Goal: Task Accomplishment & Management: Manage account settings

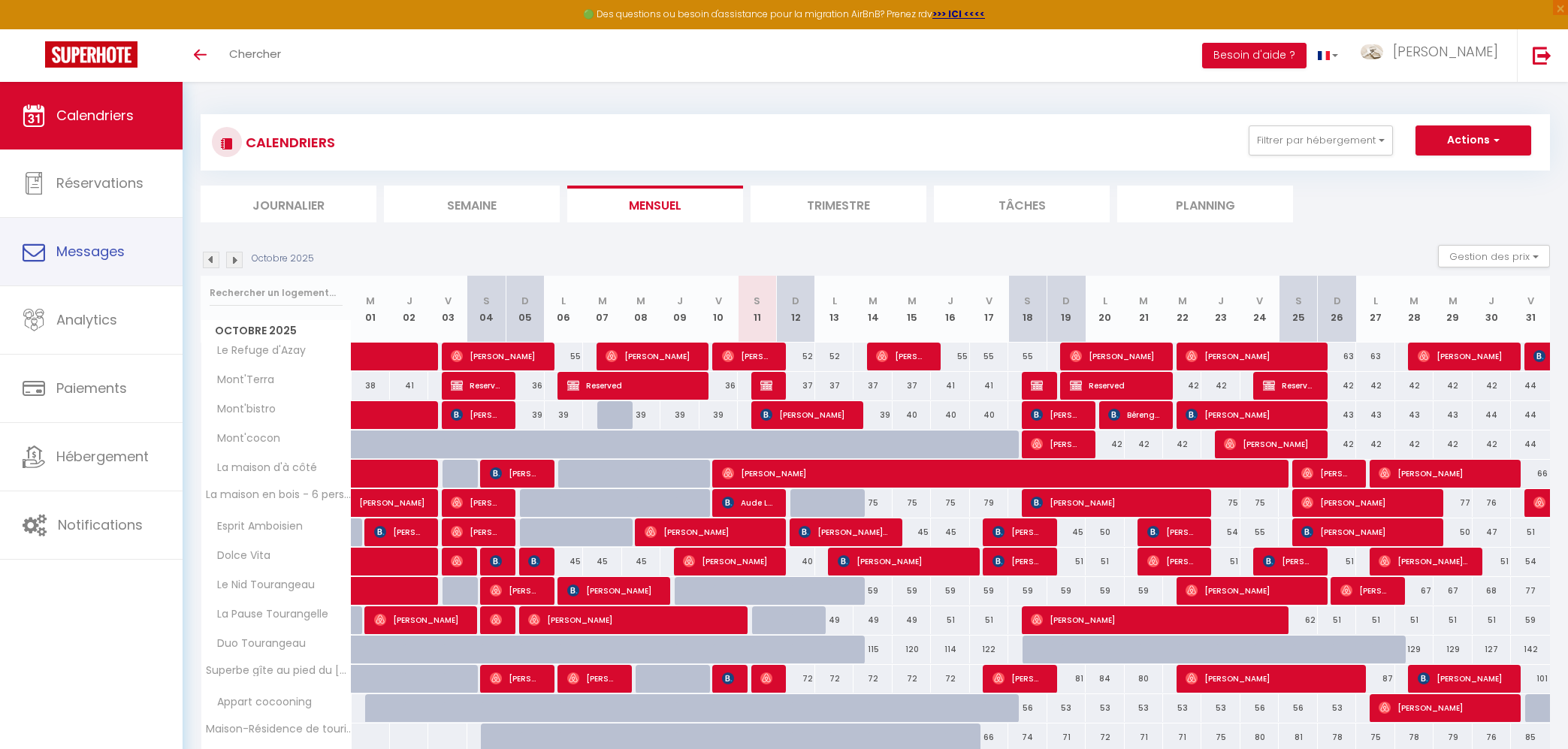
click at [62, 266] on link "Messages" at bounding box center [92, 251] width 183 height 68
select select "message"
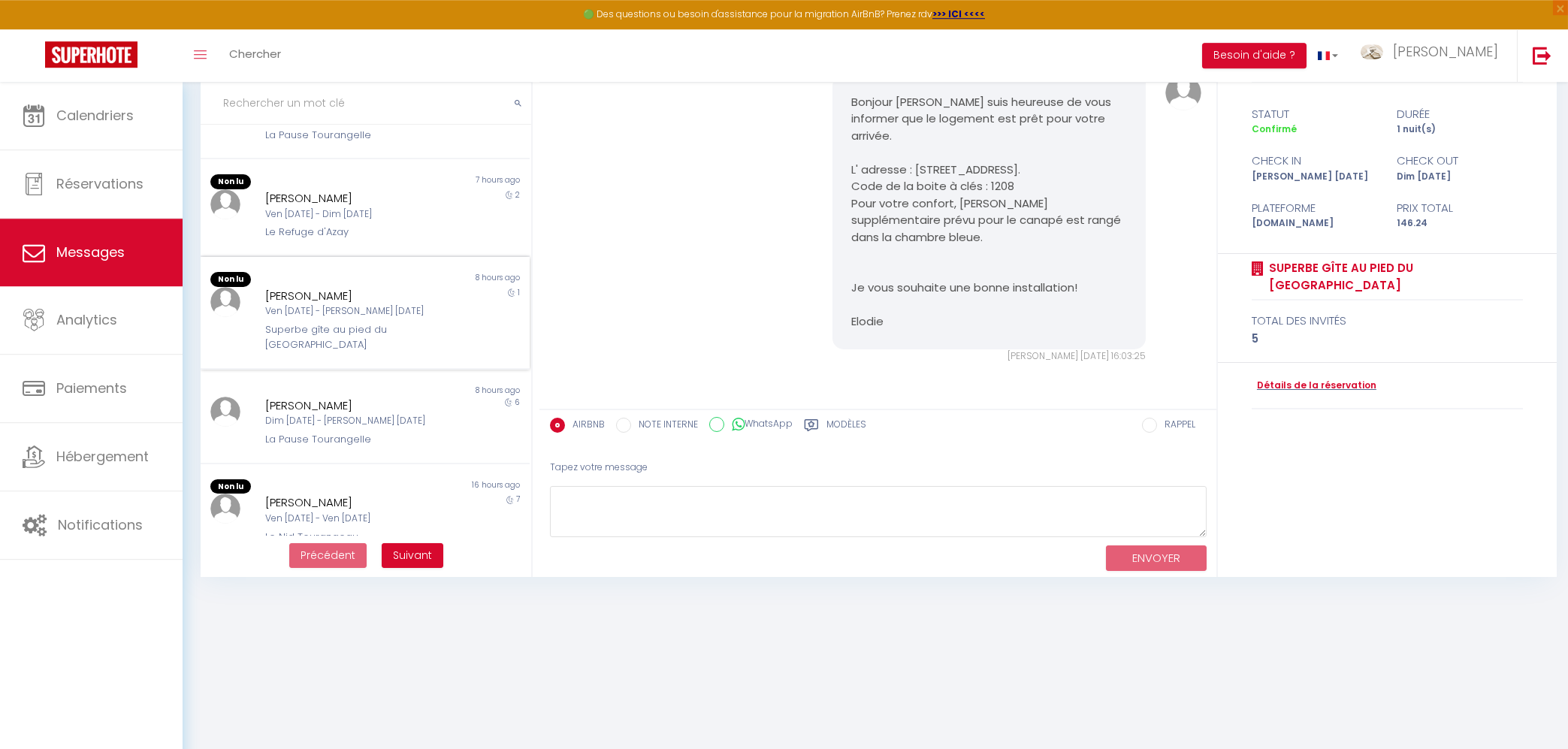
scroll to position [82, 0]
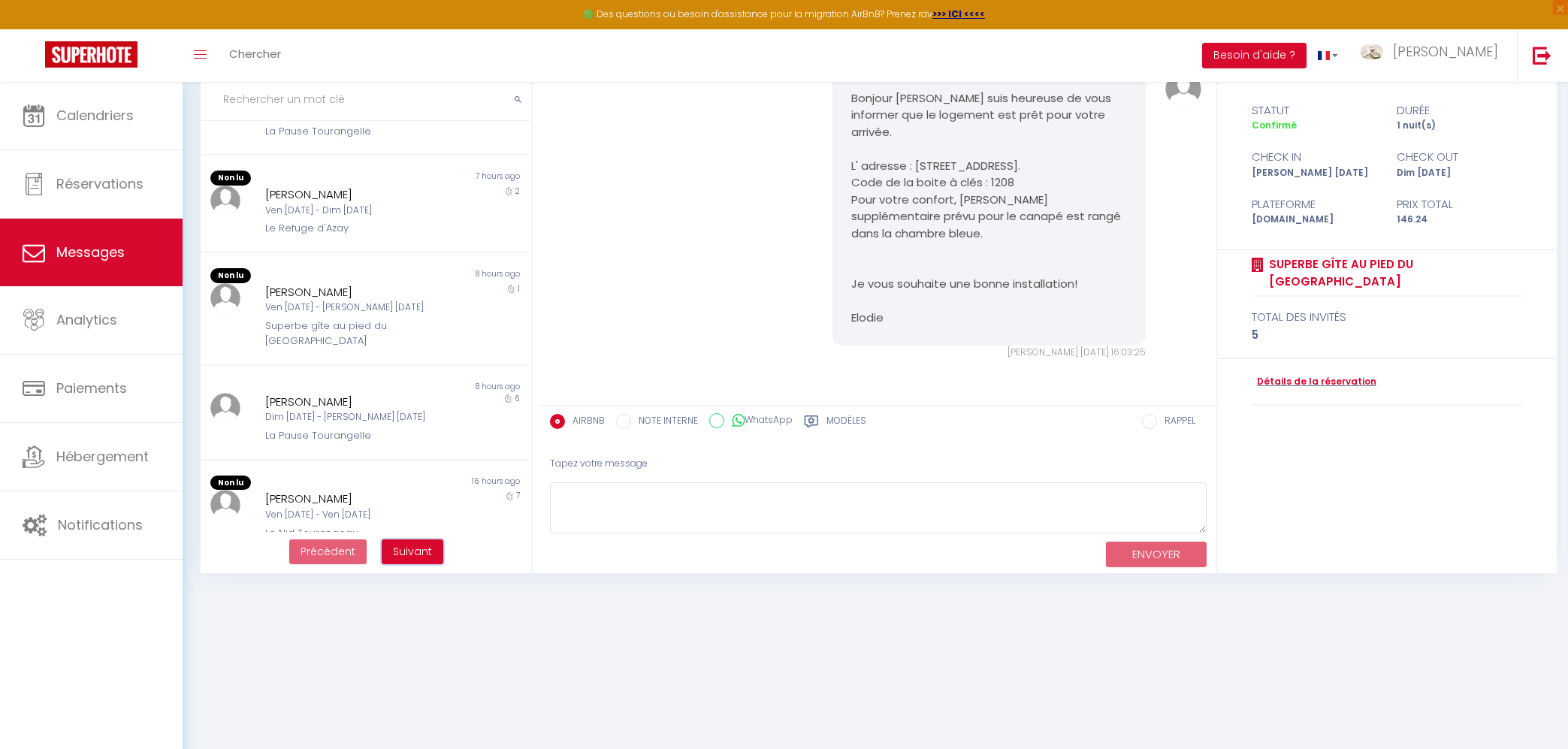
click at [406, 553] on span "Suivant" at bounding box center [412, 551] width 39 height 15
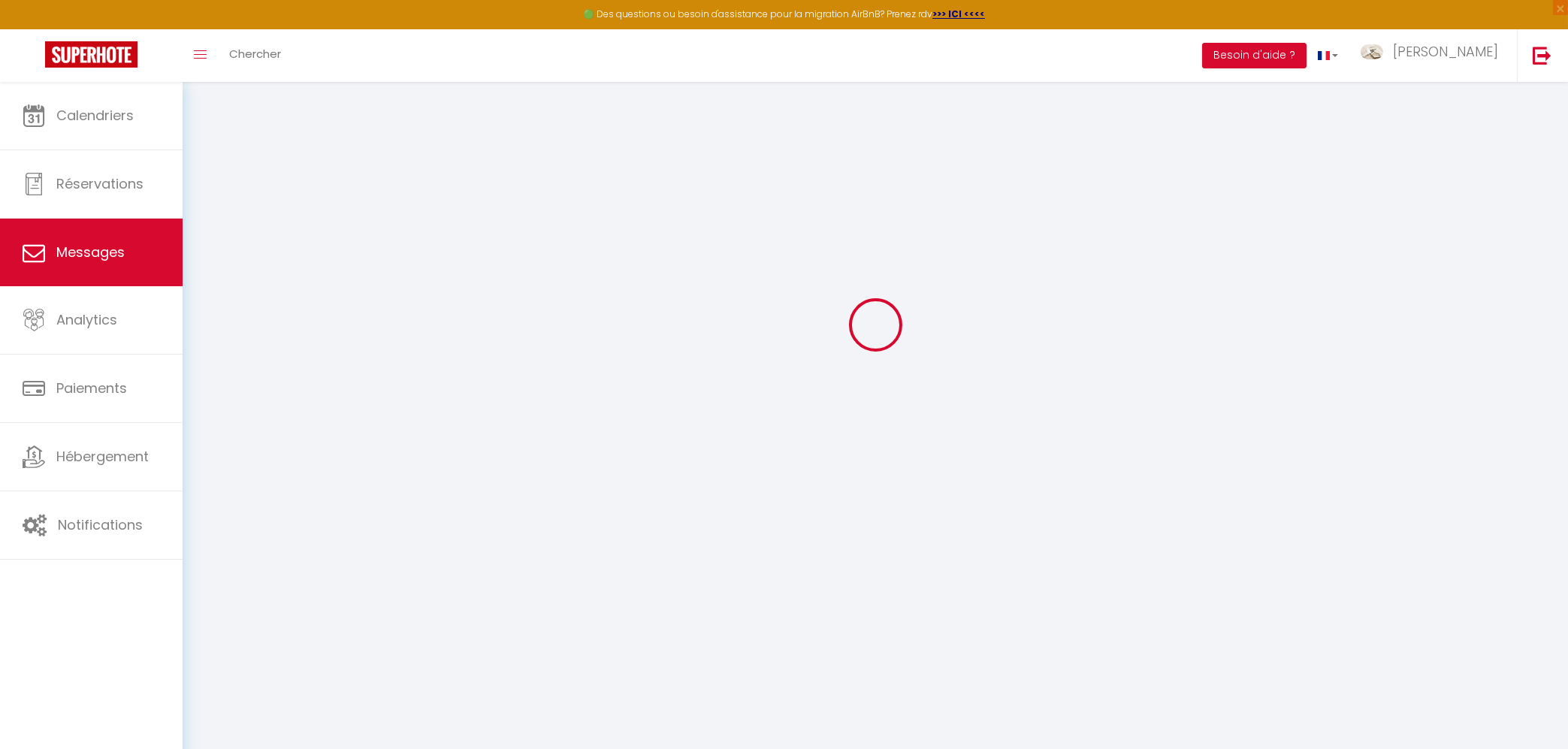
scroll to position [946, 0]
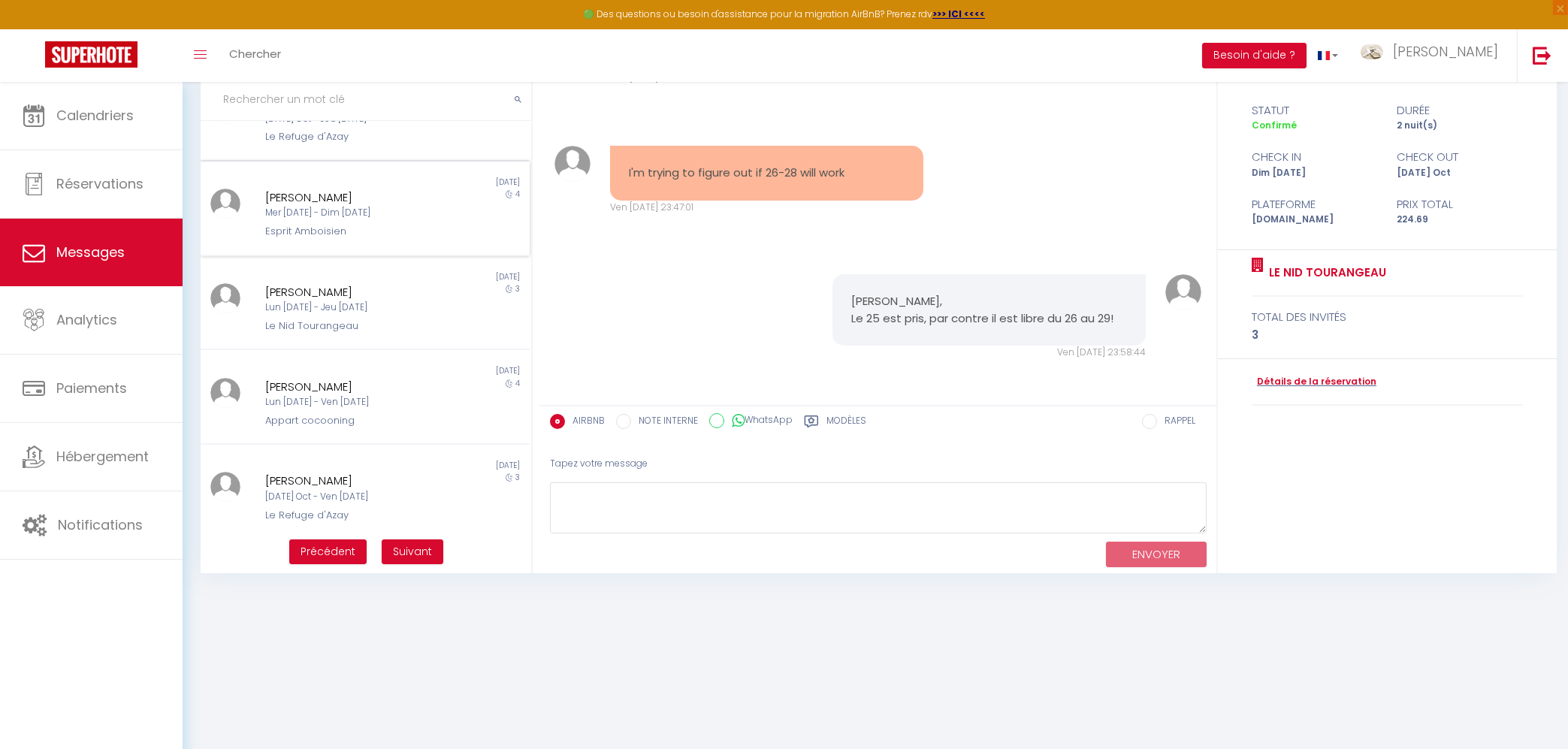
click at [399, 224] on div "Esprit Amboisien" at bounding box center [352, 231] width 173 height 15
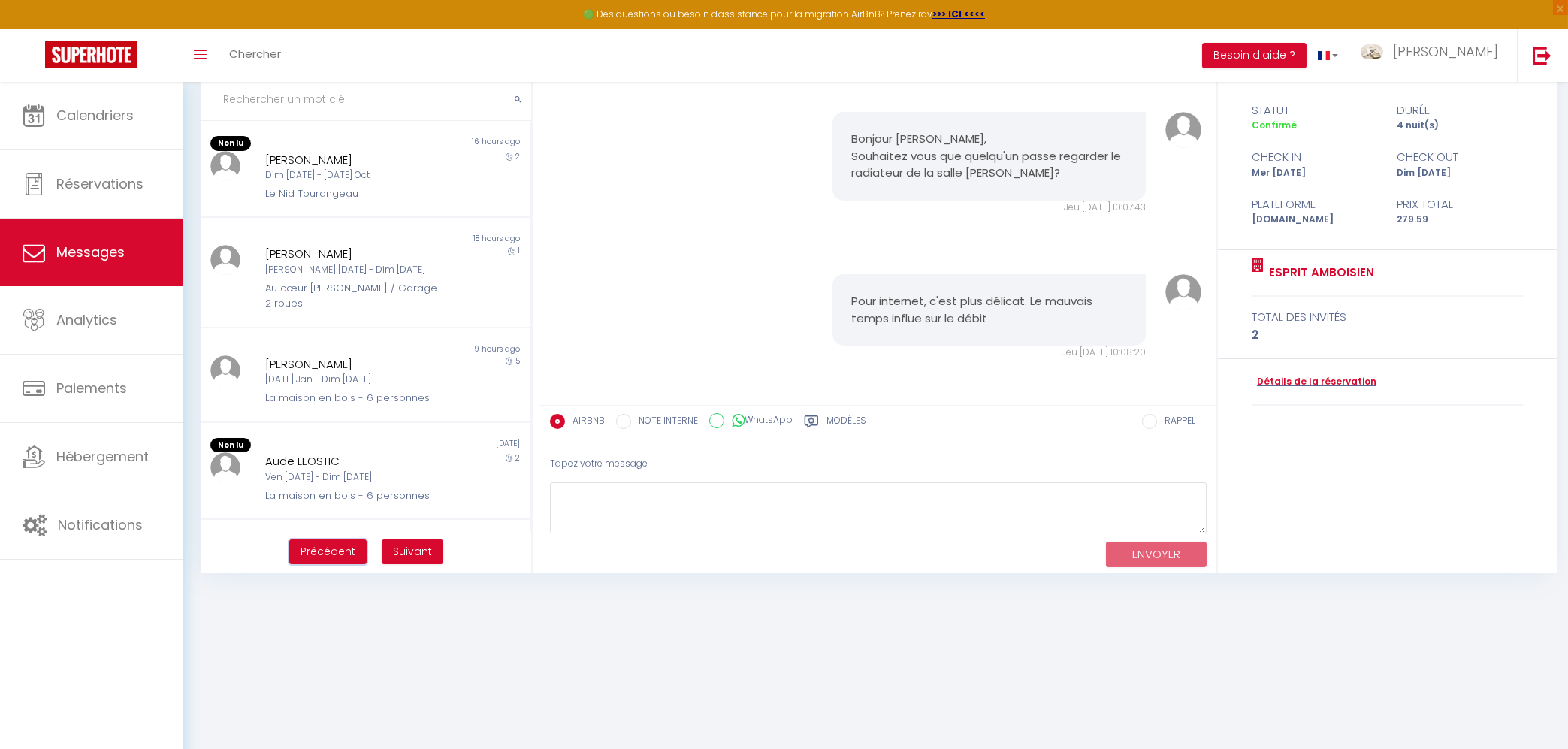
click at [329, 546] on span "Précédent" at bounding box center [328, 551] width 55 height 15
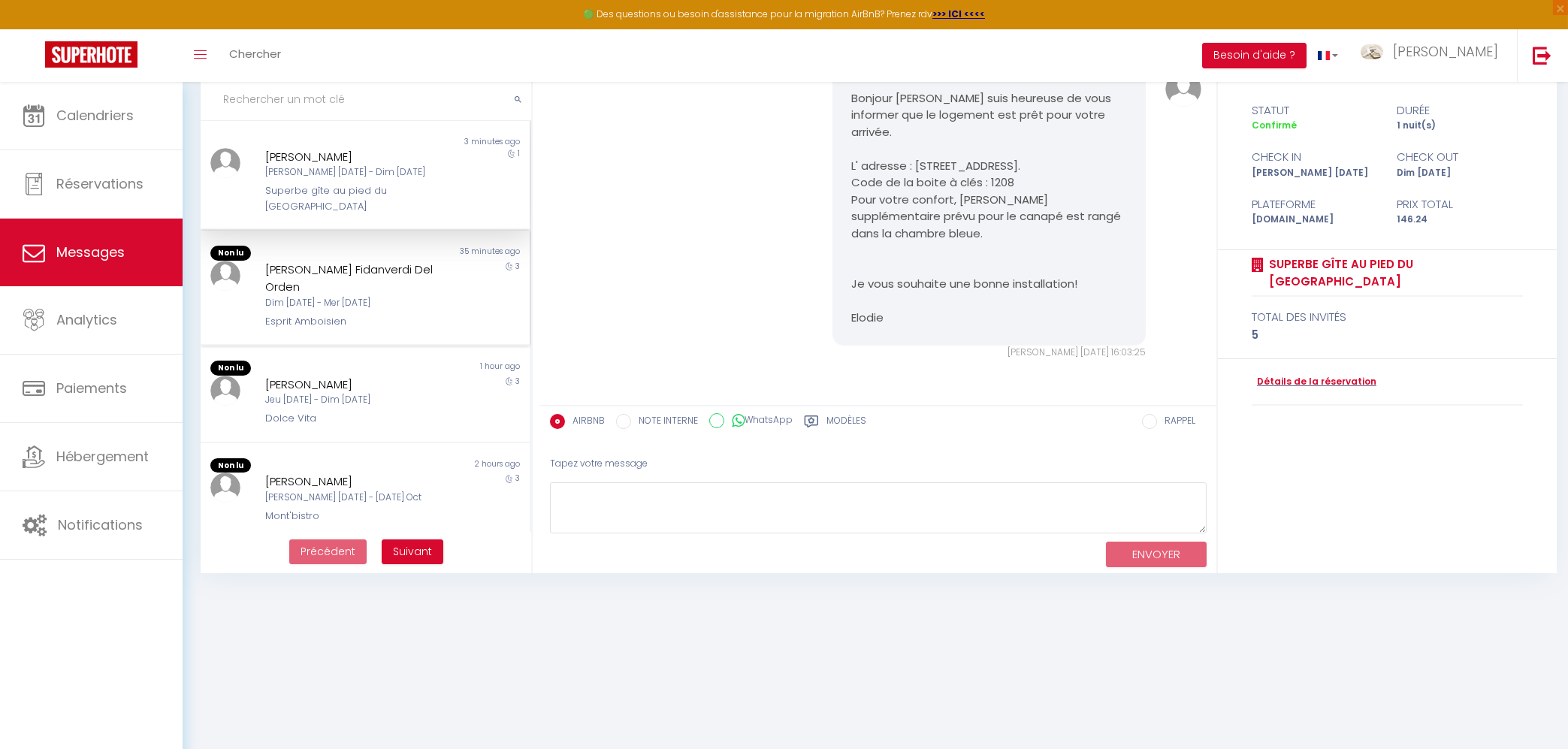
click at [389, 294] on div "Eda Alba Fidanverdi Del Orden Dim 12 Oct - Mer 15 Oct Esprit Amboisien" at bounding box center [351, 294] width 192 height 68
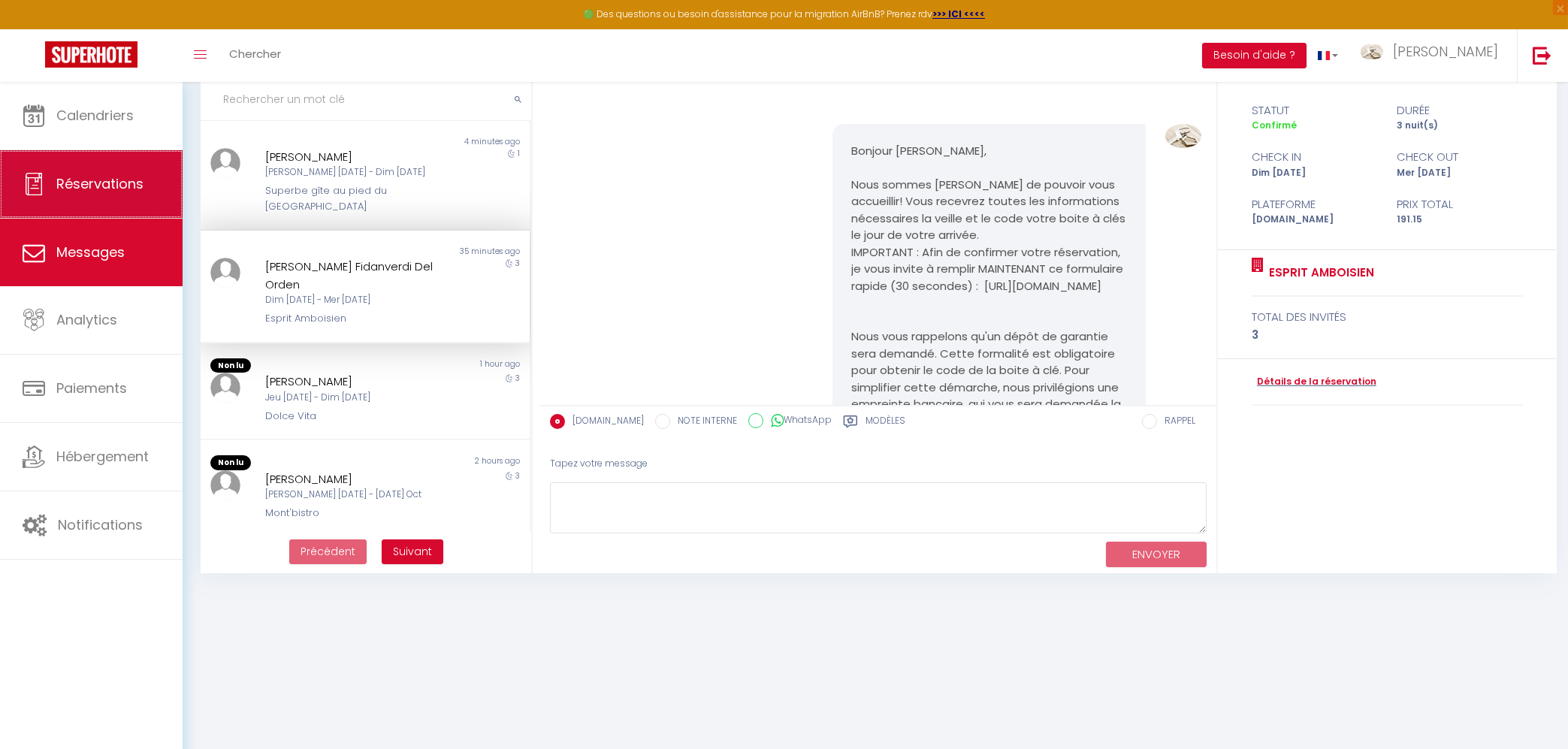
click at [109, 181] on span "Réservations" at bounding box center [99, 183] width 88 height 19
select select "not_cancelled"
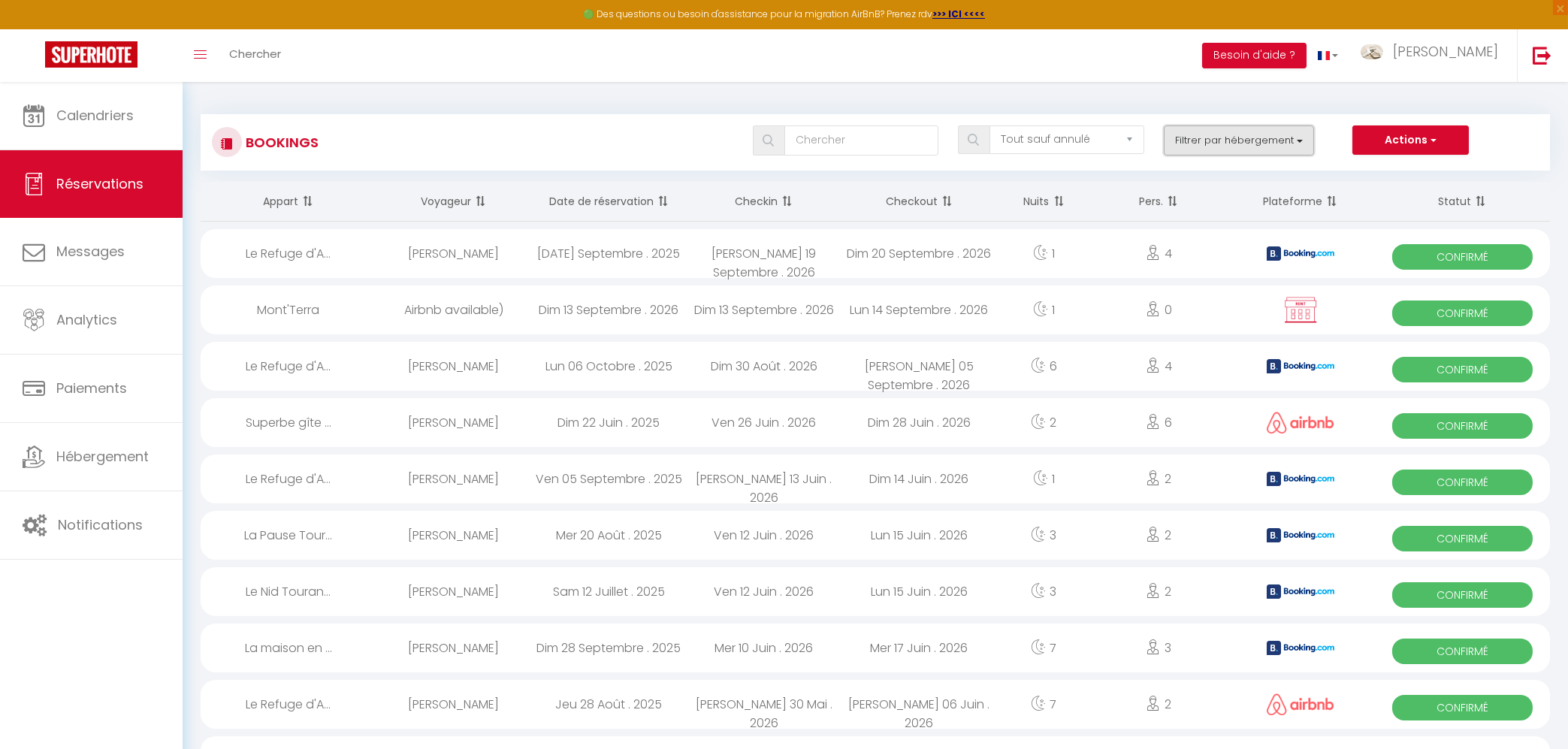
click at [1250, 139] on button "Filtrer par hébergement" at bounding box center [1239, 141] width 151 height 31
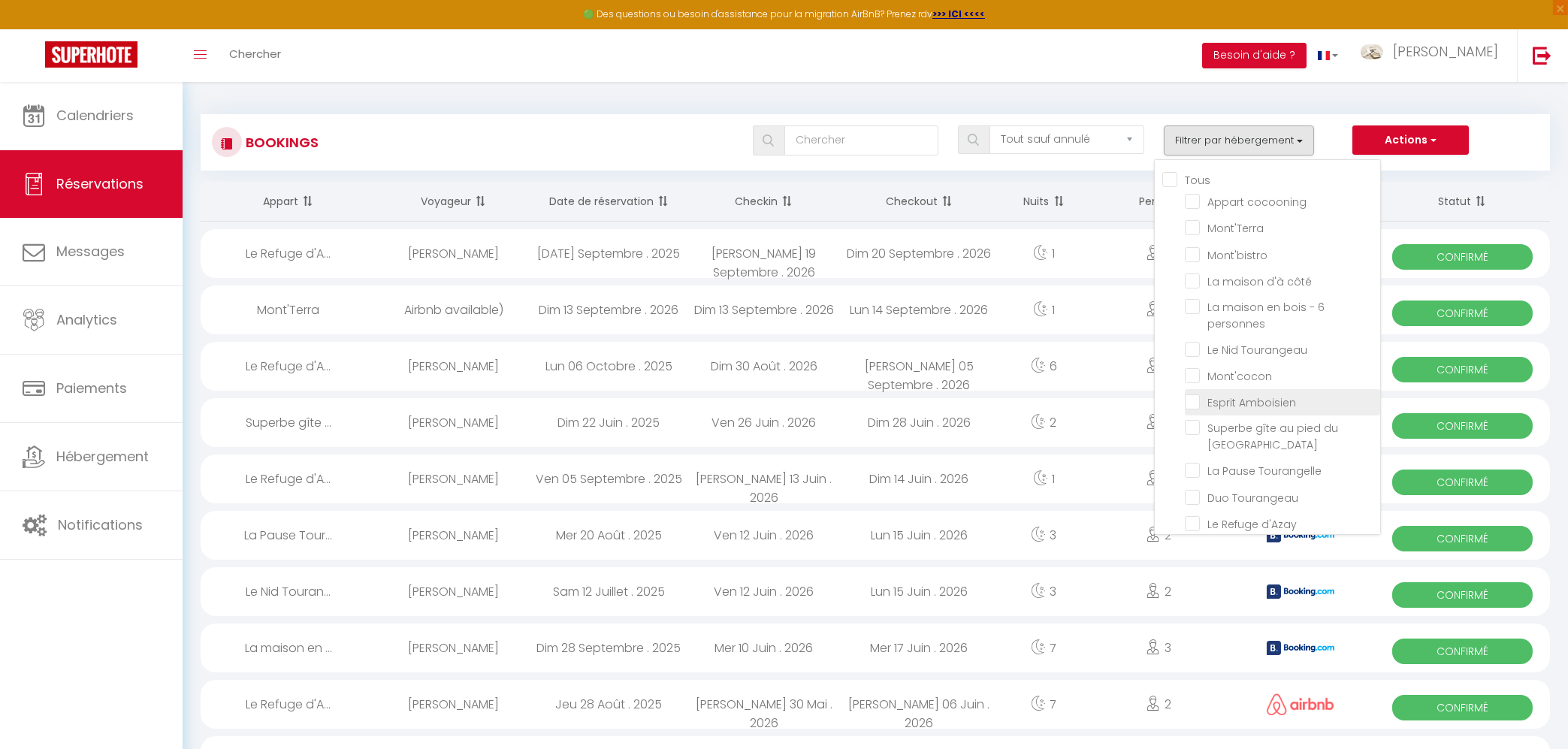
click at [1202, 406] on input "Esprit Amboisien" at bounding box center [1283, 401] width 196 height 15
checkbox input "true"
checkbox input "false"
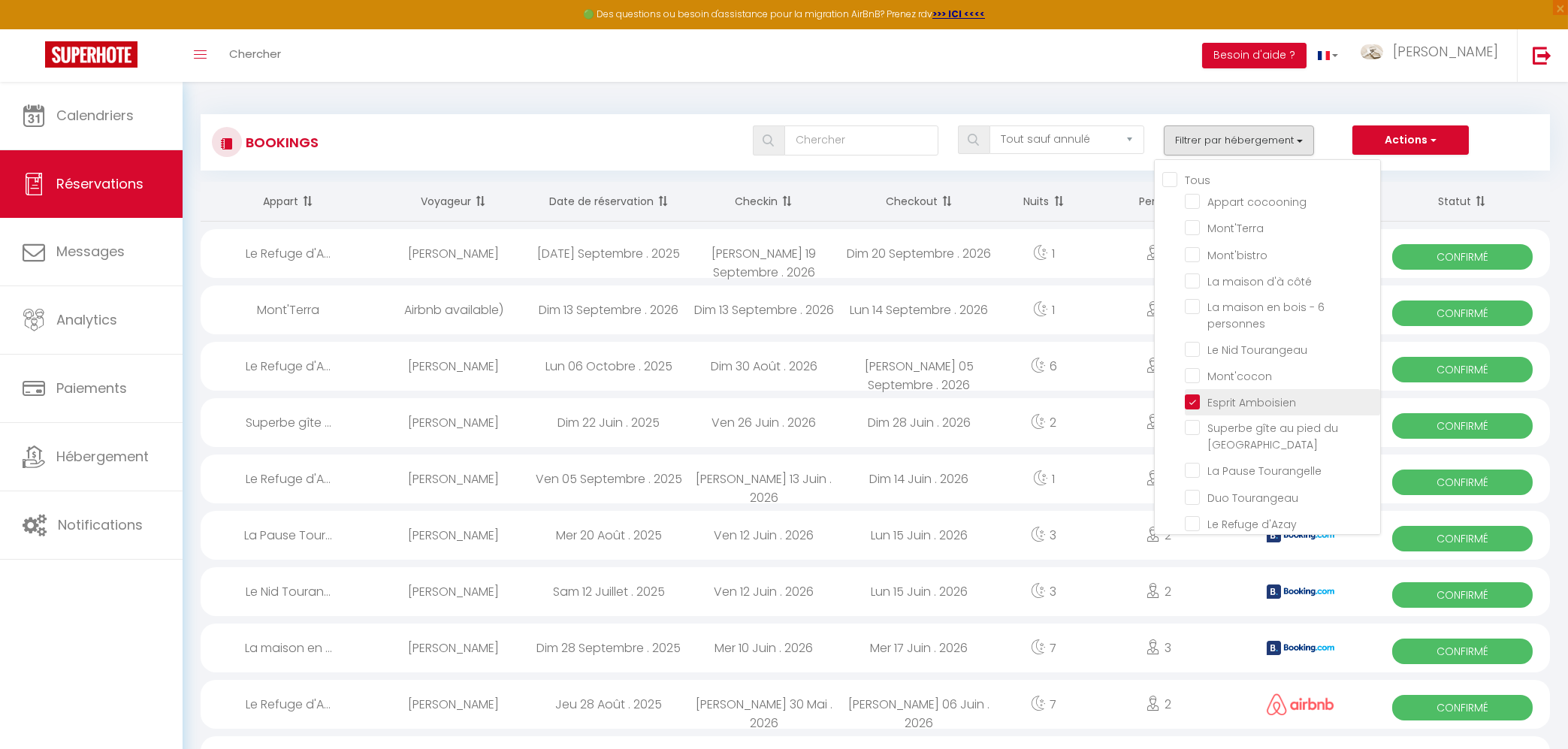
checkbox input "false"
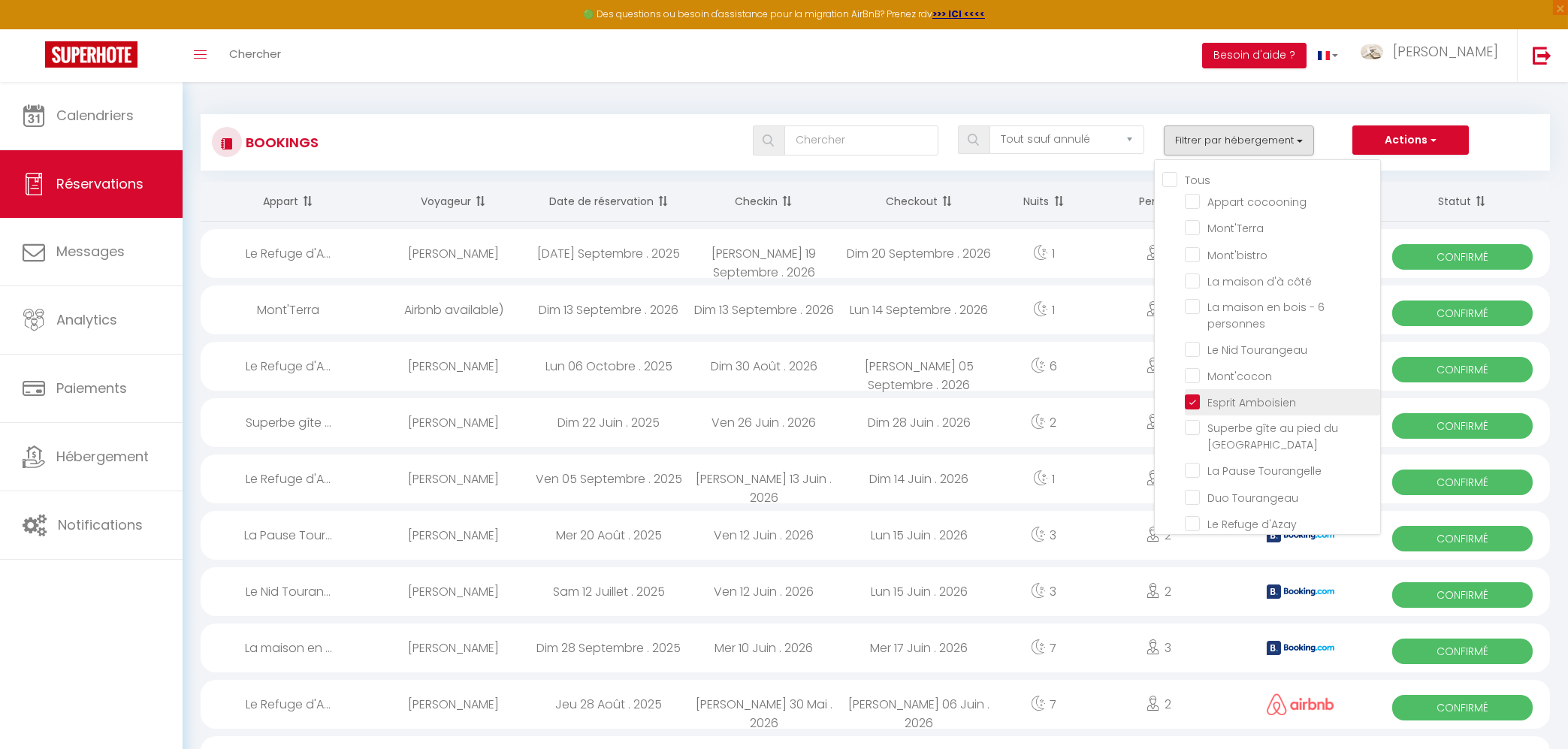
checkbox input "false"
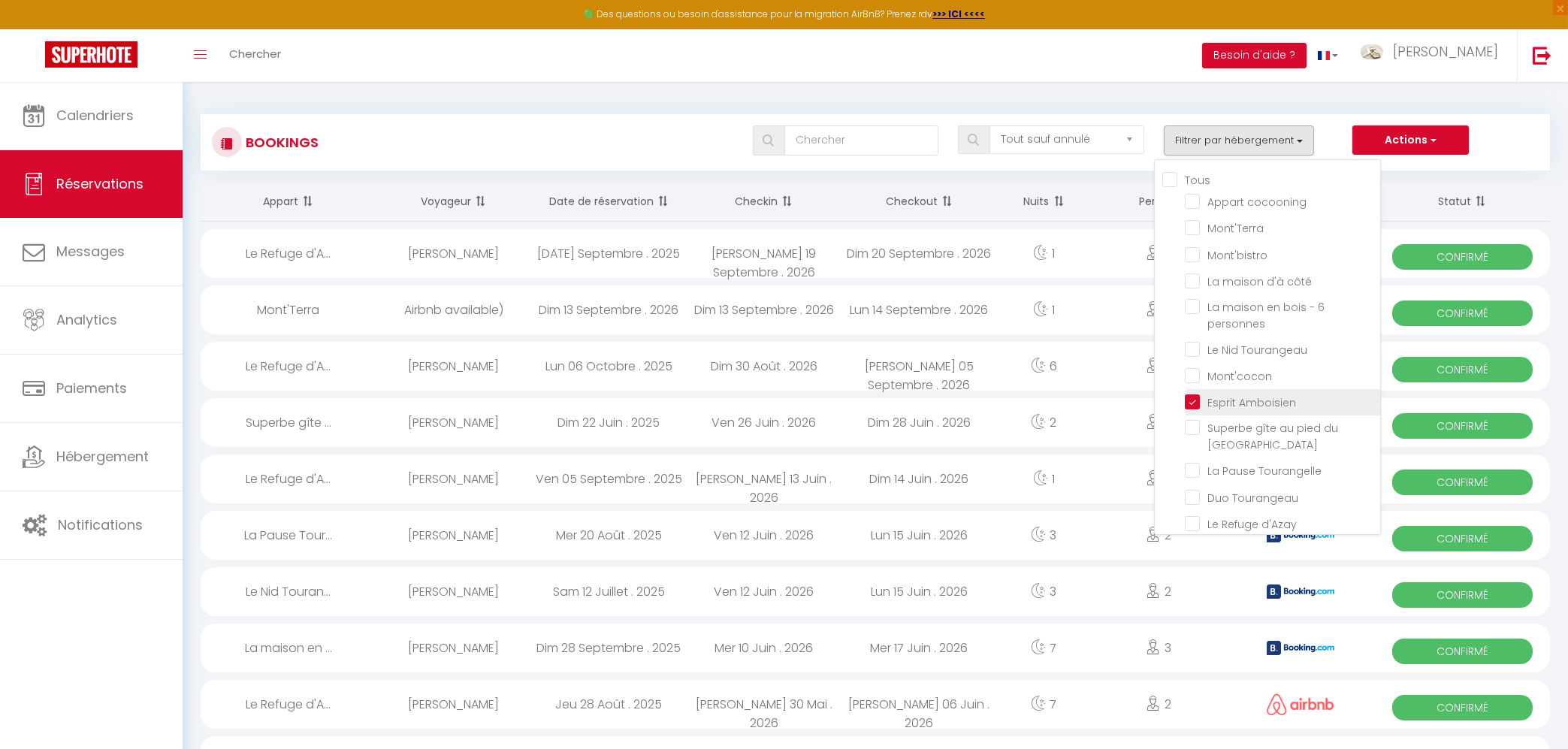
checkbox input "false"
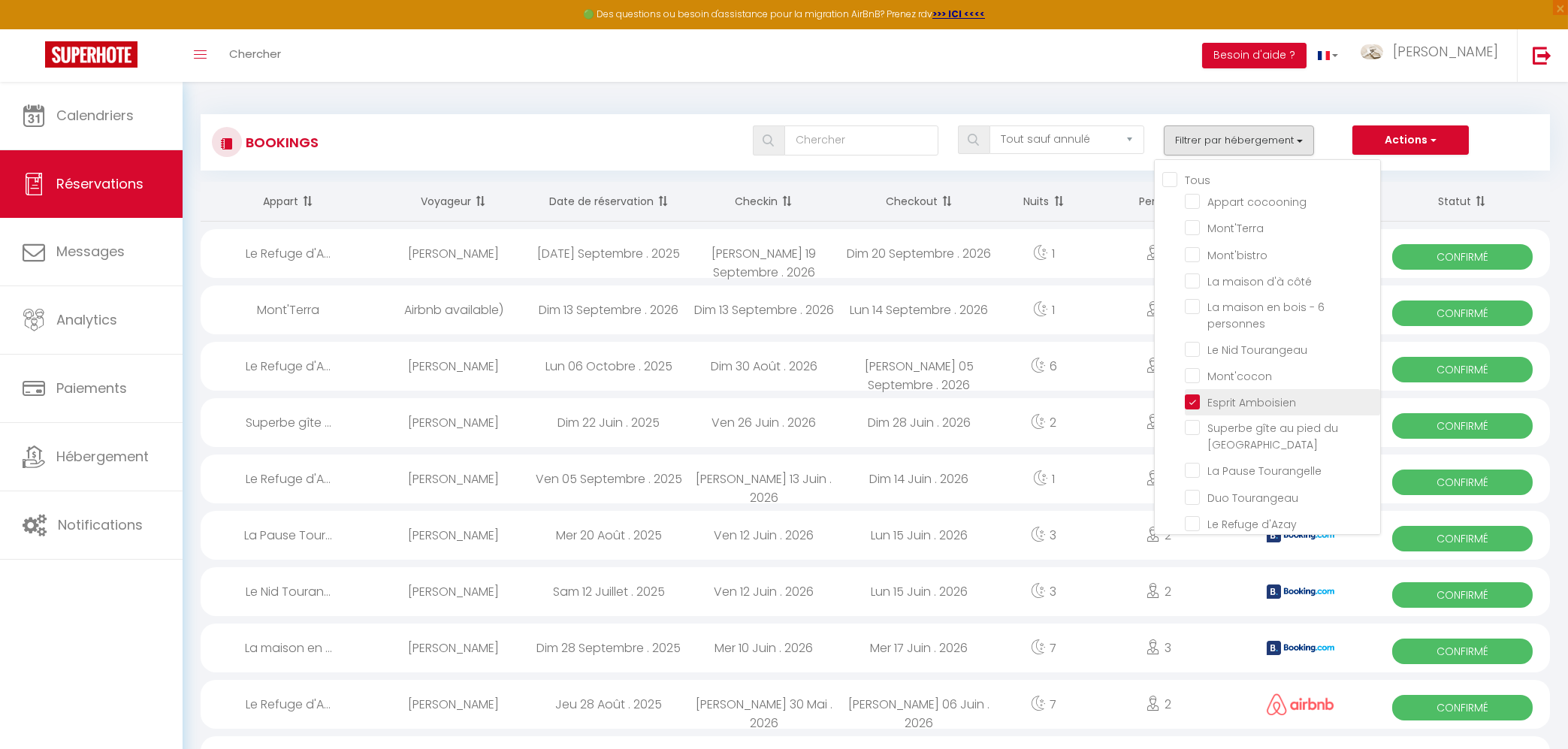
checkbox input "false"
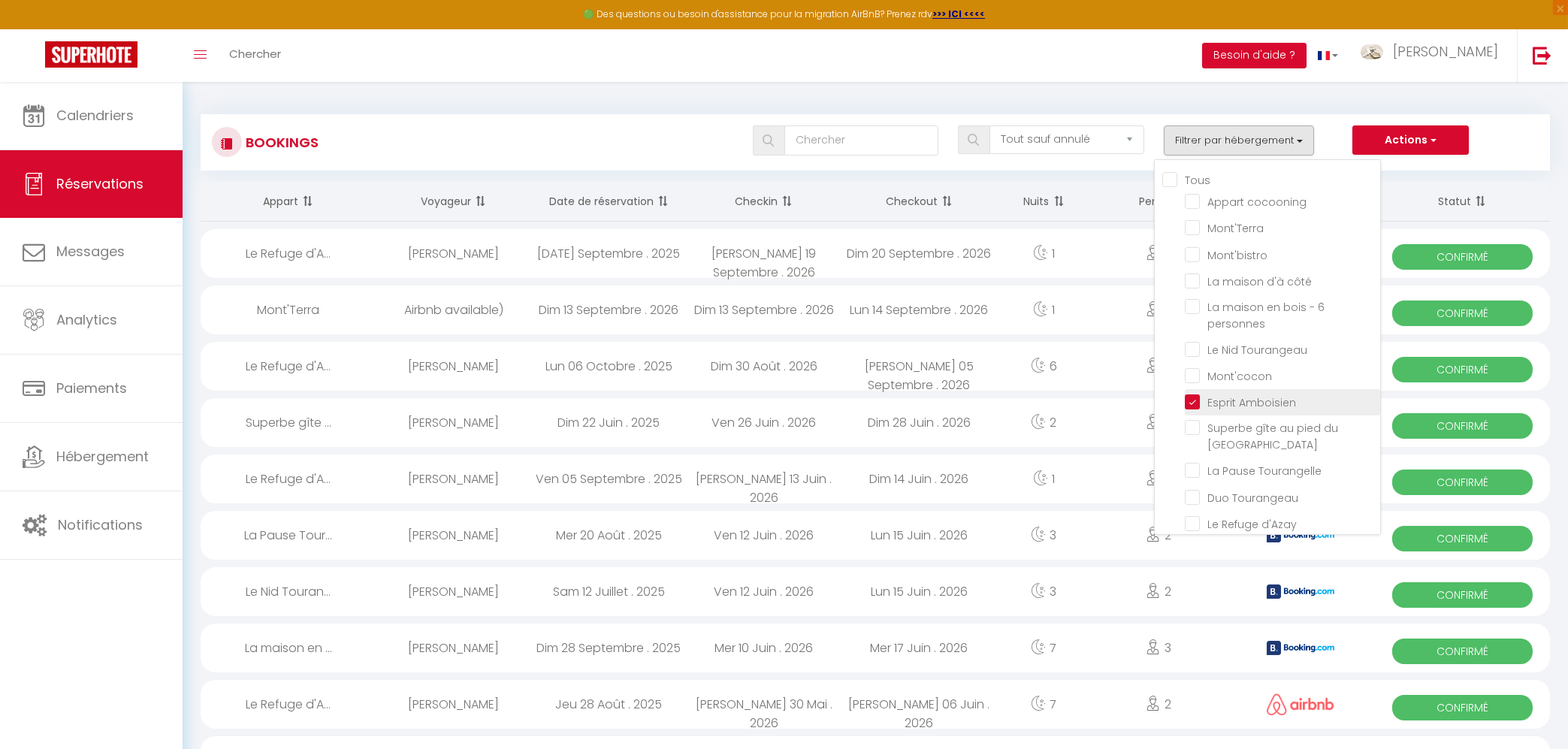
checkbox input "false"
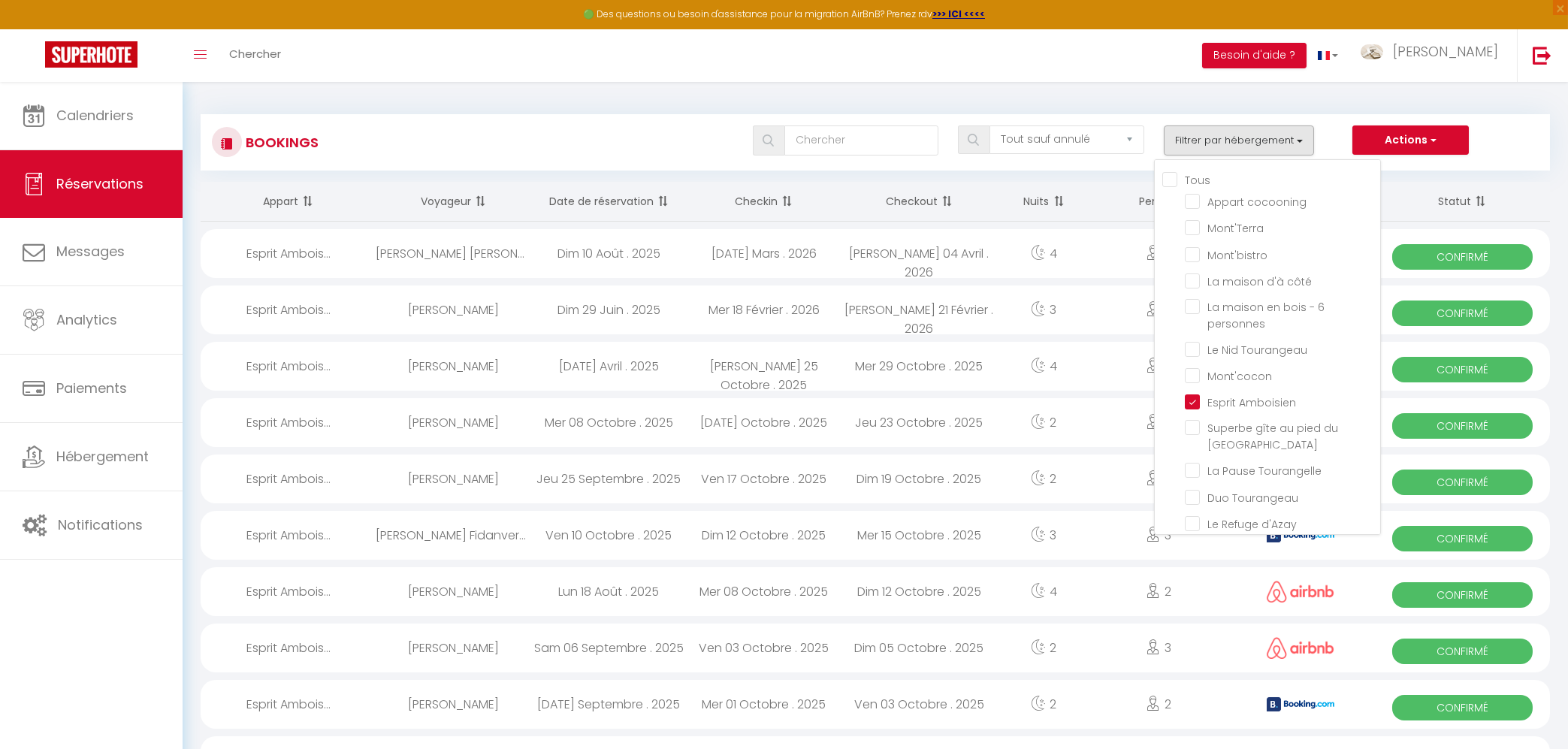
click at [586, 67] on div "Toggle menubar Chercher BUTTON Besoin d'aide ? Elodie Paramètres Équipe" at bounding box center [833, 55] width 1448 height 52
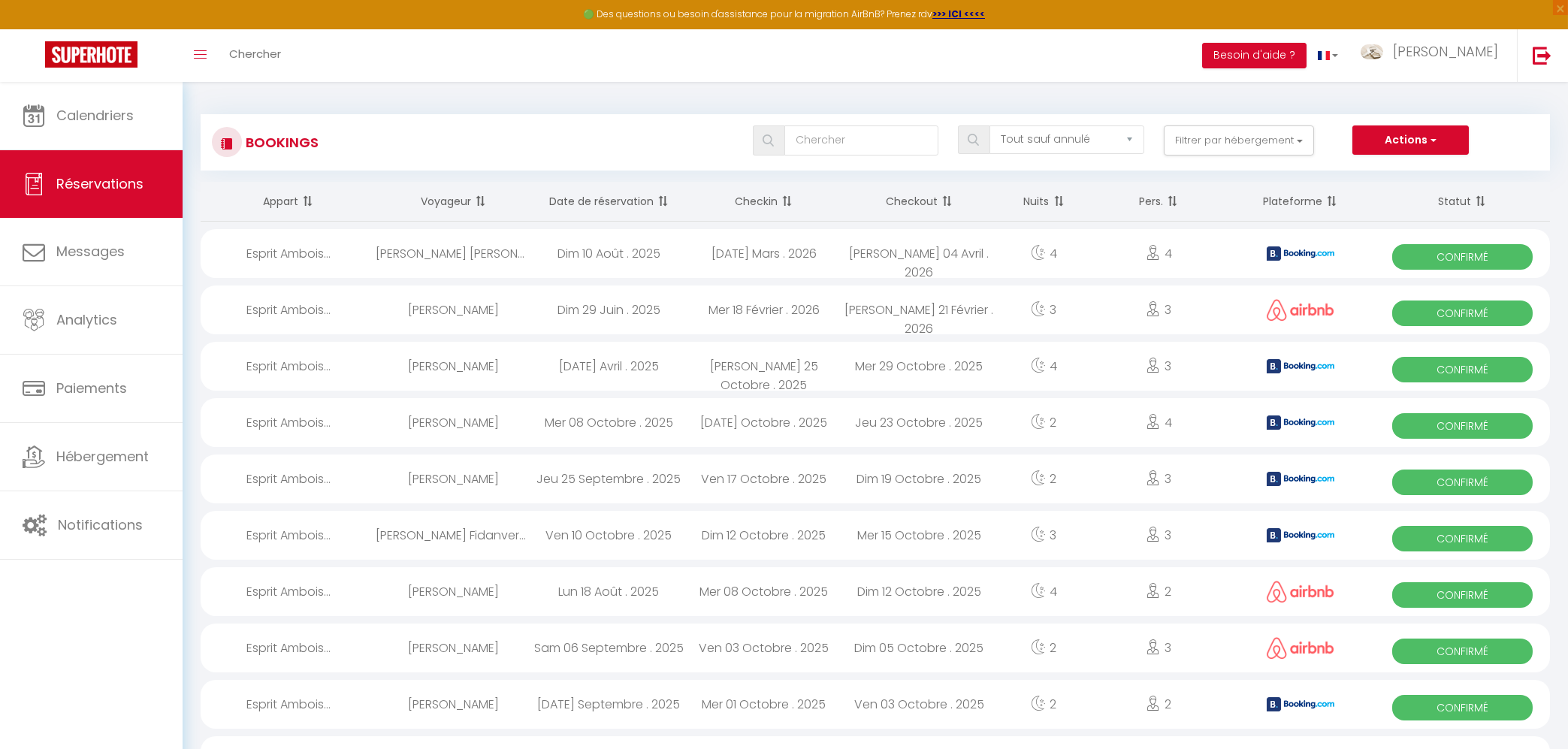
click at [509, 253] on div "[PERSON_NAME] [PERSON_NAME]" at bounding box center [454, 254] width 156 height 49
select select "OK"
select select "KO"
select select "1"
select select "0"
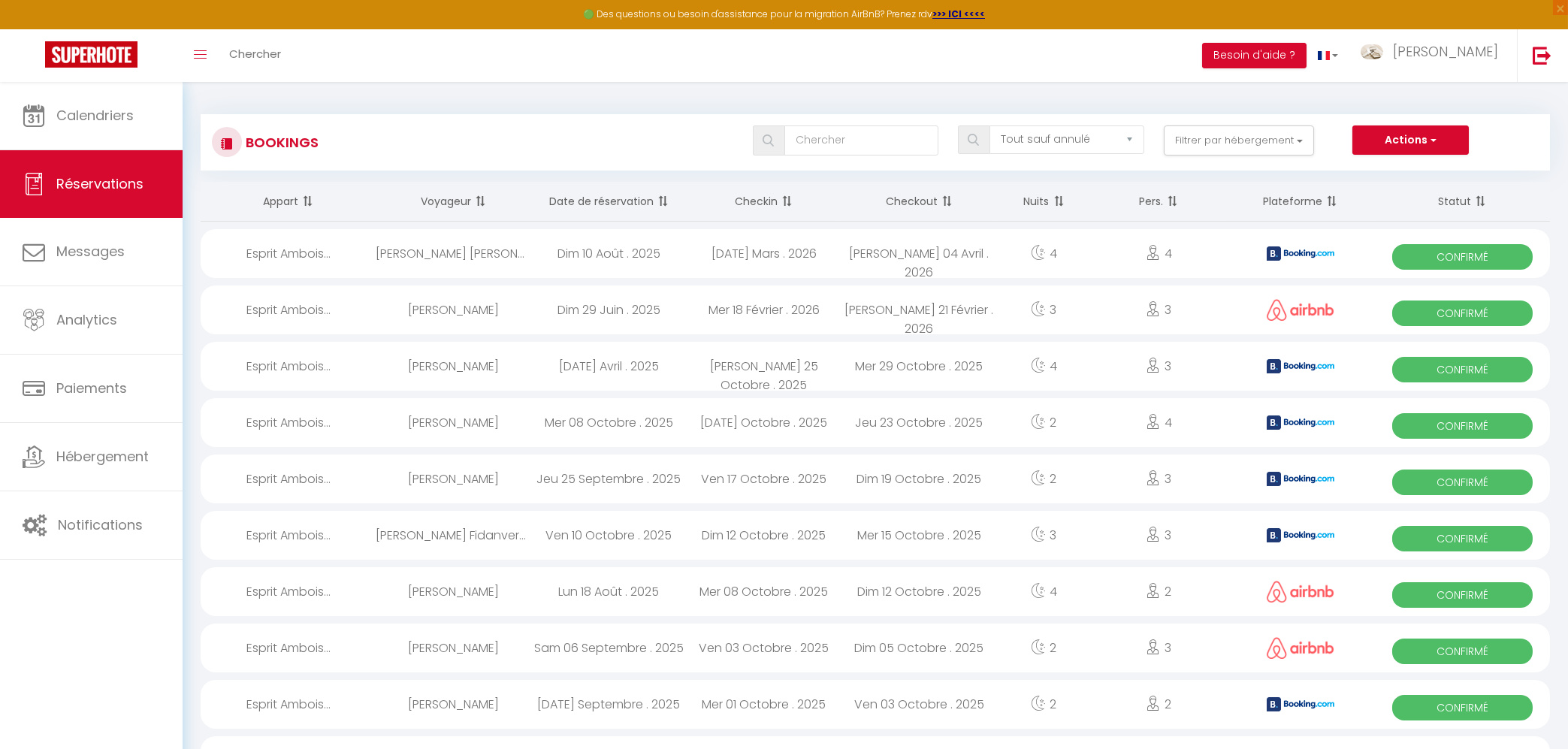
select select "1"
select select
select select "39524"
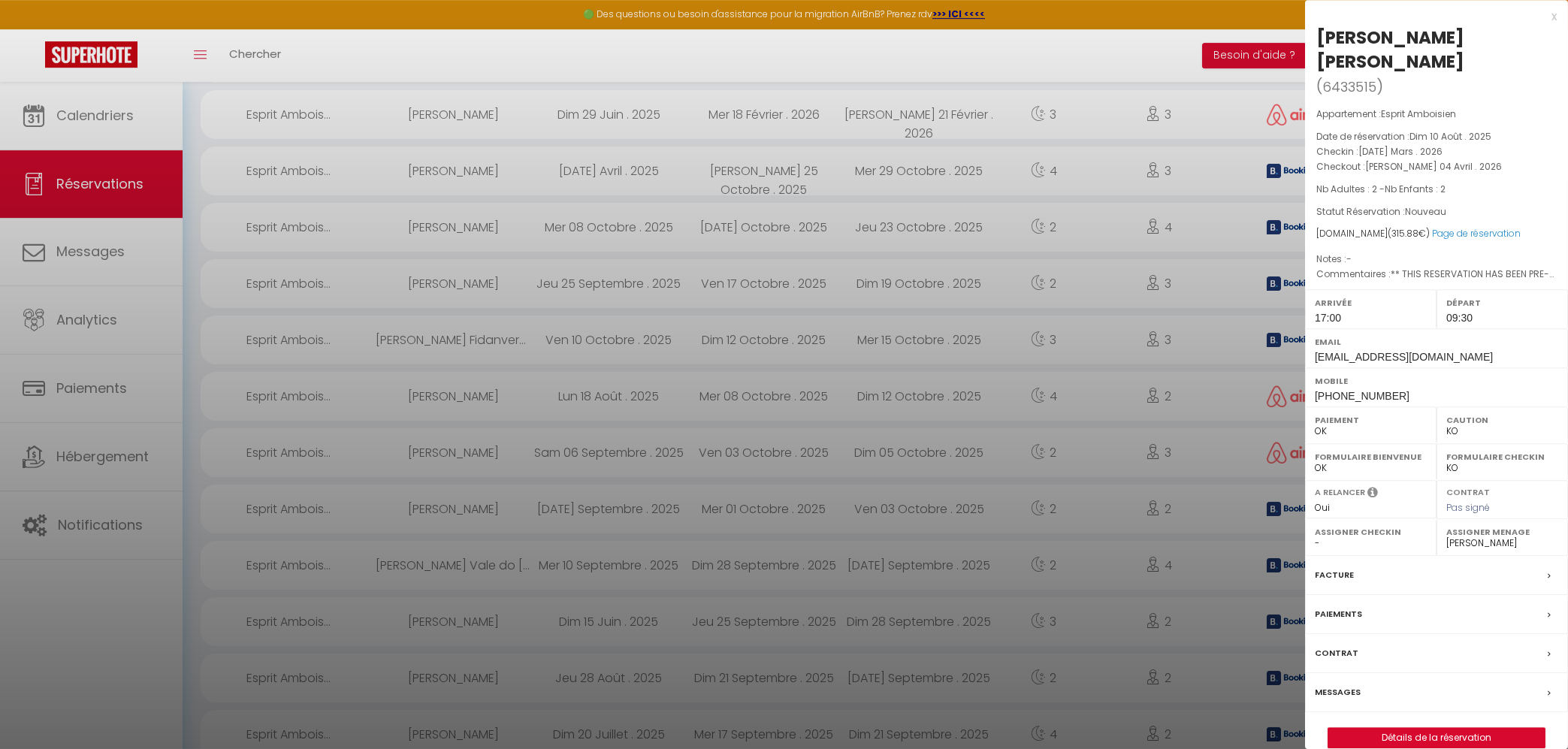
scroll to position [241, 0]
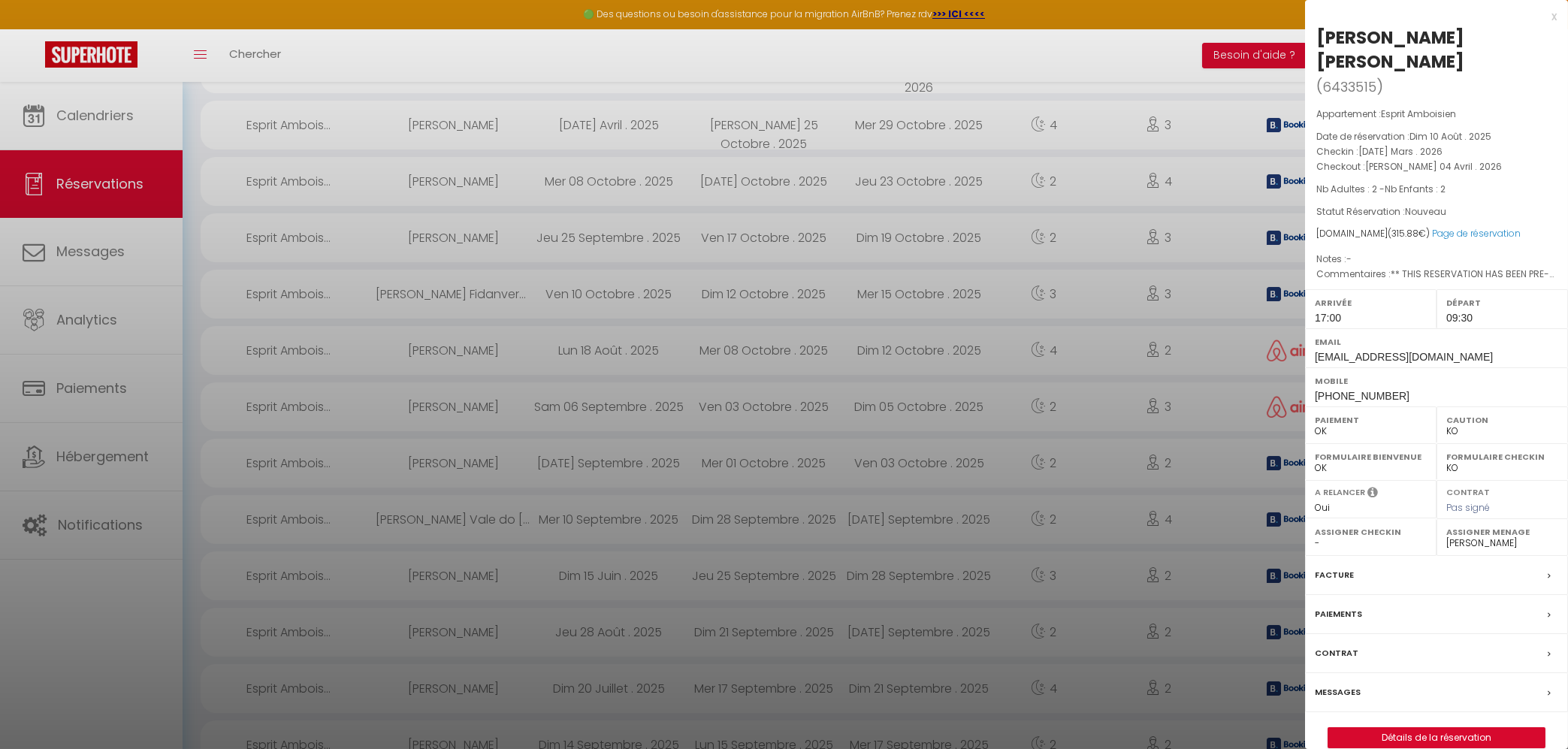
click at [1352, 685] on label "Messages" at bounding box center [1338, 693] width 46 height 16
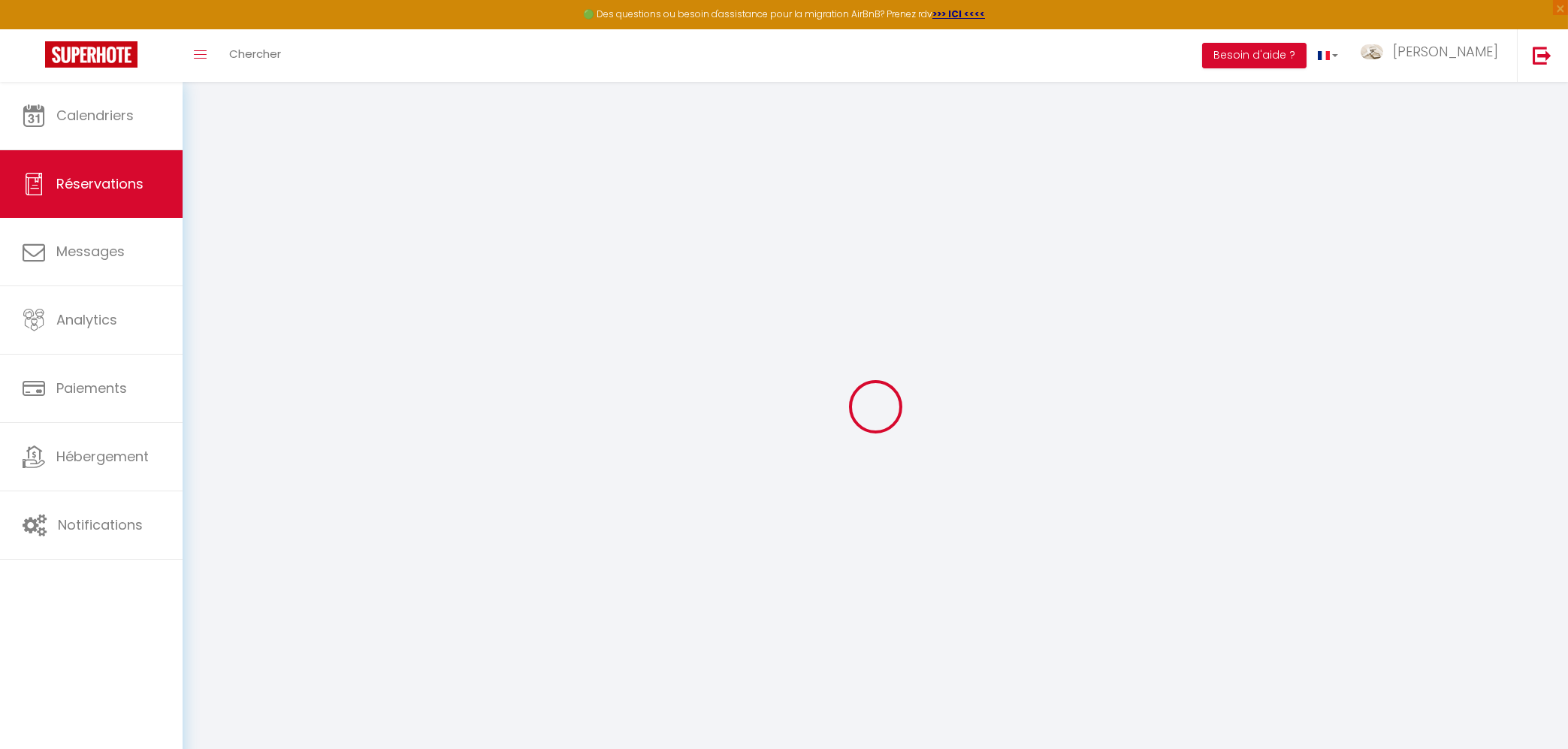
select select
select select "14"
select select
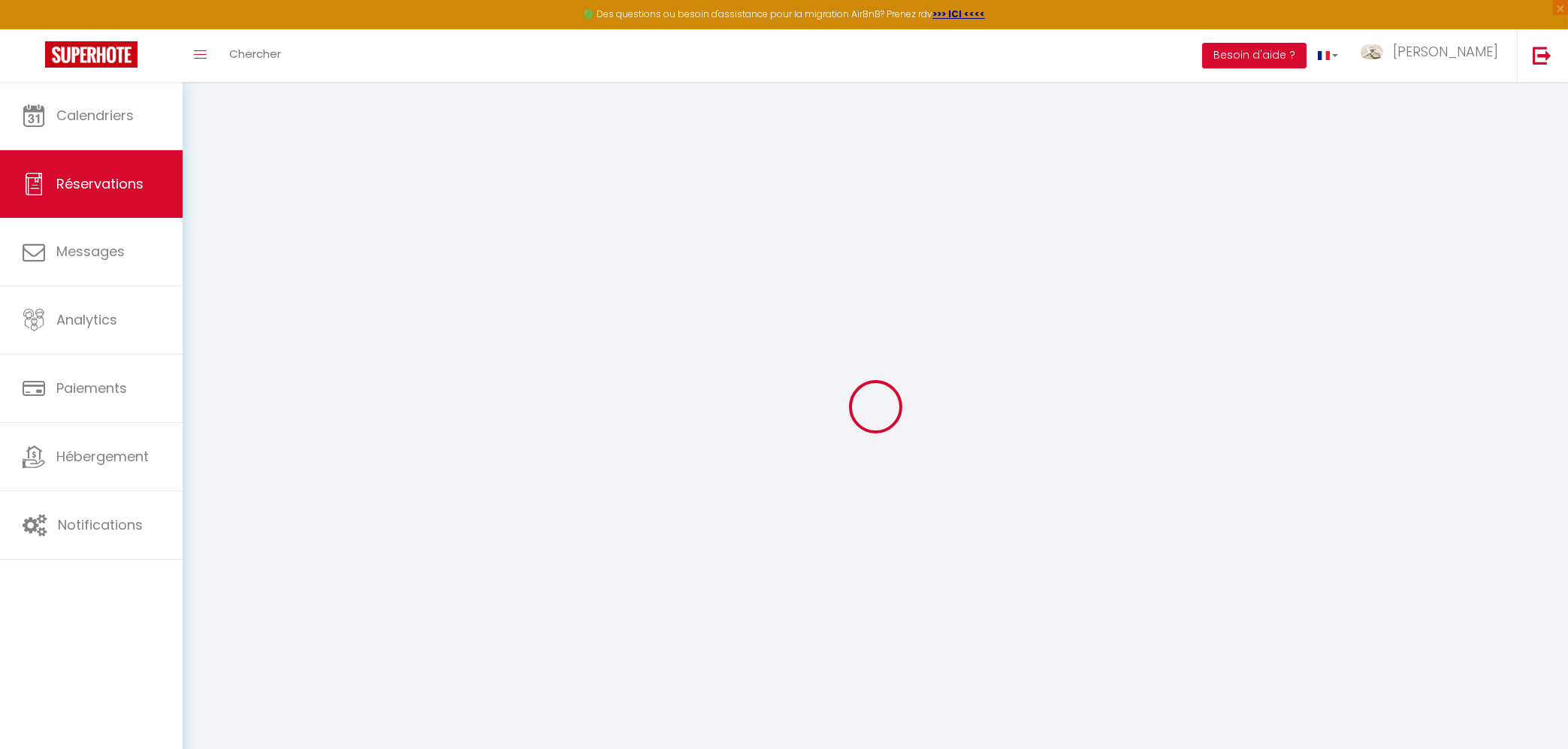
select select
checkbox input "false"
select select
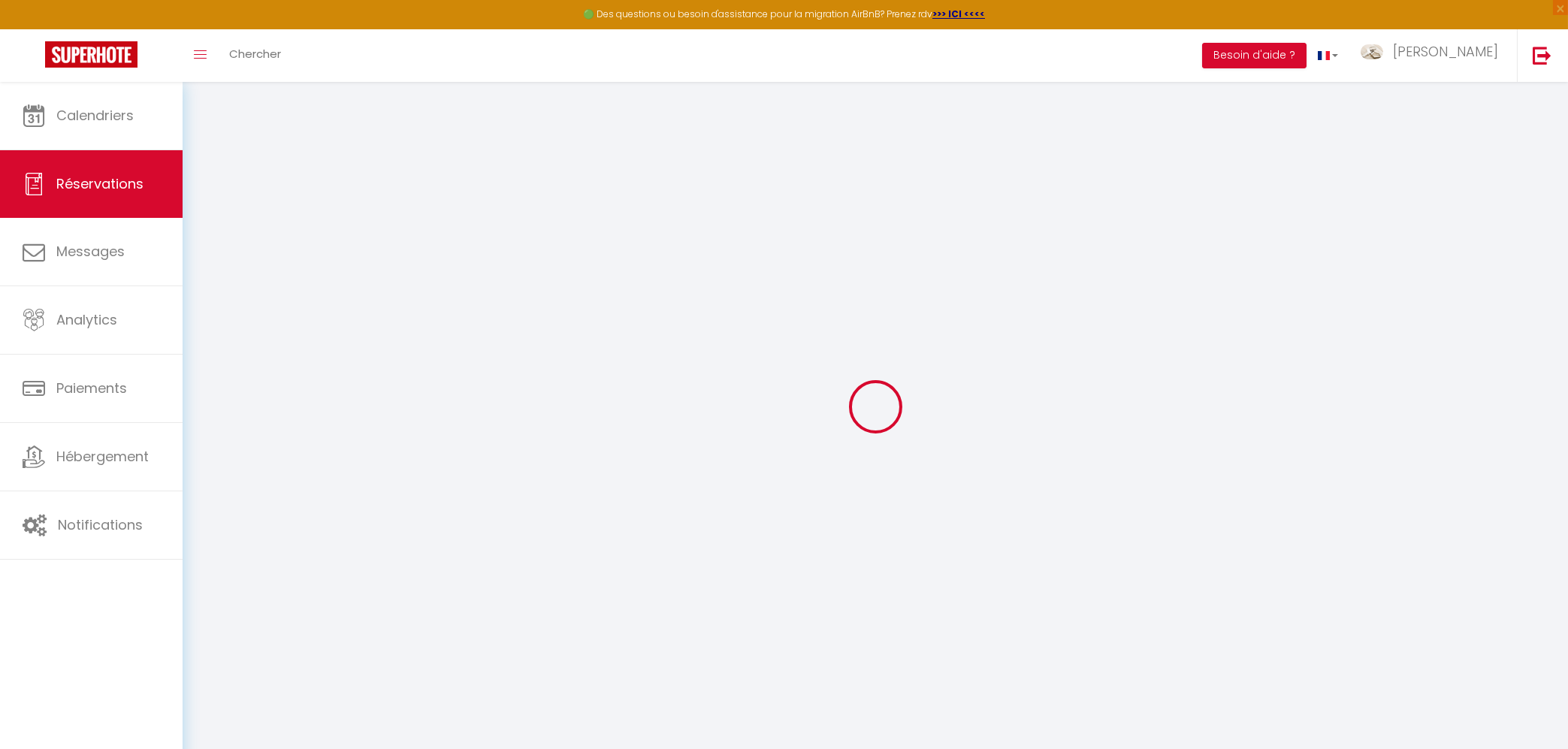
checkbox input "false"
type textarea "** THIS RESERVATION HAS BEEN PRE-PAID ** Reservation has a cancellation grace p…"
type input "35"
type input "8.08"
select select
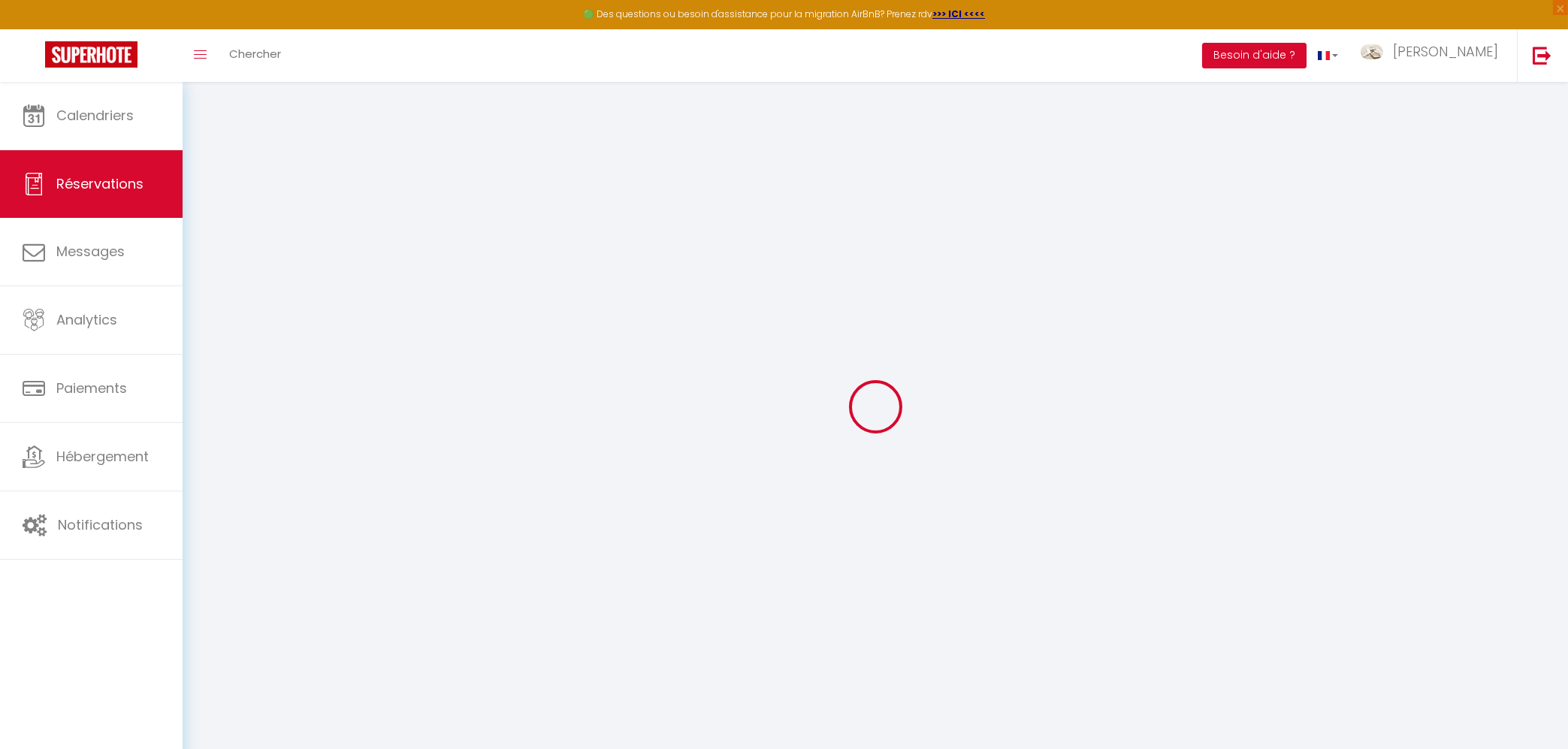
select select
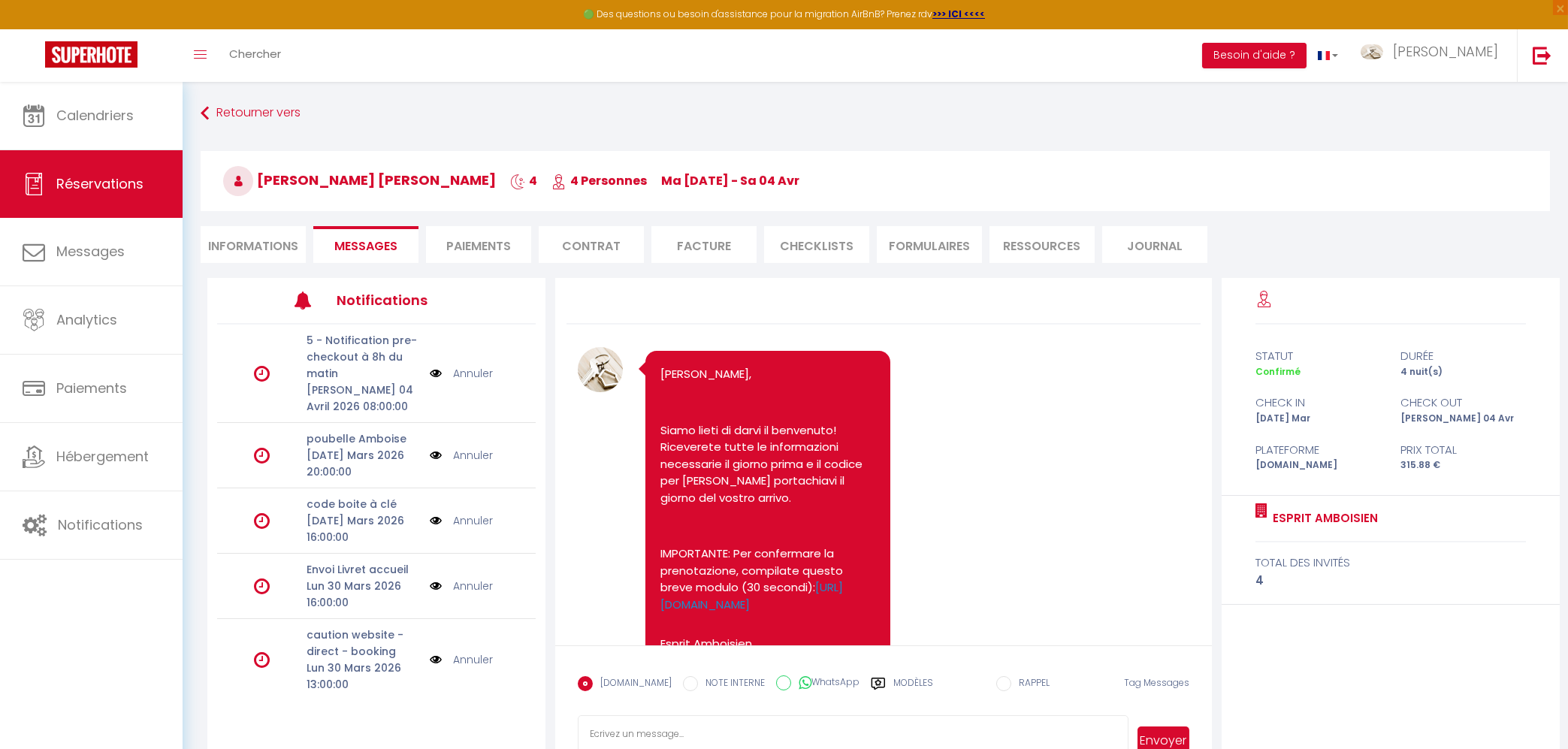
scroll to position [99, 0]
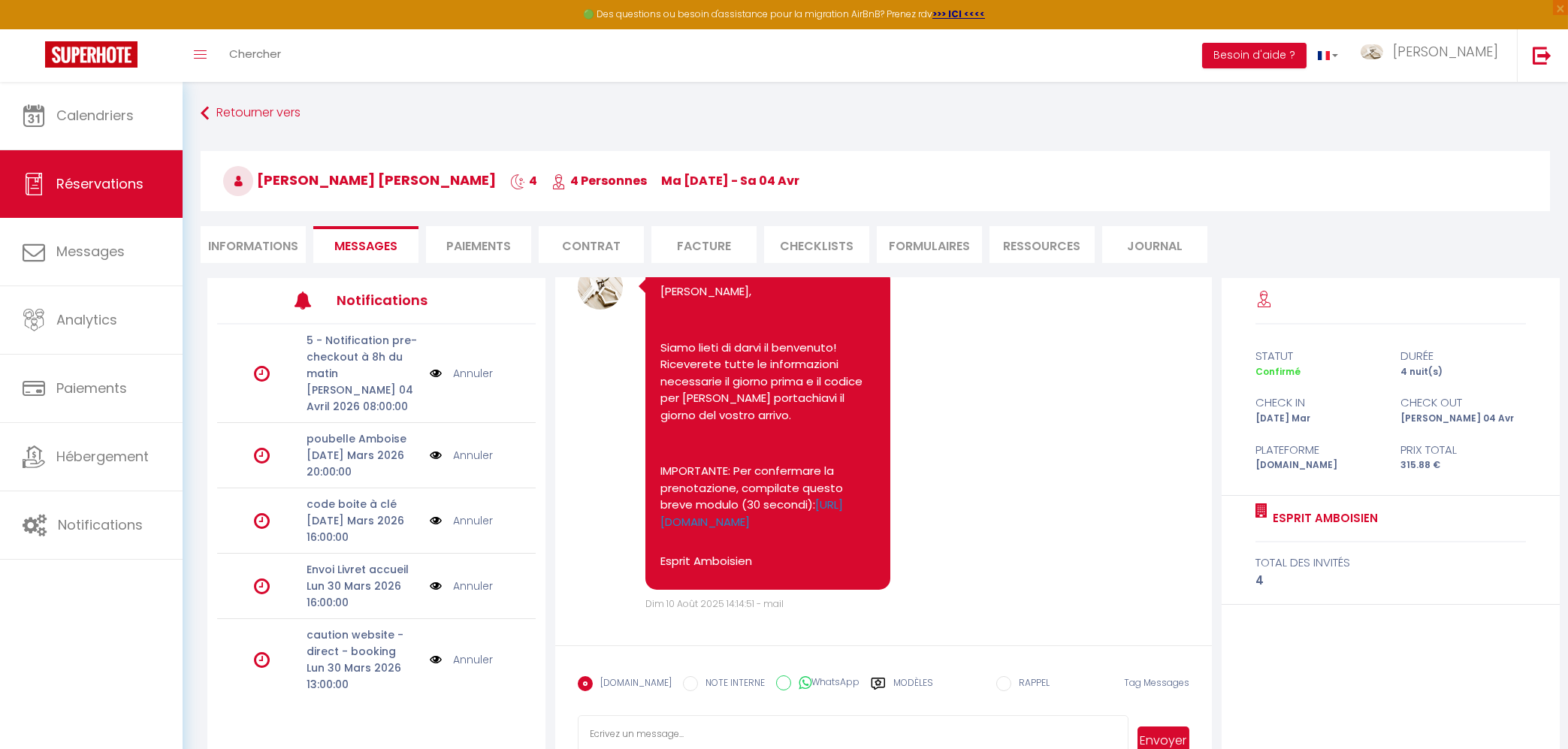
select select "17:00"
select select "09:30"
click at [280, 249] on li "Informations" at bounding box center [253, 244] width 105 height 36
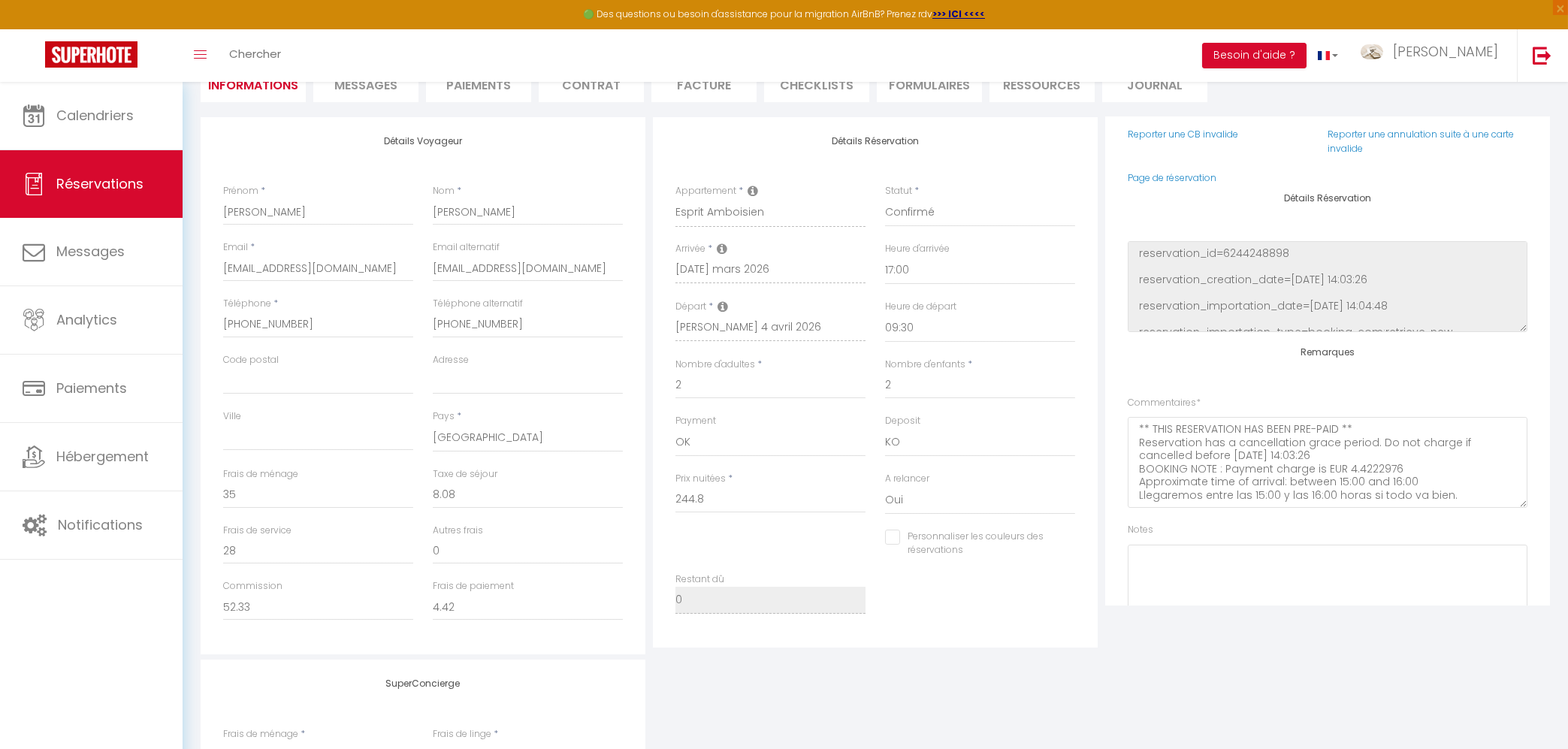
scroll to position [178, 0]
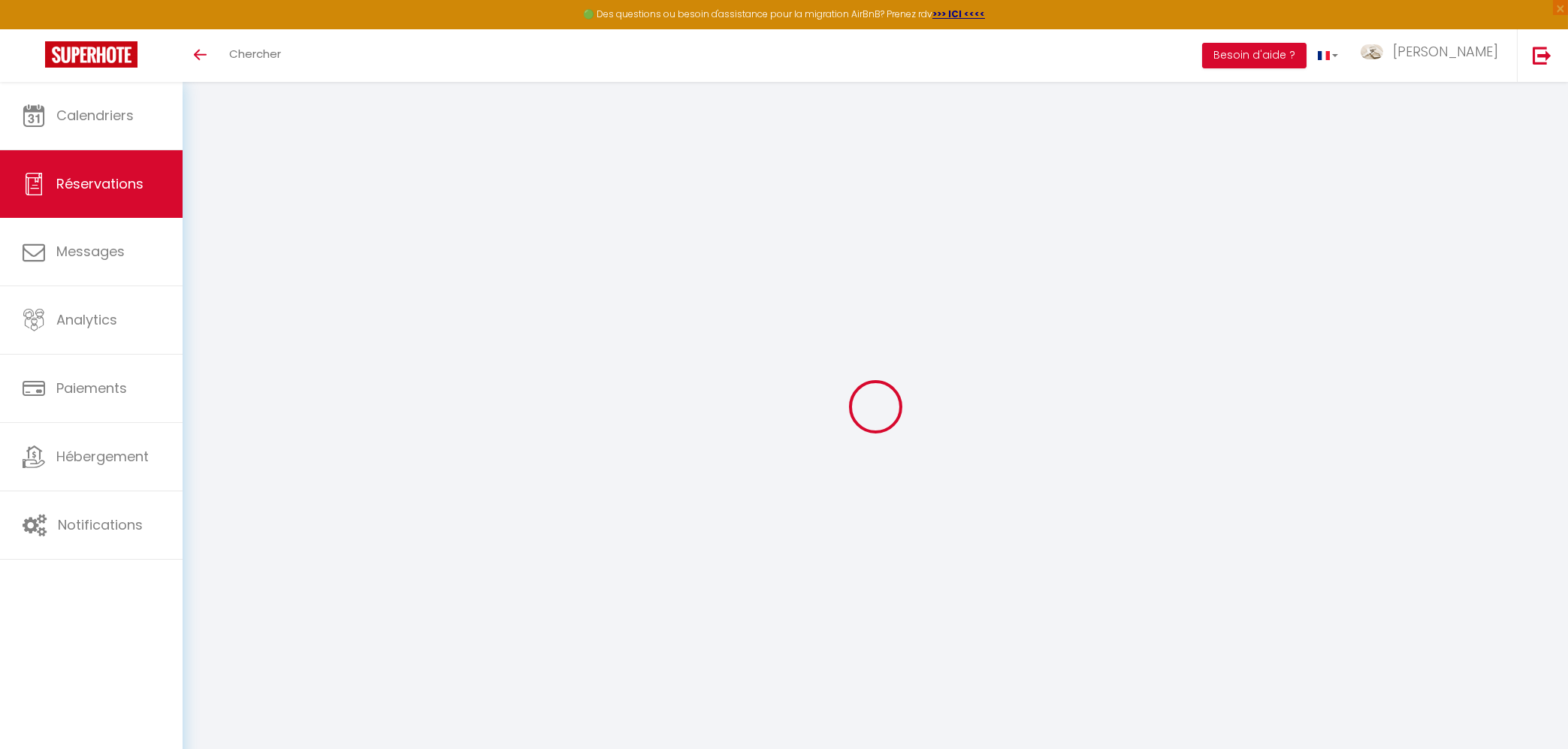
select select
checkbox input "false"
select select
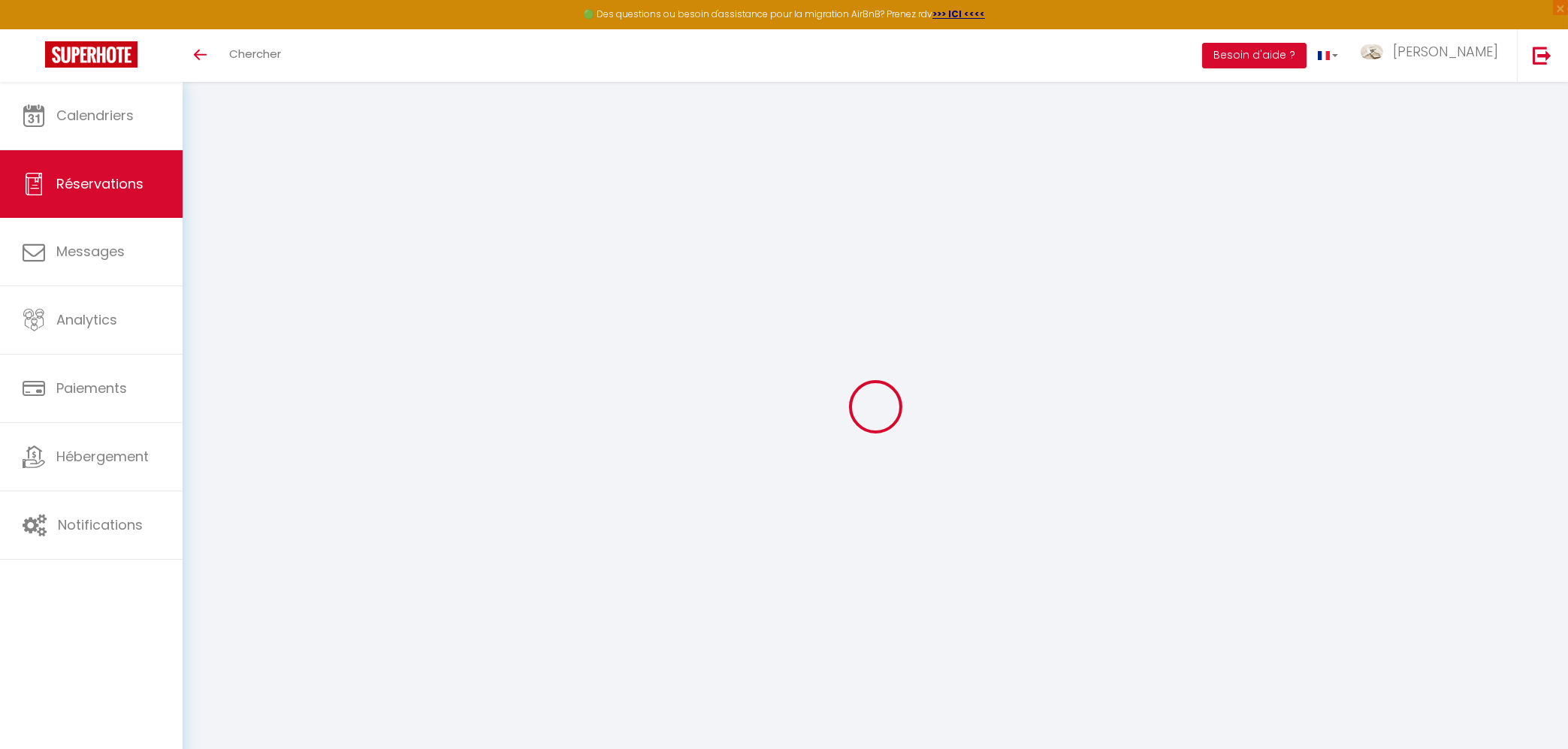
checkbox input "false"
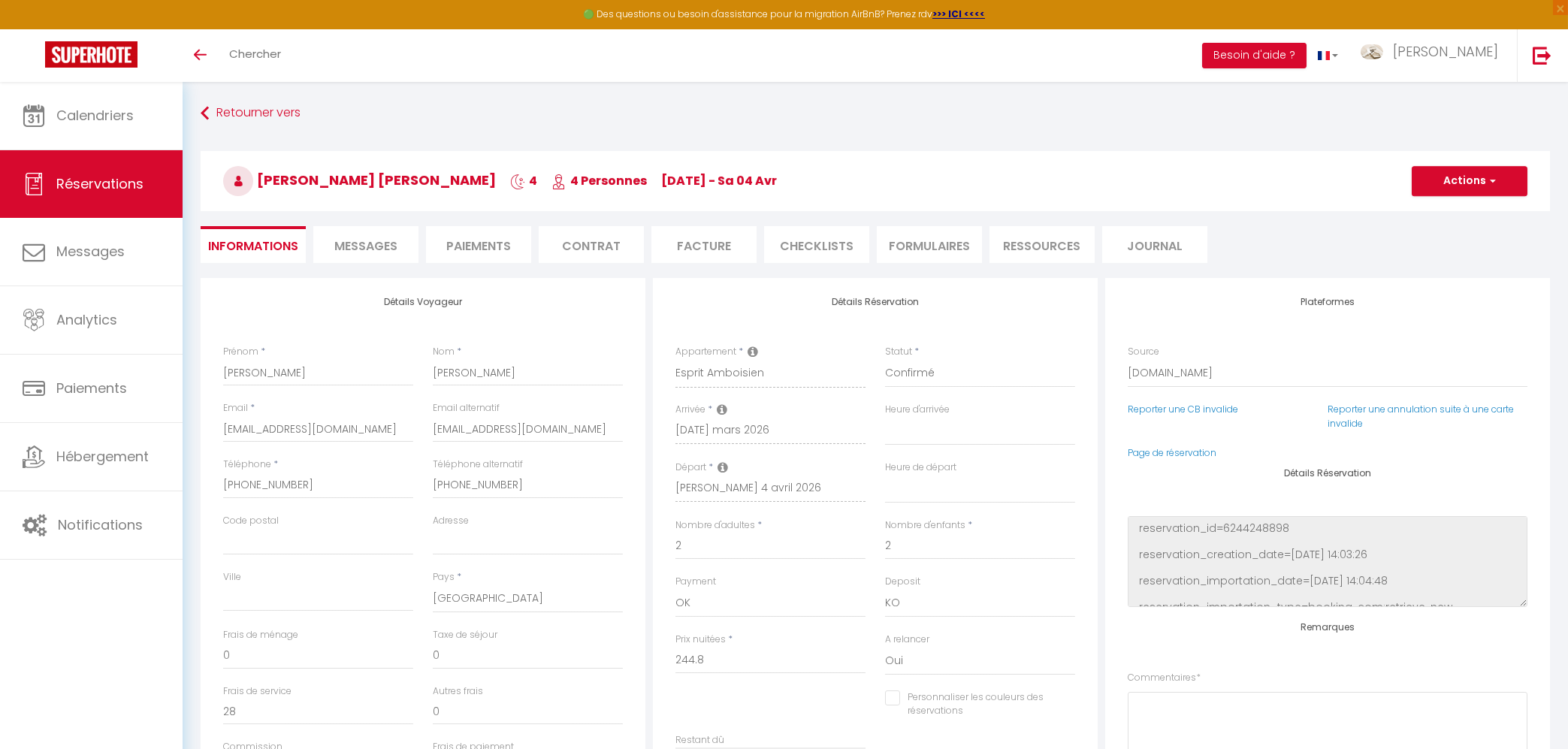
select select
checkbox input "false"
type textarea "** THIS RESERVATION HAS BEEN PRE-PAID ** Reservation has a cancellation grace p…"
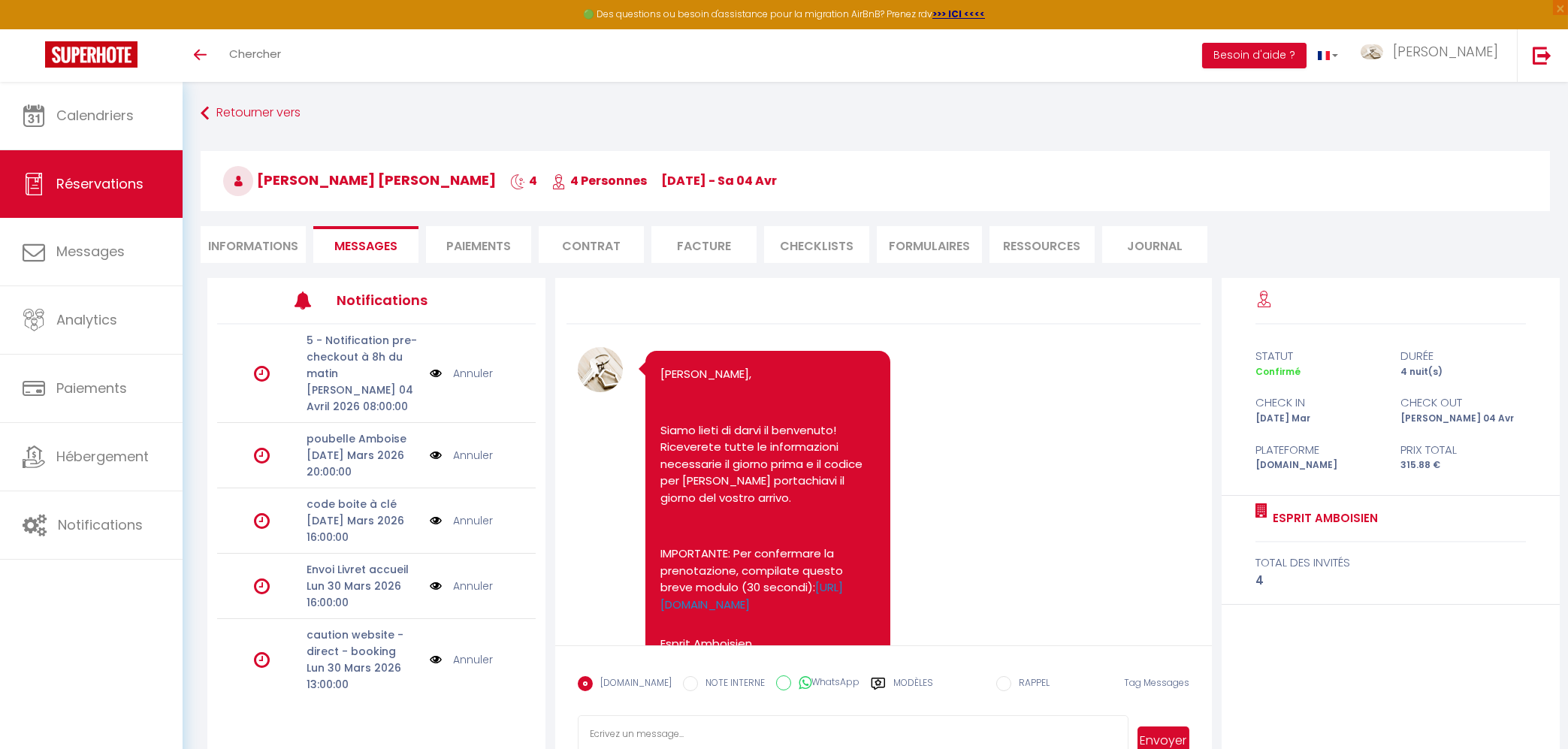
scroll to position [99, 0]
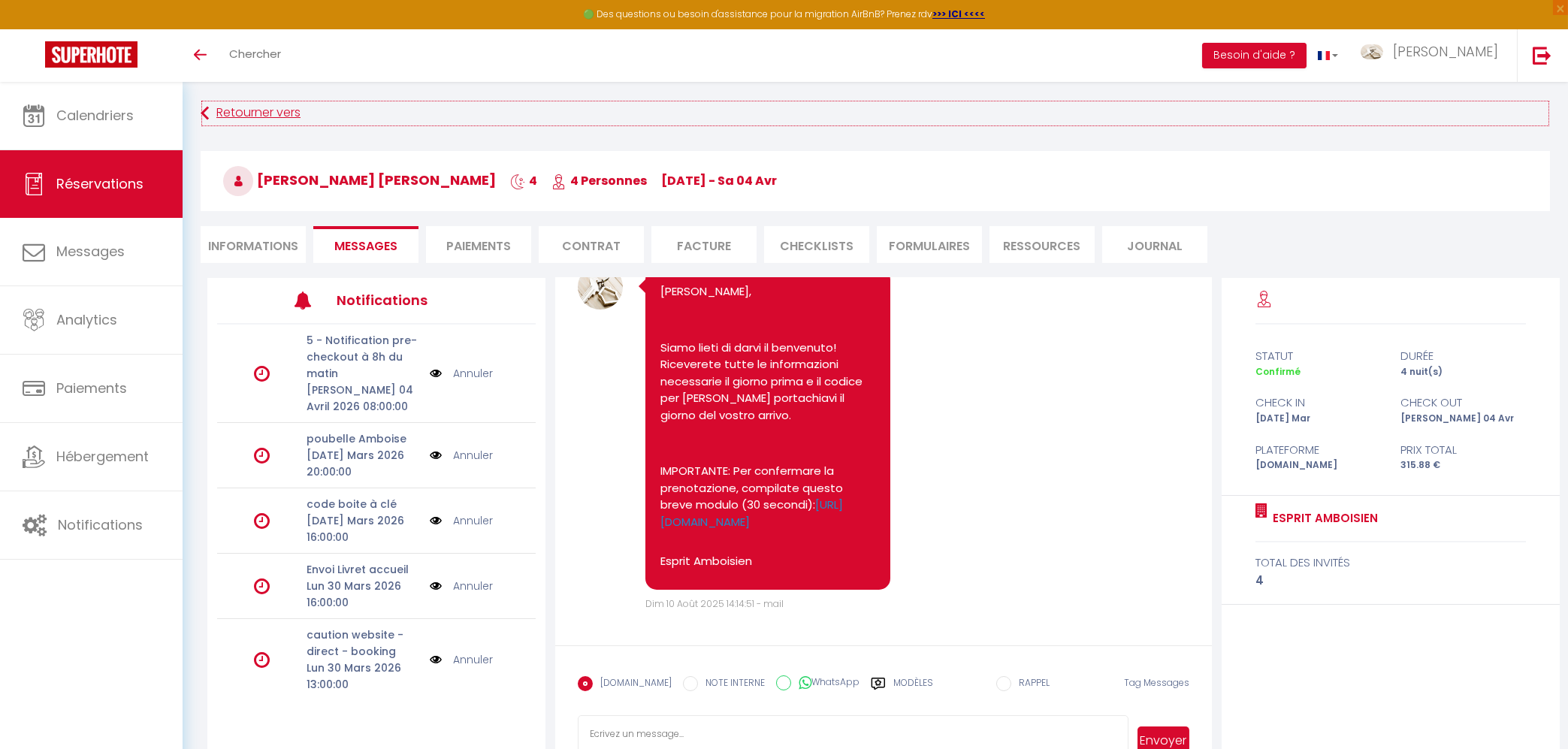
click at [230, 116] on link "Retourner vers" at bounding box center [875, 113] width 1349 height 27
select select "not_cancelled"
select select
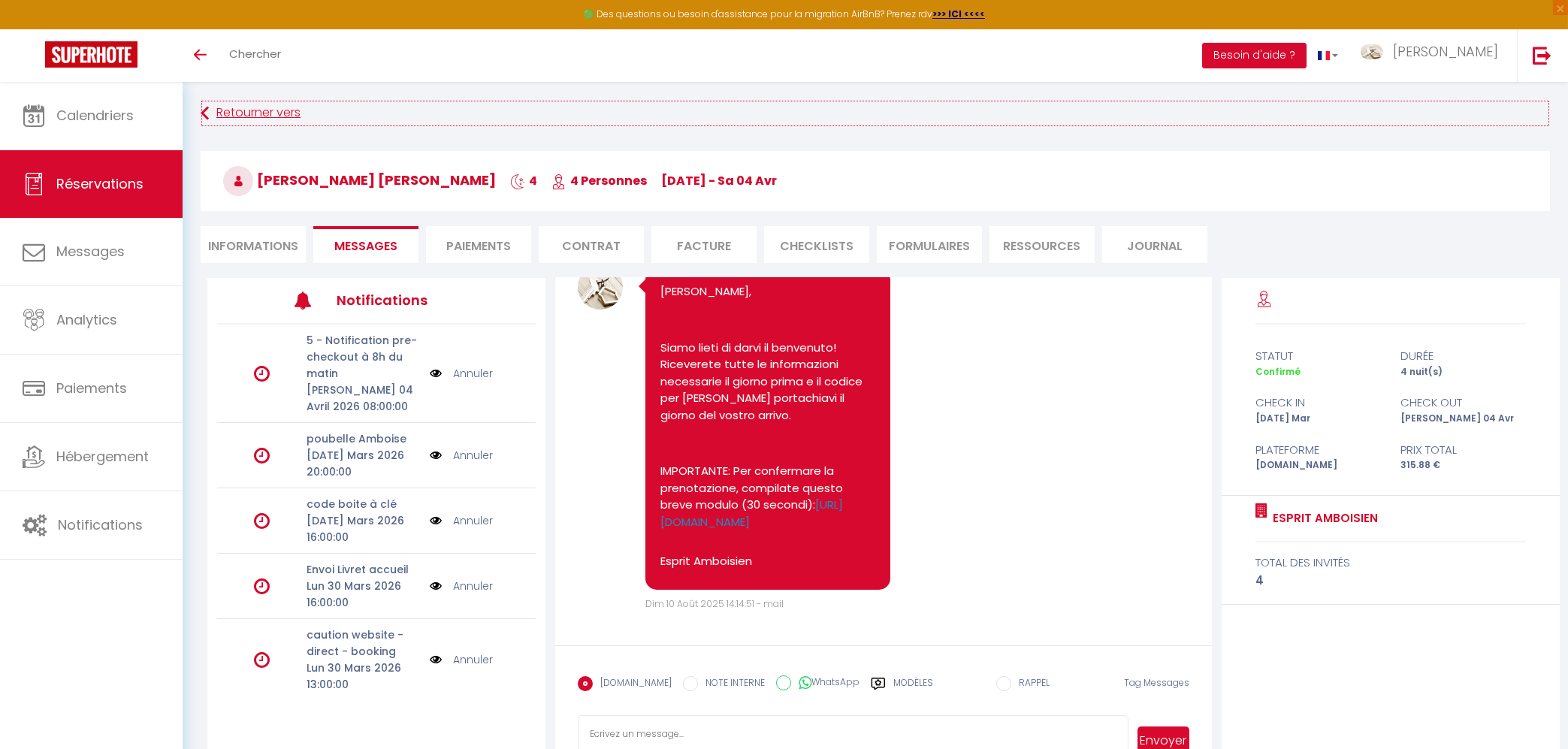
select select
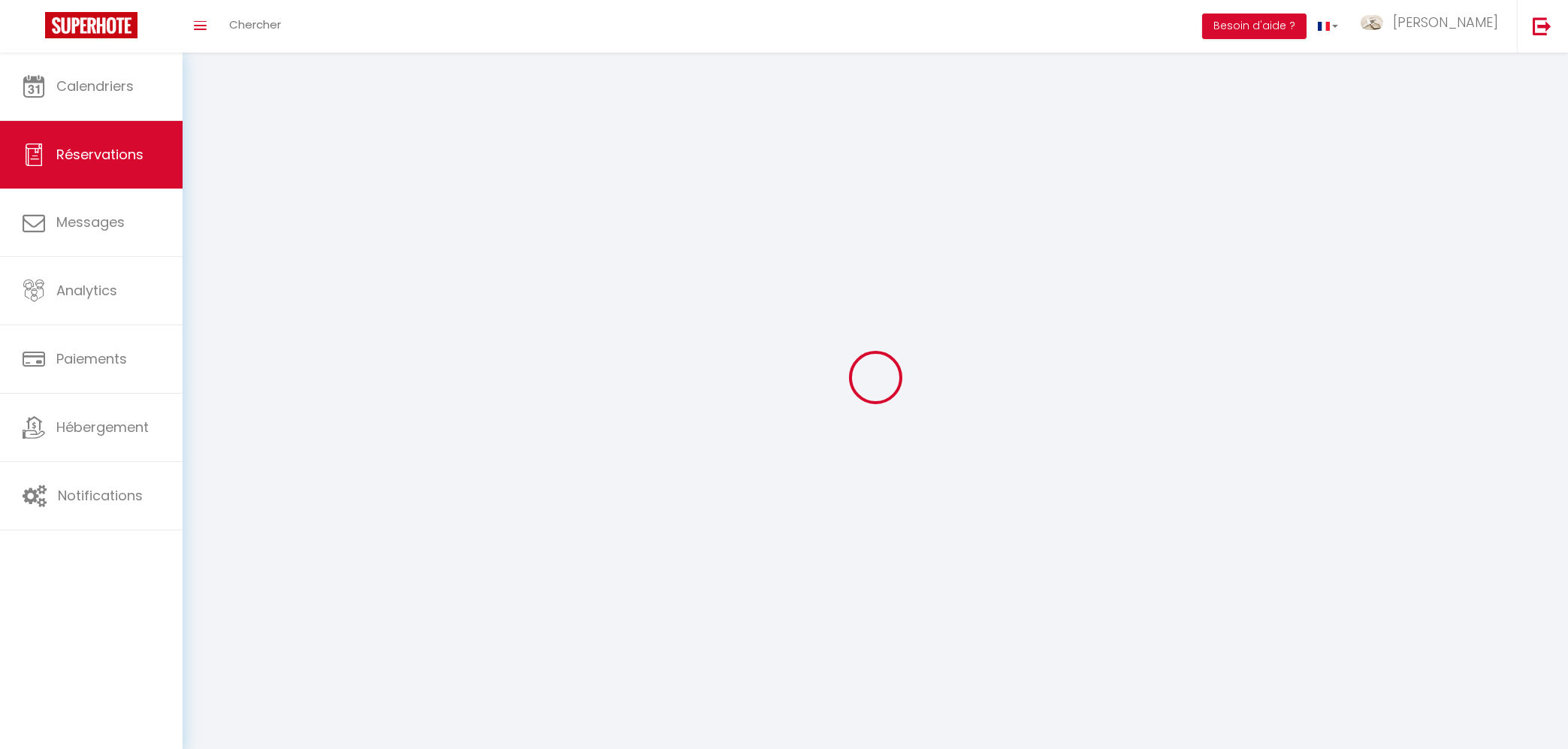
scroll to position [241, 0]
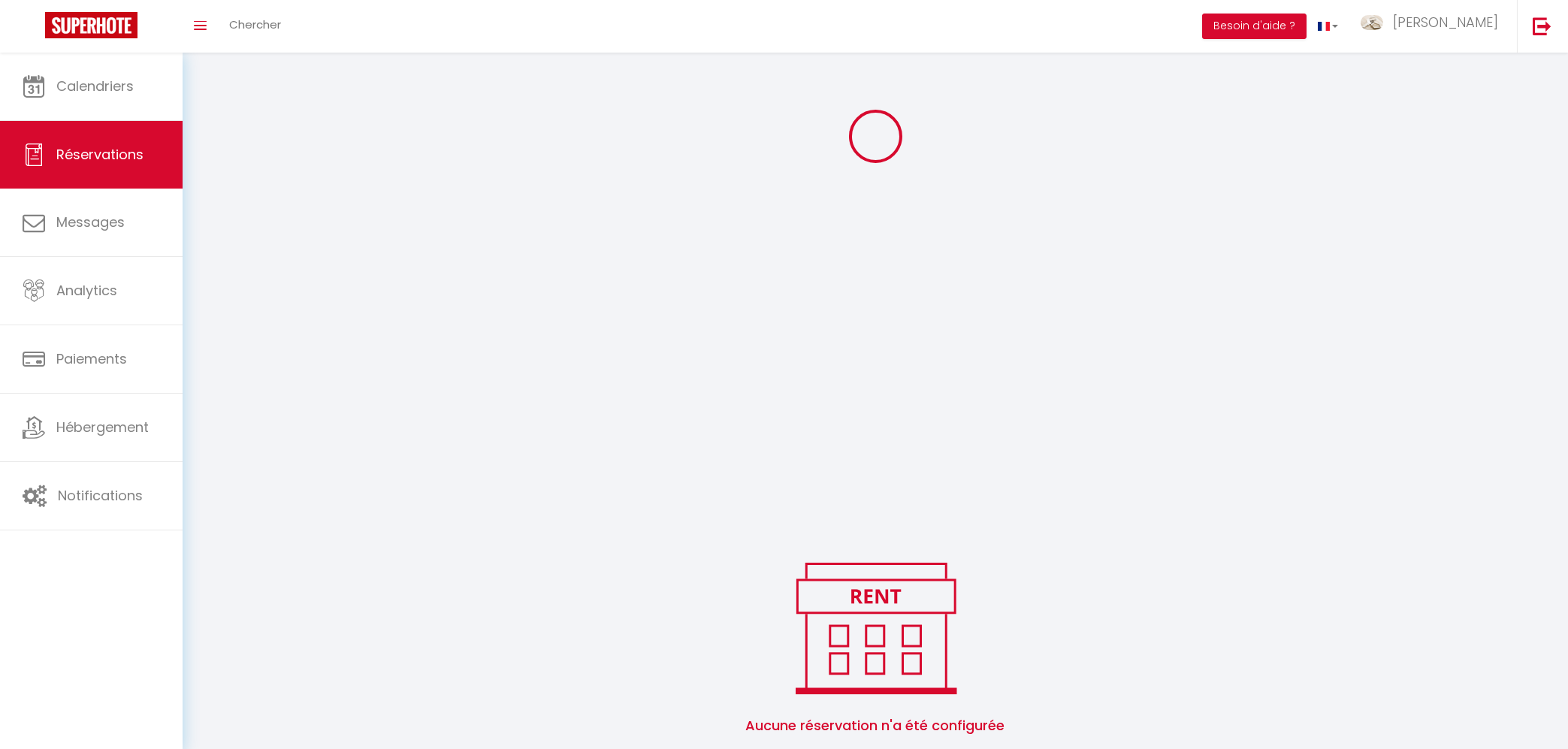
select select
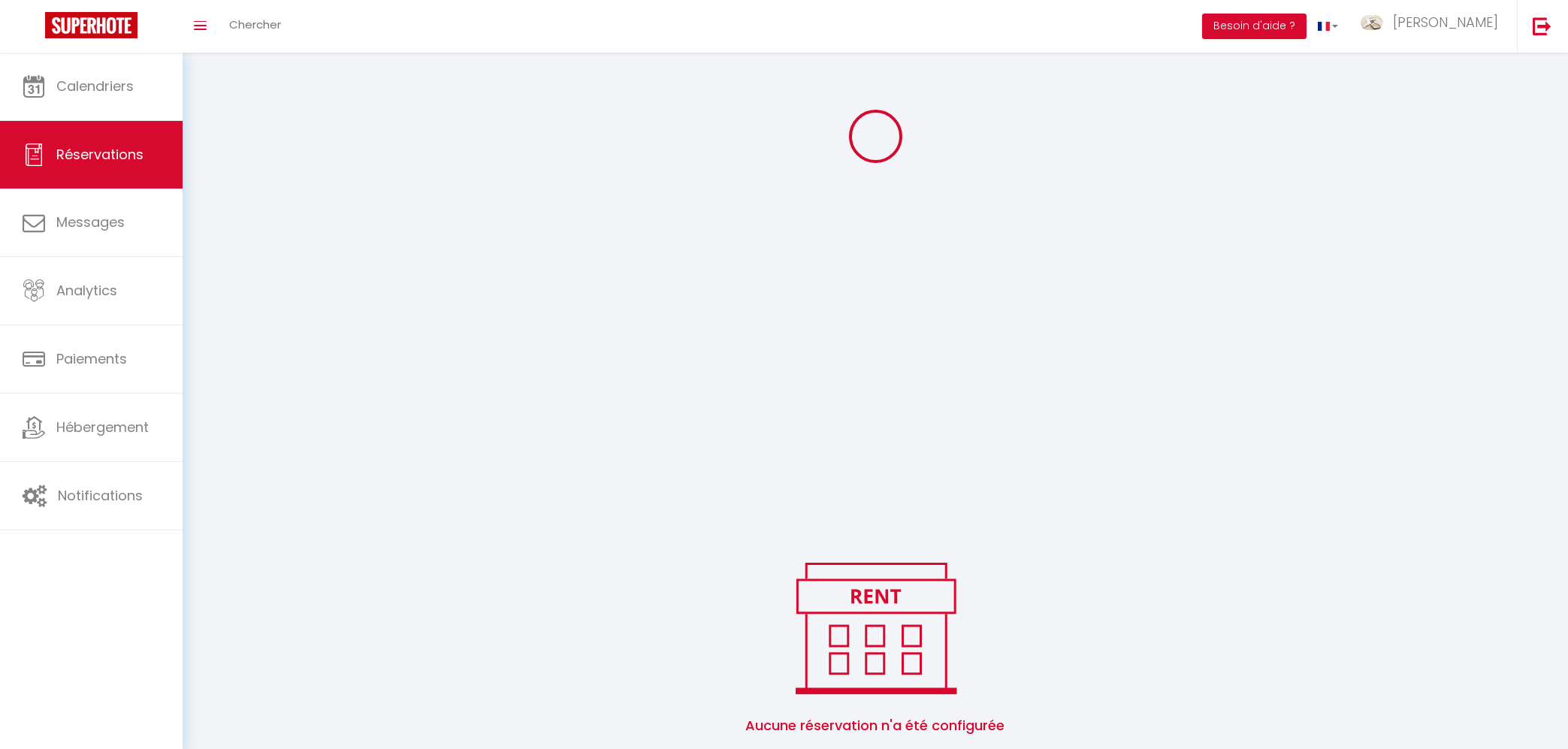
select select
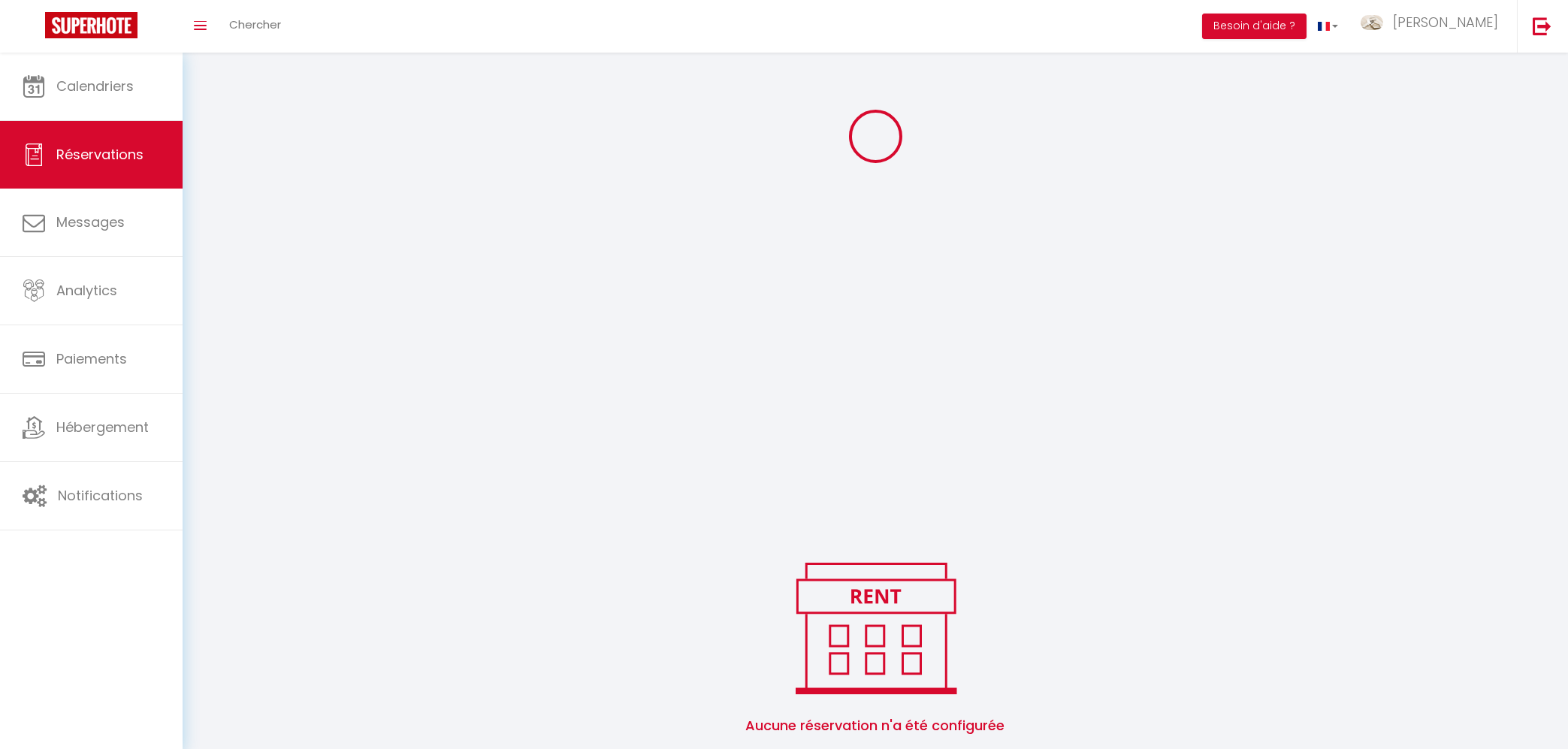
select select
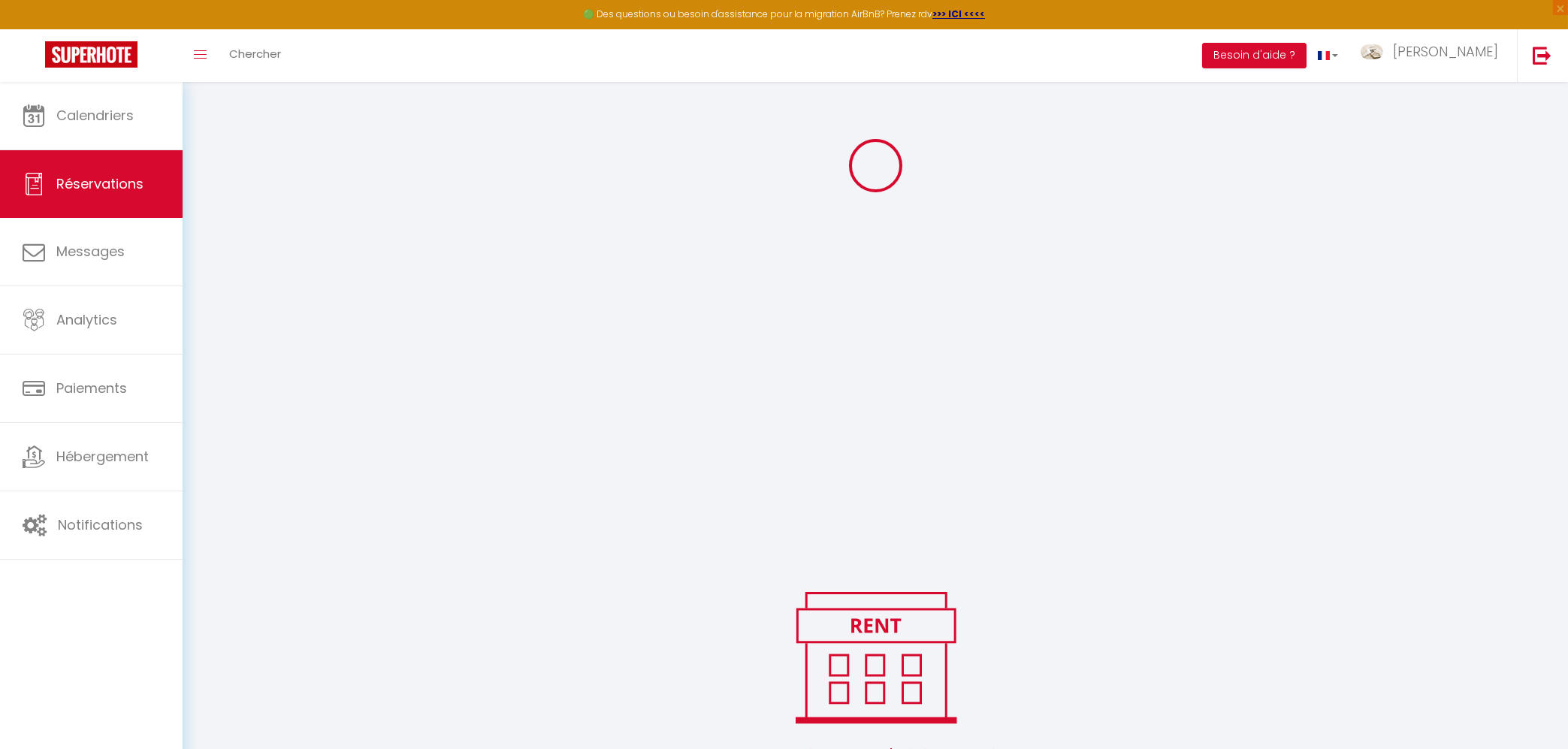
select select
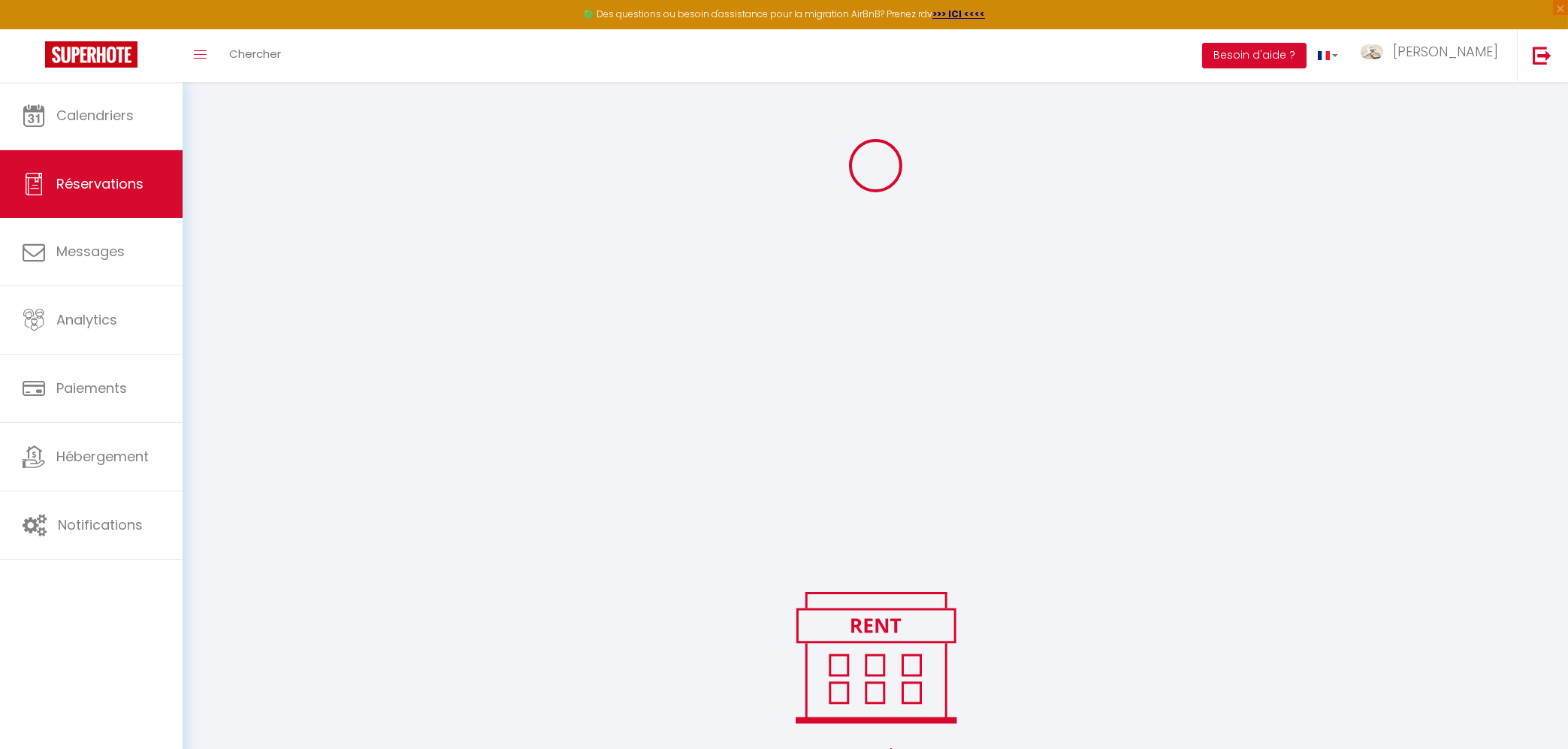
select select
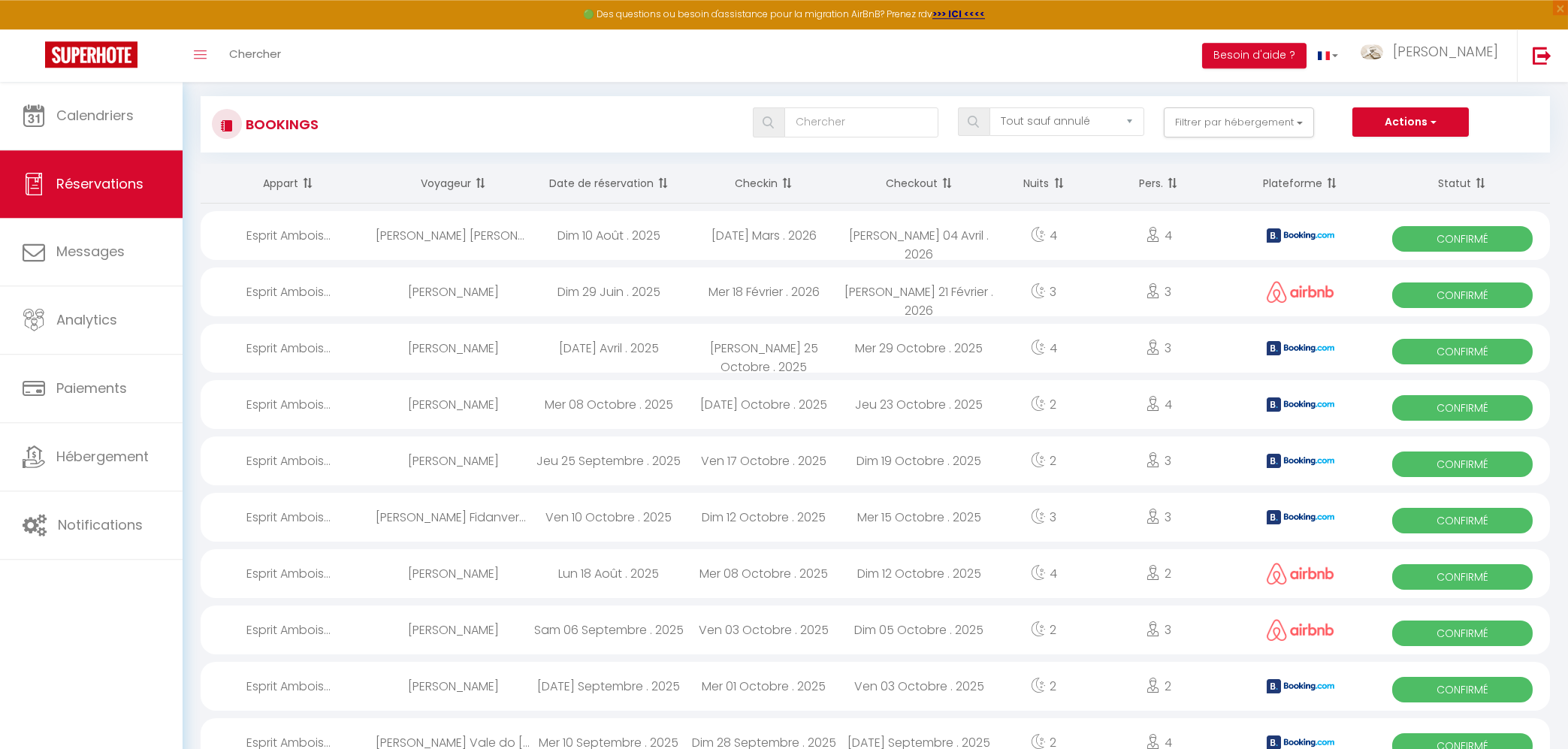
scroll to position [0, 0]
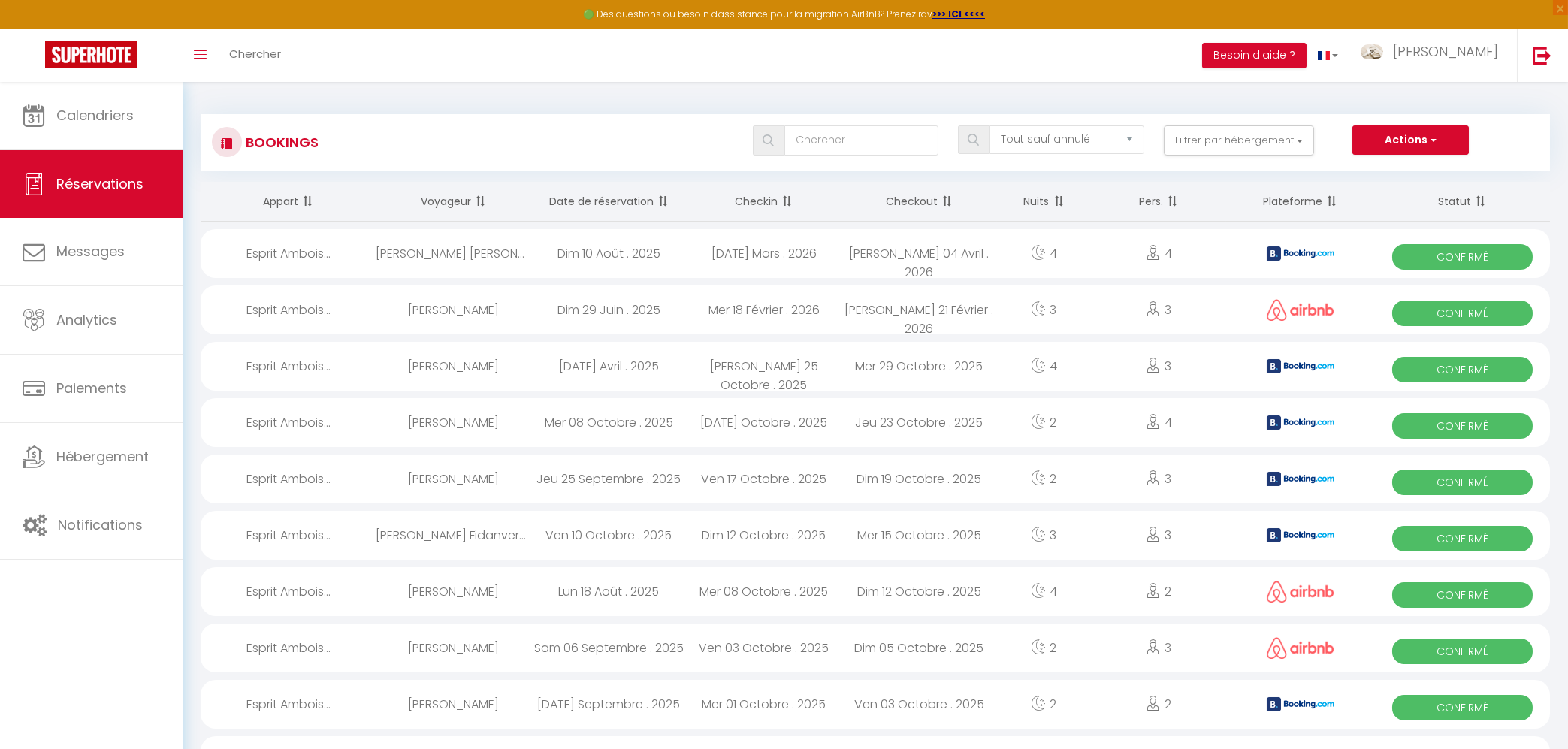
click at [480, 311] on div "[PERSON_NAME]" at bounding box center [454, 310] width 156 height 49
select select "OK"
select select "1"
select select "0"
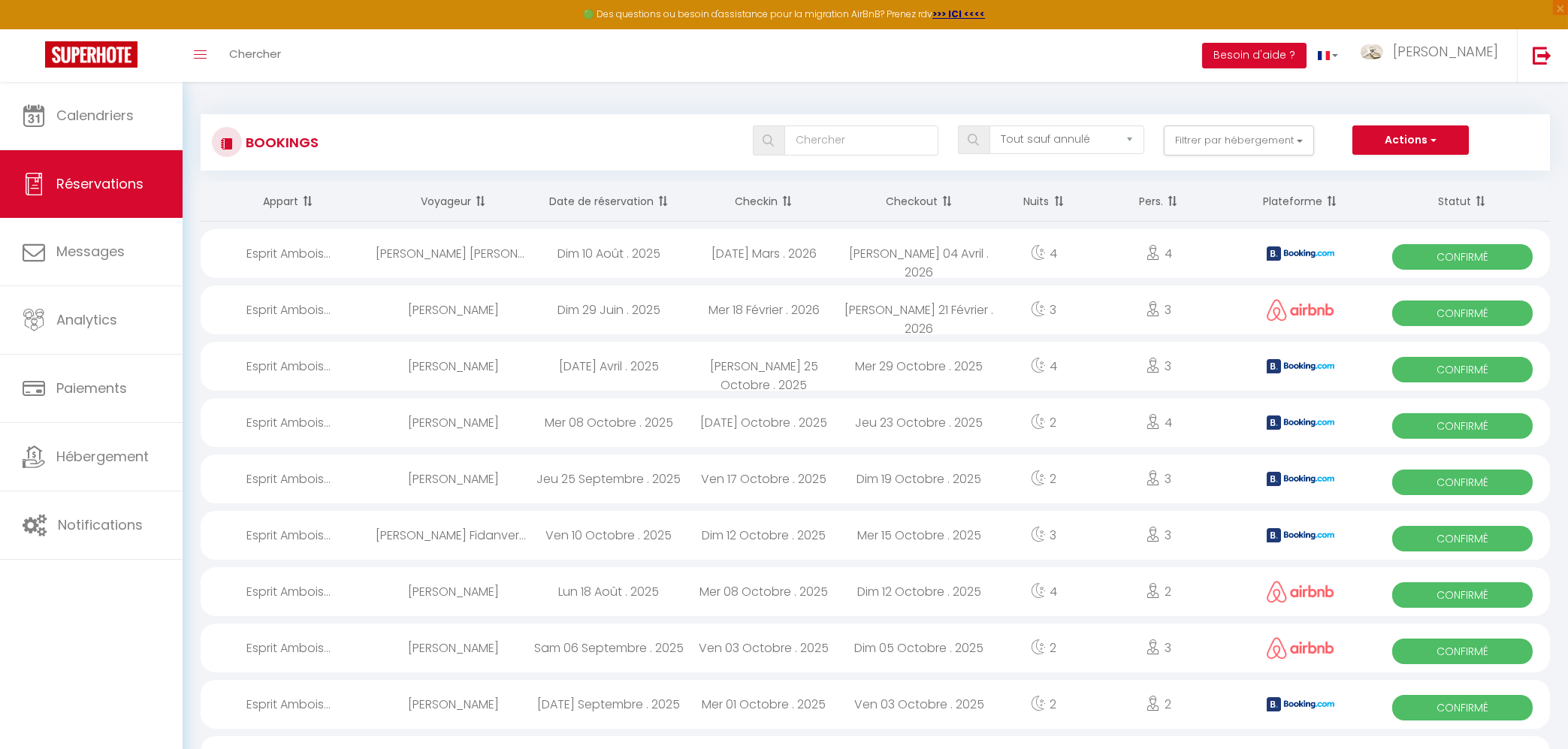
select select "1"
select select
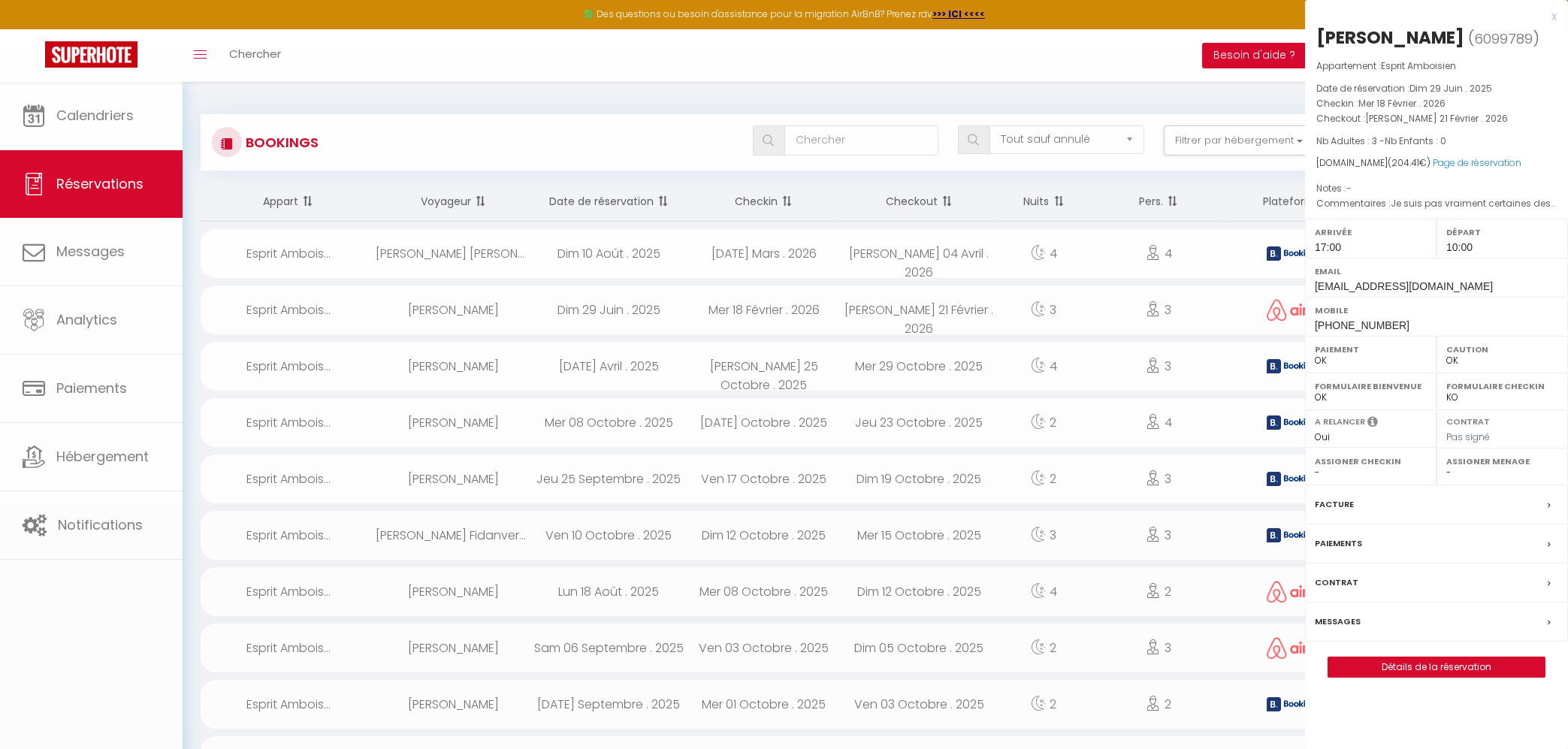
select select "39524"
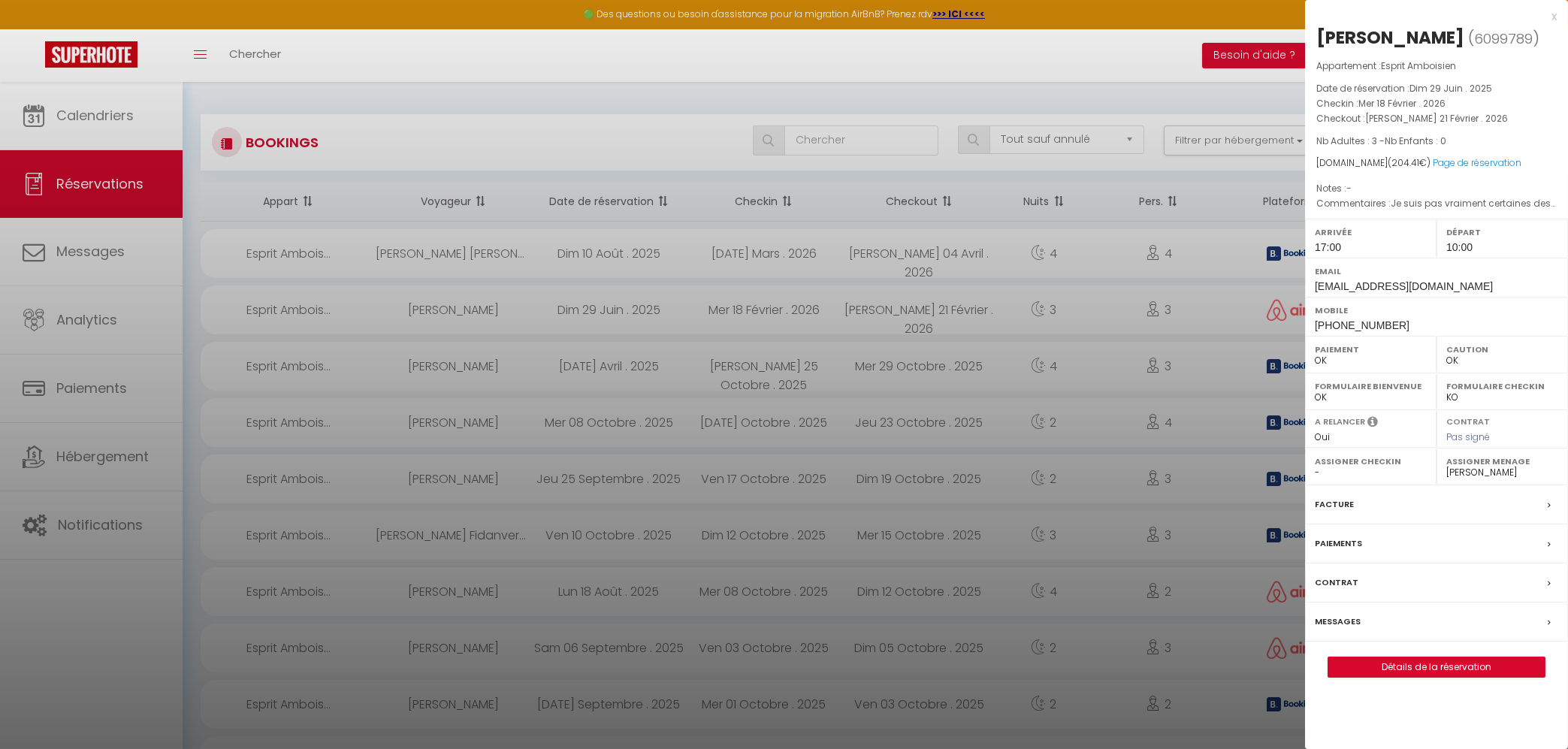
click at [1351, 630] on label "Messages" at bounding box center [1338, 622] width 46 height 16
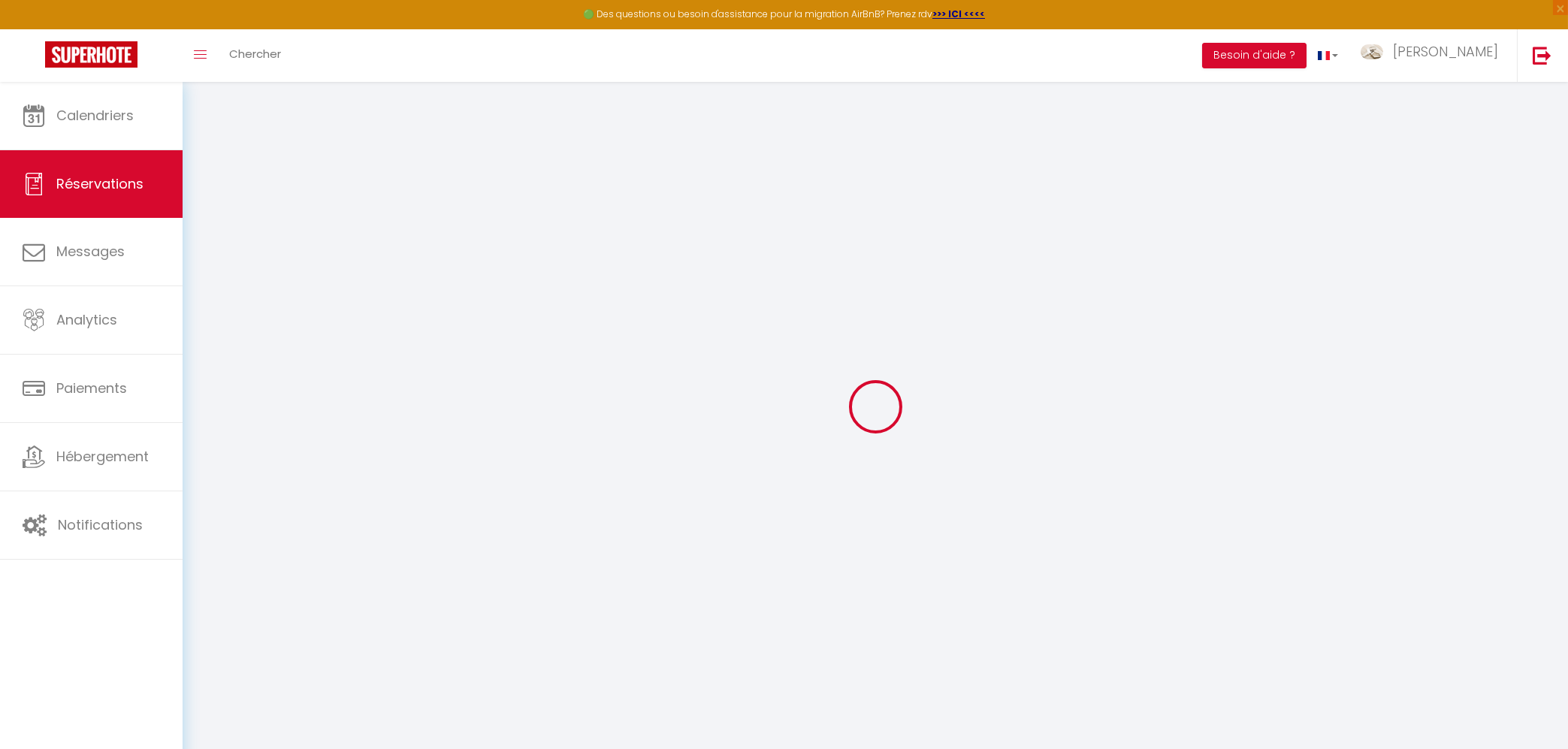
select select
checkbox input "false"
select select
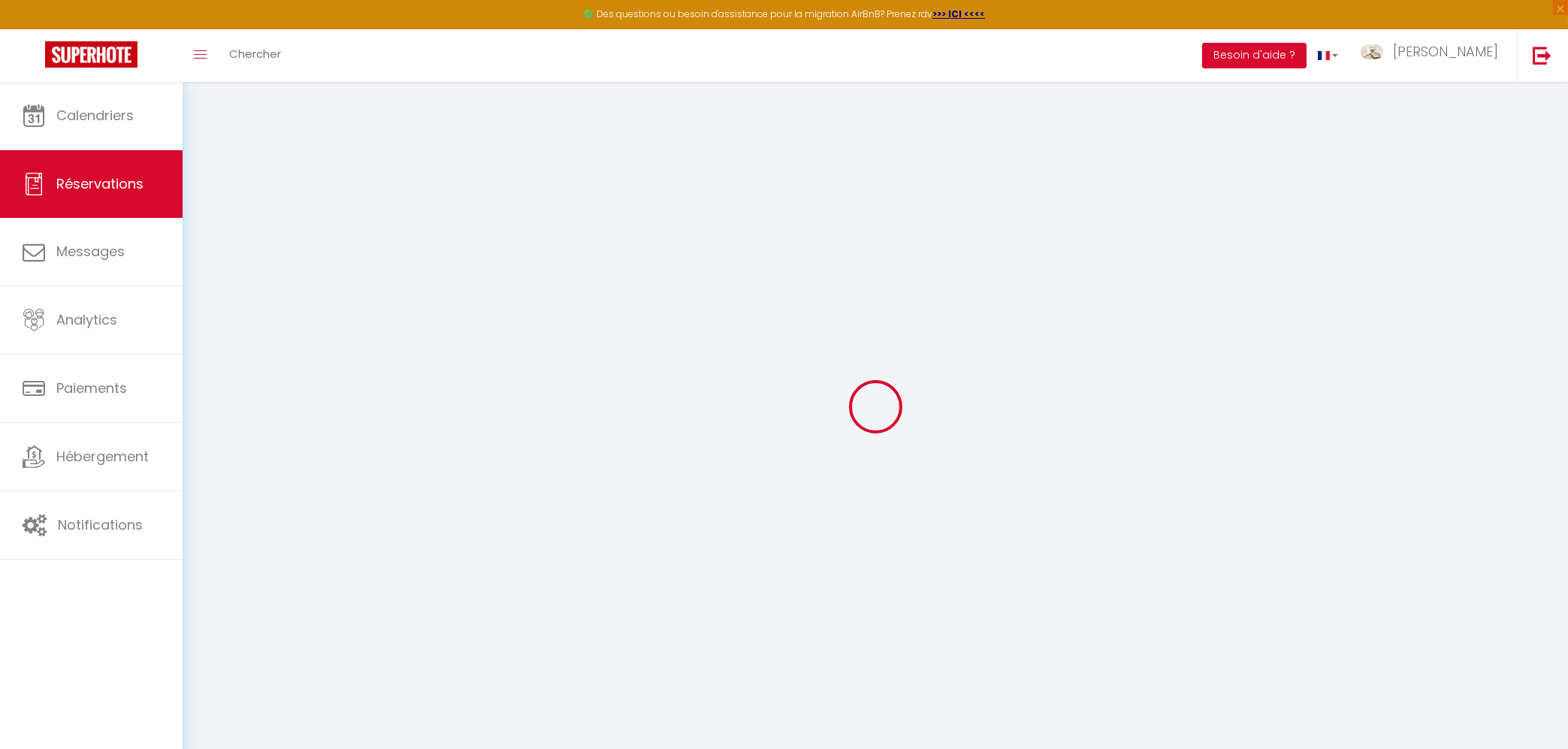
select select
checkbox input "false"
type textarea "Je suis pas vraiment certaines des heures de départ et arrivée... Mais je peux …"
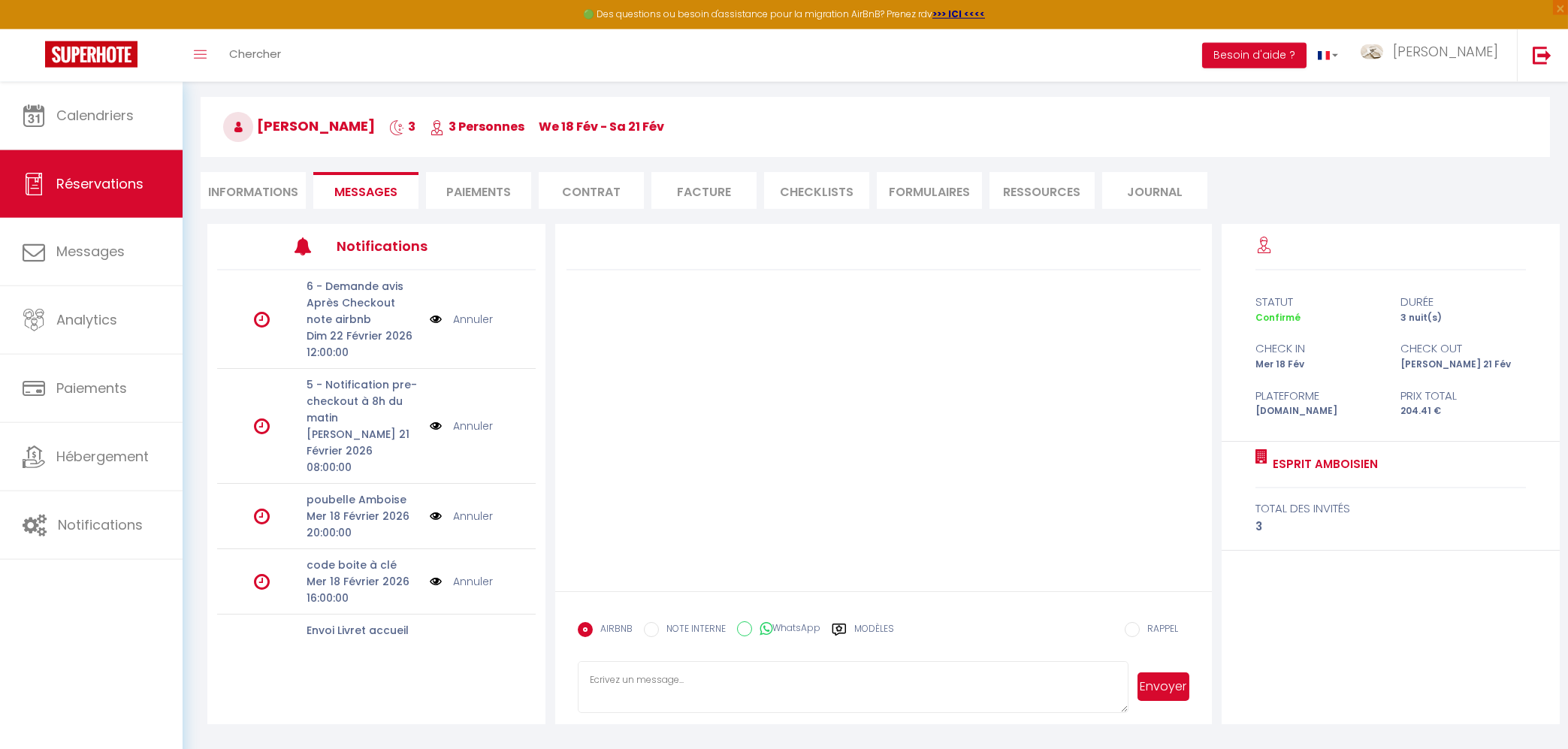
scroll to position [82, 0]
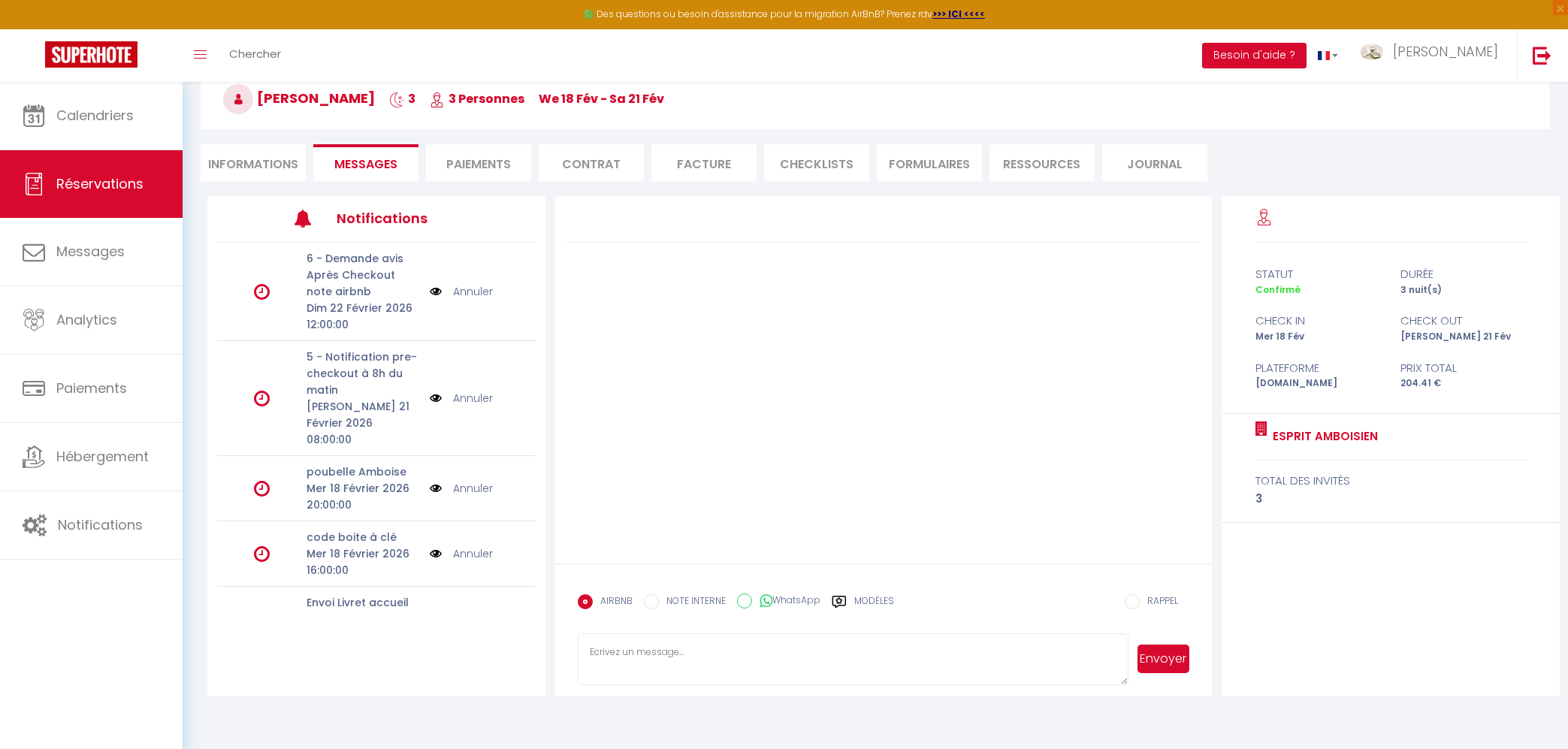
click at [246, 157] on li "Informations" at bounding box center [253, 162] width 105 height 36
select select
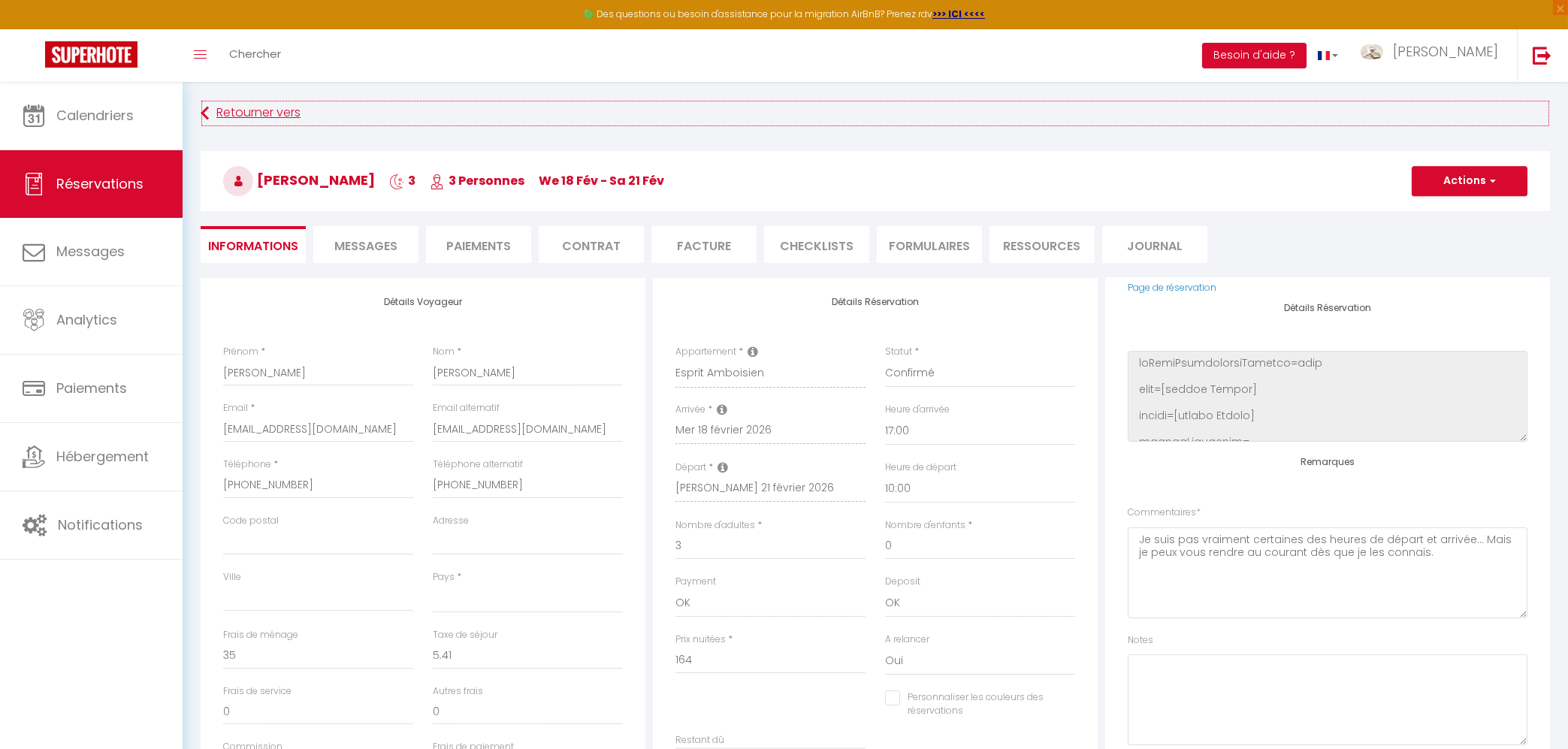
click at [224, 107] on link "Retourner vers" at bounding box center [875, 113] width 1349 height 27
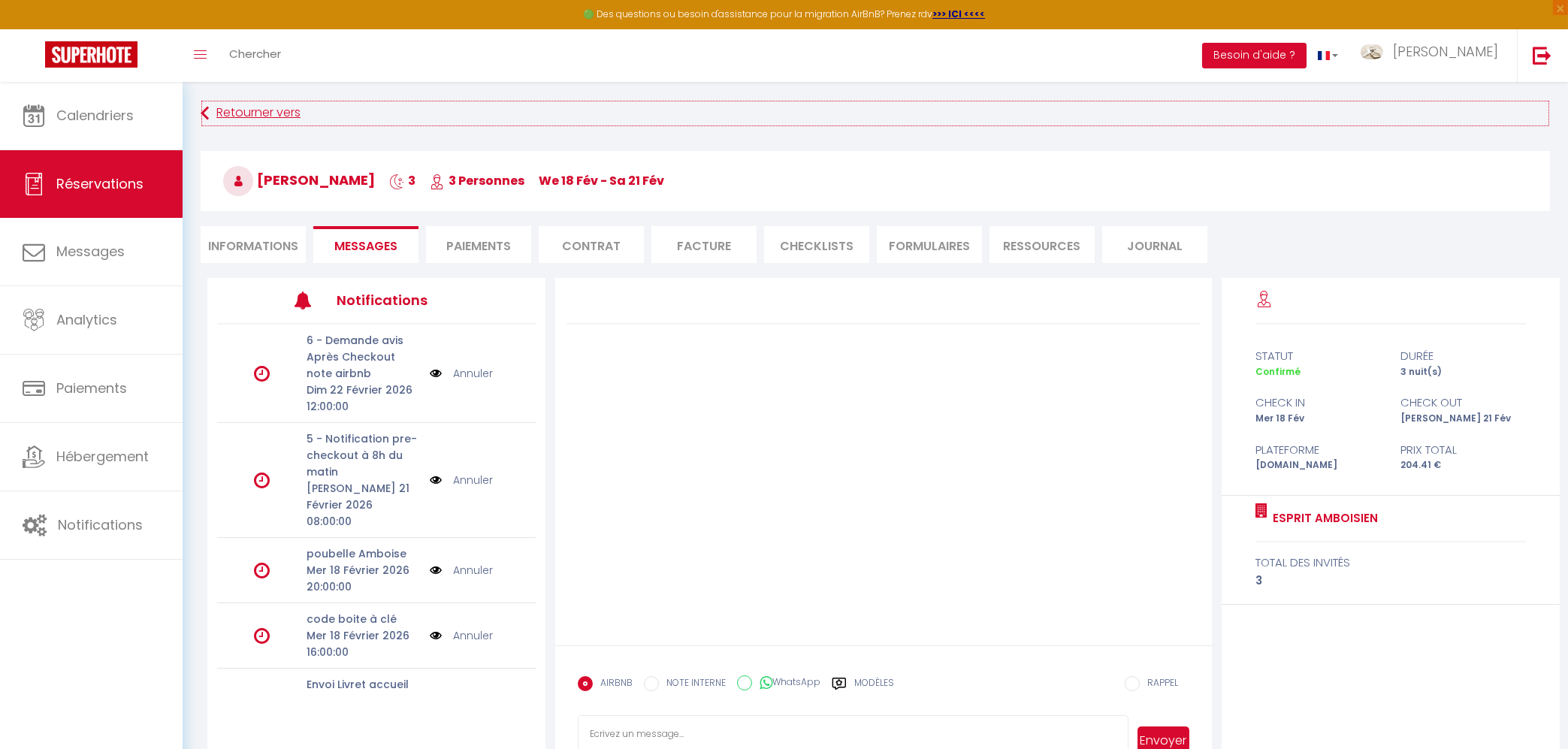
scroll to position [82, 0]
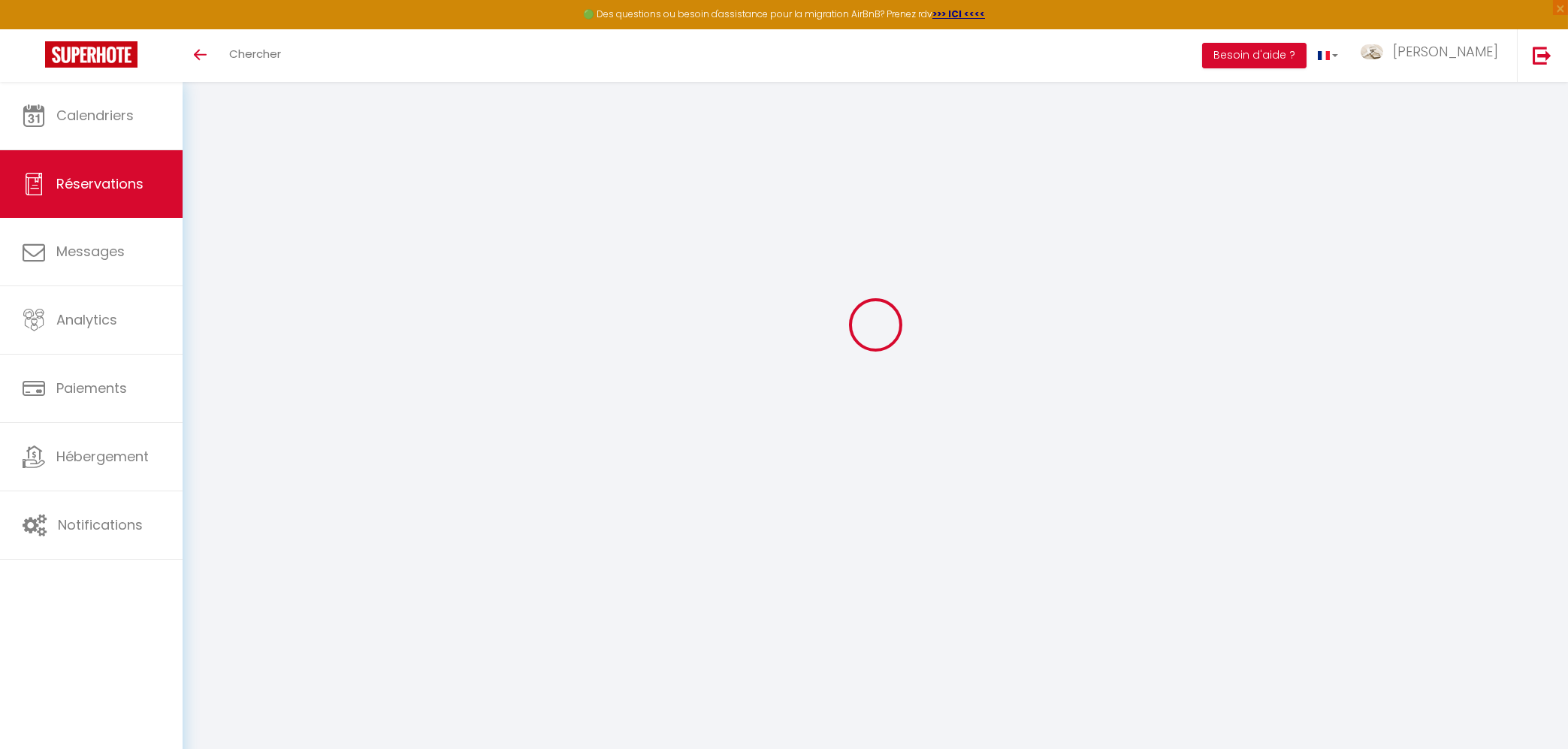
scroll to position [82, 0]
select select
checkbox input "false"
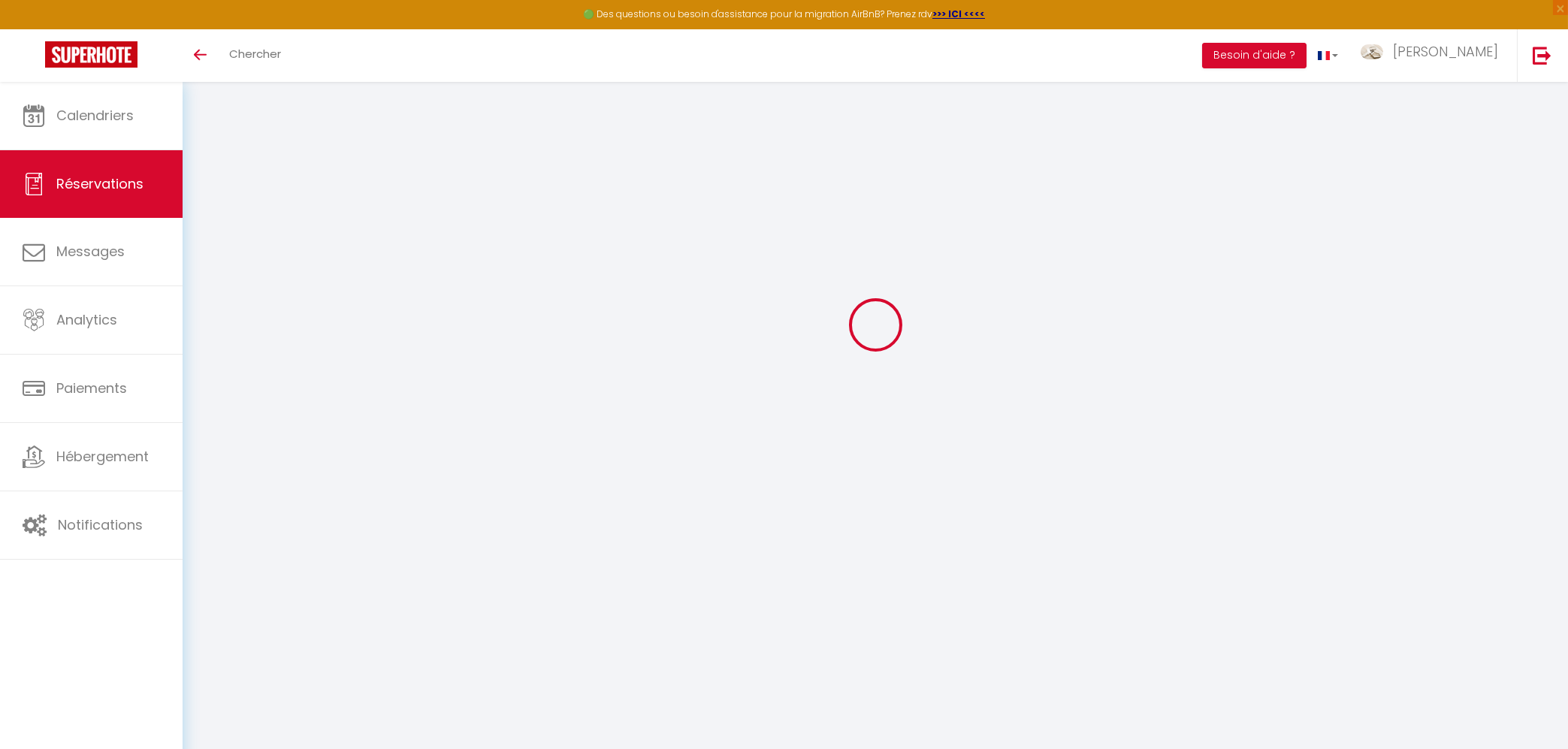
select select
checkbox input "false"
type textarea "Je suis pas vraiment certaines des heures de départ et arrivée... Mais je peux …"
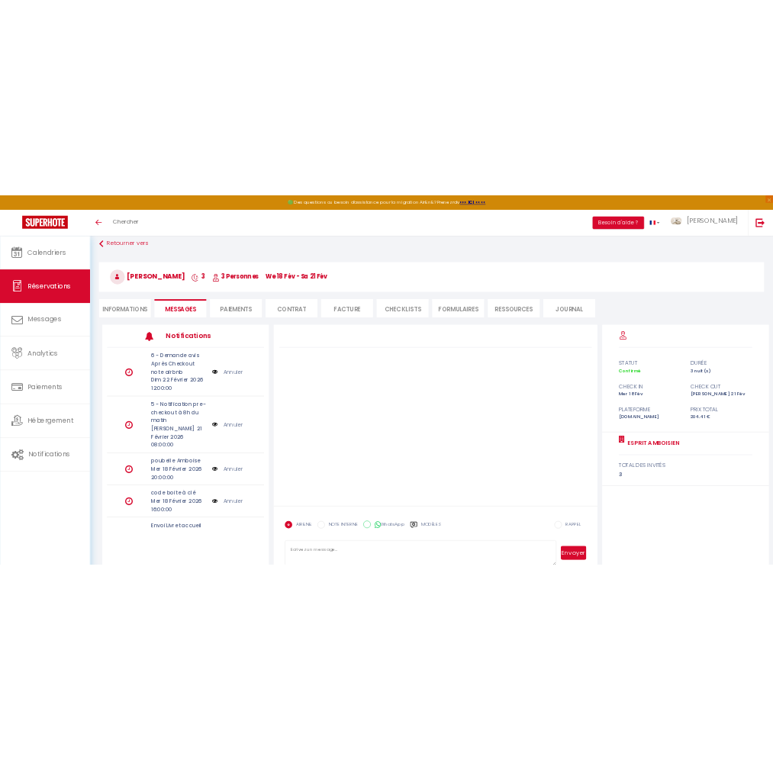
scroll to position [0, 0]
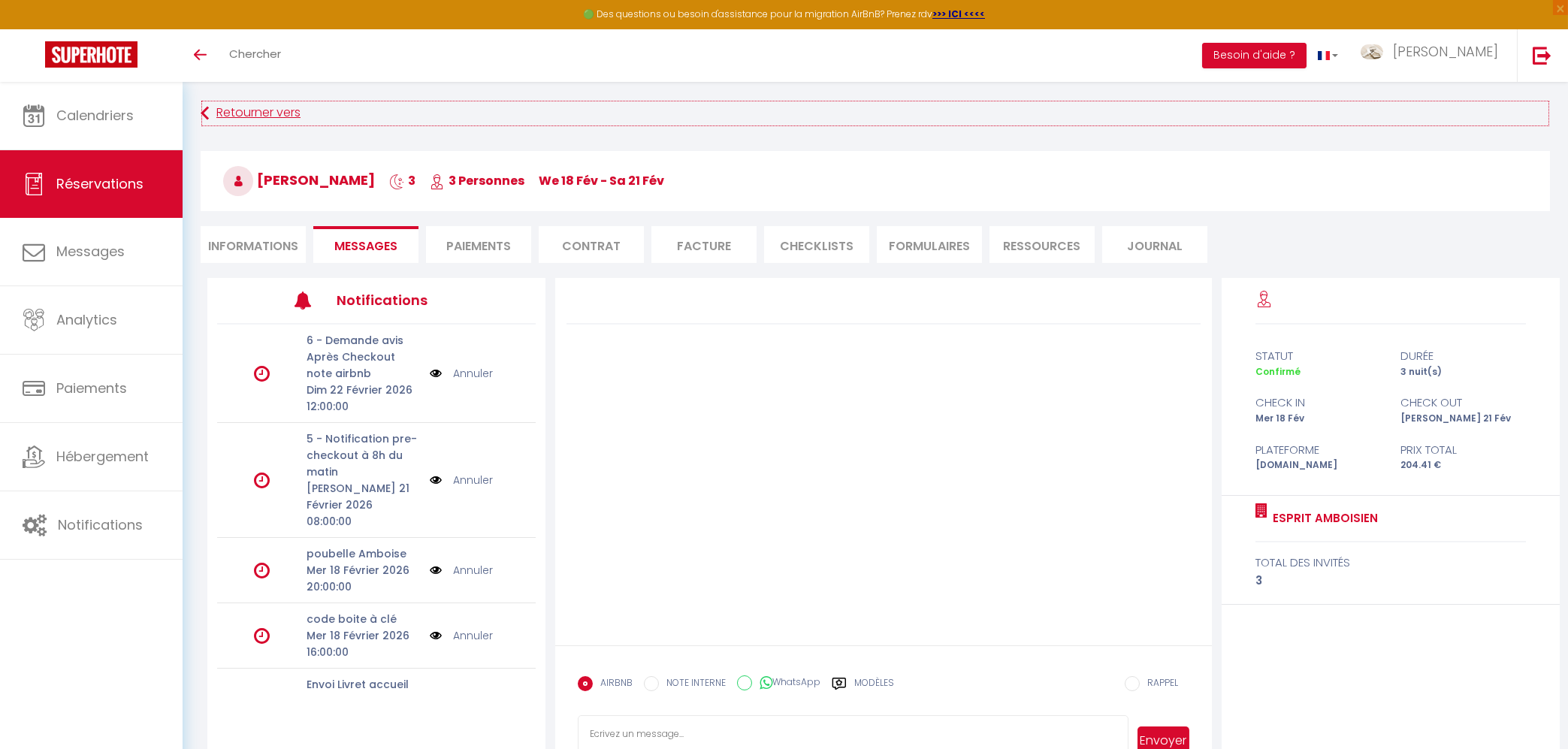
click at [255, 112] on link "Retourner vers" at bounding box center [875, 113] width 1349 height 27
select select "not_cancelled"
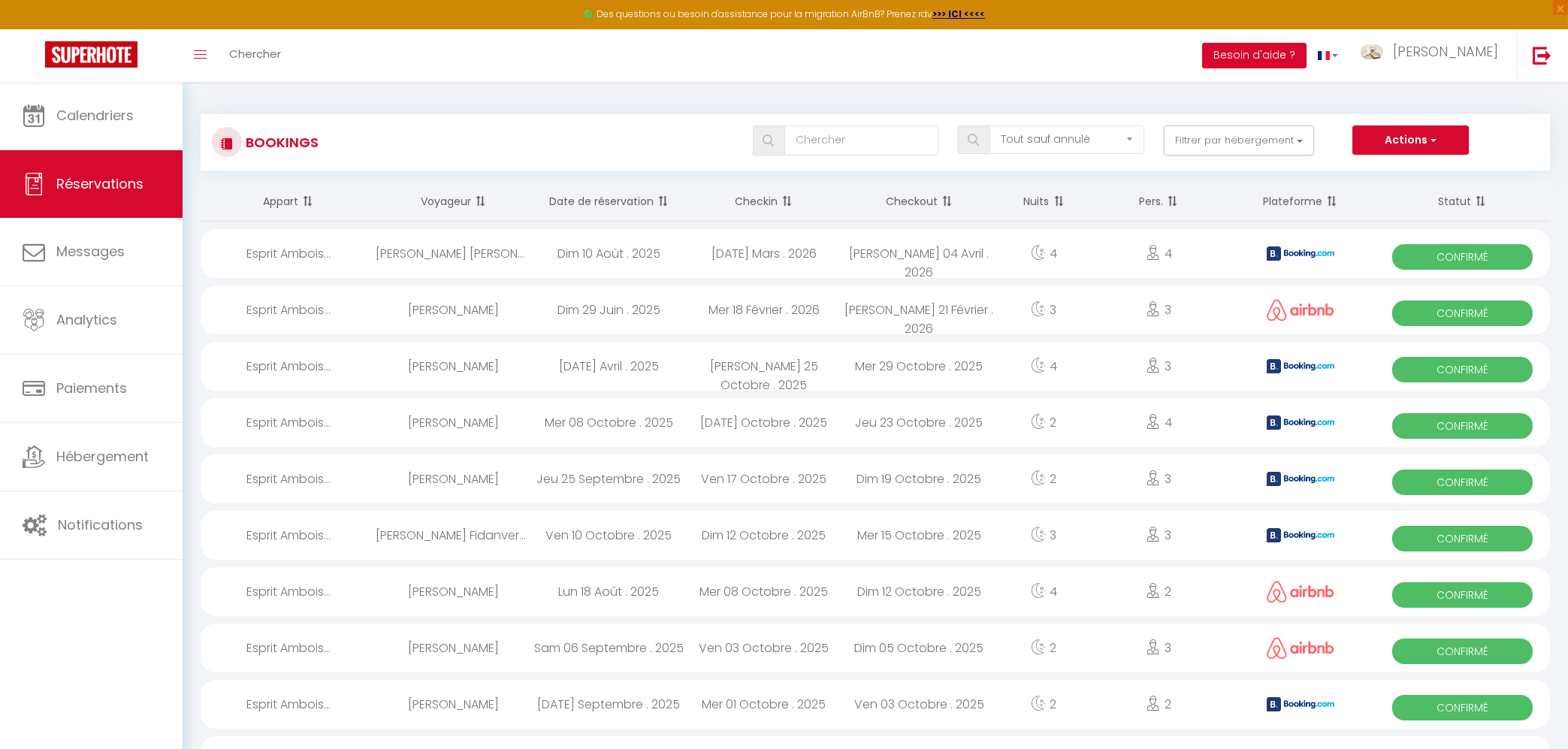
click at [713, 370] on div "[PERSON_NAME] 25 Octobre . 2025" at bounding box center [765, 366] width 156 height 49
select select "OK"
select select "KO"
select select "1"
select select "0"
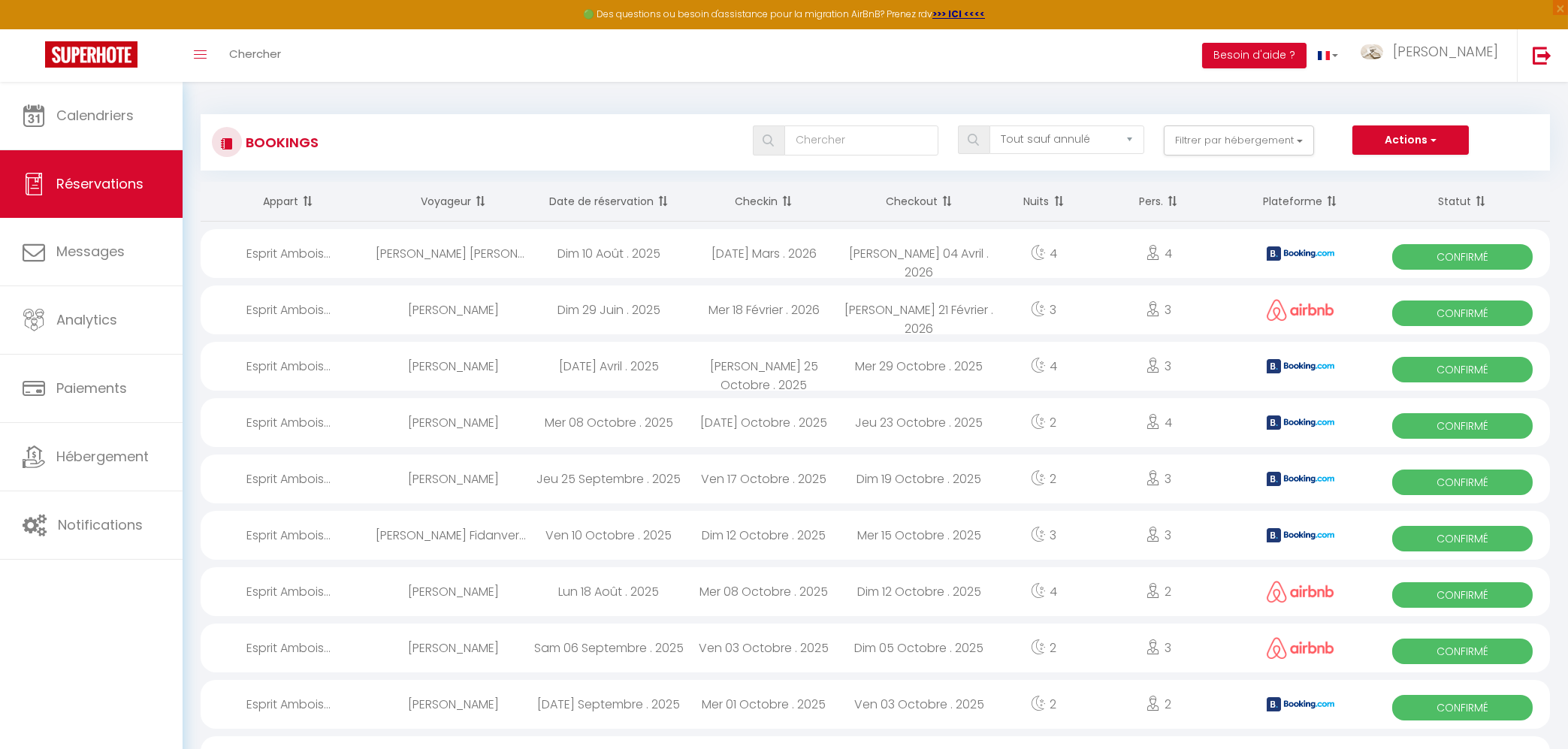
select select "1"
select select
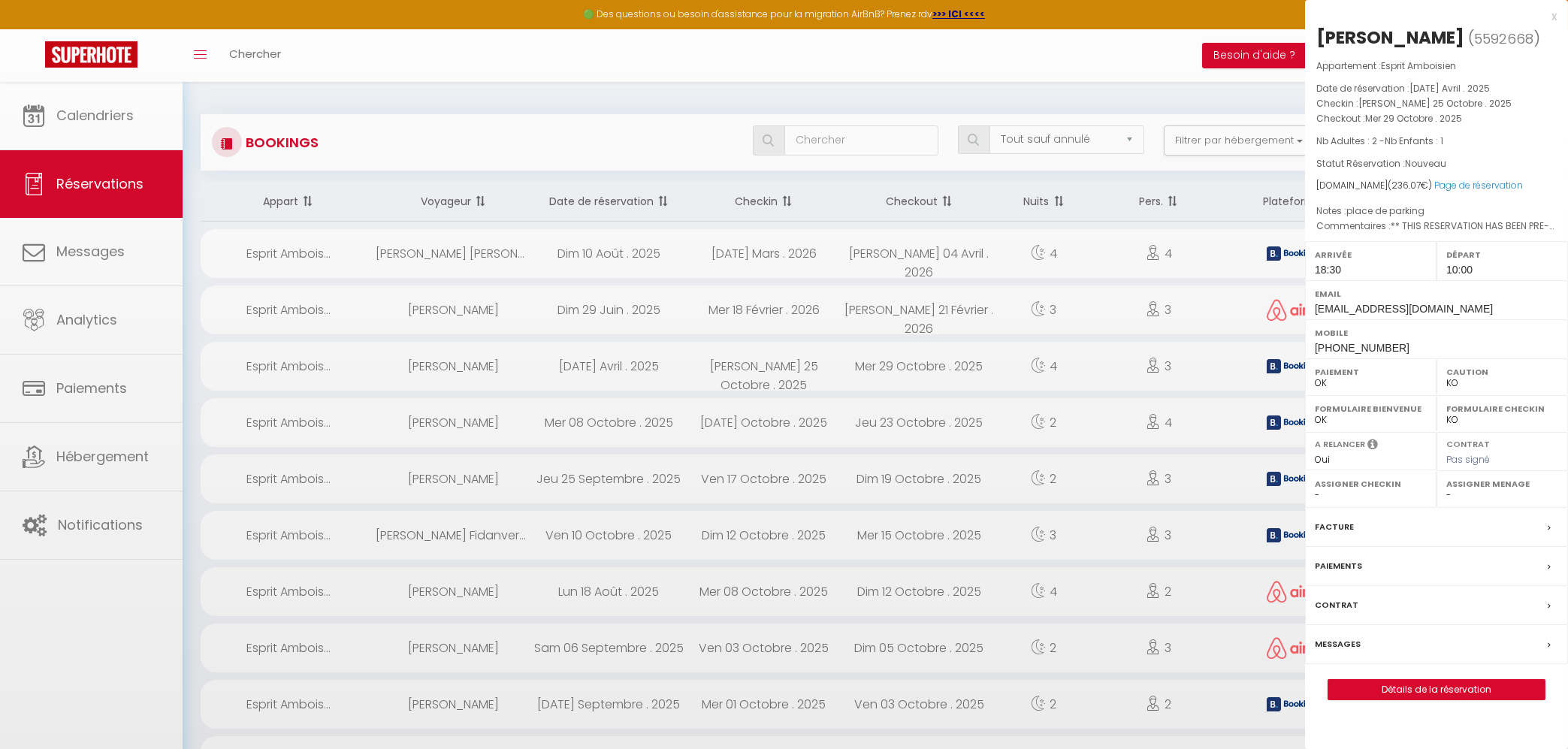
select select "39524"
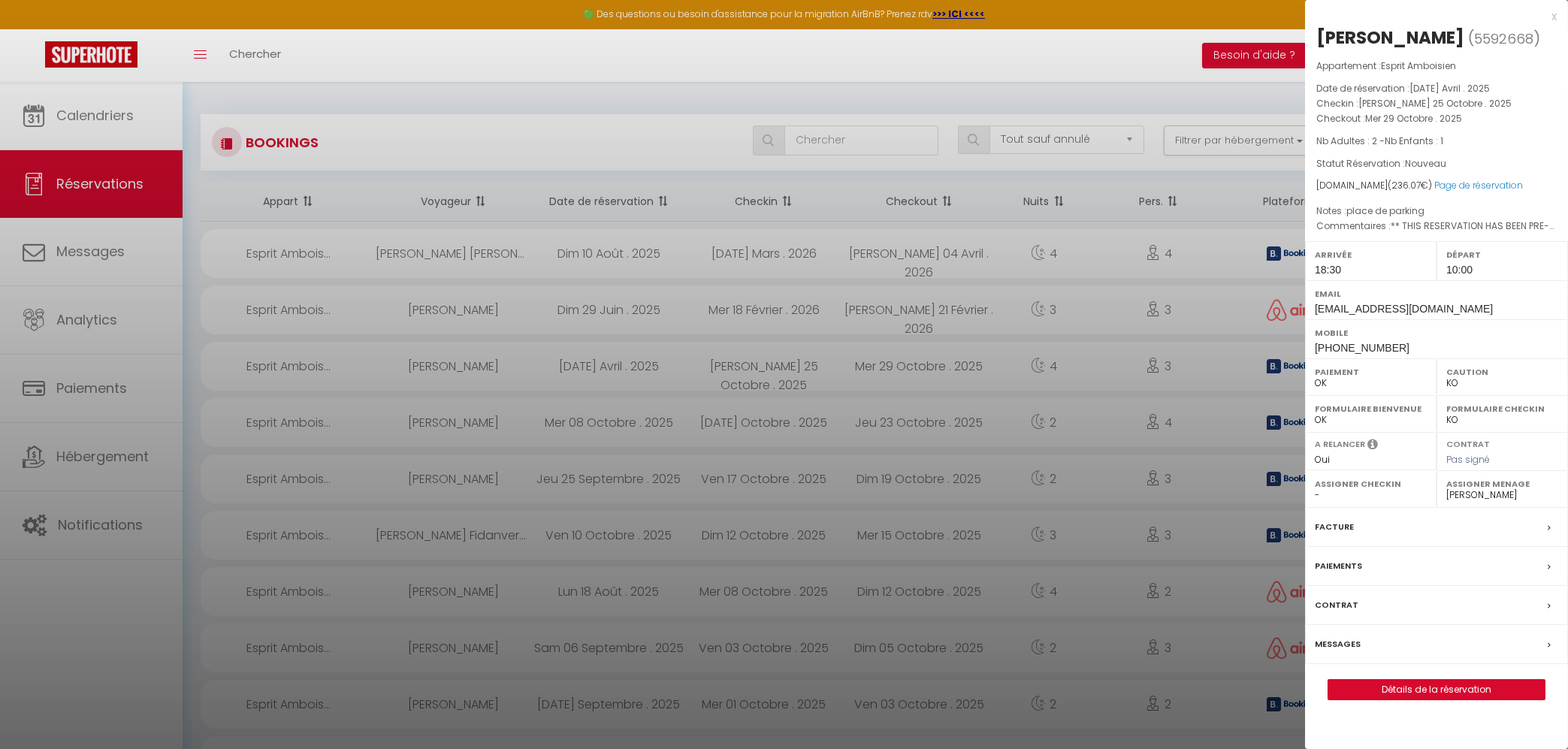
click at [713, 370] on div at bounding box center [784, 374] width 1568 height 749
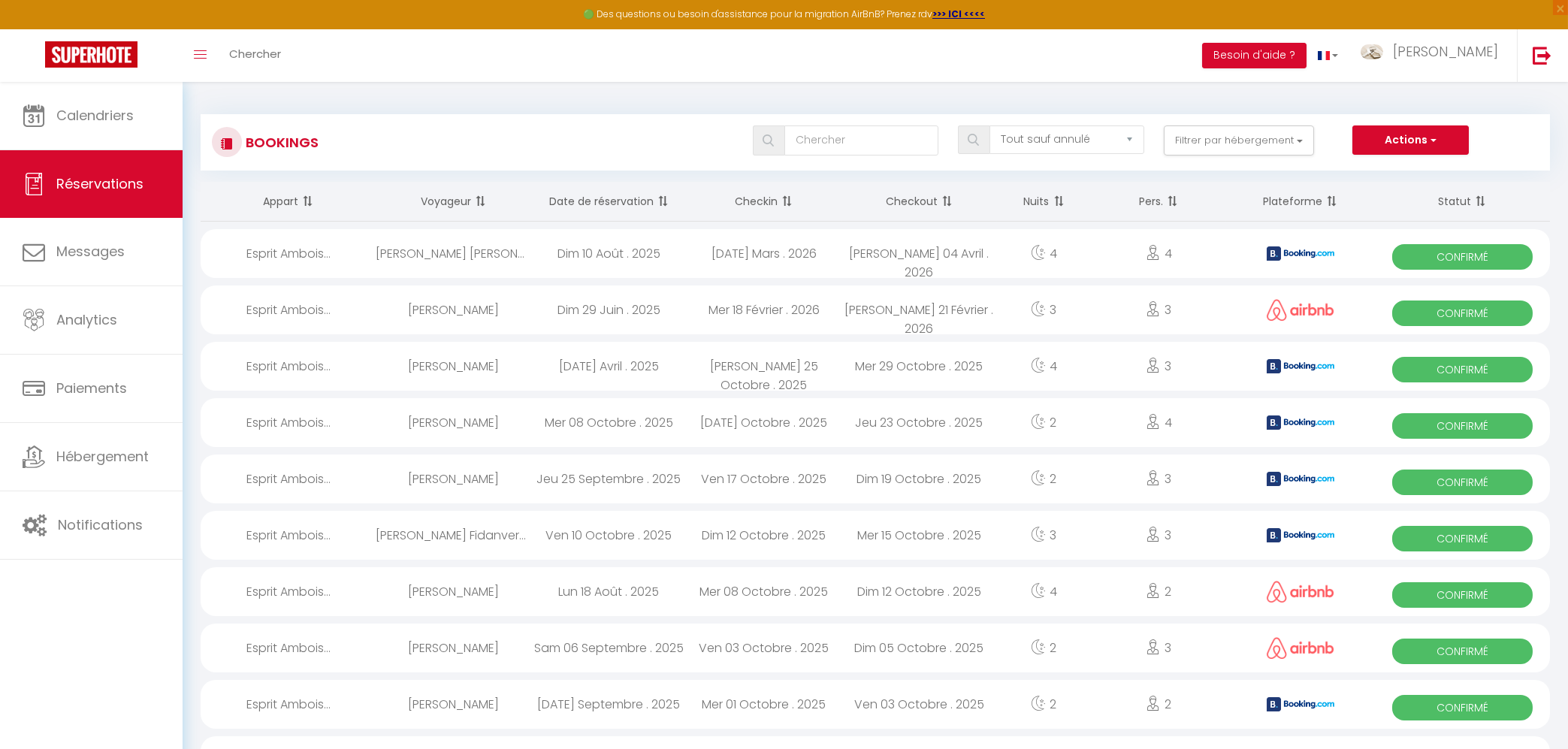
click at [647, 206] on th "Date de réservation" at bounding box center [609, 202] width 156 height 39
click at [634, 309] on div "Mer 08 Octobre . 2025" at bounding box center [609, 310] width 156 height 49
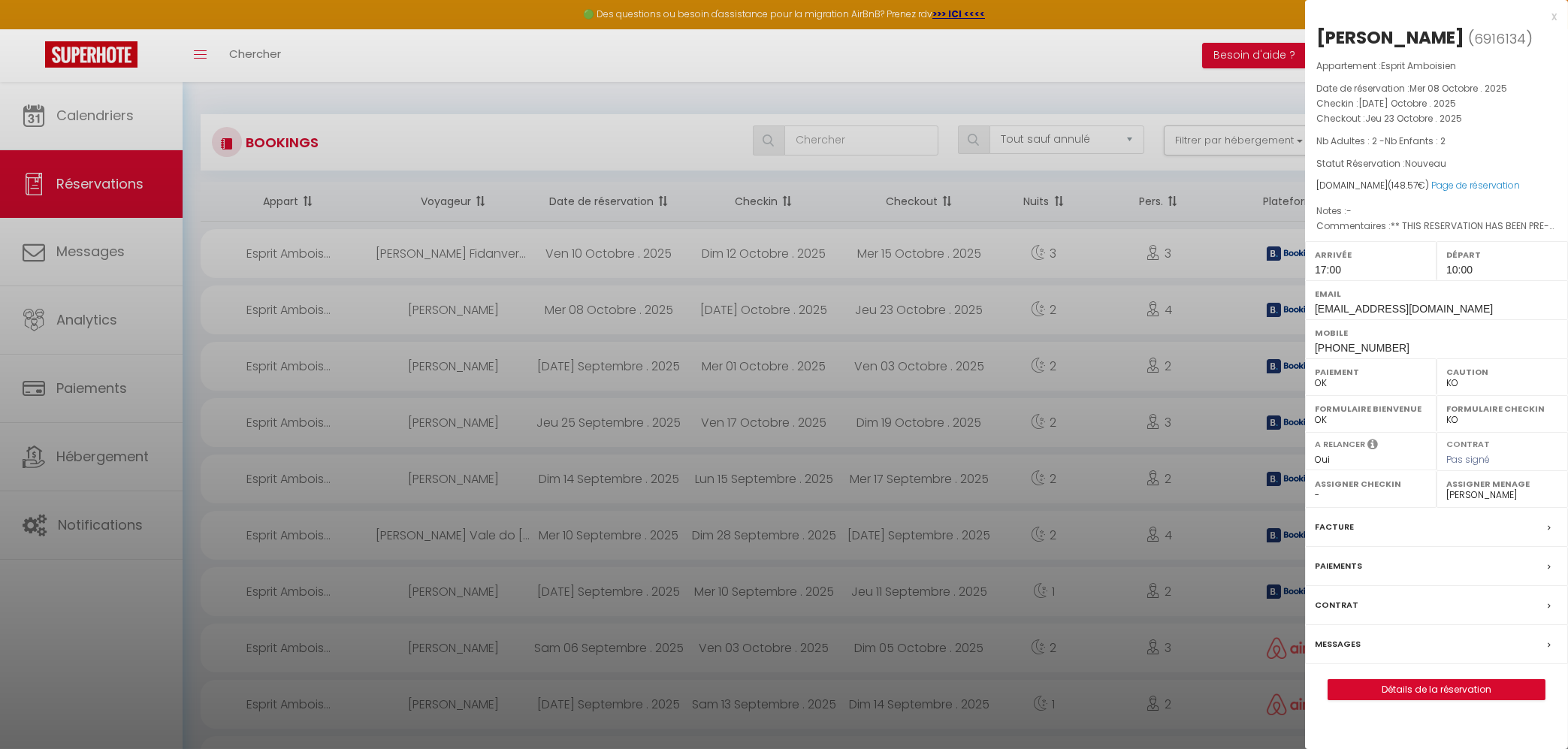
click at [618, 243] on div at bounding box center [784, 374] width 1568 height 749
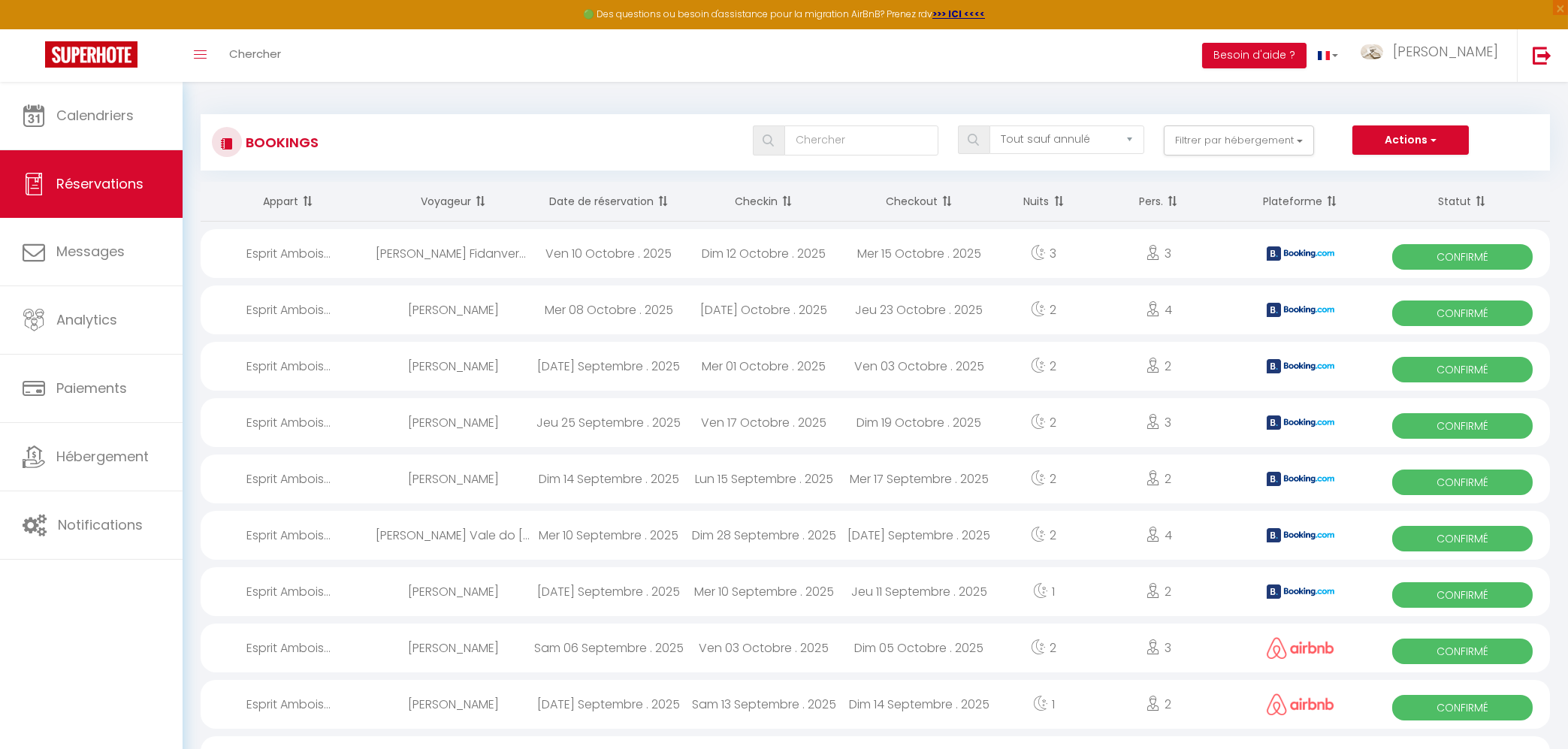
click at [589, 246] on div "Ven 10 Octobre . 2025" at bounding box center [609, 254] width 156 height 49
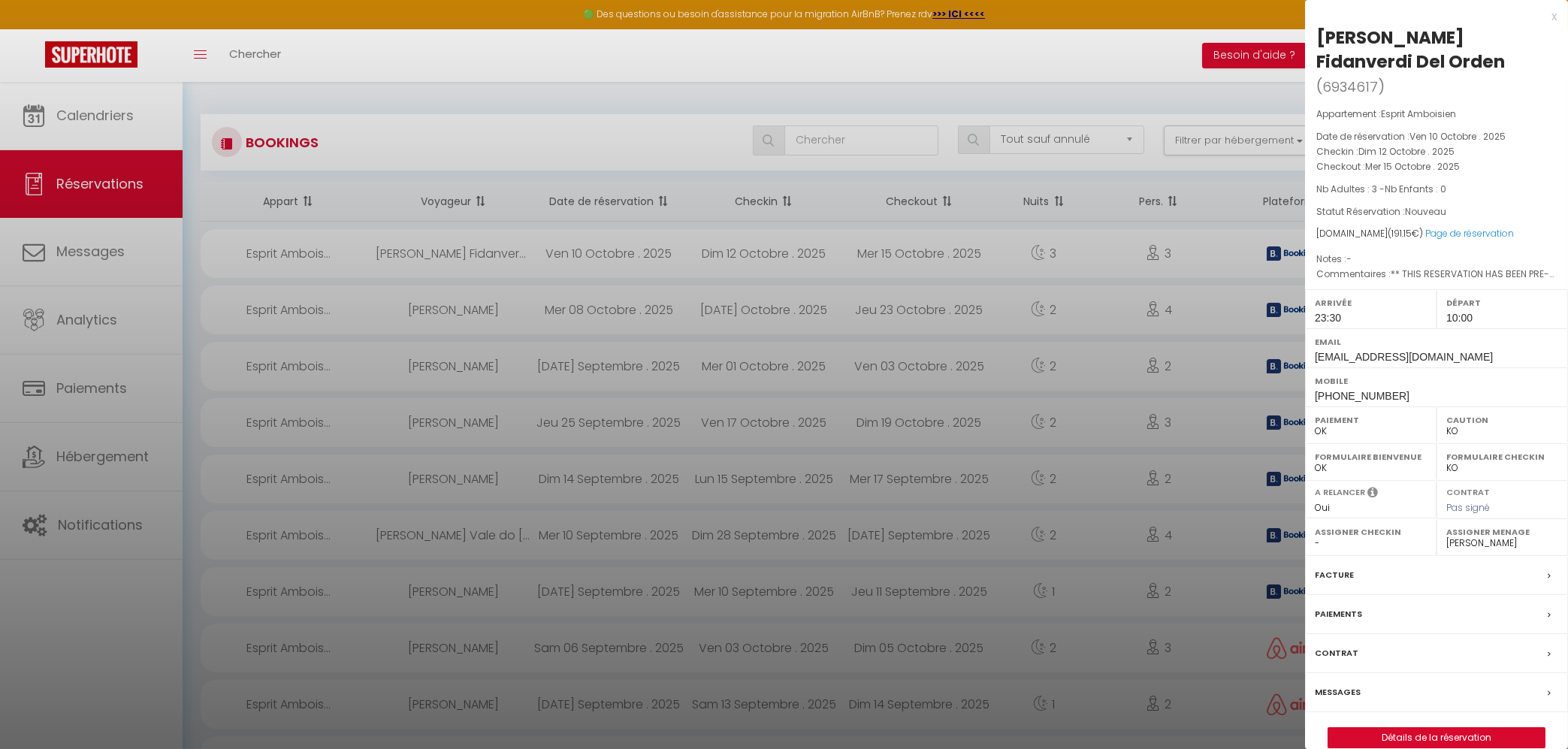
click at [468, 304] on div at bounding box center [784, 374] width 1568 height 749
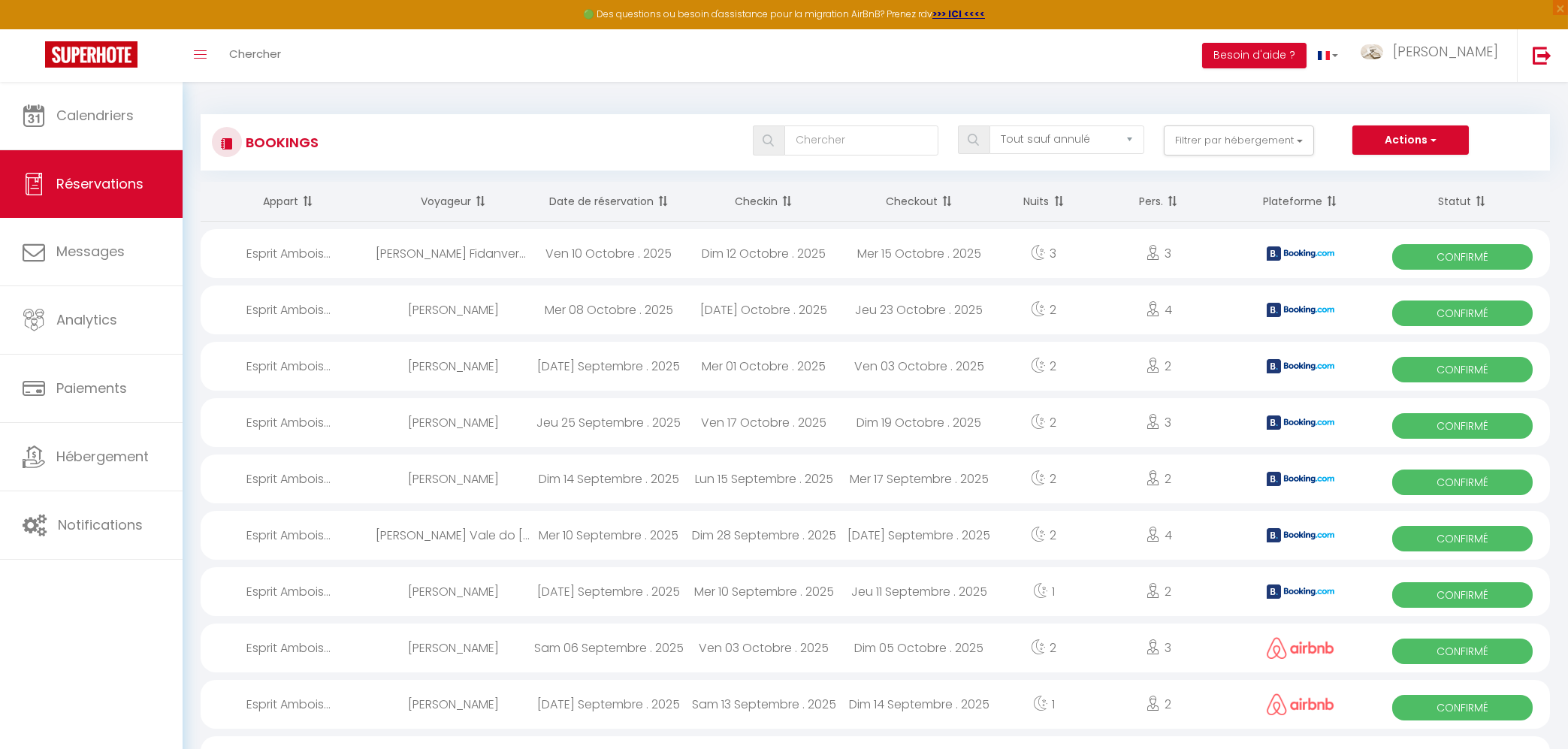
click at [471, 312] on div "[PERSON_NAME]" at bounding box center [454, 310] width 156 height 49
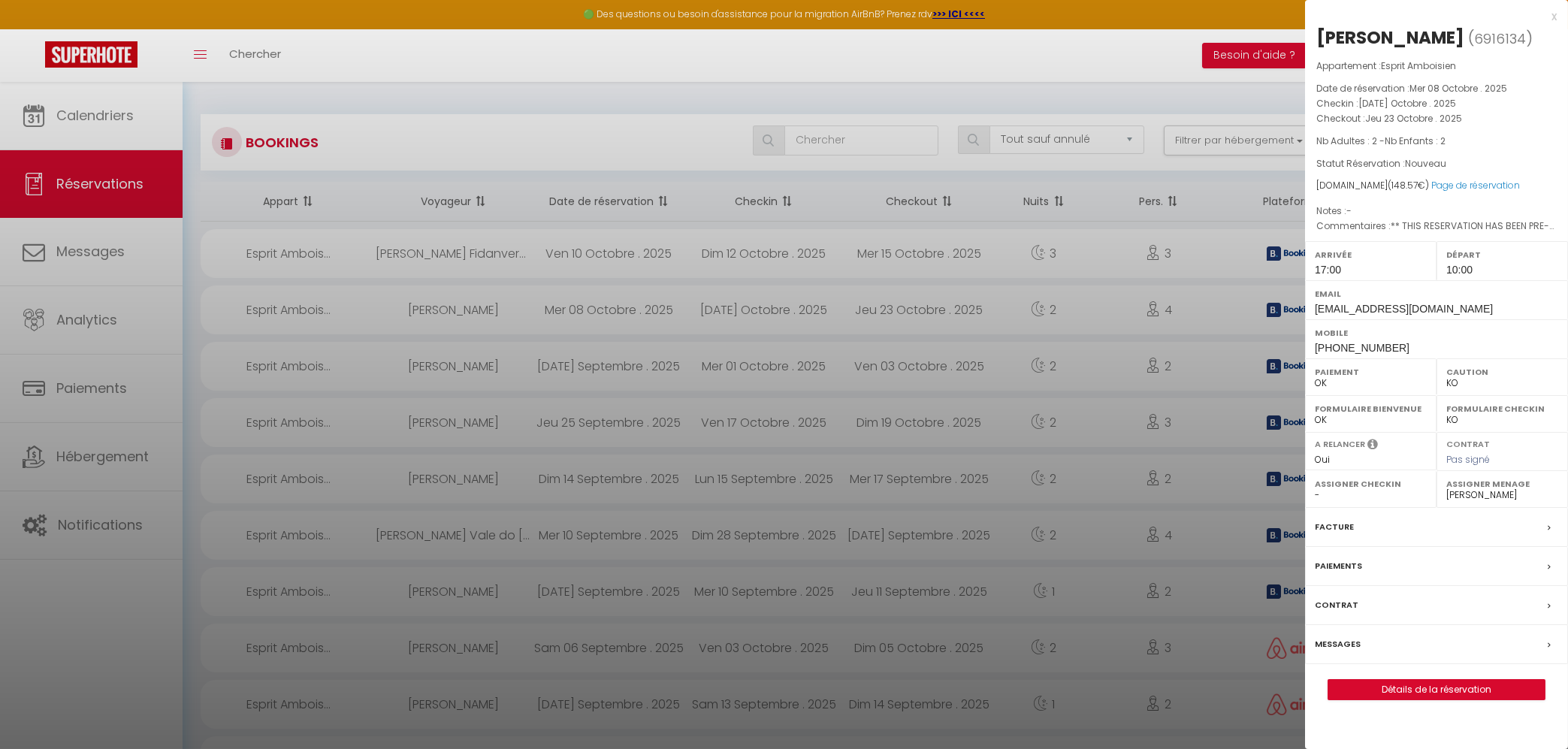
click at [450, 366] on div at bounding box center [784, 374] width 1568 height 749
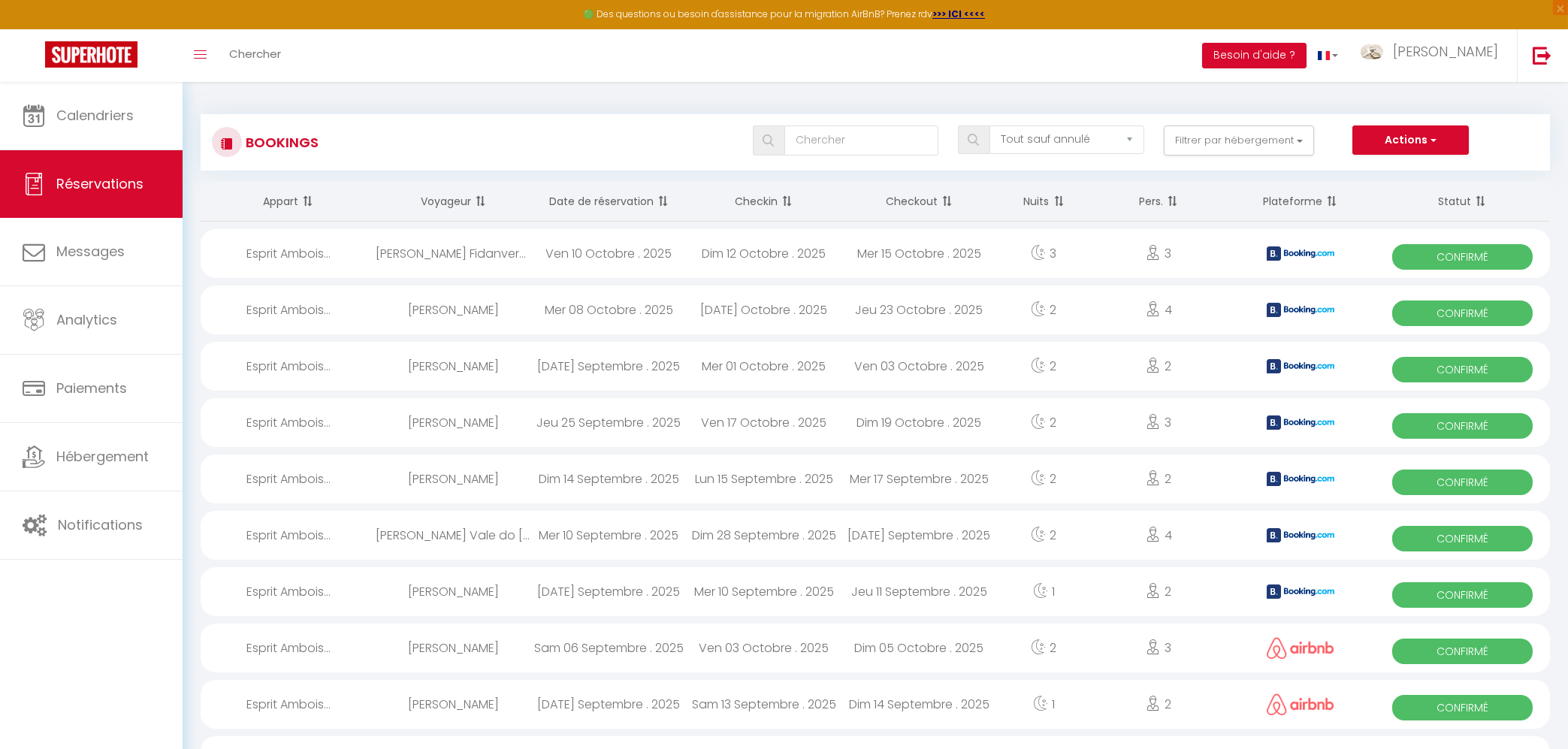
click at [459, 360] on div "[PERSON_NAME]" at bounding box center [454, 366] width 156 height 49
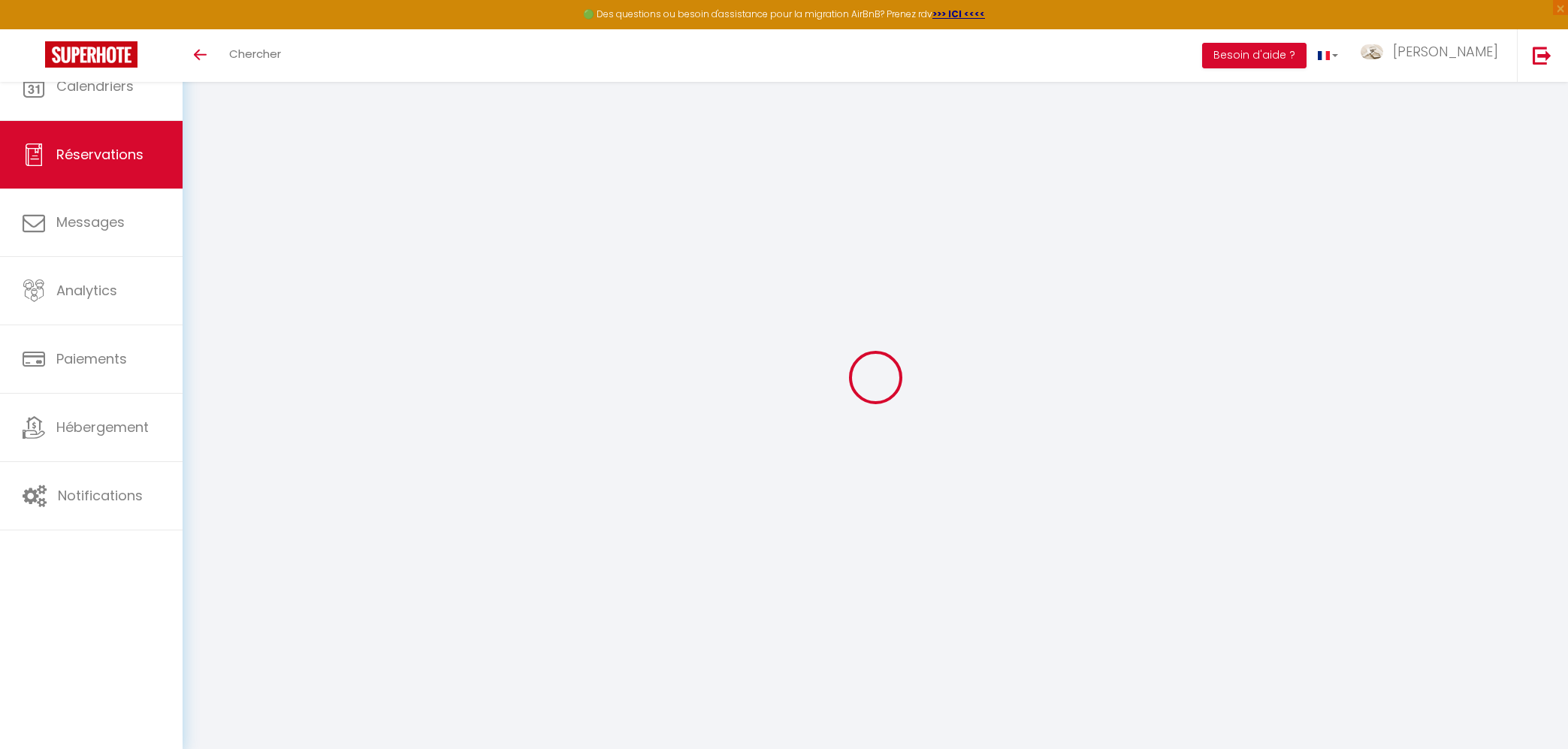
select select
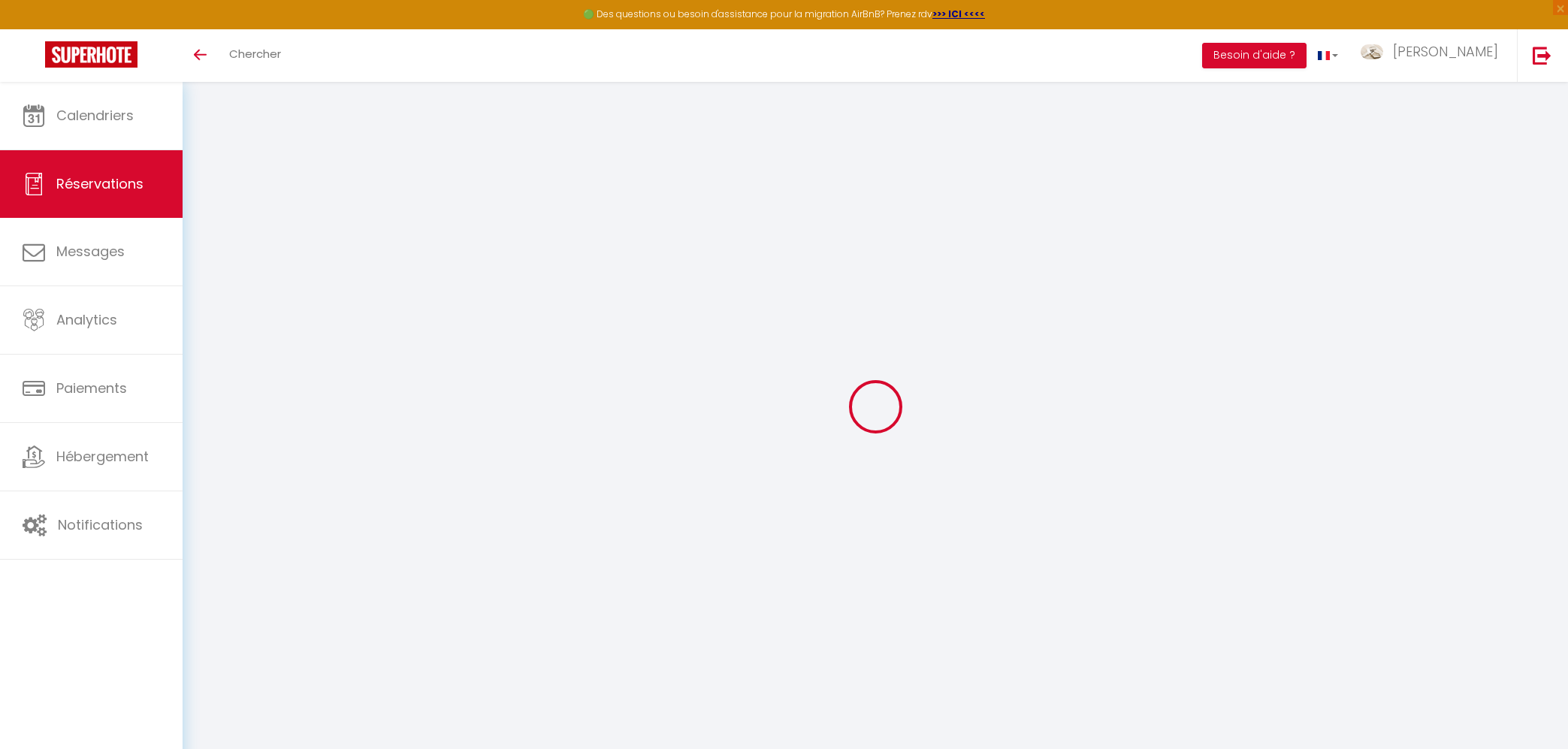
type input "Eda Alba"
type input "Fidanverdi Del Orden"
type input "eorden.196366@guest.booking.com"
type input "eda.fidanverdi@gmail.com"
type input "+34620067638"
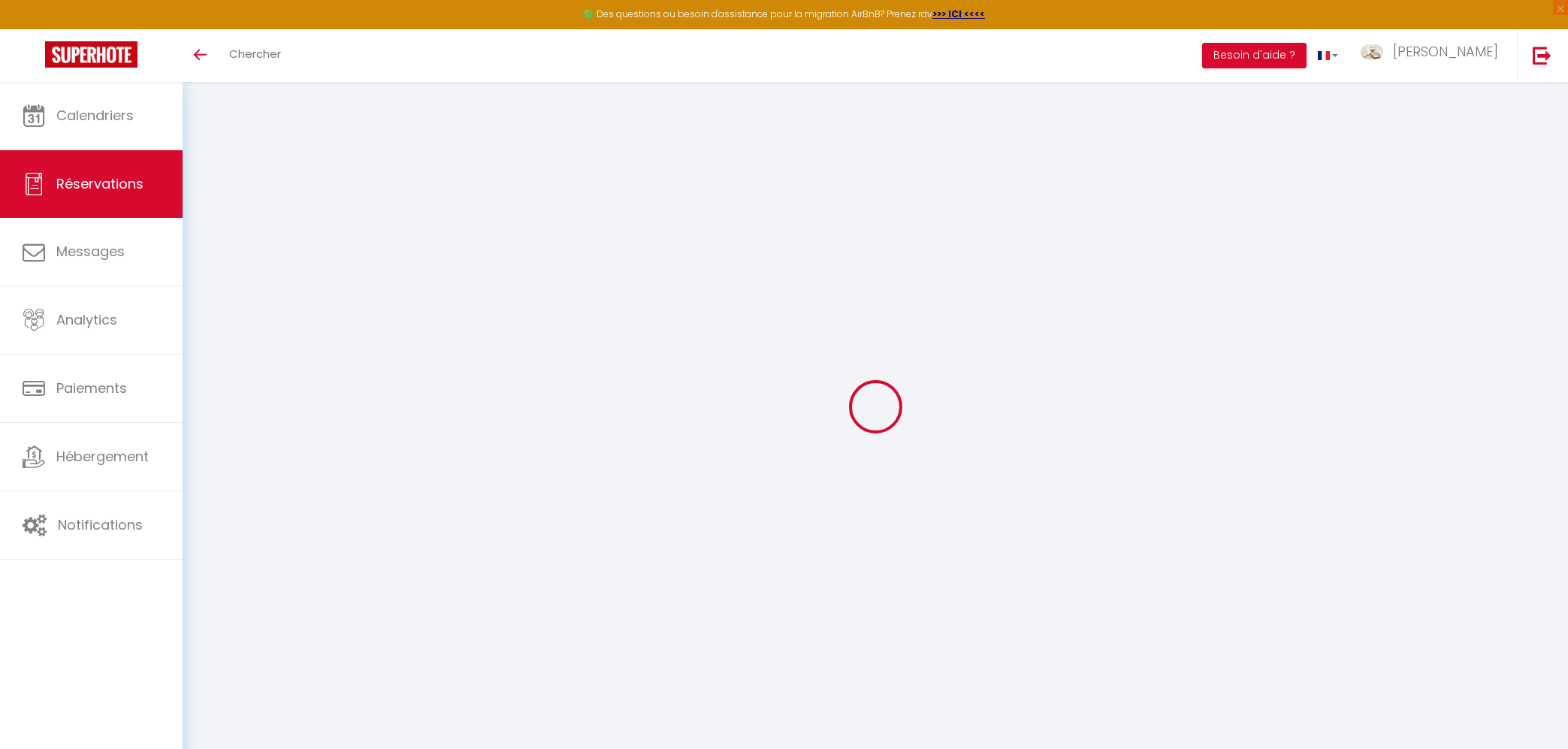
type input "+33763663236"
select select "FR"
type input "35"
type input "4.32"
type input "21"
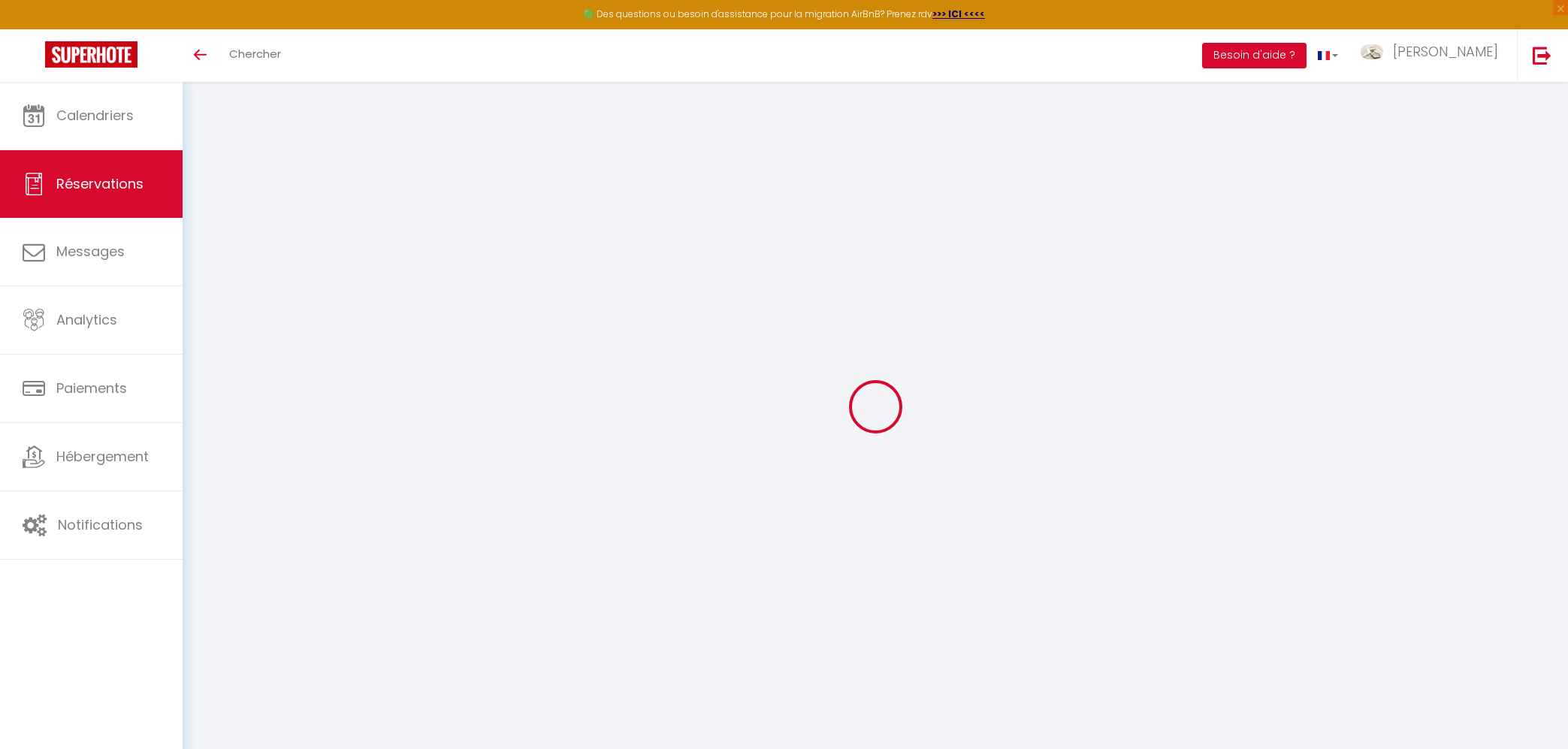
type input "31.76"
type input "2.68"
select select "59255"
select select "1"
type input "3"
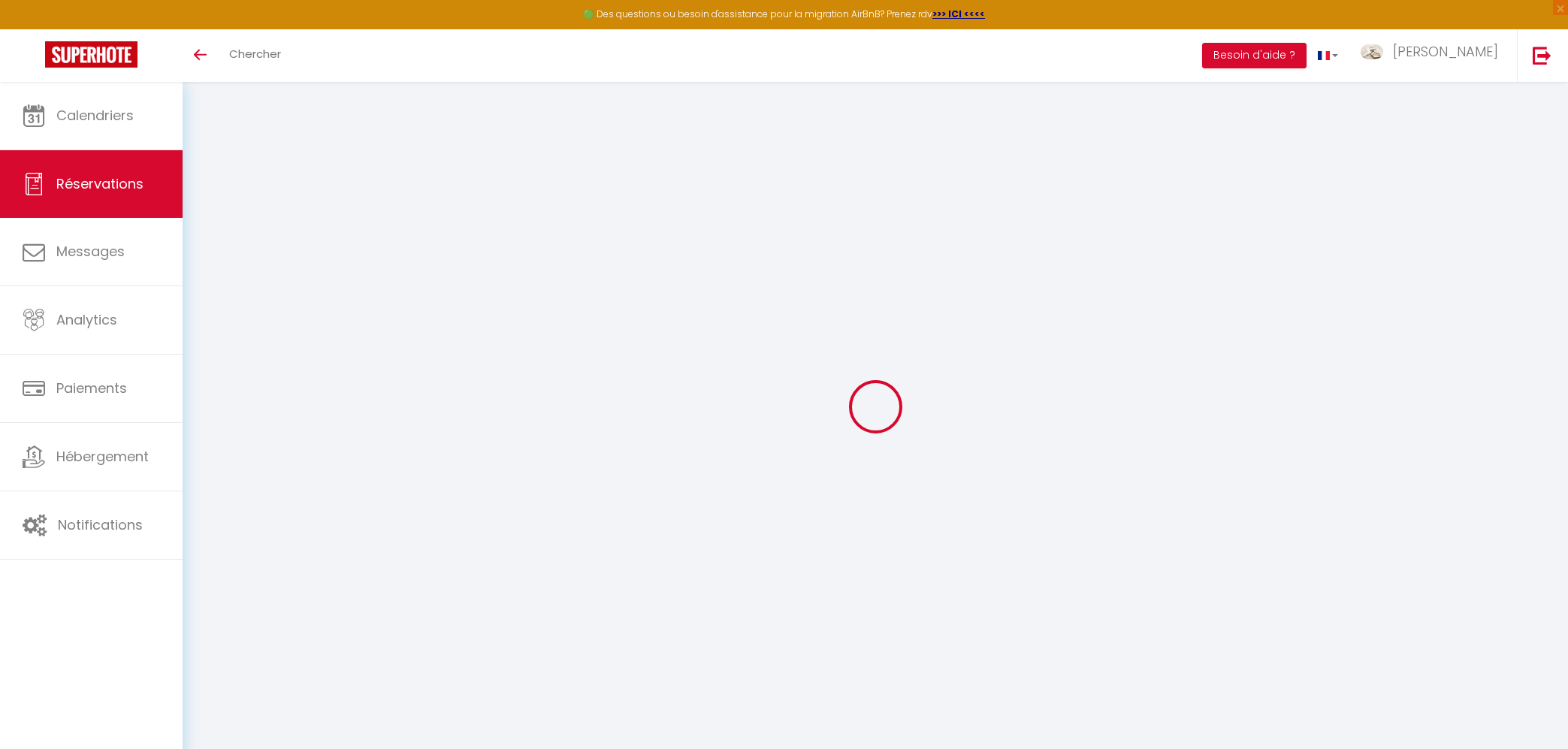
select select "12"
select select "14"
type input "130.83"
checkbox input "false"
type input "0"
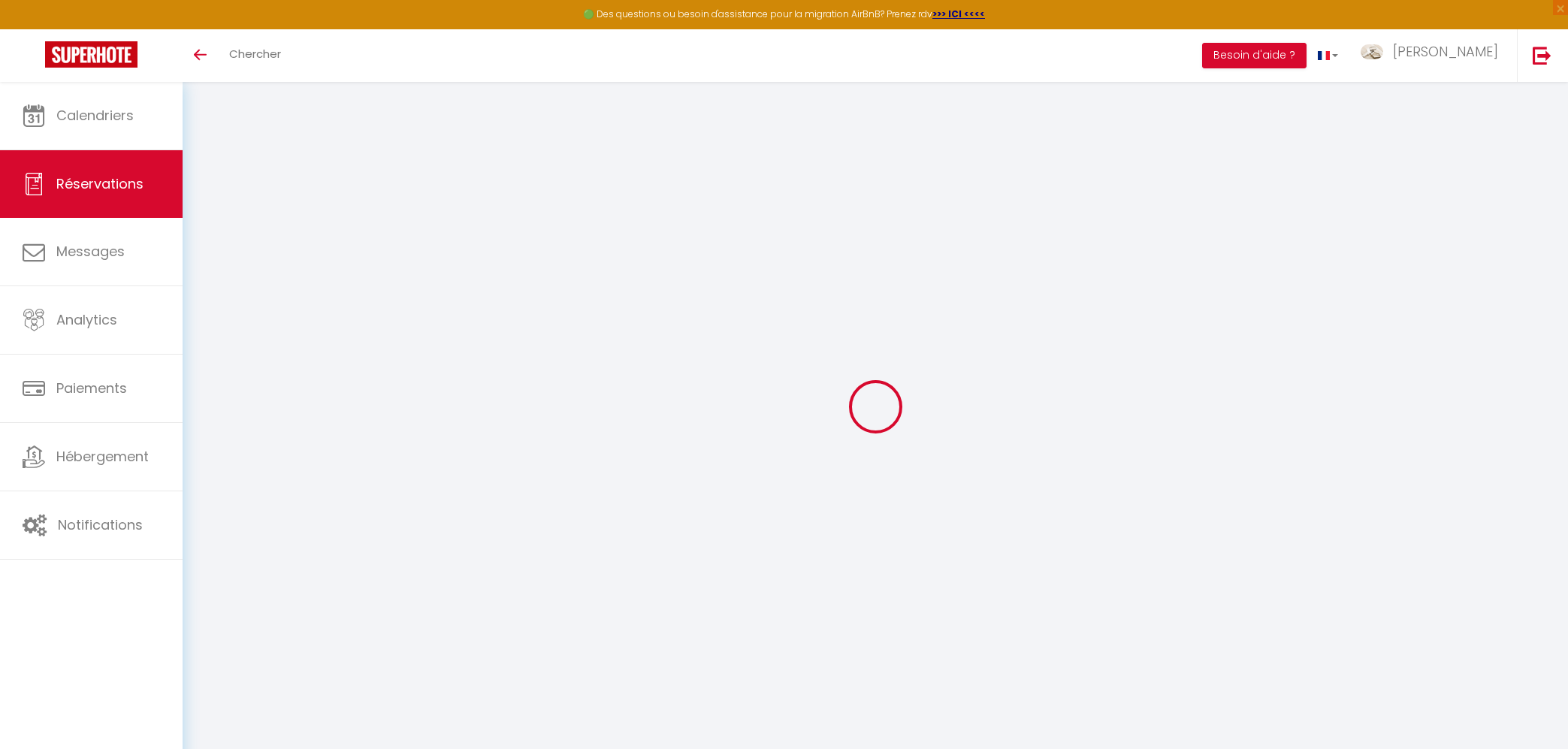
select select "2"
type input "0"
select select "23:30"
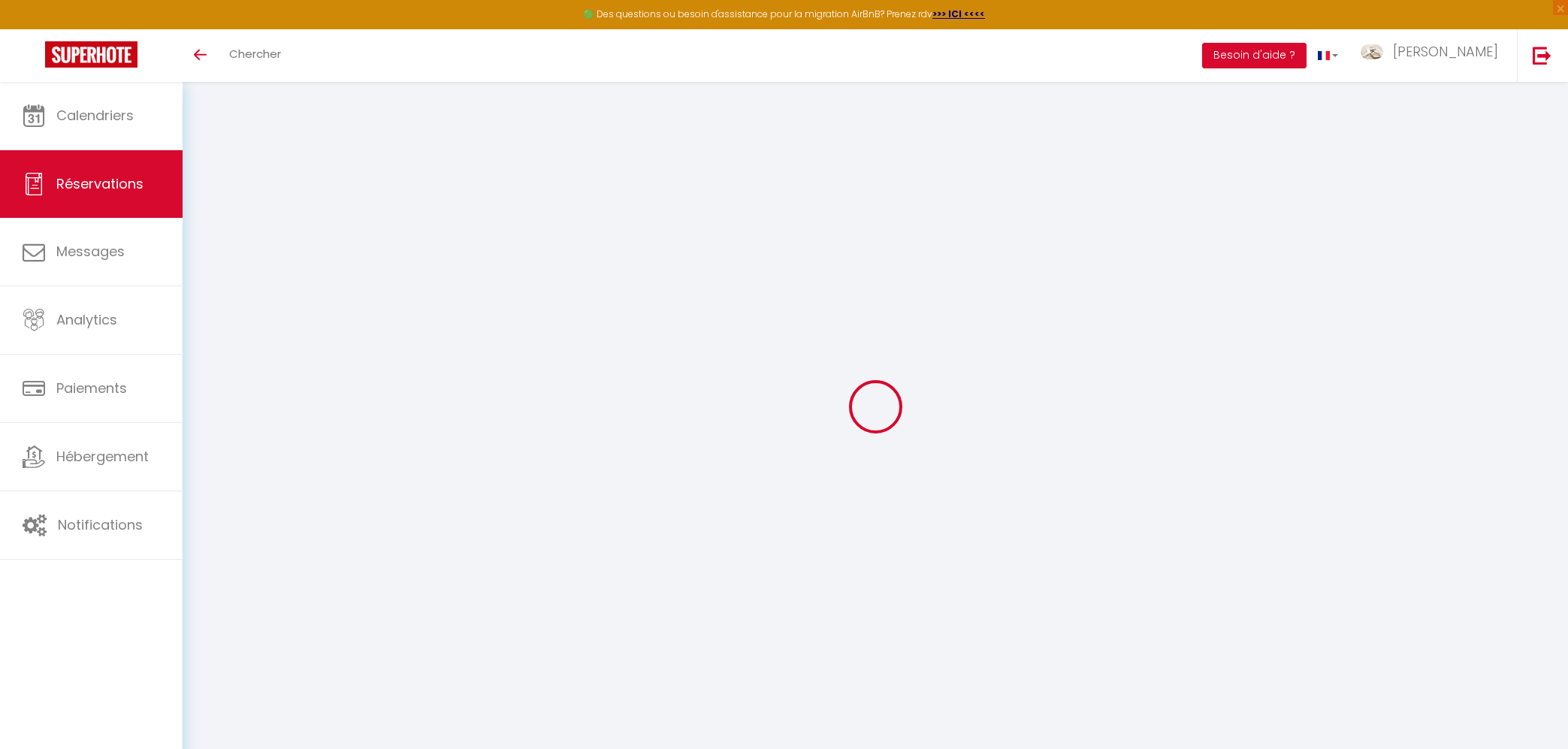
select select "10:00"
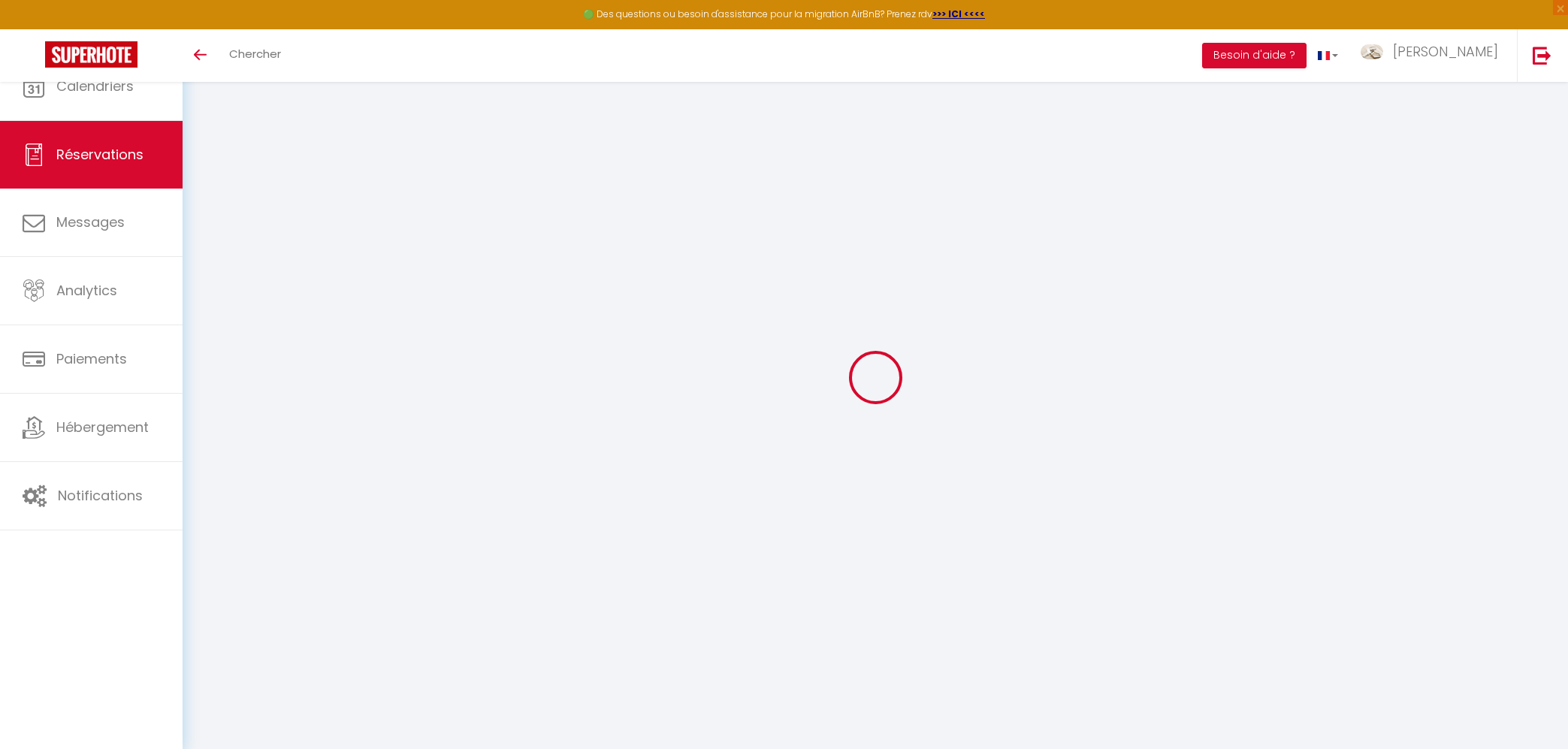
select select
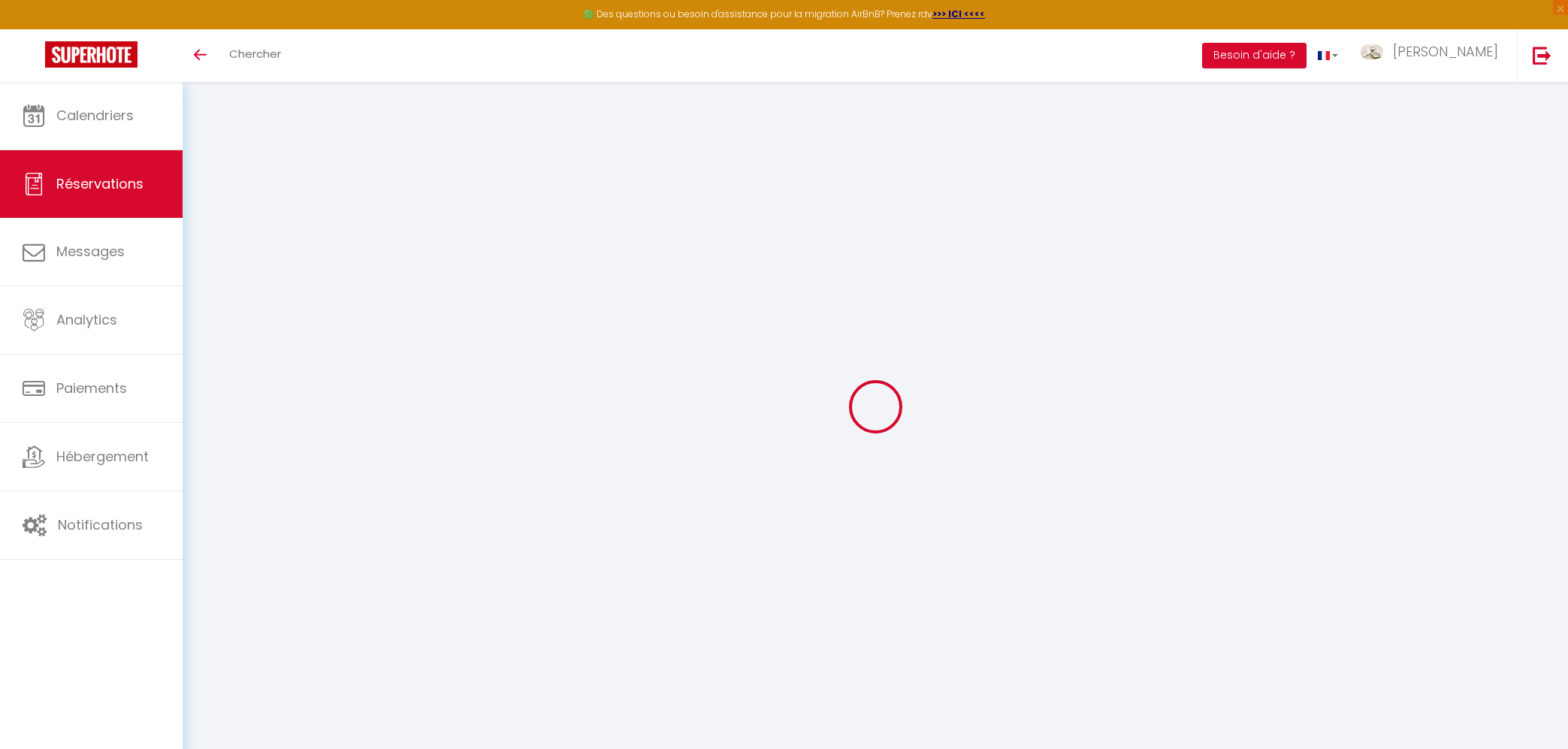
type input "[PERSON_NAME]"
type input "[EMAIL_ADDRESS][DOMAIN_NAME]"
type input "[EMAIL_ADDRESS][PERSON_NAME][DOMAIN_NAME]"
type input "[PHONE_NUMBER]"
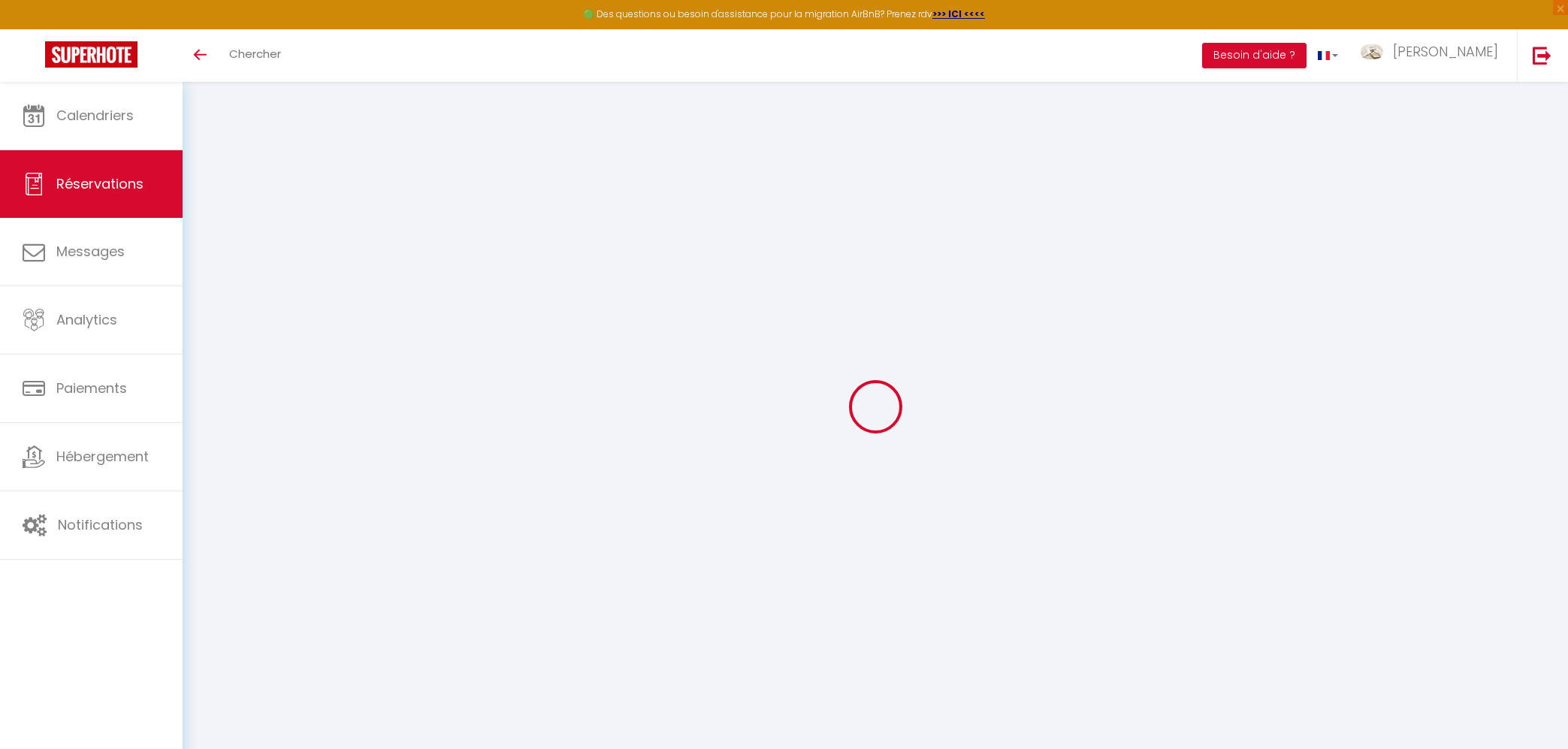
type input "[PHONE_NUMBER]"
type input "."
select select "FR"
type input "35"
type input "3.18"
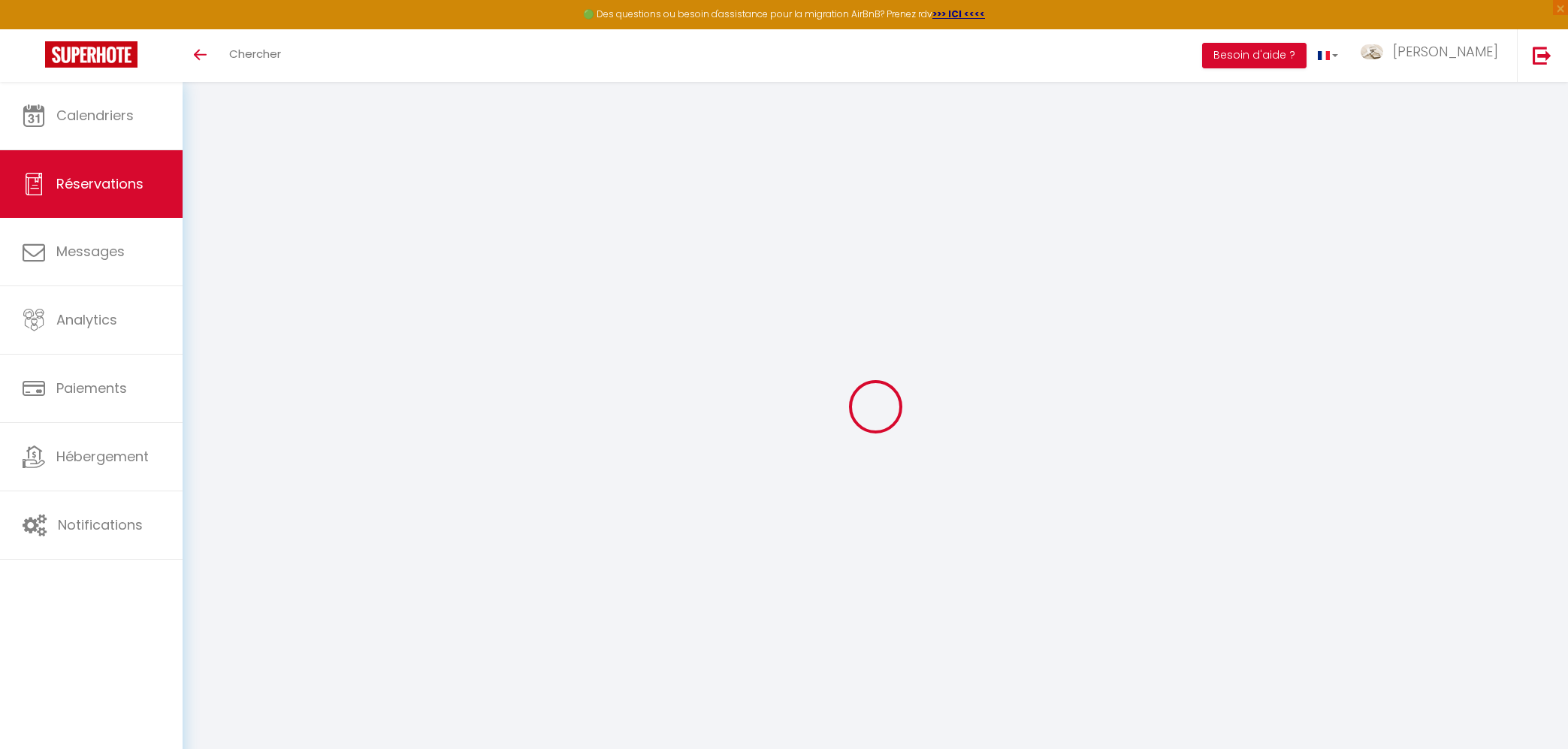
type input "14"
type input "24.72"
type input "2.08"
select select "59255"
select select "1"
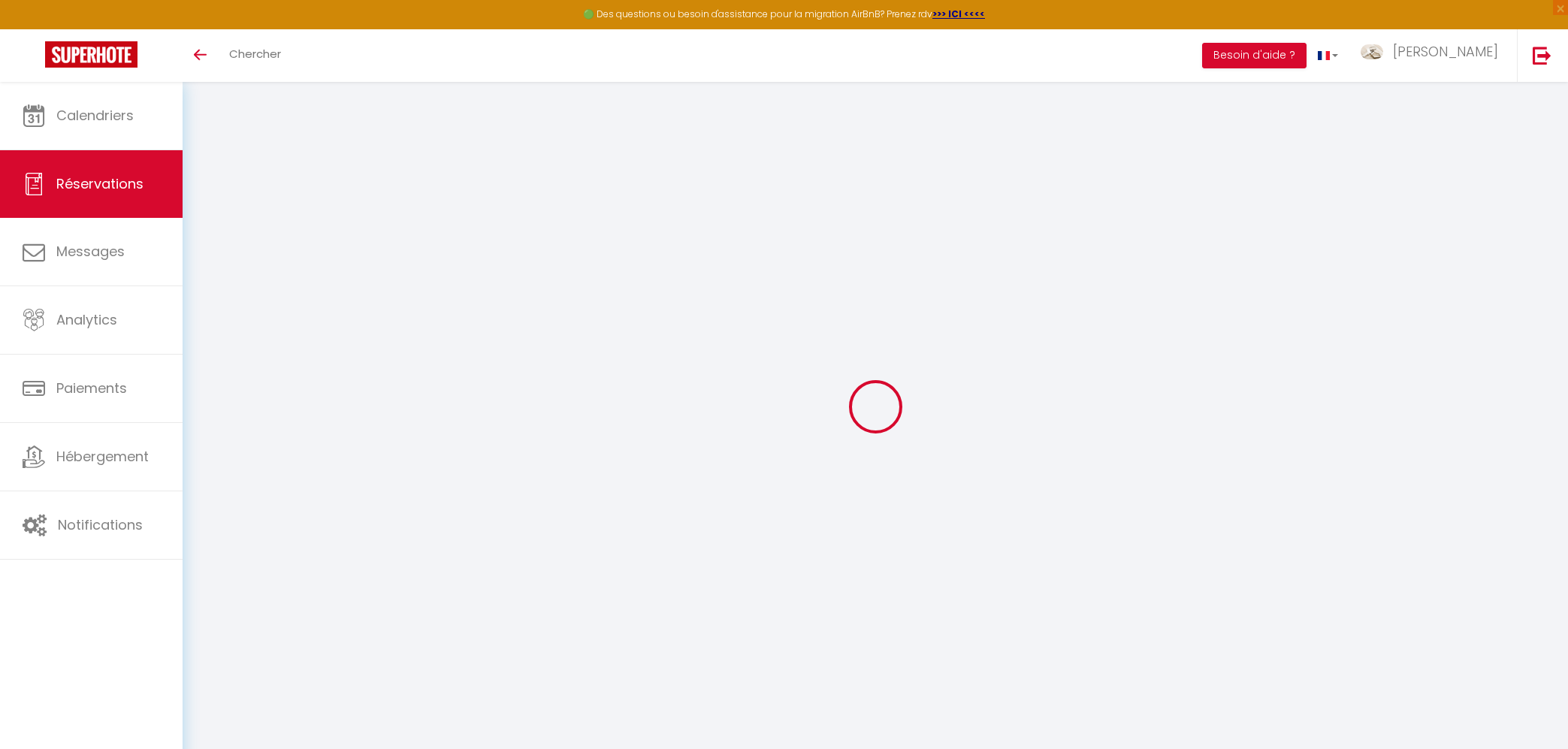
type input "2"
select select "12"
select select "14"
type input "96.39"
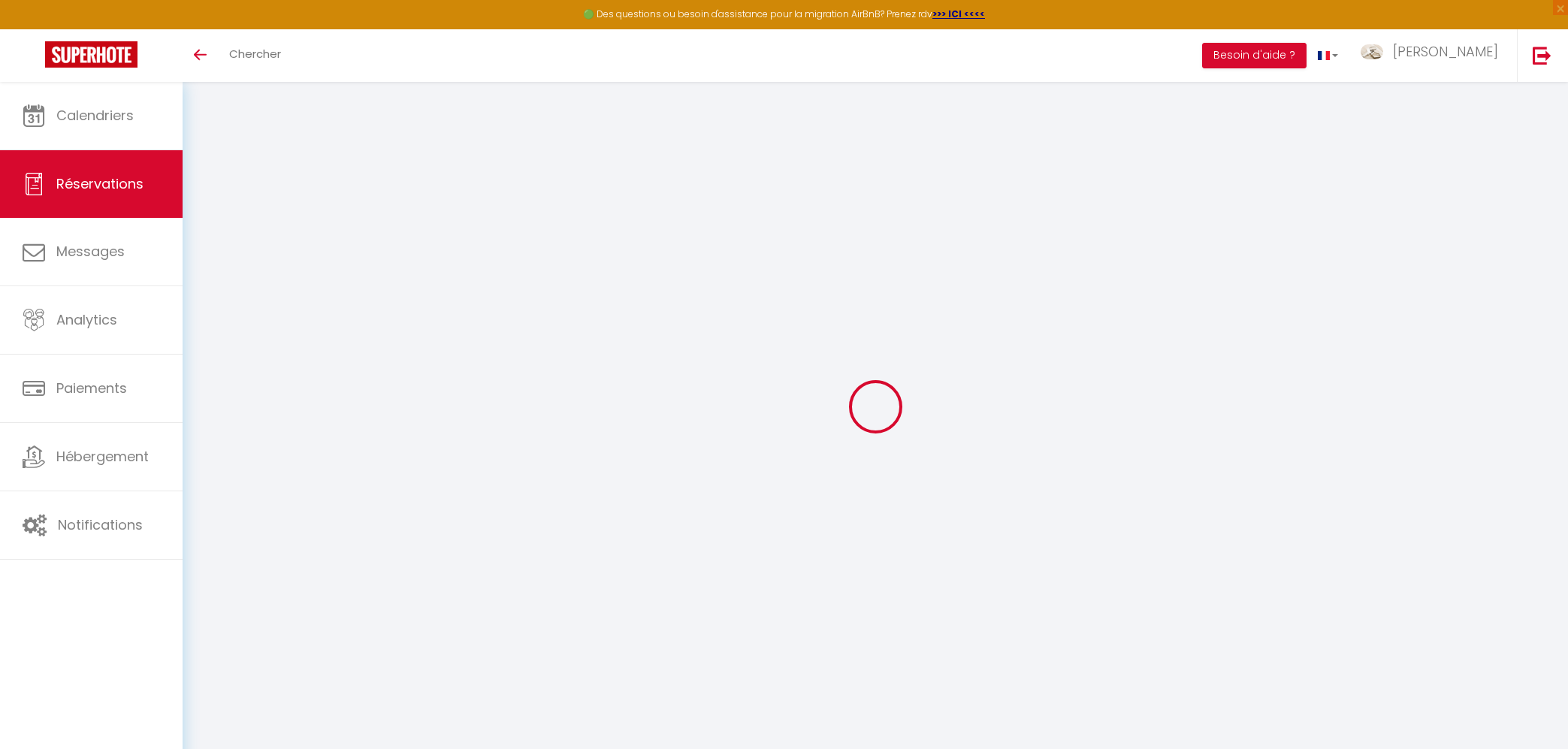
checkbox input "false"
type input "0"
select select "2"
type input "0"
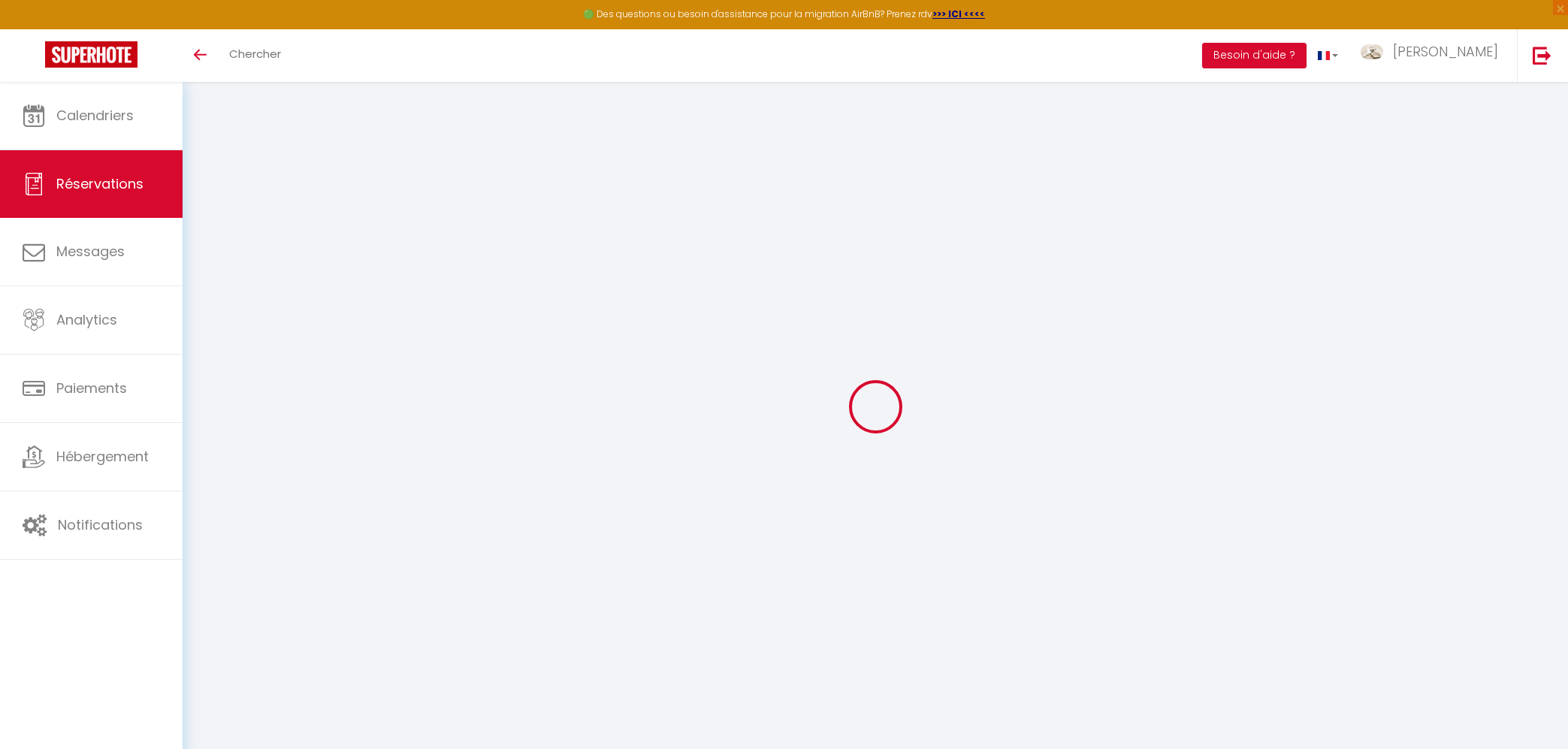
type input "0"
type textarea "** THIS RESERVATION HAS BEEN PRE-PAID ** Reservation has a cancellation grace p…"
select select "17:00"
select select "10:00"
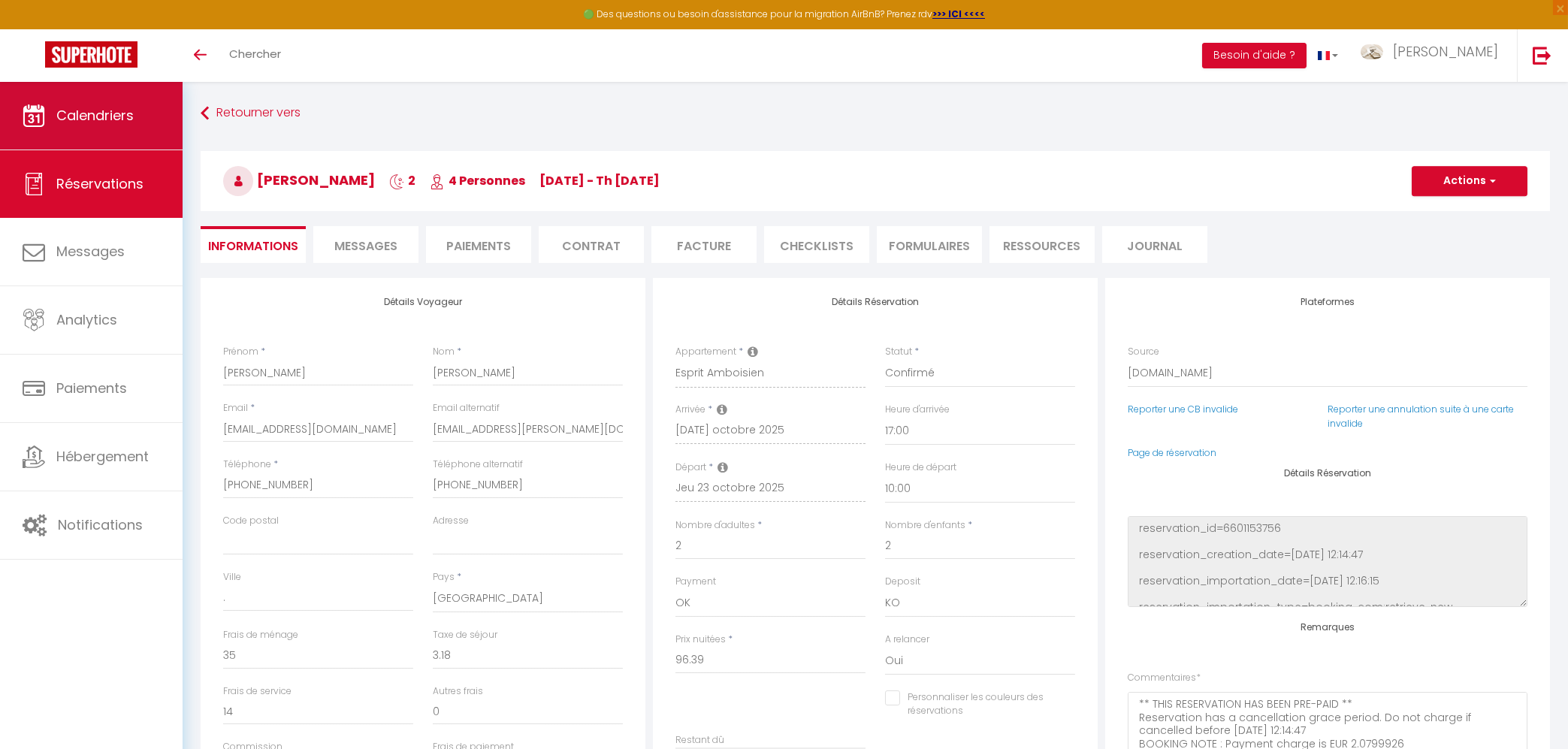
click at [94, 106] on link "Calendriers" at bounding box center [92, 115] width 183 height 68
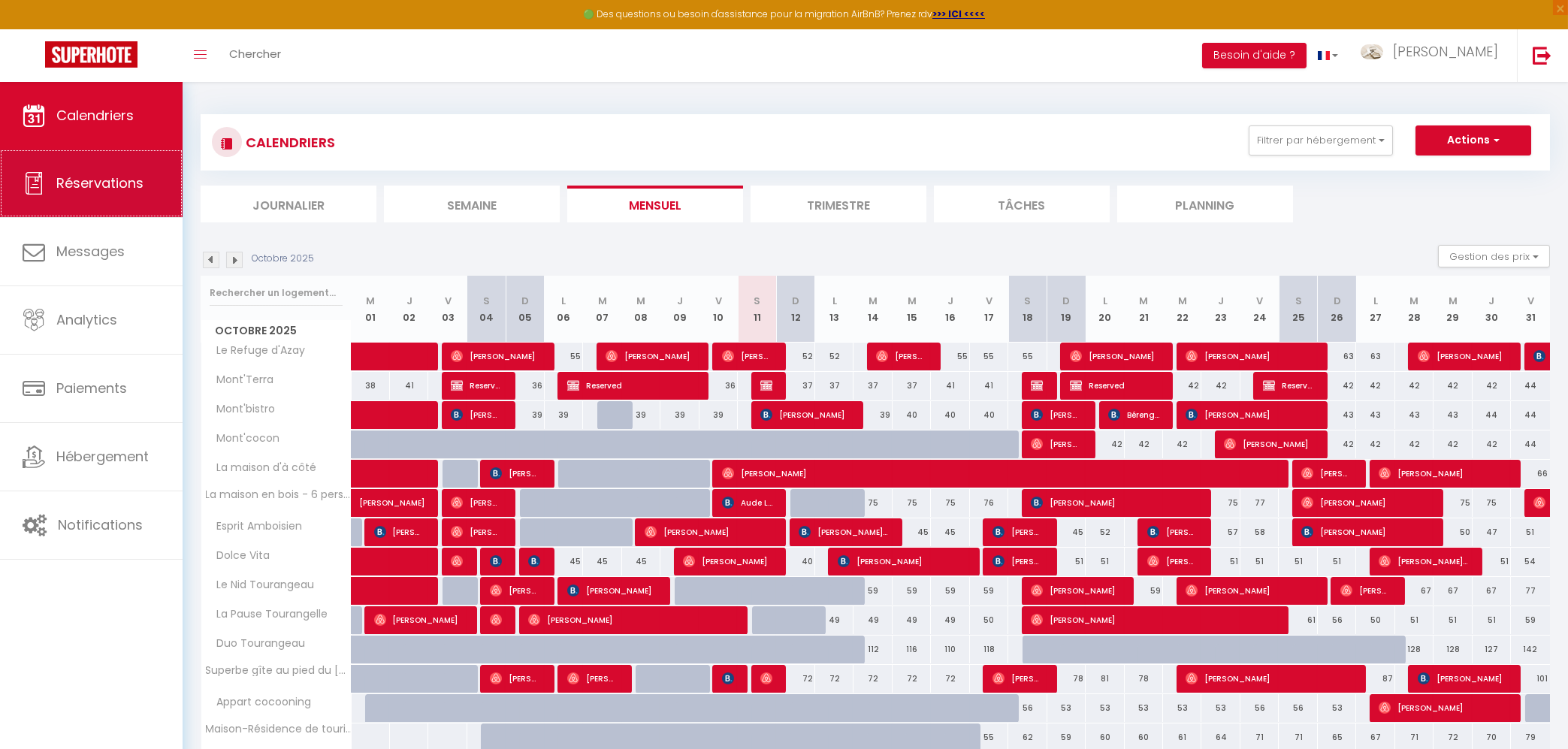
click at [132, 189] on span "Réservations" at bounding box center [99, 182] width 88 height 19
select select "not_cancelled"
select select
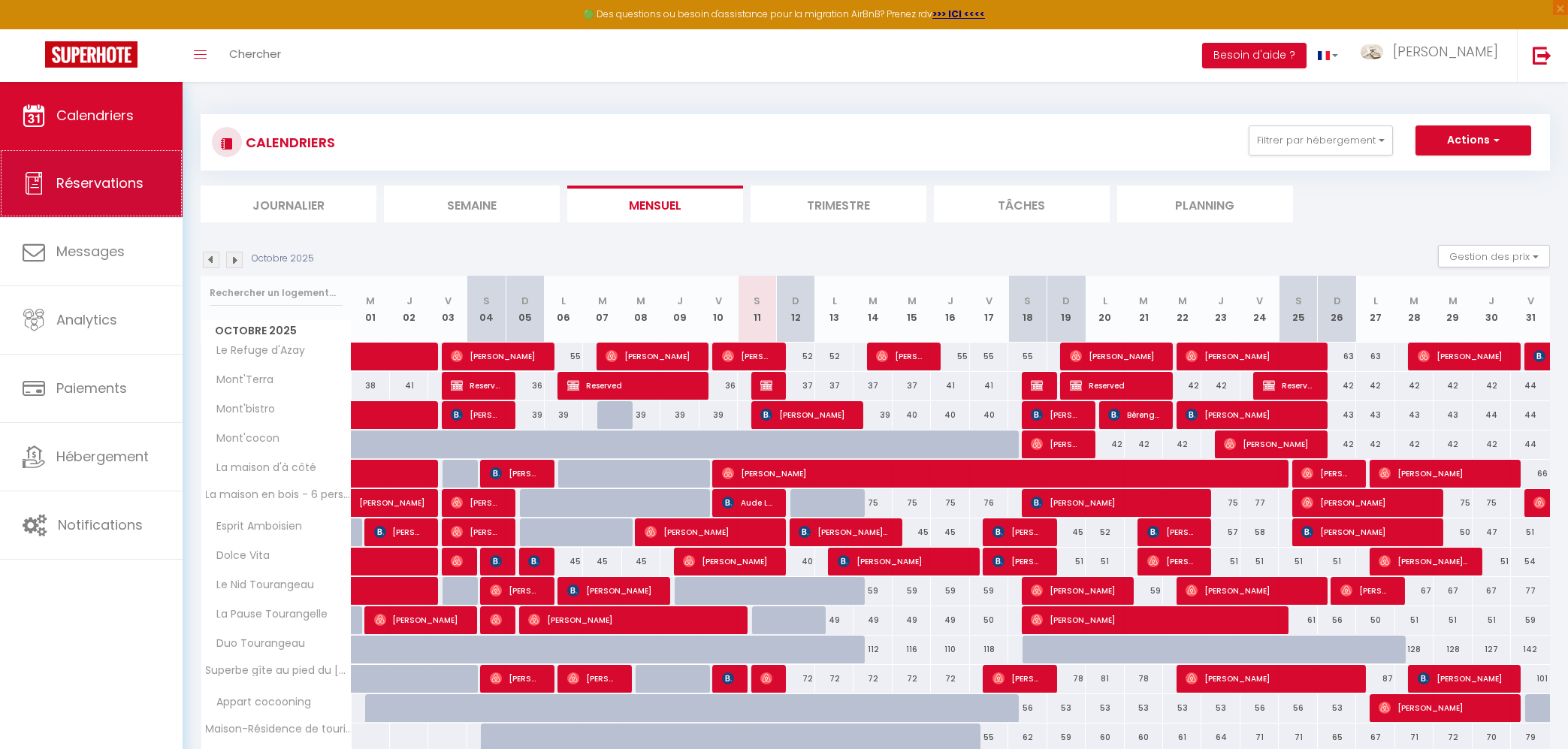
select select
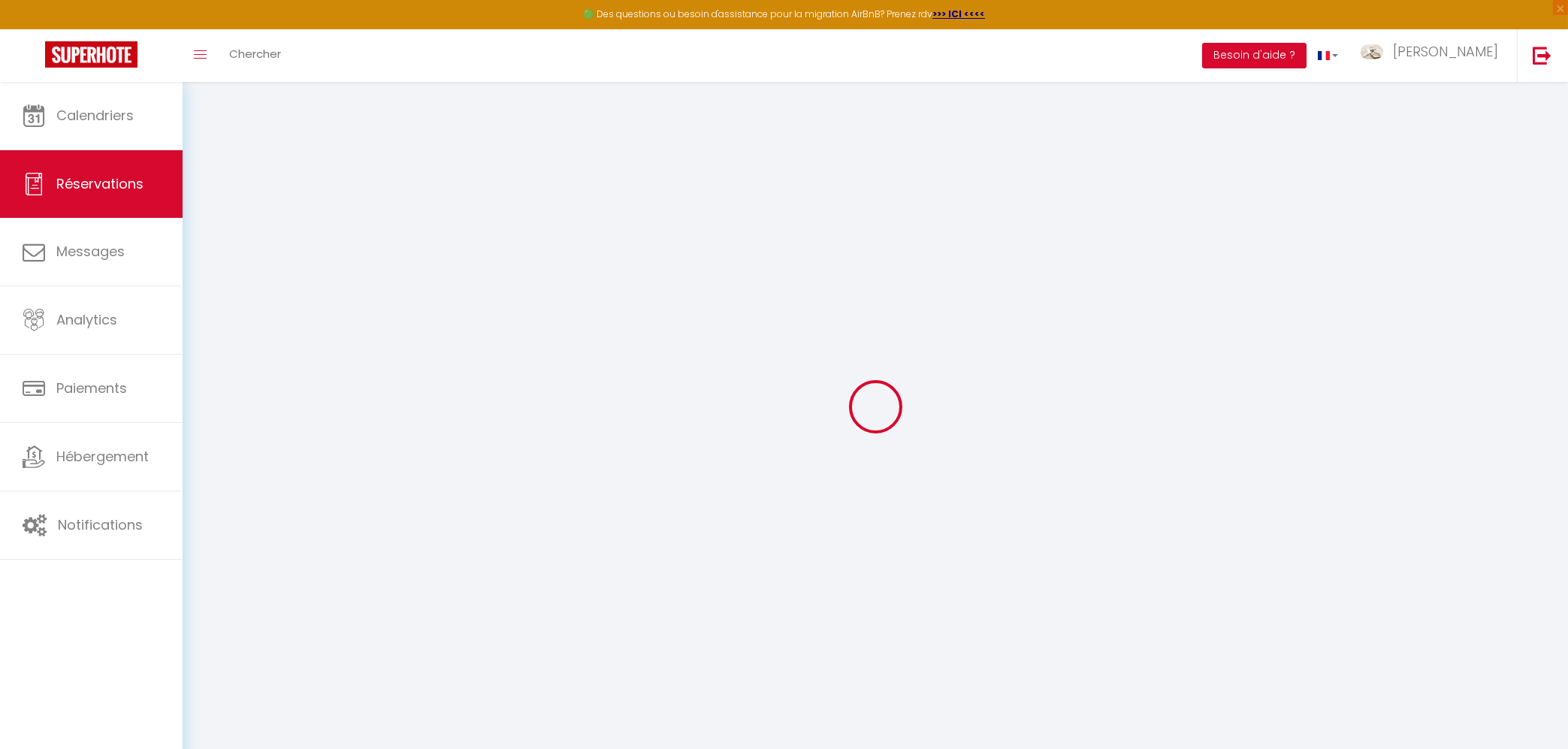
select select
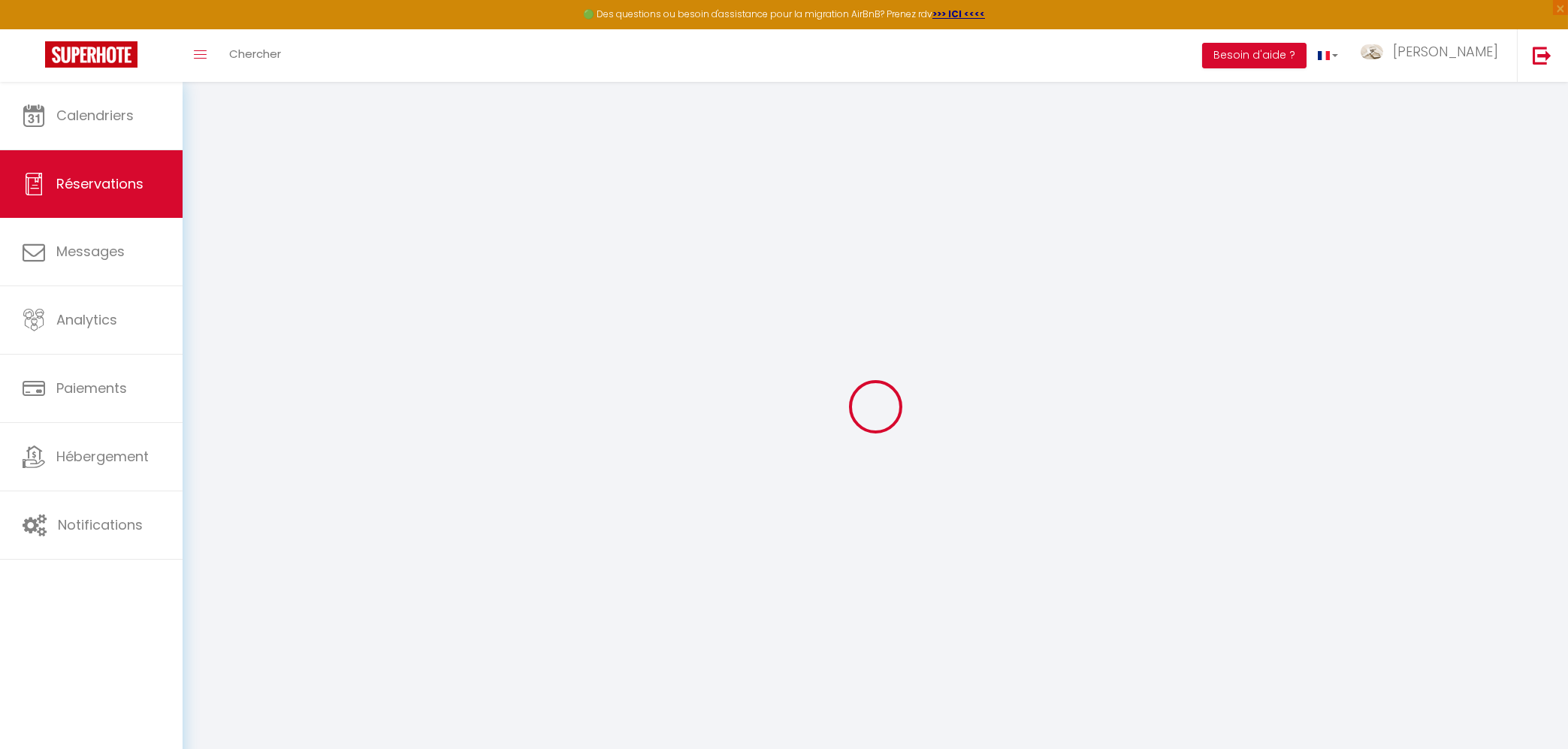
select select
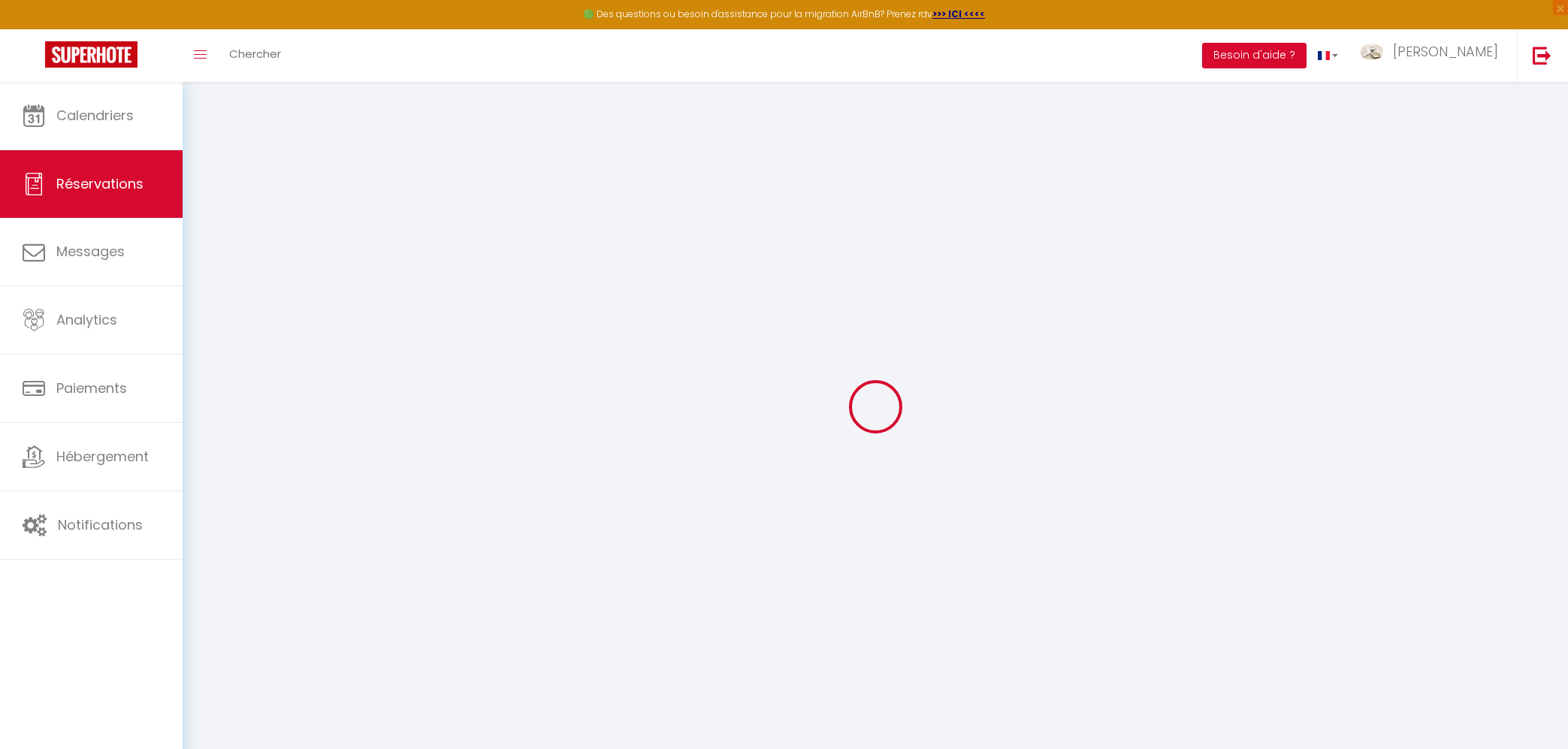
select select
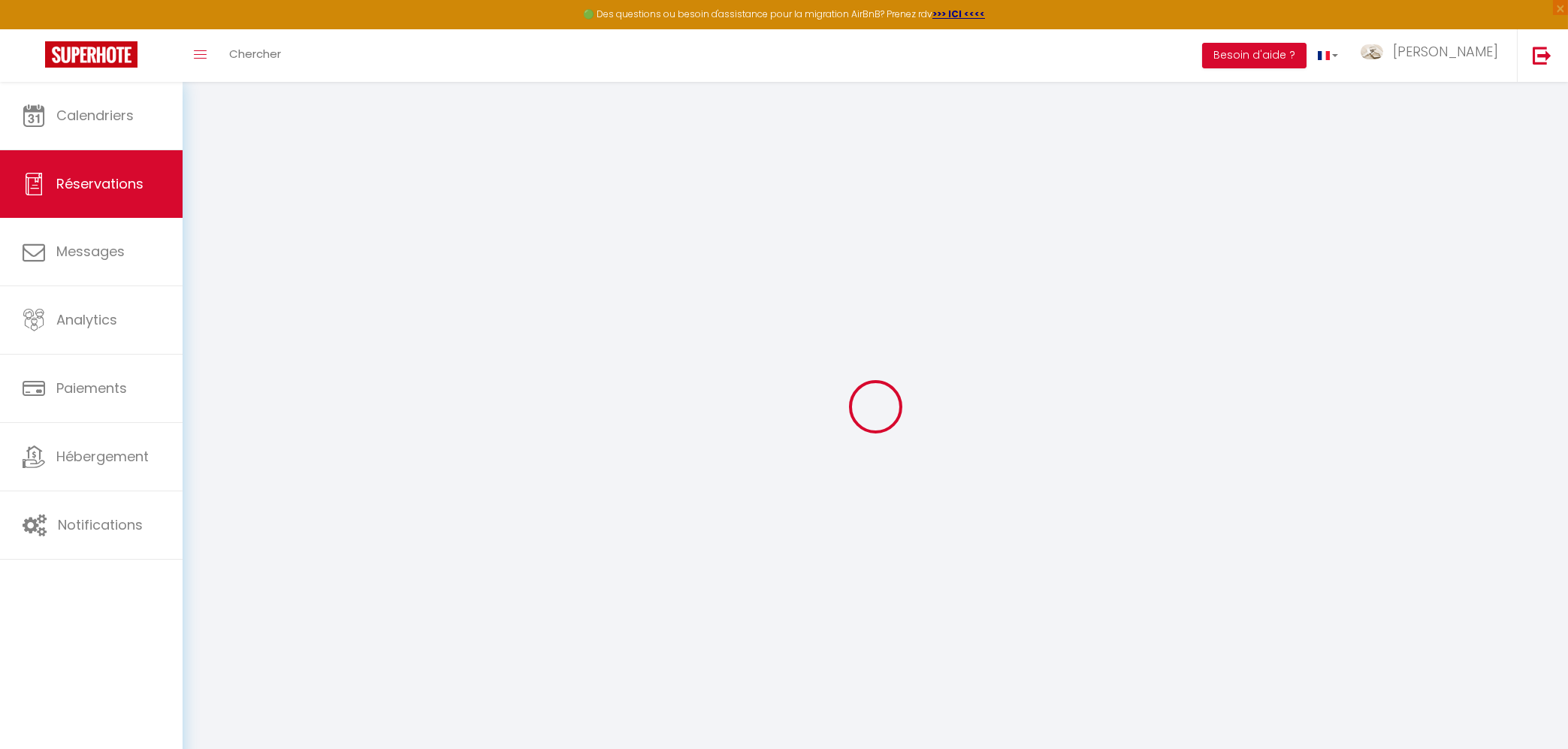
select select
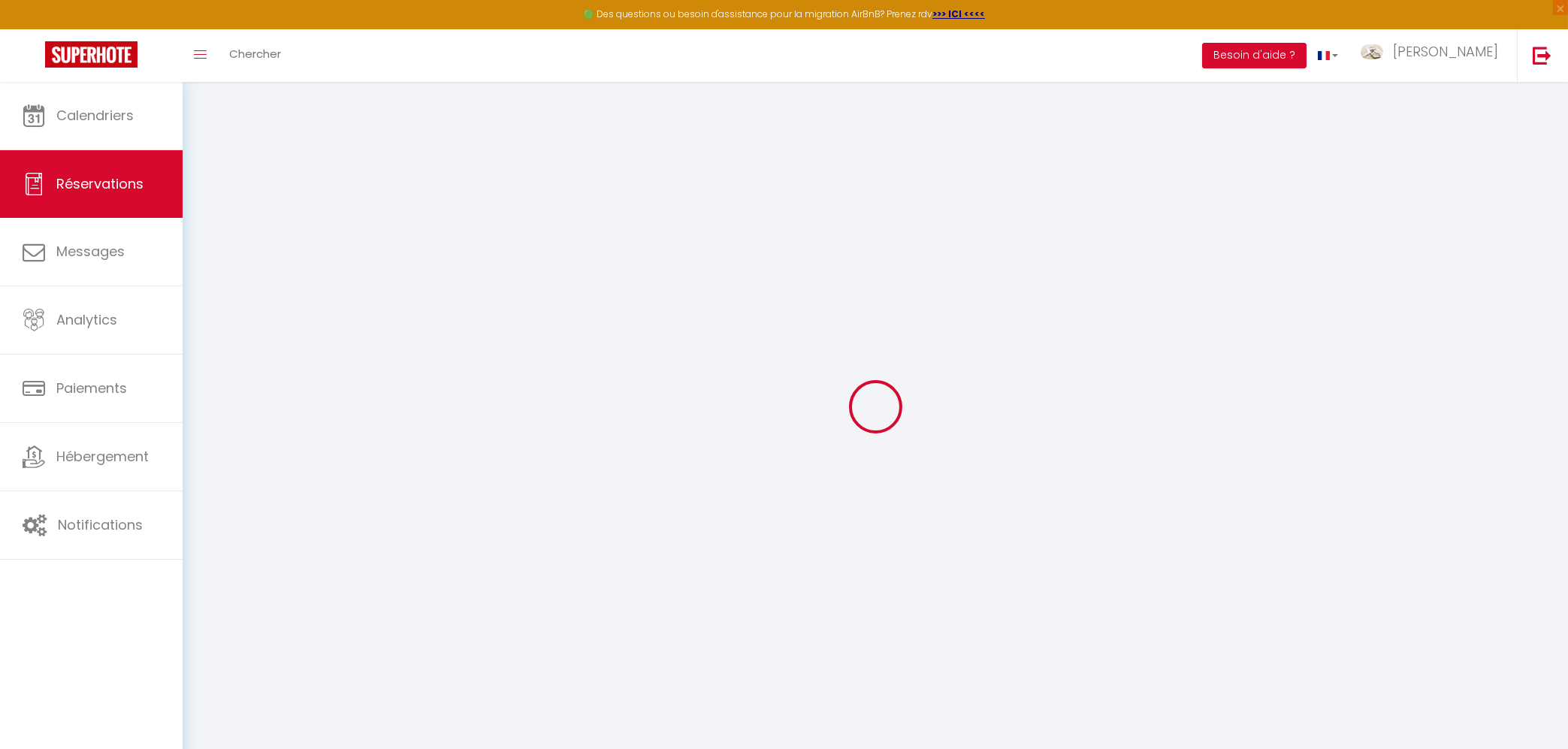
select select
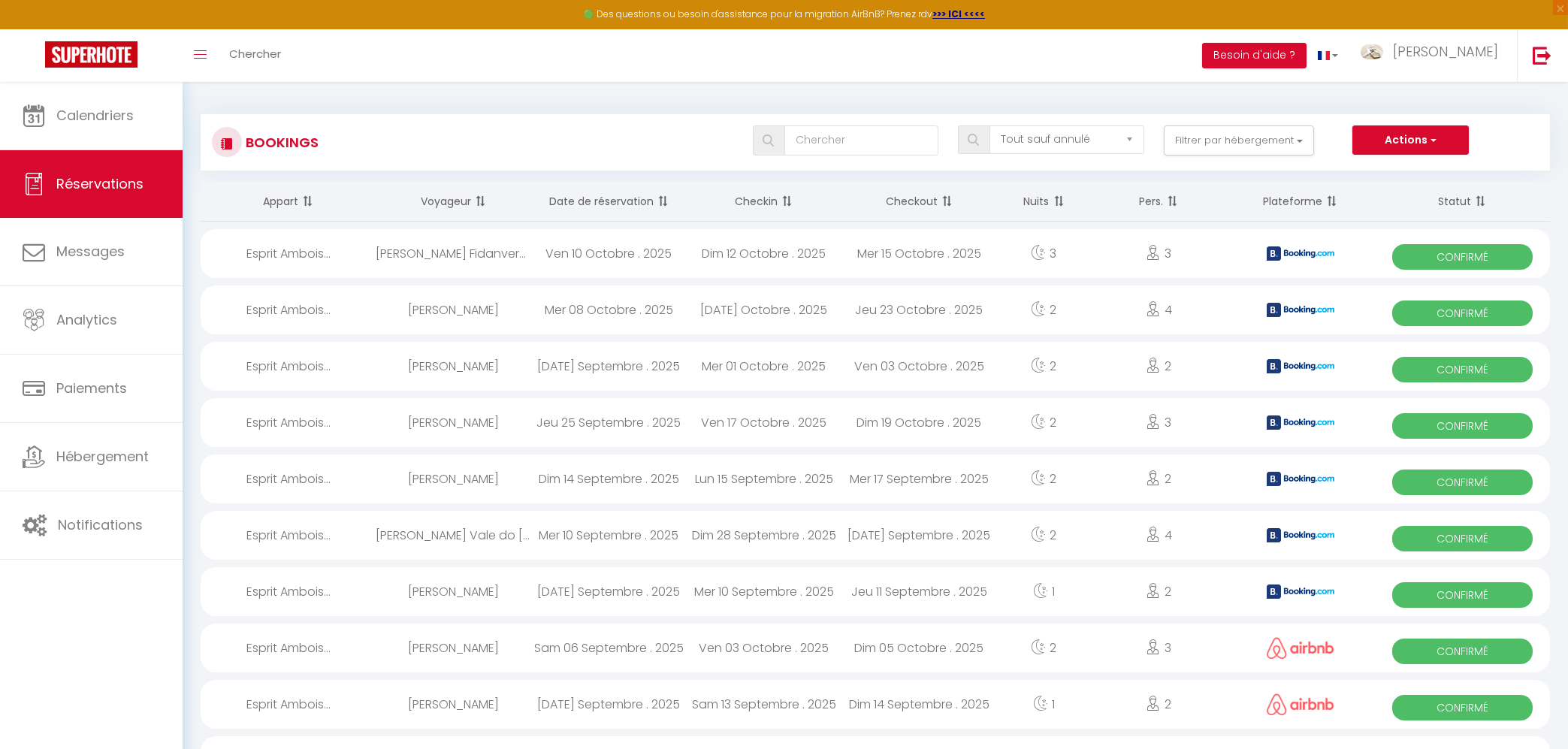
click at [454, 246] on div "[PERSON_NAME] Fidanverdi Del Orden" at bounding box center [454, 254] width 156 height 49
select select "OK"
select select "KO"
select select "1"
select select "0"
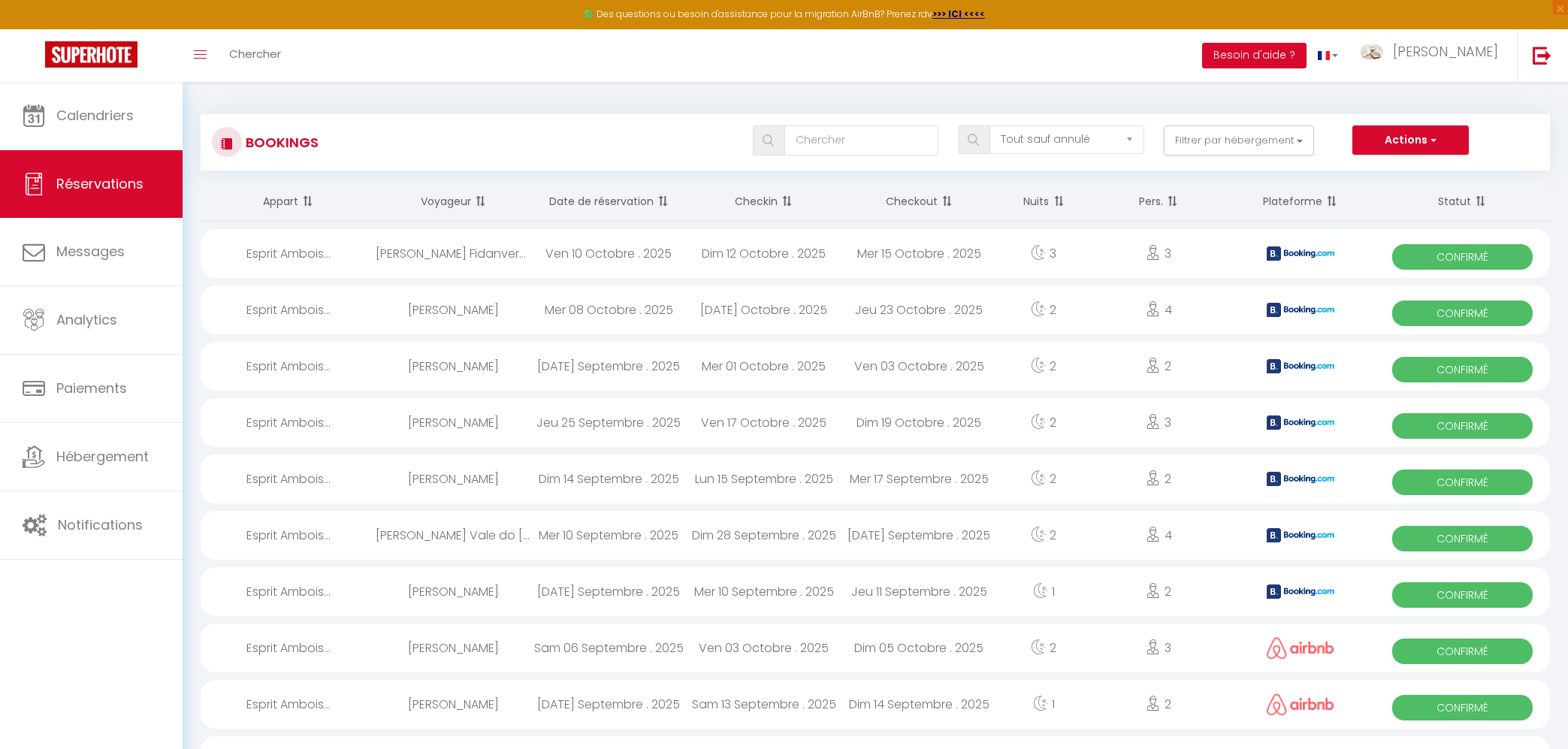
select select "1"
select select
select select "39524"
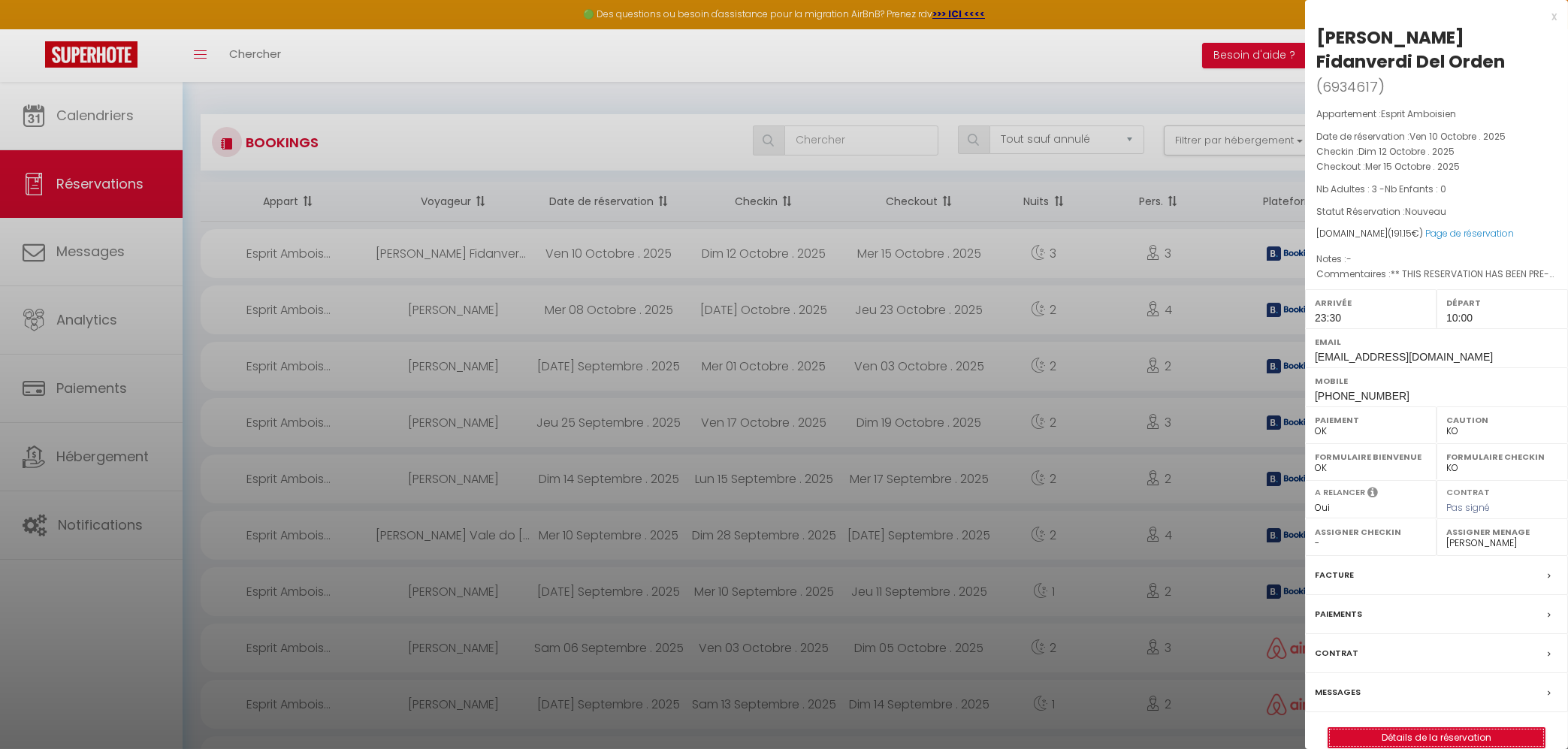
click at [1368, 741] on link "Détails de la réservation" at bounding box center [1437, 738] width 217 height 20
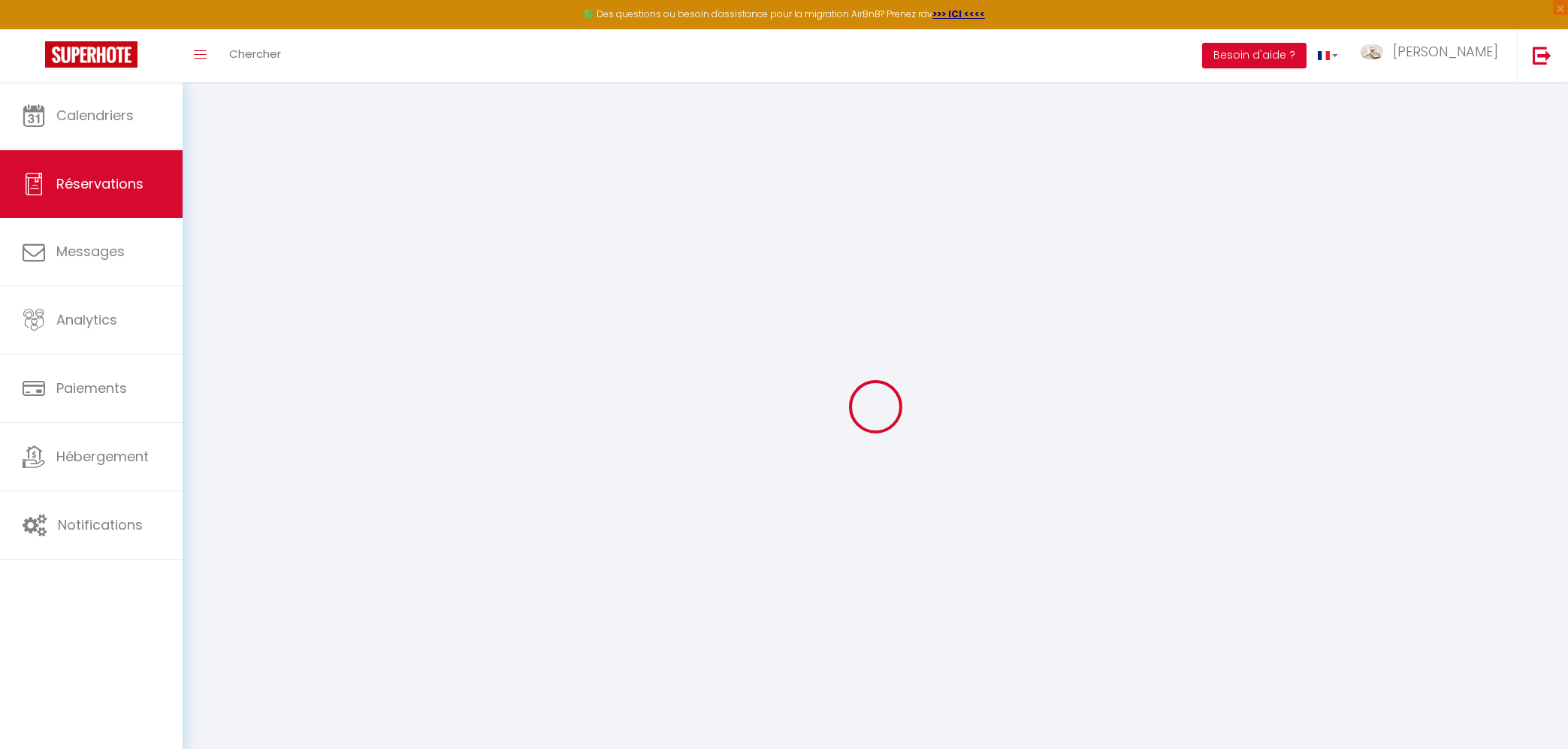
select select
checkbox input "false"
select select
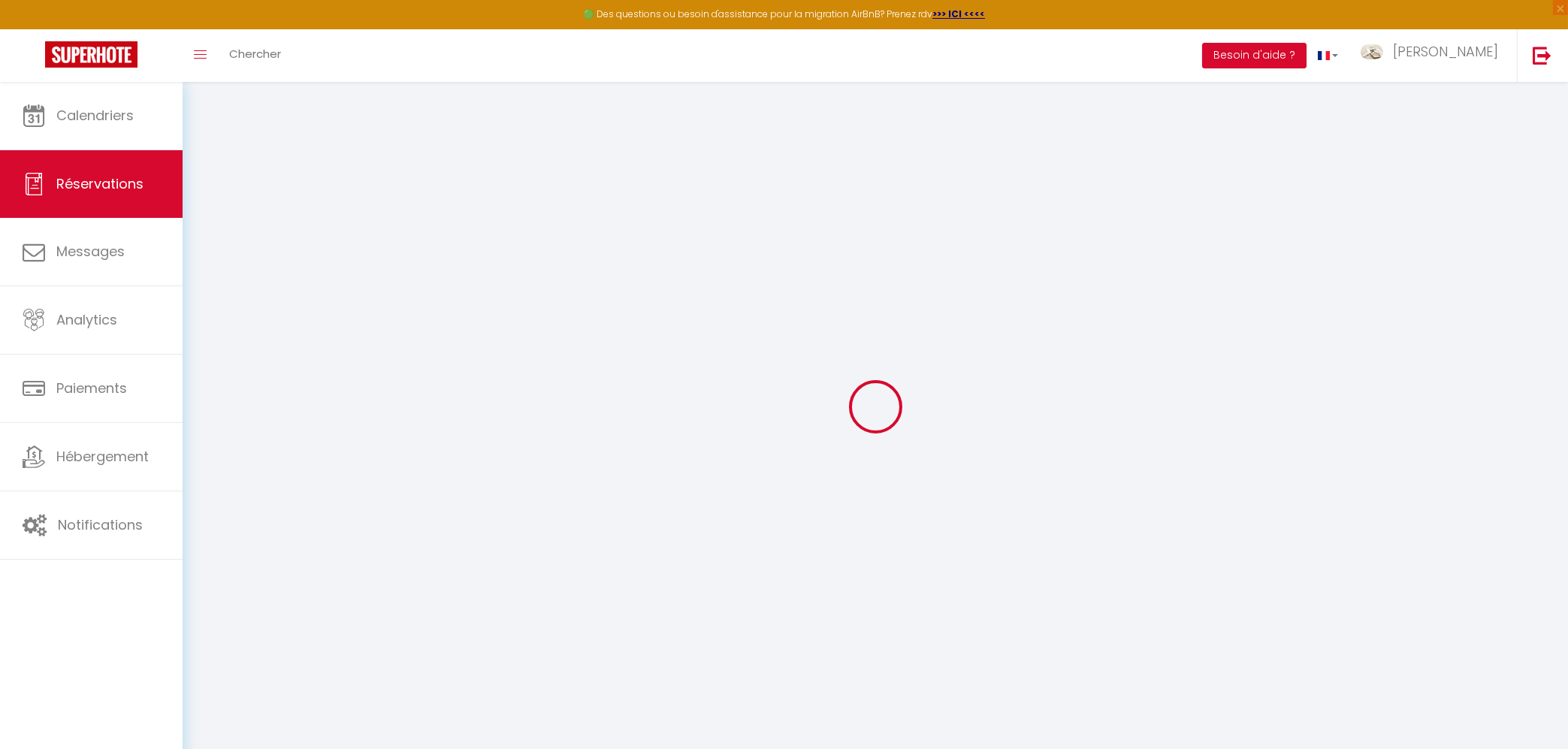
checkbox input "false"
select select
checkbox input "false"
type textarea "** THIS RESERVATION HAS BEEN PRE-PAID ** BOOKING NOTE : Payment charge is EUR 2…"
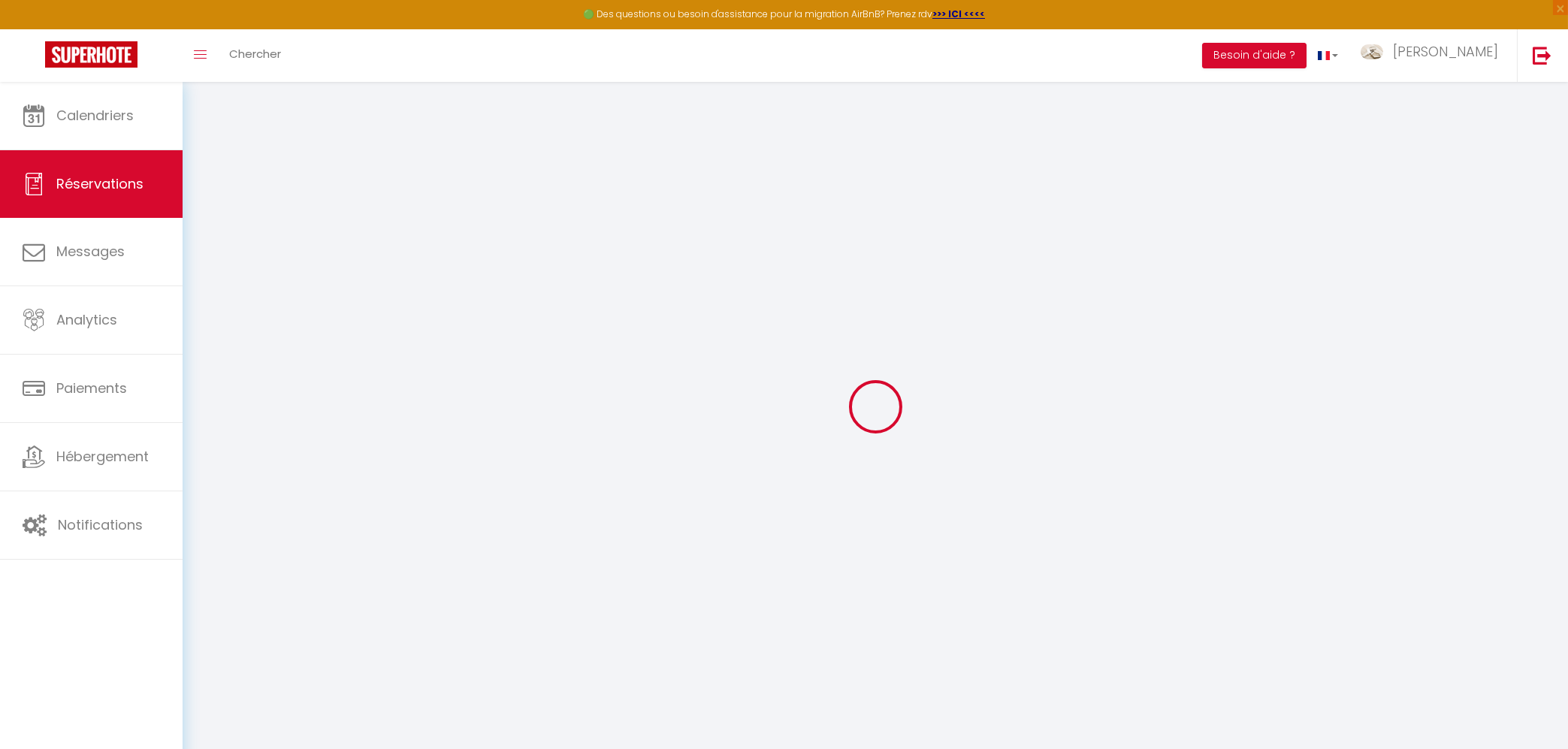
type input "35"
type input "4.32"
select select
checkbox input "false"
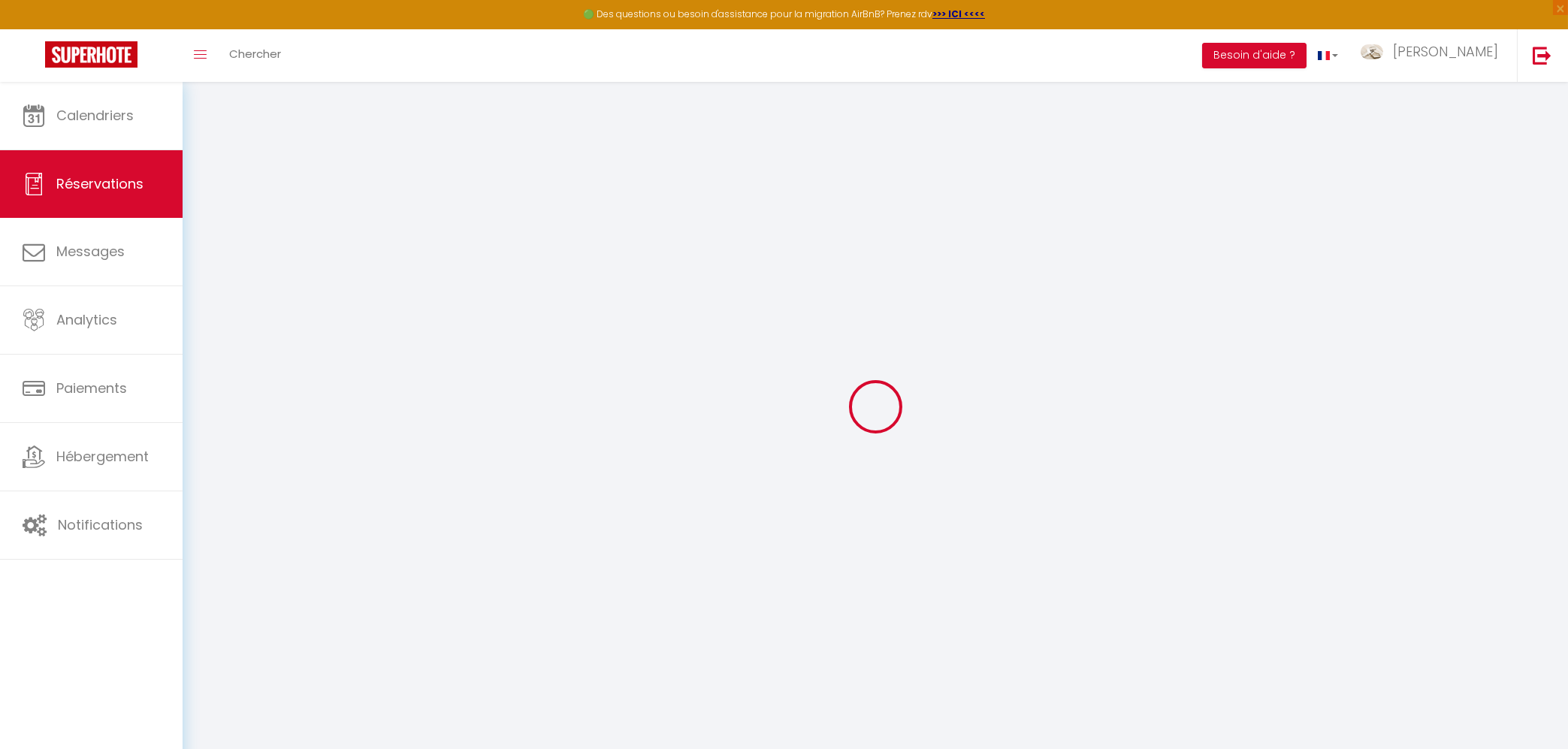
select select "23:30"
select select "10:00"
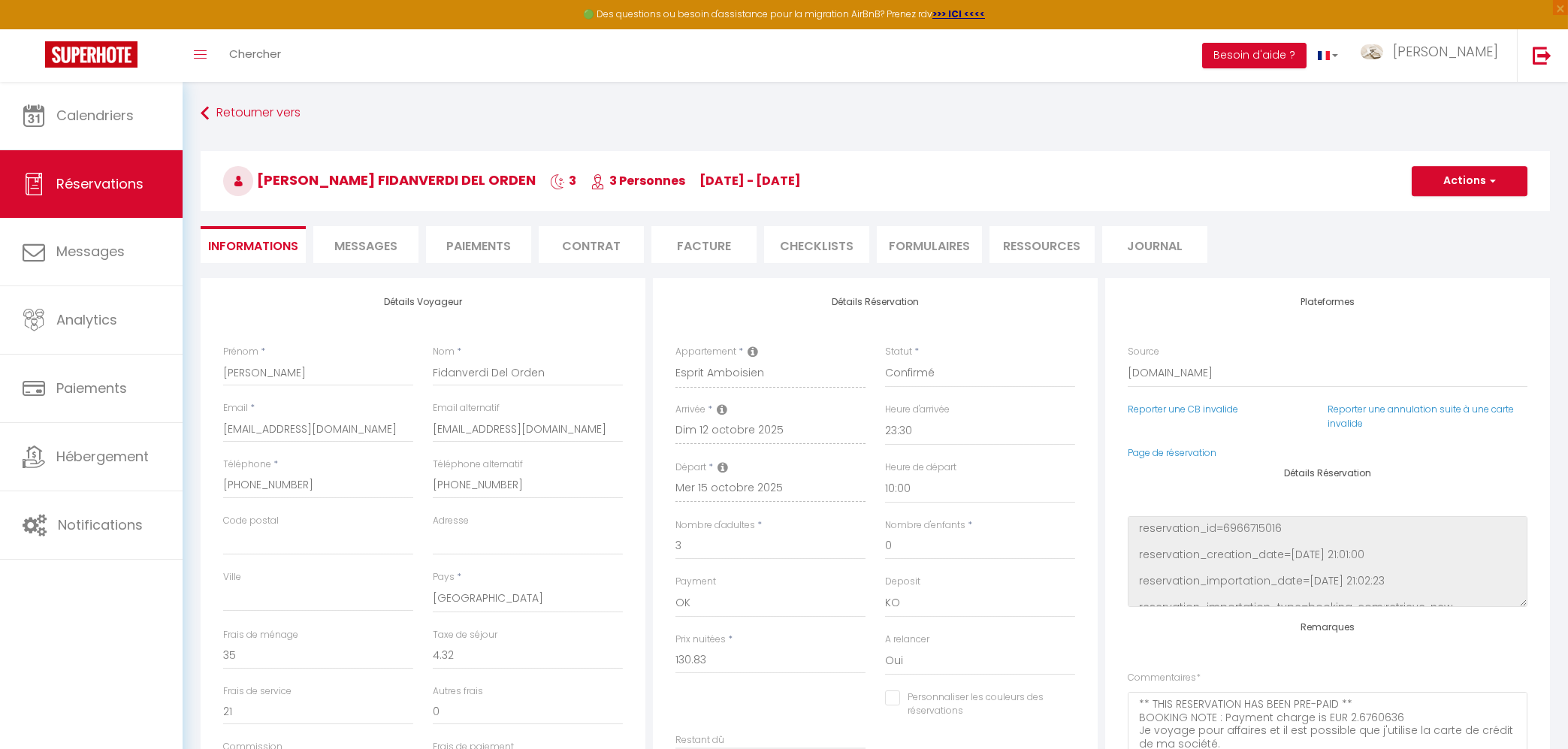
click at [720, 237] on li "Facture" at bounding box center [704, 244] width 105 height 36
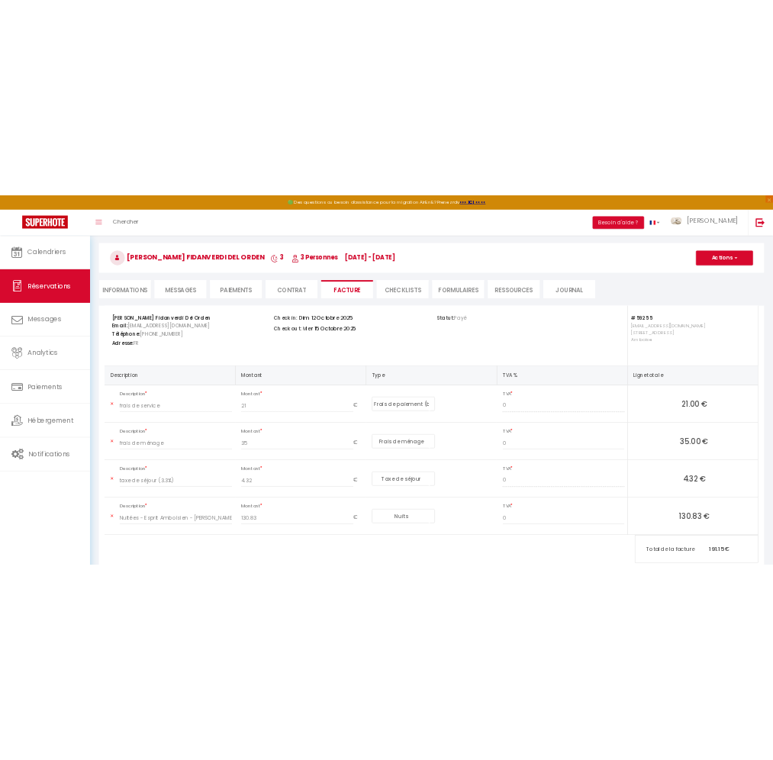
scroll to position [82, 0]
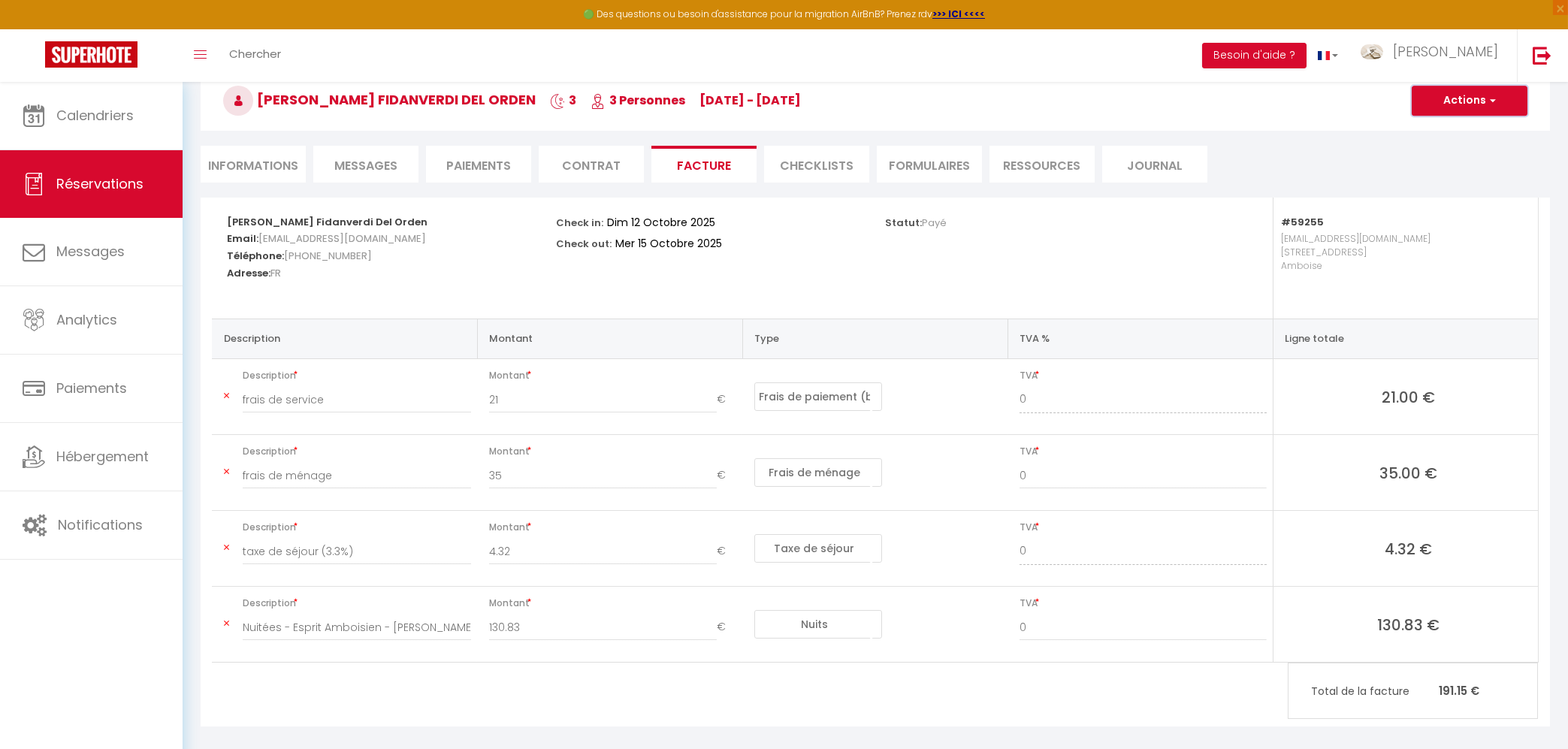
click at [1446, 103] on button "Actions" at bounding box center [1471, 100] width 116 height 31
click at [1436, 153] on link "Aperçu et éditer" at bounding box center [1459, 154] width 126 height 20
click at [283, 166] on li "Informations" at bounding box center [253, 163] width 105 height 36
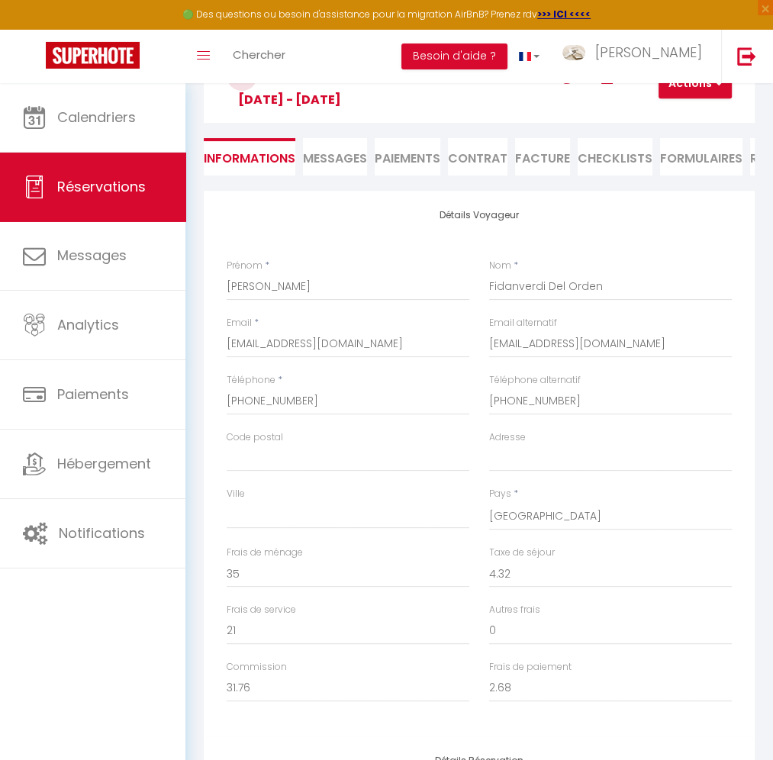
scroll to position [82, 0]
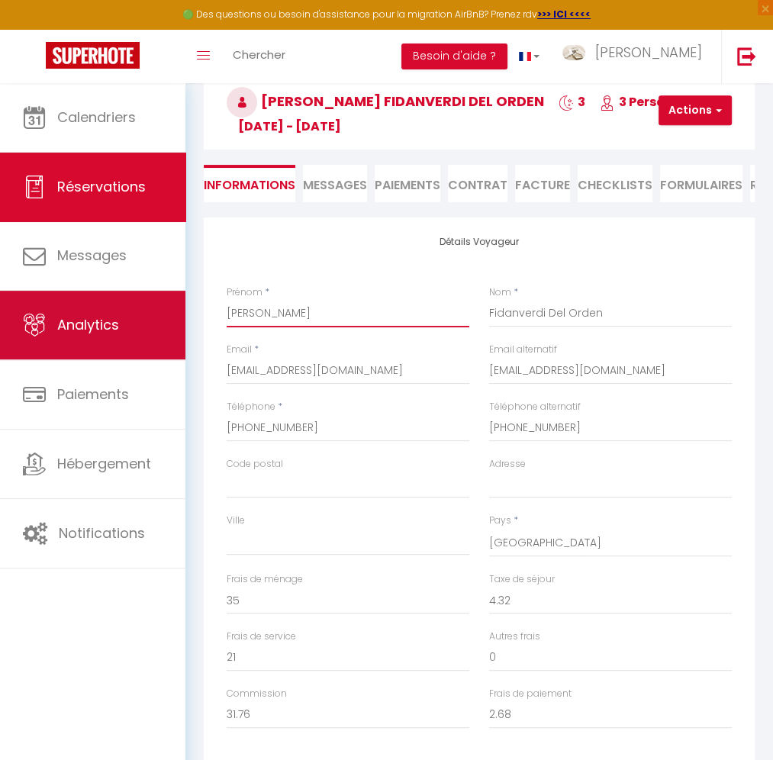
drag, startPoint x: 289, startPoint y: 316, endPoint x: 163, endPoint y: 312, distance: 126.8
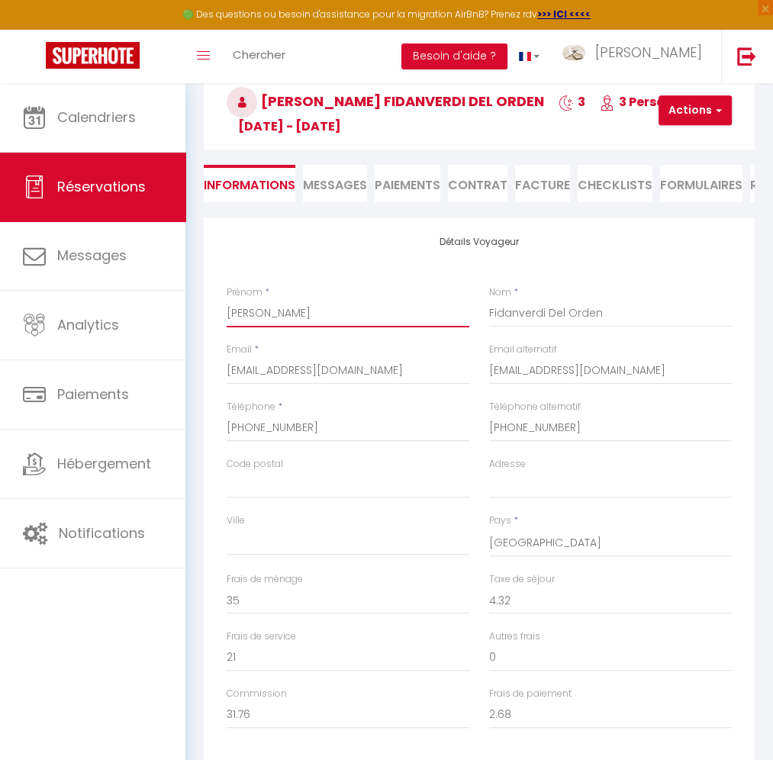
drag, startPoint x: 313, startPoint y: 315, endPoint x: 198, endPoint y: 315, distance: 115.3
click at [227, 315] on input "Eda Alba" at bounding box center [348, 313] width 243 height 27
type input "D"
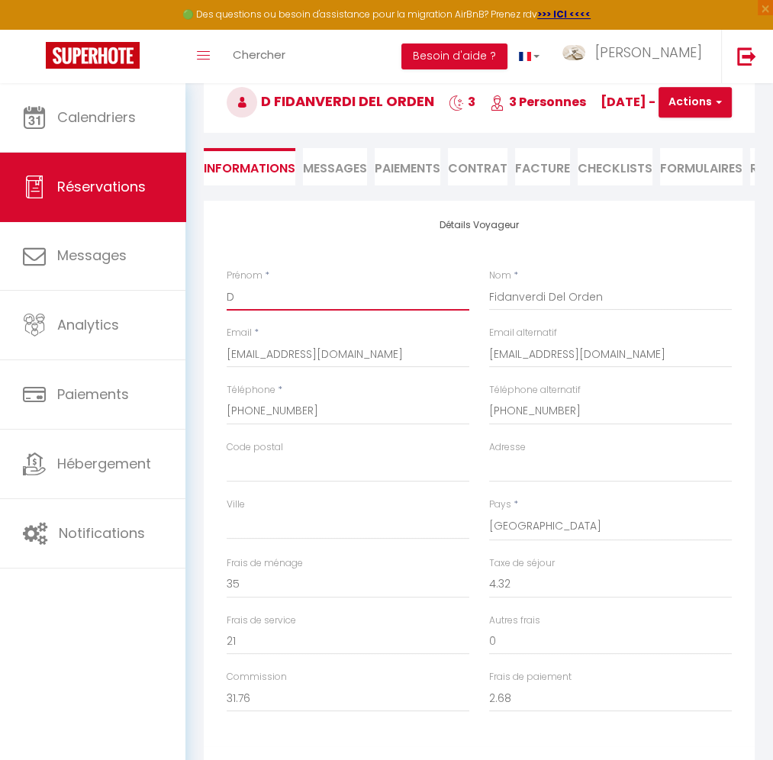
checkbox input "false"
type input "D&"
checkbox input "false"
type input "D&F"
checkbox input "false"
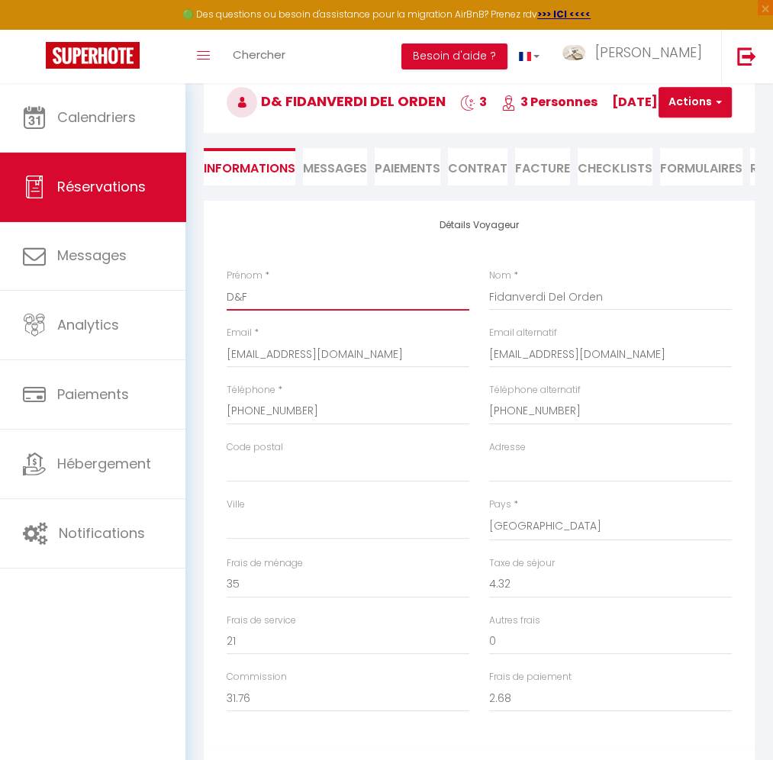
type input "D&FI"
checkbox input "false"
type input "D&FID"
checkbox input "false"
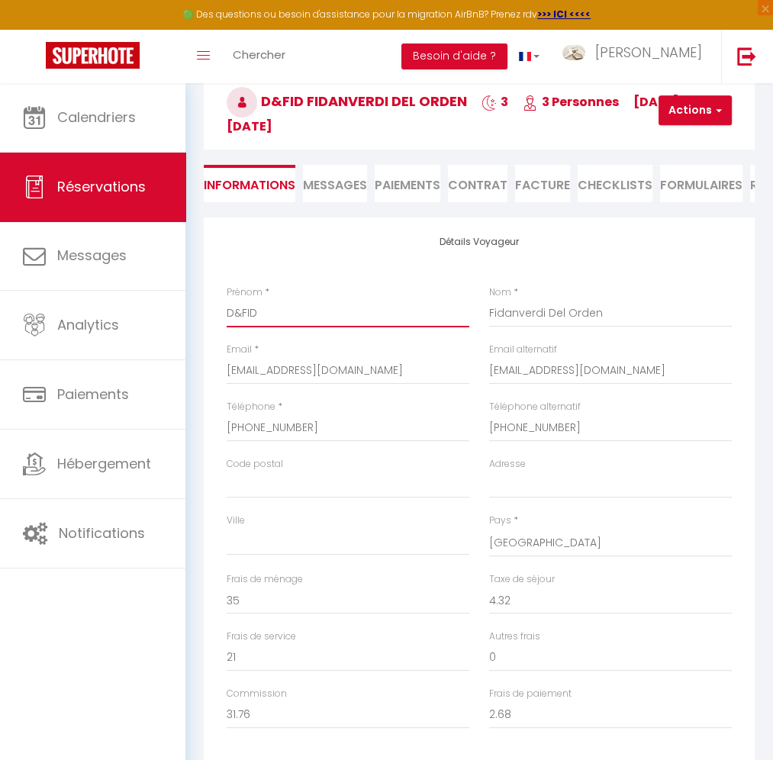
type input "D&FIDA"
checkbox input "false"
type input "D&FIDAN"
checkbox input "false"
type input "D&FIDANV"
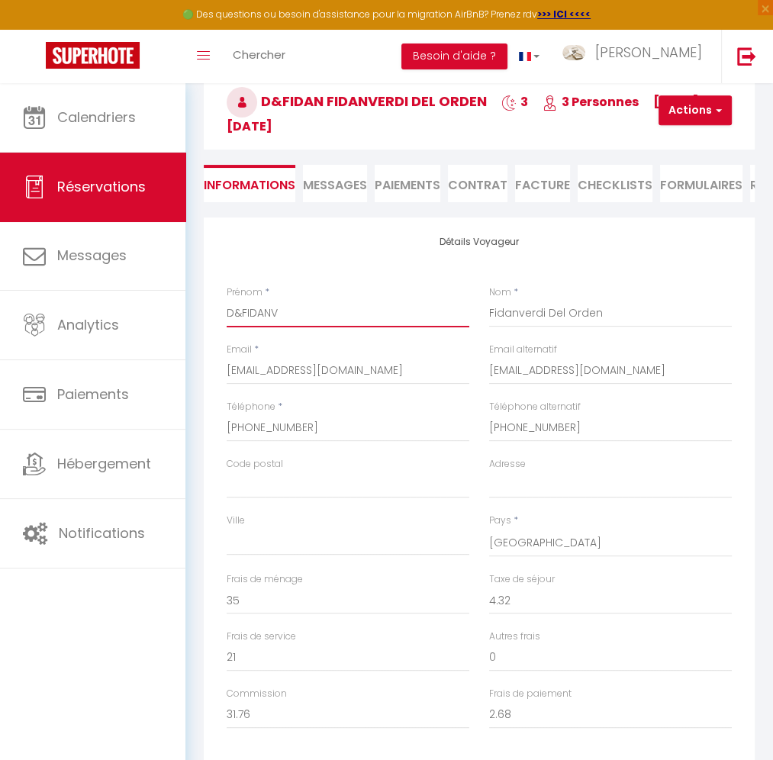
checkbox input "false"
type input "D&FIDANVE"
checkbox input "false"
type input "D&FIDANVER"
checkbox input "false"
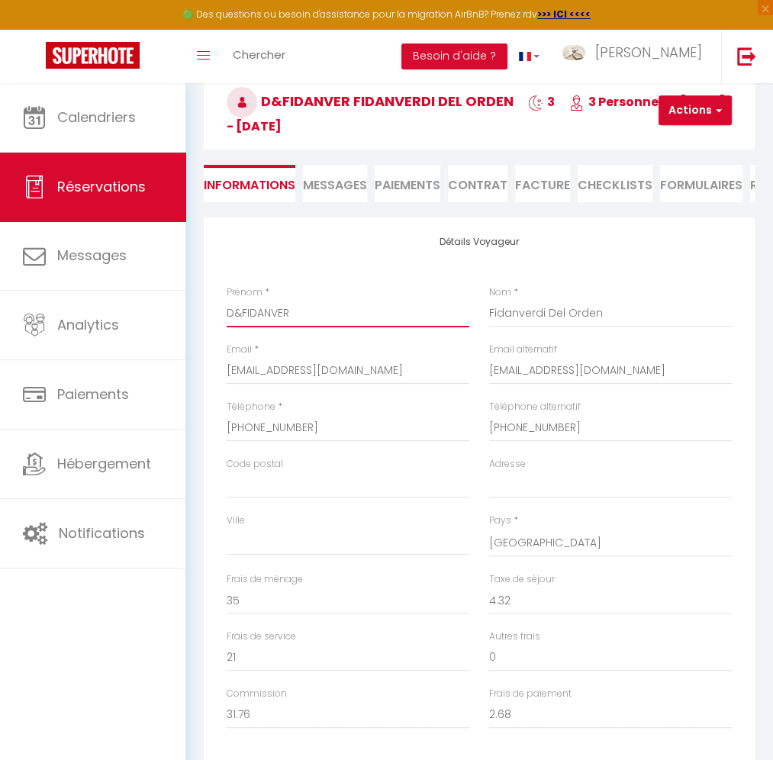
type input "D&FIDANVERD"
checkbox input "false"
type input "D&FIDANVERDI"
checkbox input "false"
type input "D&FIDANVERDI"
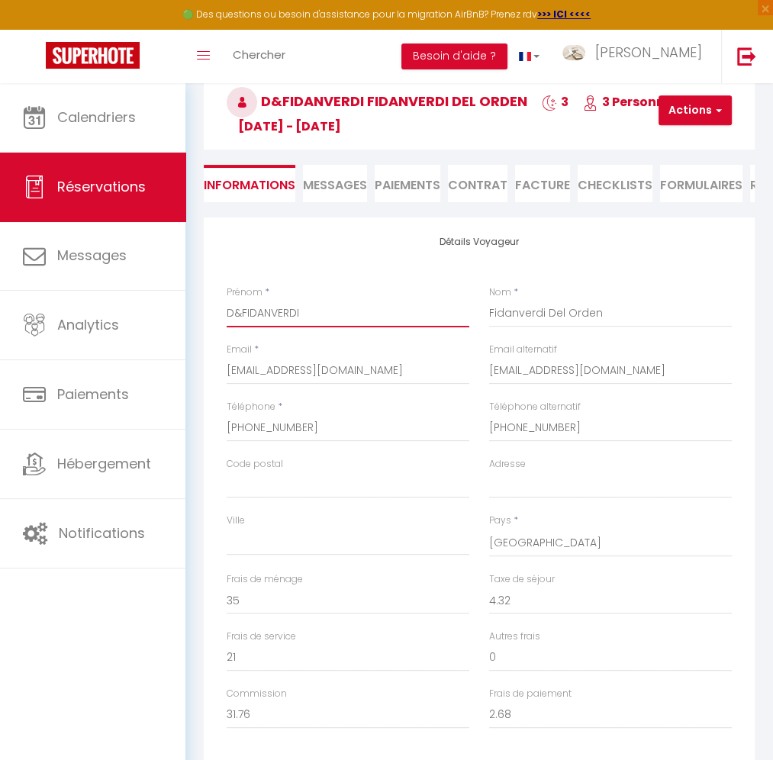
checkbox input "false"
type input "D&FIDANVERDI S"
checkbox input "false"
type input "D&FIDANVERDI SL"
checkbox input "false"
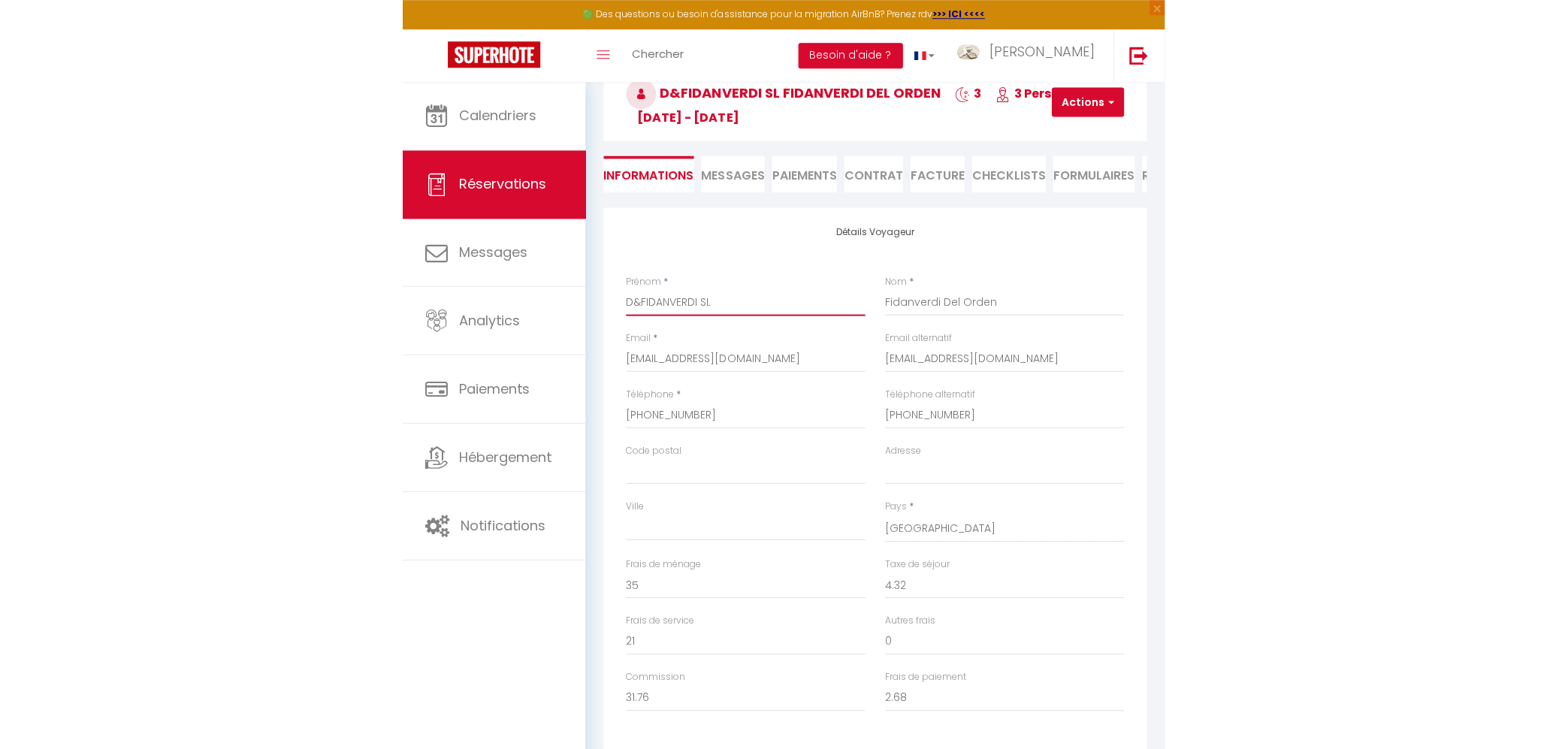
scroll to position [0, 0]
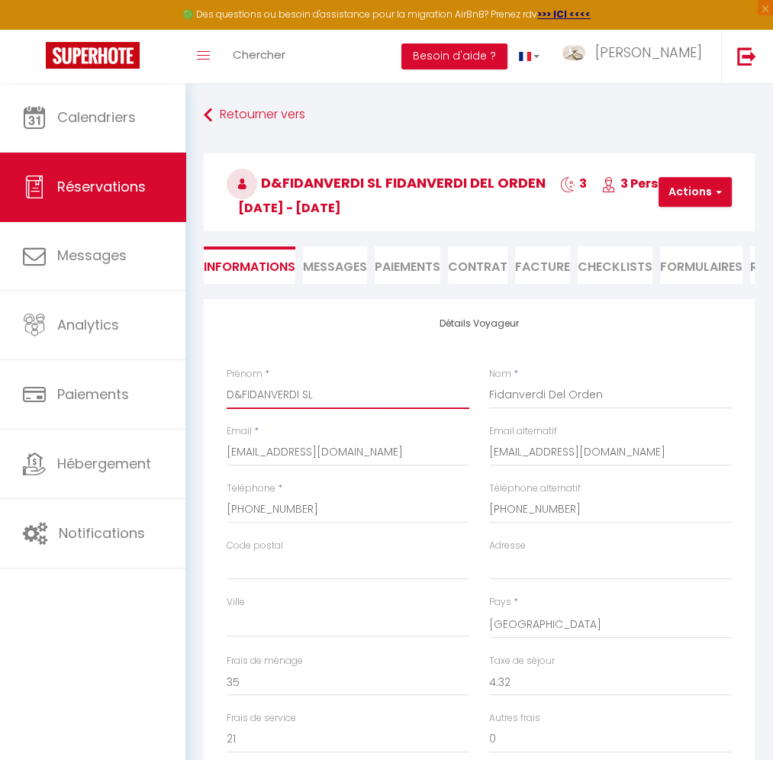
type input "D&FIDANVERDI SL"
drag, startPoint x: 614, startPoint y: 398, endPoint x: 431, endPoint y: 403, distance: 183.3
click at [489, 403] on input "Fidanverdi Del Orden" at bounding box center [610, 395] width 243 height 27
type input "T"
checkbox input "false"
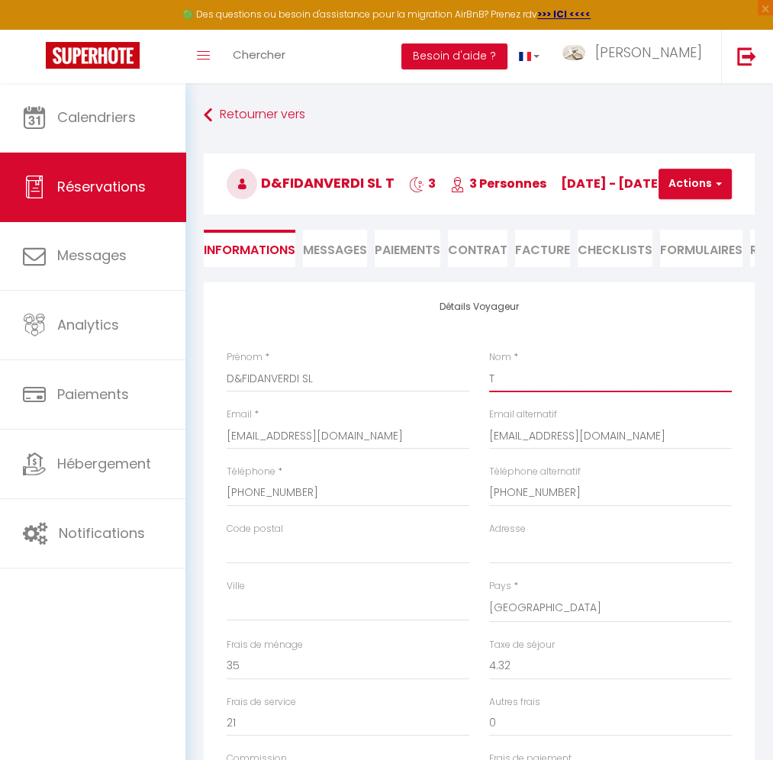
type input "TV"
checkbox input "false"
type input "TVA"
checkbox input "false"
type input "TVA"
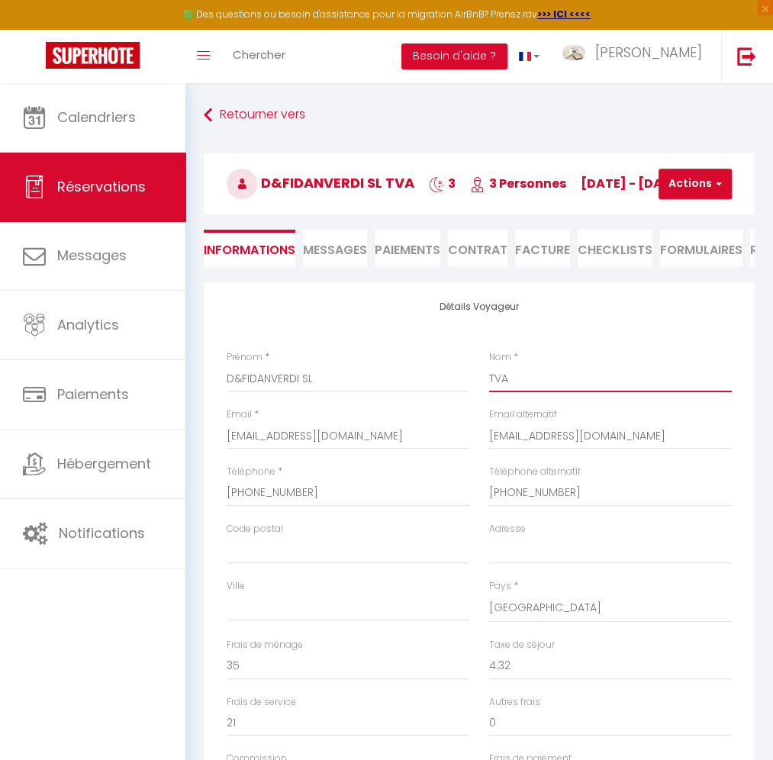
checkbox input "false"
type input "TVA E"
checkbox input "false"
type input "TVA ES"
checkbox input "false"
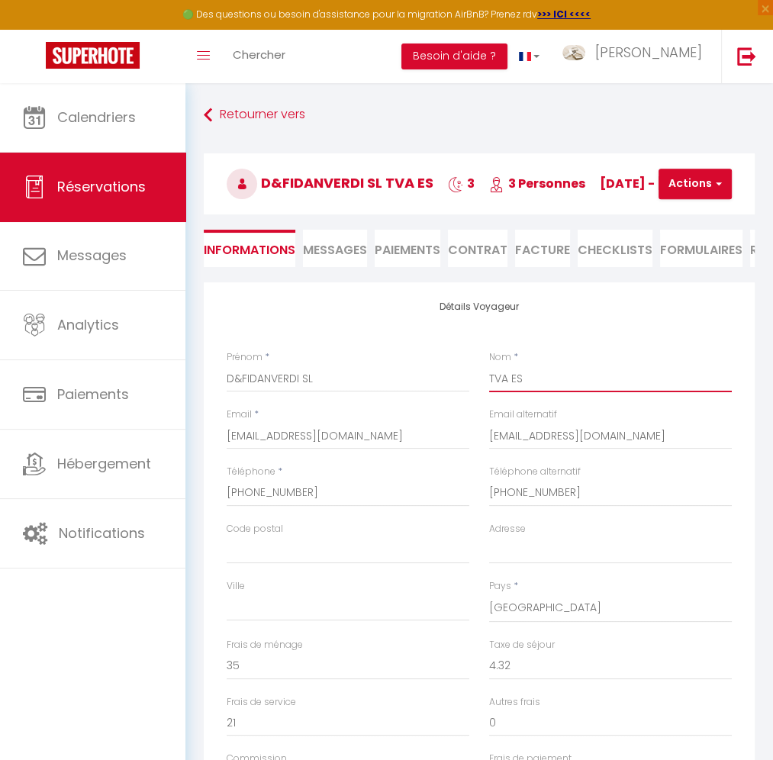
type input "TVA ESB"
checkbox input "false"
type input "TVA ESB2"
checkbox input "false"
type input "TVA ESB20"
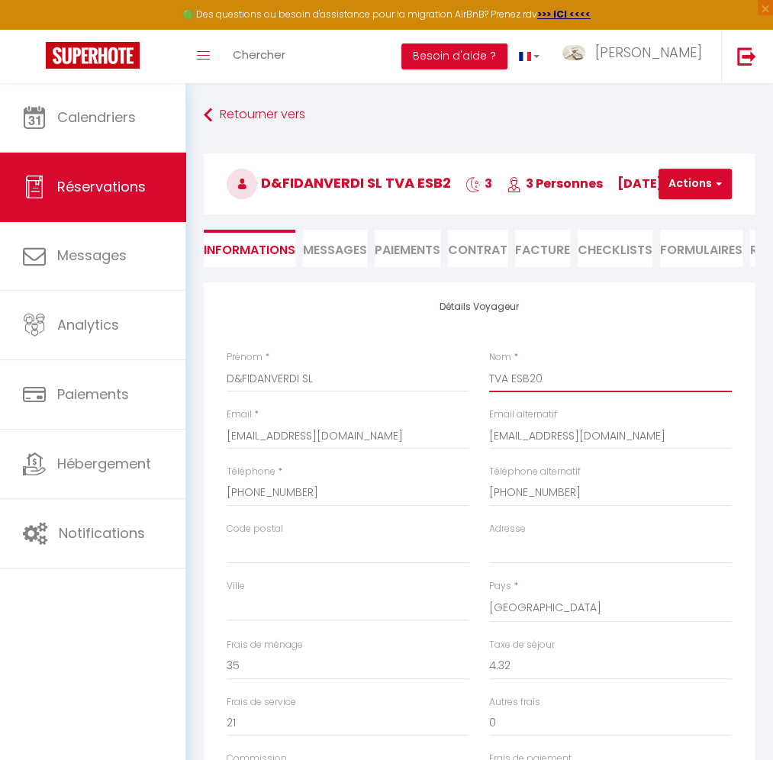
checkbox input "false"
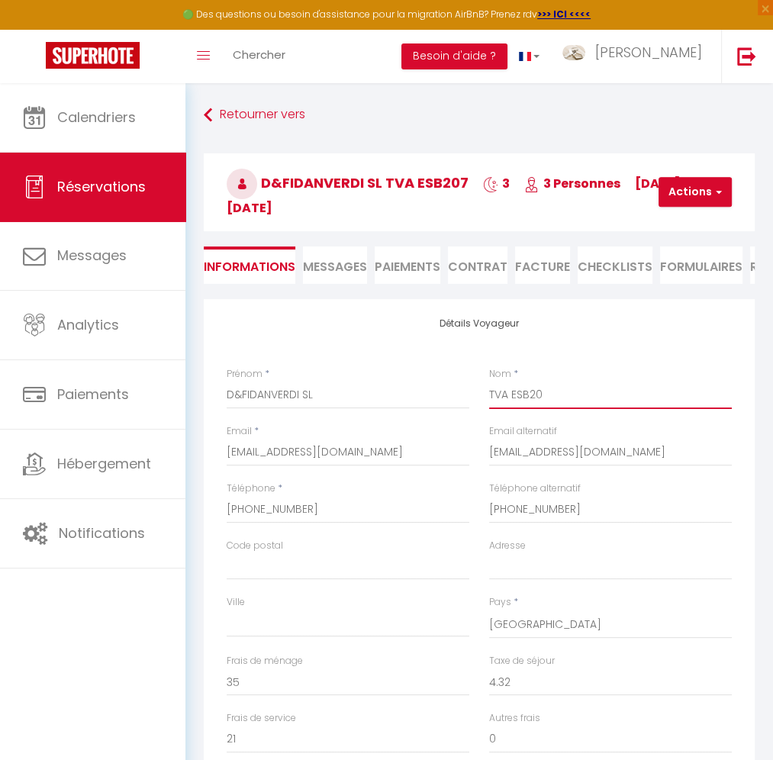
type input "TVA ESB207"
checkbox input "false"
type input "TVA ESB2079"
checkbox input "false"
type input "TVA ESB20793"
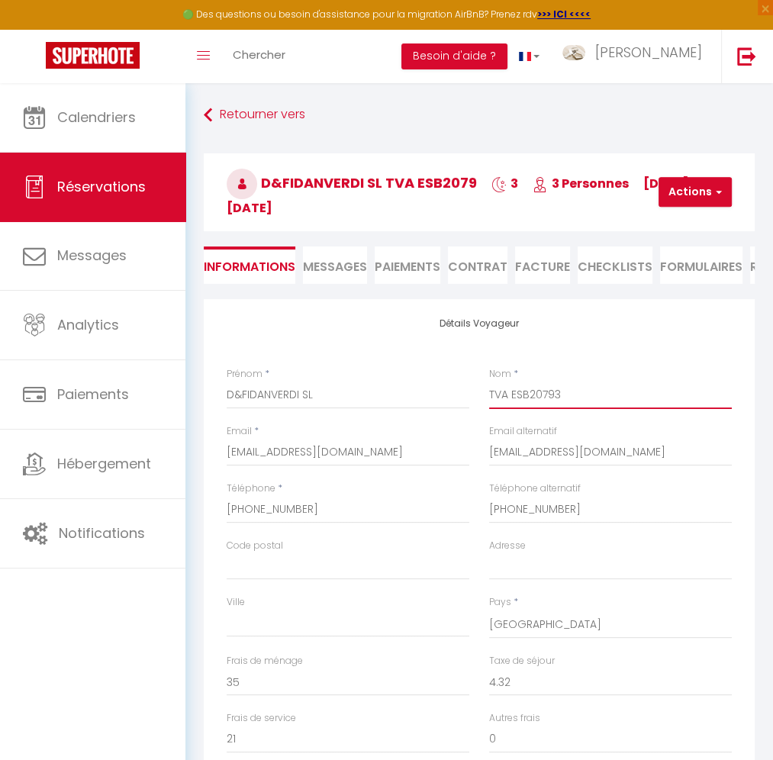
checkbox input "false"
type input "TVA ESB207933"
checkbox input "false"
type input "TVA ESB2079337"
checkbox input "false"
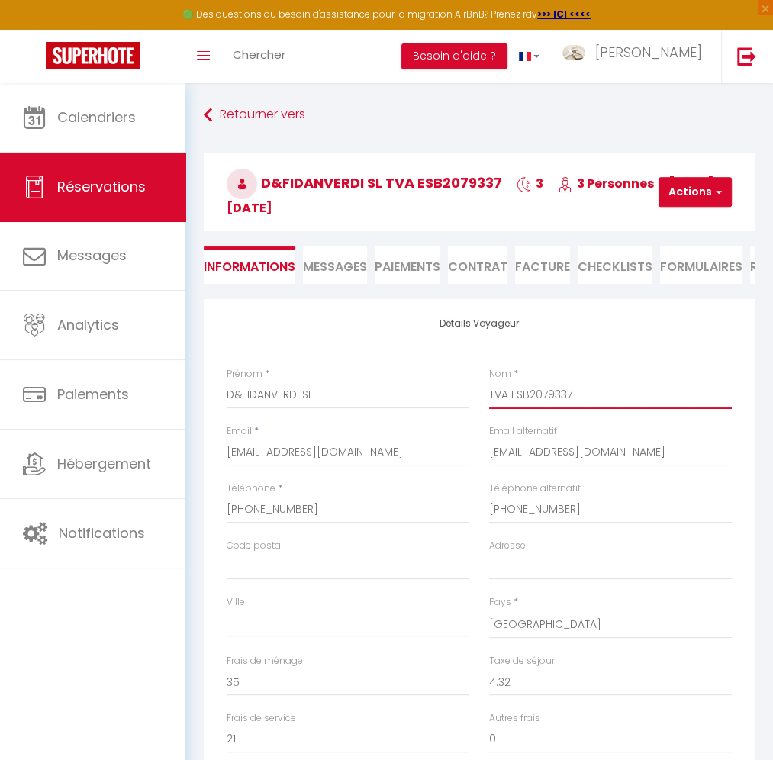
type input "TVA ESB20793378"
checkbox input "false"
type input "TVA ESB20793378"
click at [697, 190] on button "Actions" at bounding box center [695, 192] width 73 height 31
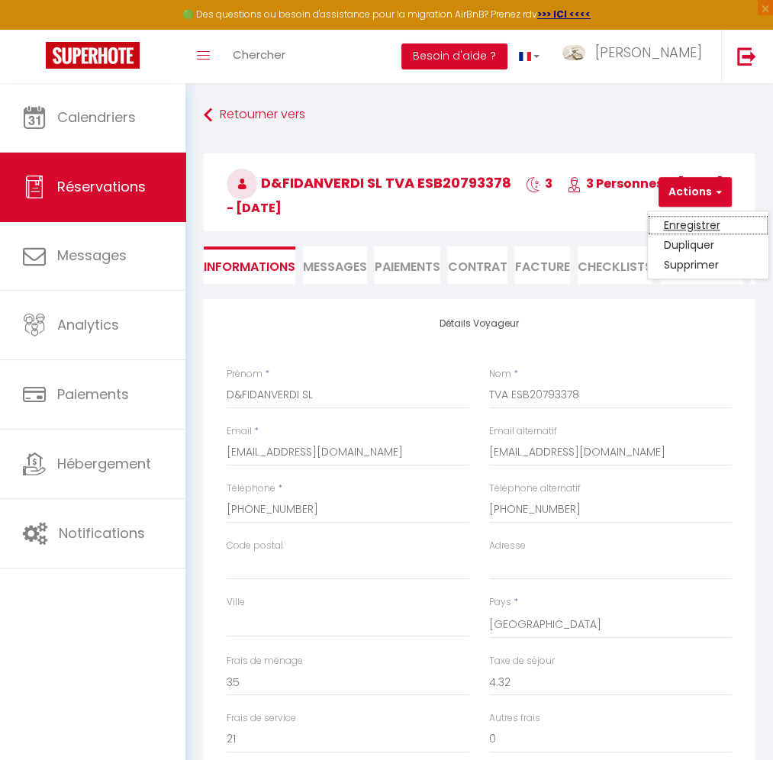
click at [692, 222] on link "Enregistrer" at bounding box center [708, 226] width 121 height 20
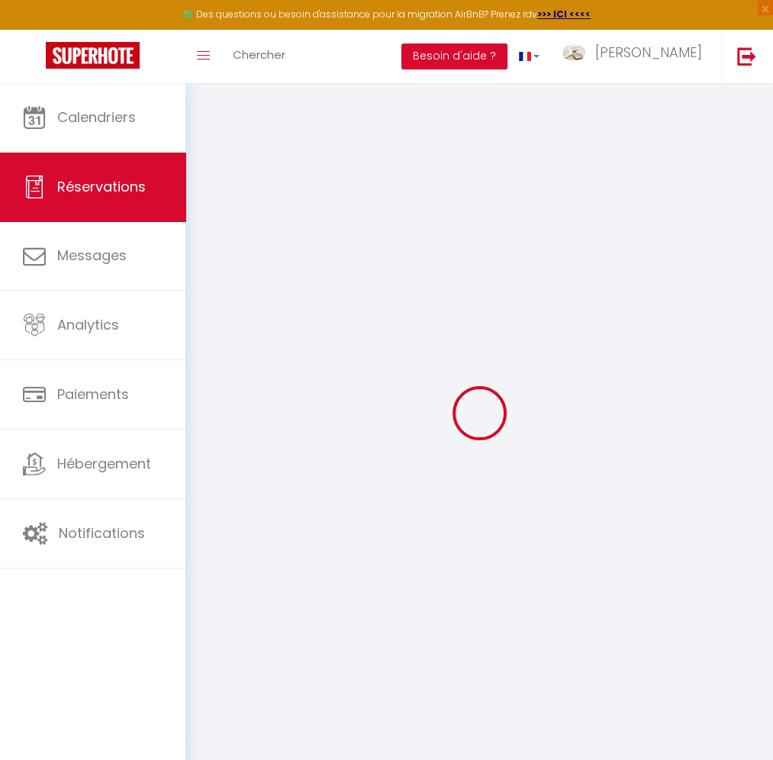
select select "not_cancelled"
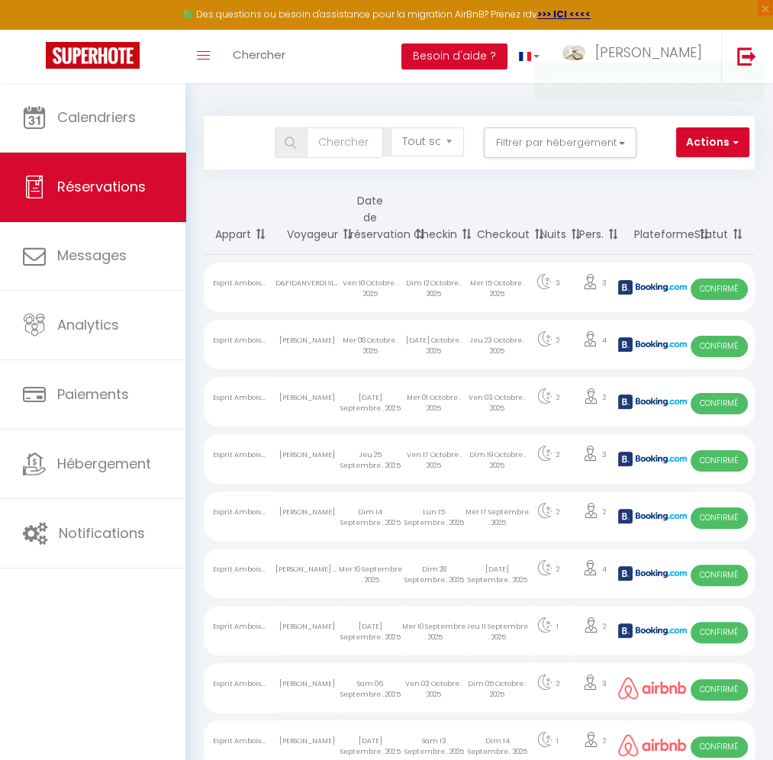
click at [295, 308] on div "D&FIDANVERDI SL TVA ESB20793378" at bounding box center [307, 288] width 63 height 50
select select "OK"
select select "KO"
select select "1"
select select "0"
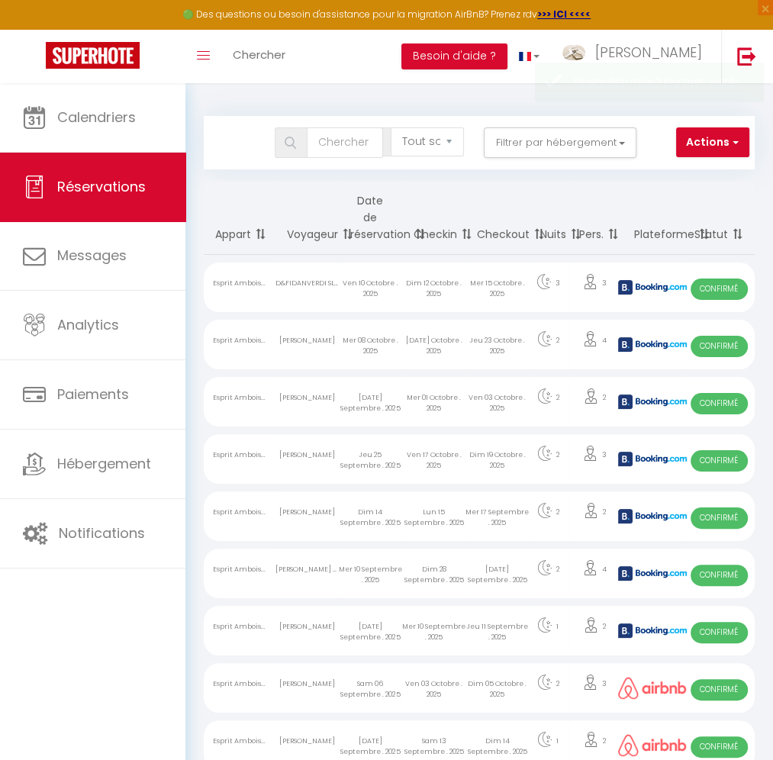
select select "1"
select select
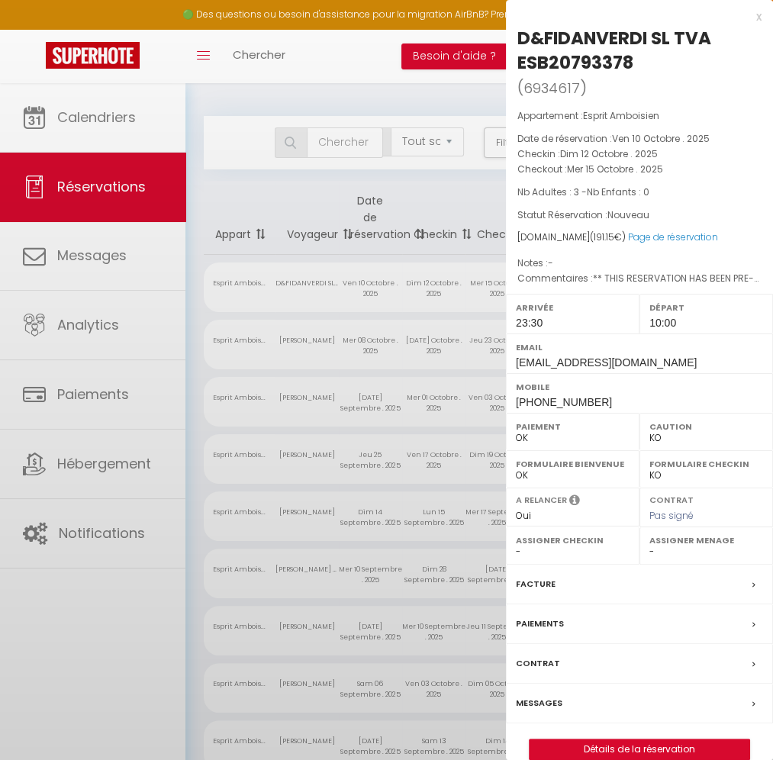
select select "39524"
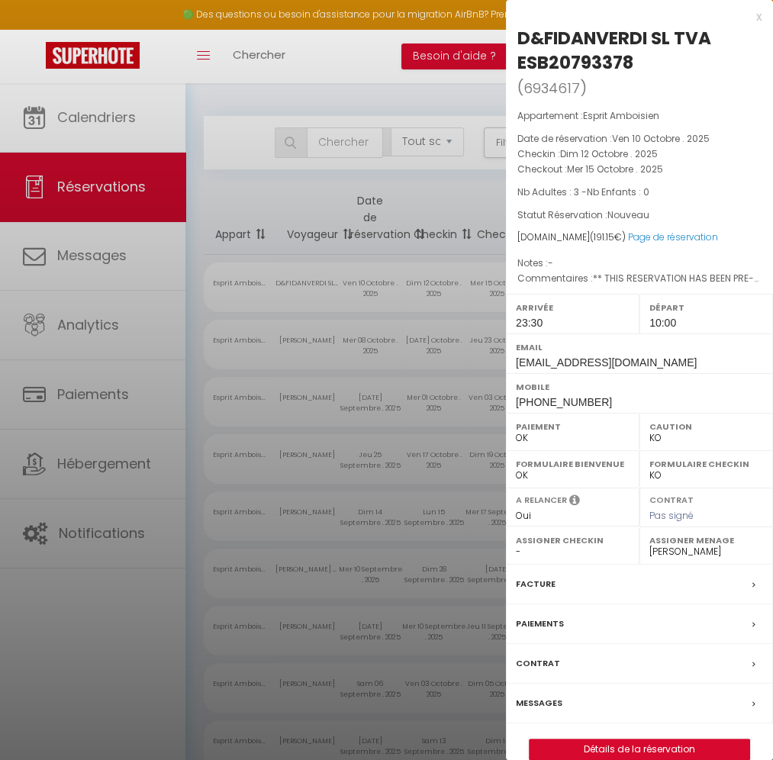
click at [547, 586] on label "Facture" at bounding box center [536, 584] width 40 height 16
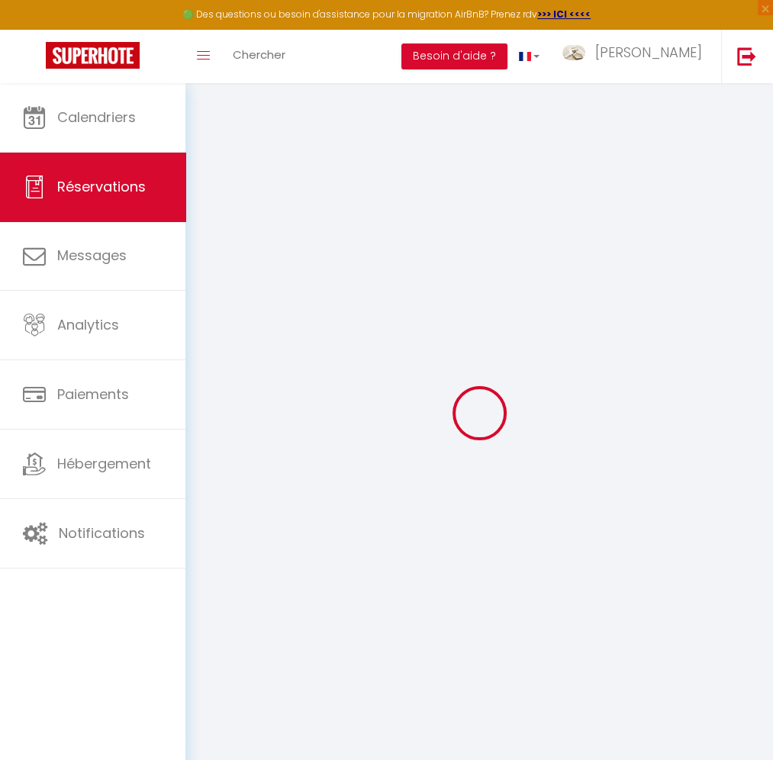
select select "service charge"
select select "cleaning"
select select "taxes"
select select
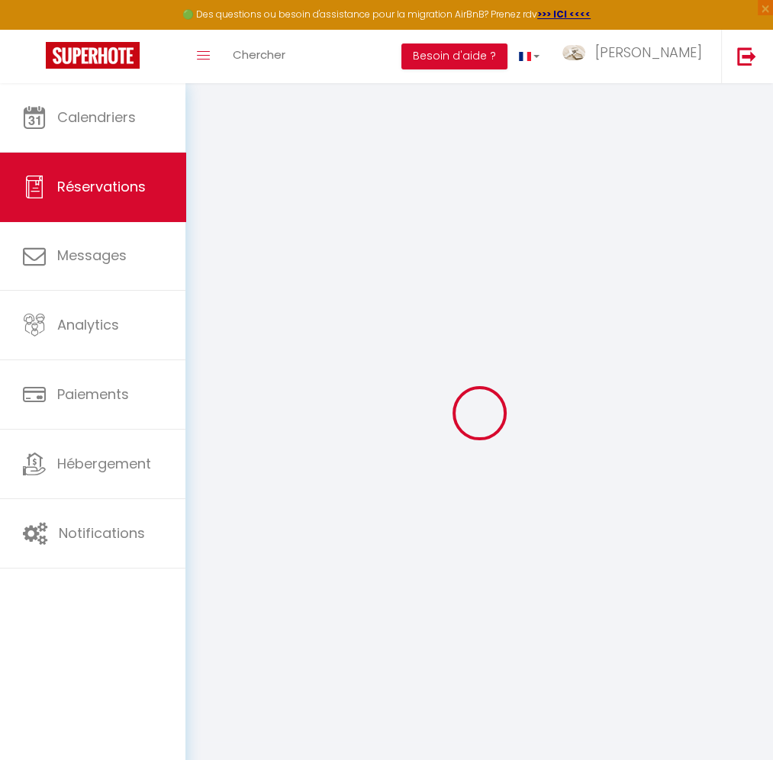
checkbox input "false"
select select
checkbox input "false"
select select
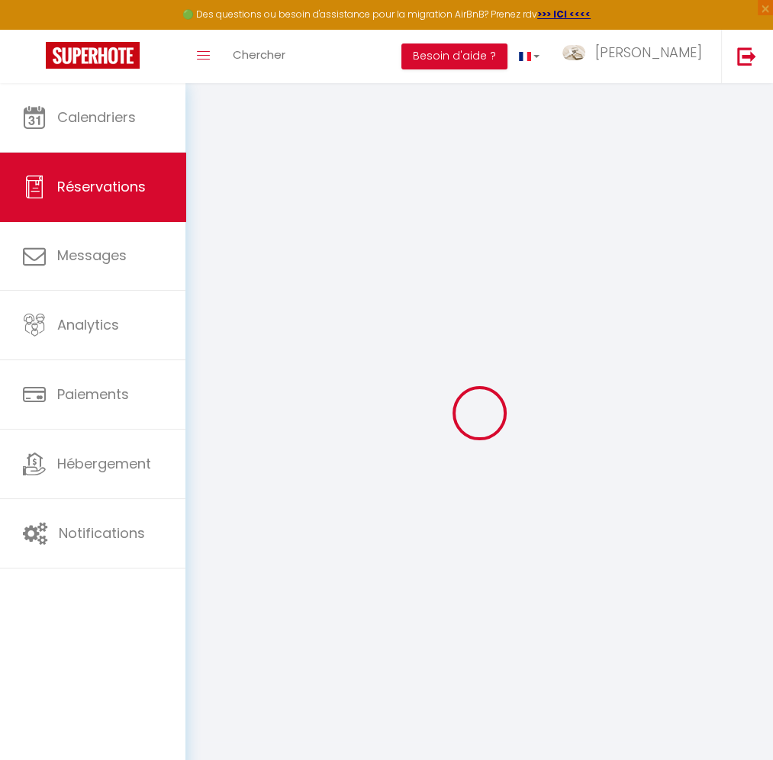
select select
checkbox input "false"
type textarea "** THIS RESERVATION HAS BEEN PRE-PAID ** BOOKING NOTE : Payment charge is EUR 2…"
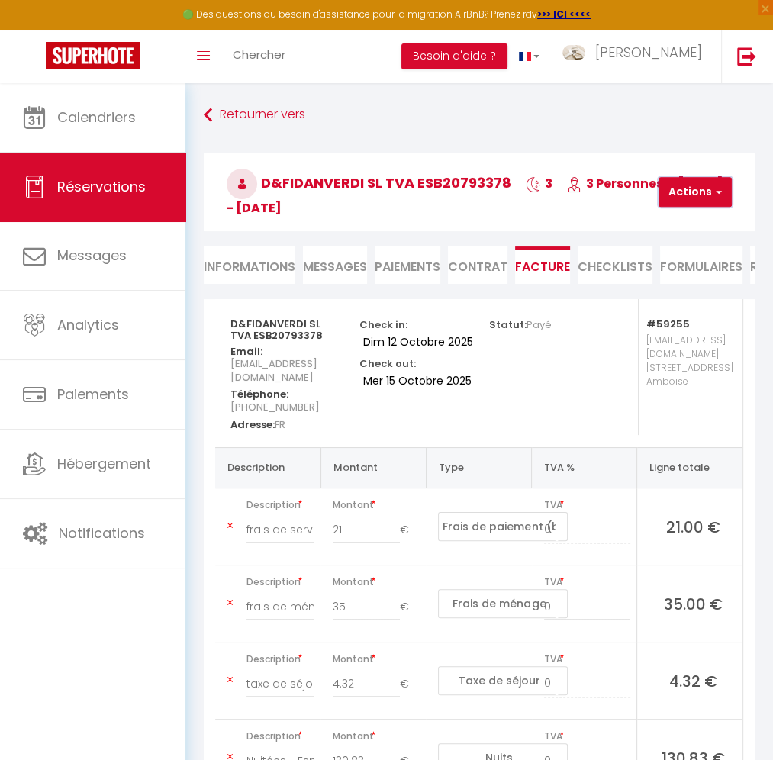
click at [723, 191] on button "Actions" at bounding box center [695, 192] width 73 height 31
click at [693, 265] on link "Envoyer la facture" at bounding box center [712, 266] width 128 height 20
type input "[EMAIL_ADDRESS][DOMAIN_NAME]"
select select "fr"
type input "Votre facture 6934617 - Esprit Amboisien"
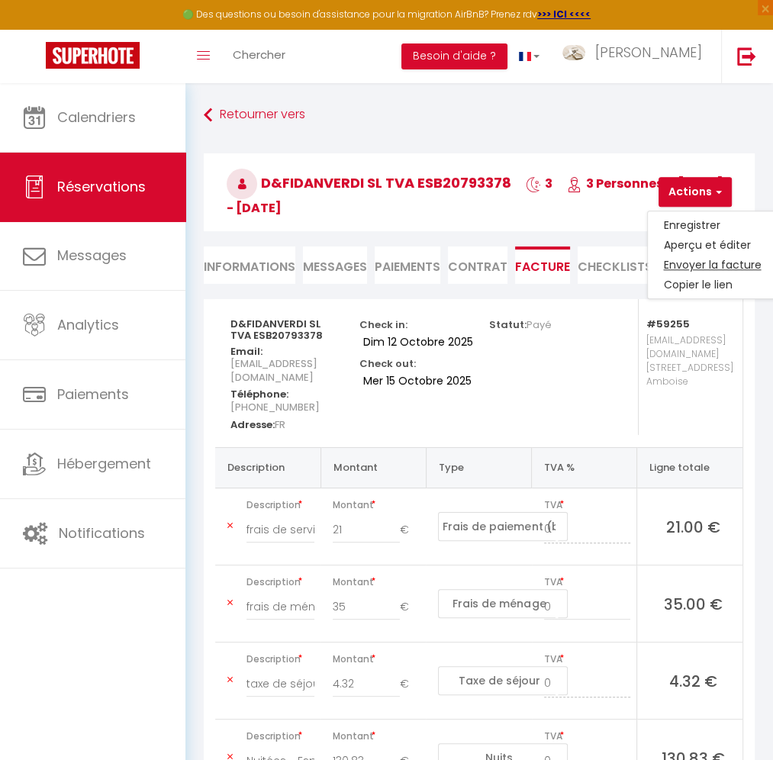
type textarea "Bonjour, Voici le lien pour télécharger votre facture : https://superhote.com/a…"
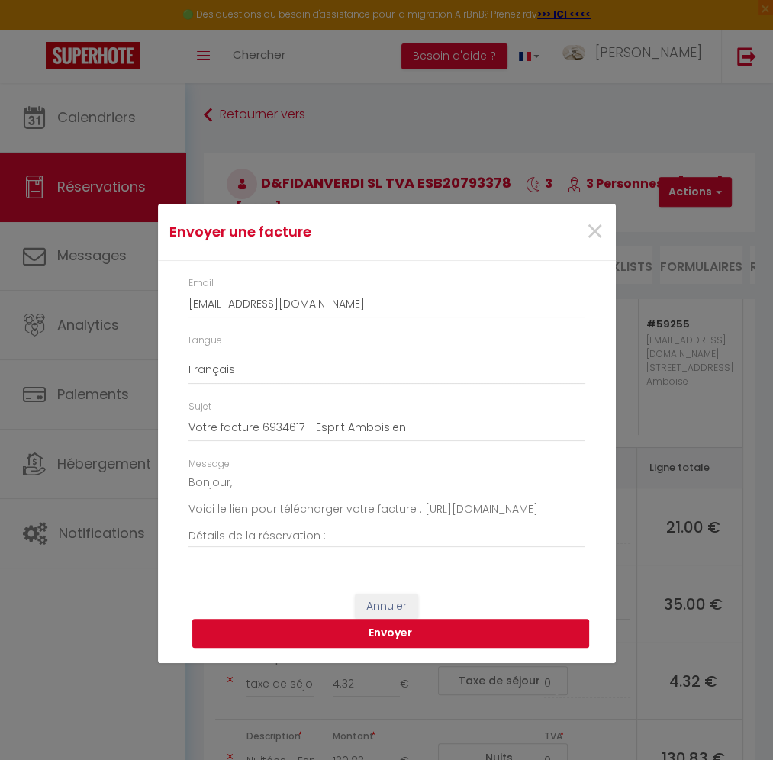
click at [349, 636] on button "Envoyer" at bounding box center [390, 633] width 397 height 29
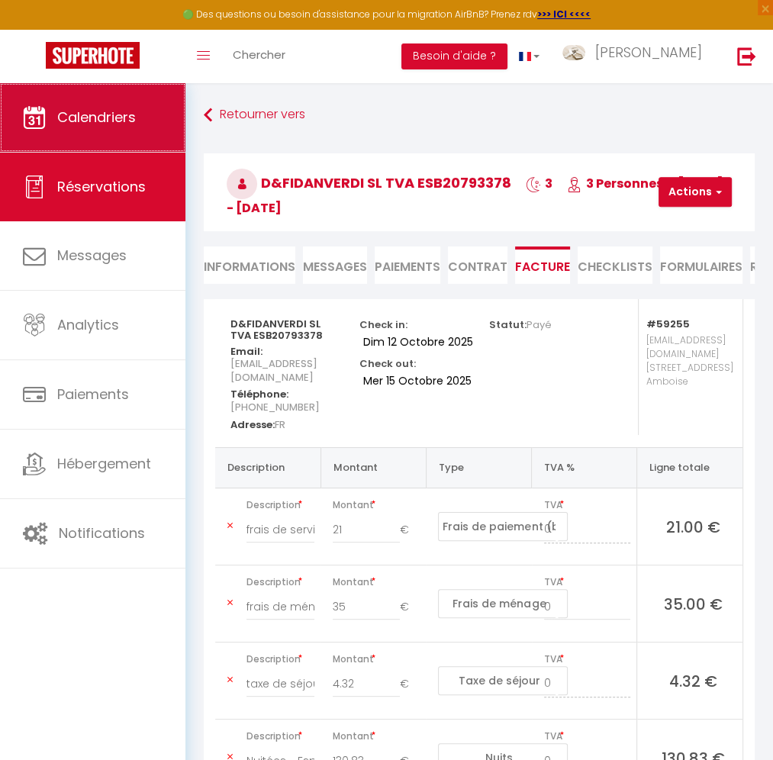
click at [86, 108] on span "Calendriers" at bounding box center [96, 117] width 79 height 19
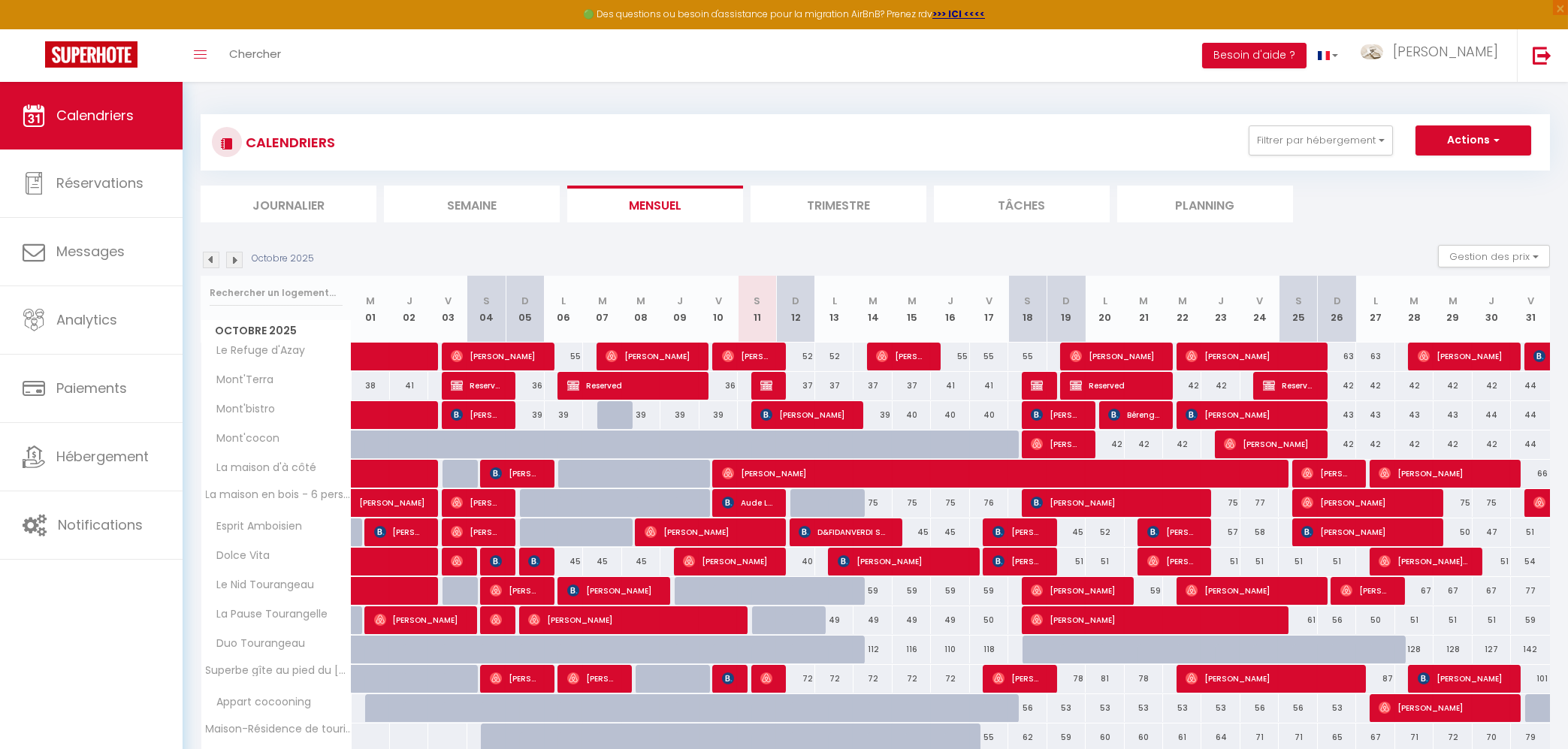
click at [764, 621] on div at bounding box center [771, 620] width 38 height 29
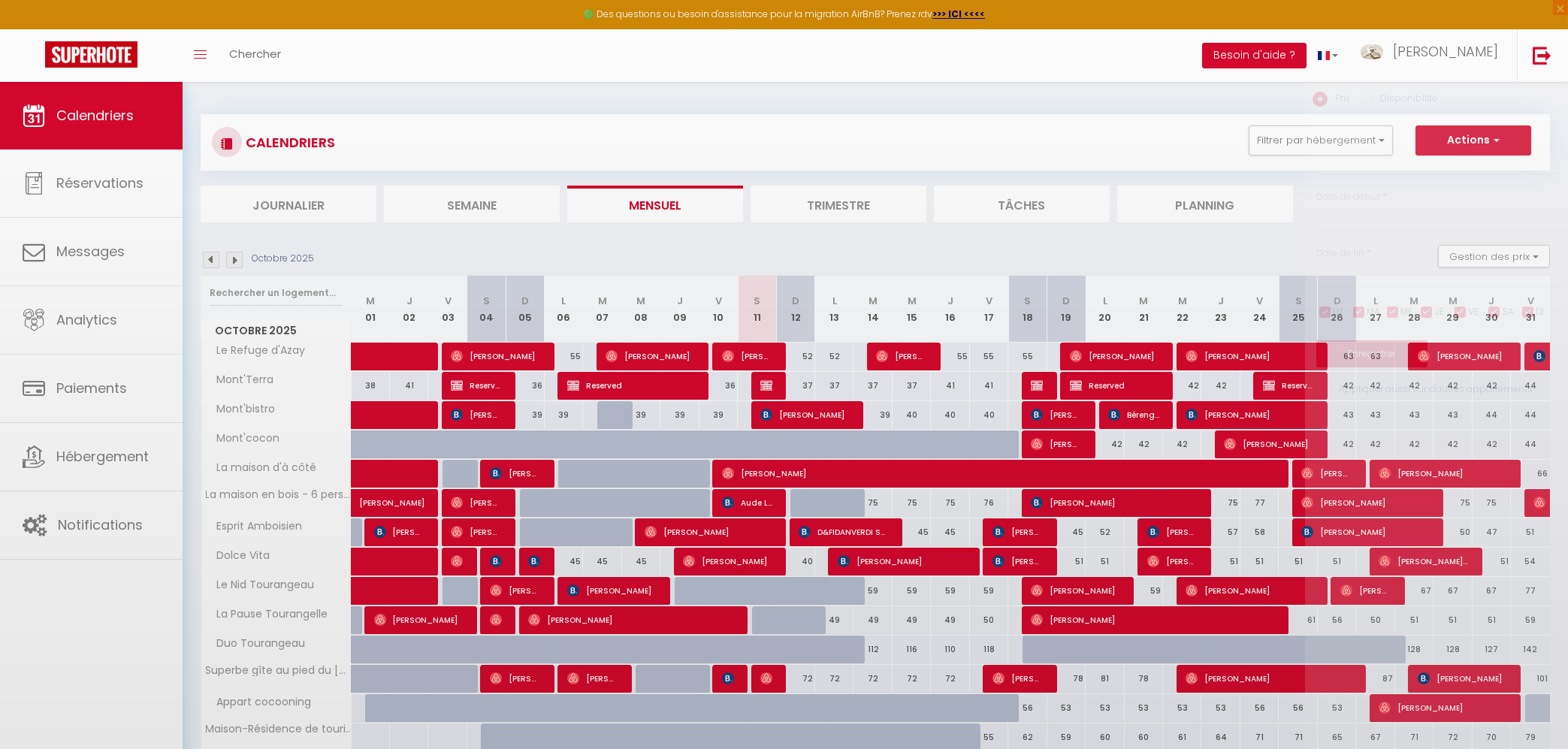
type input "49"
type input "Sam 11 Octobre 2025"
type input "Dim 12 Octobre 2025"
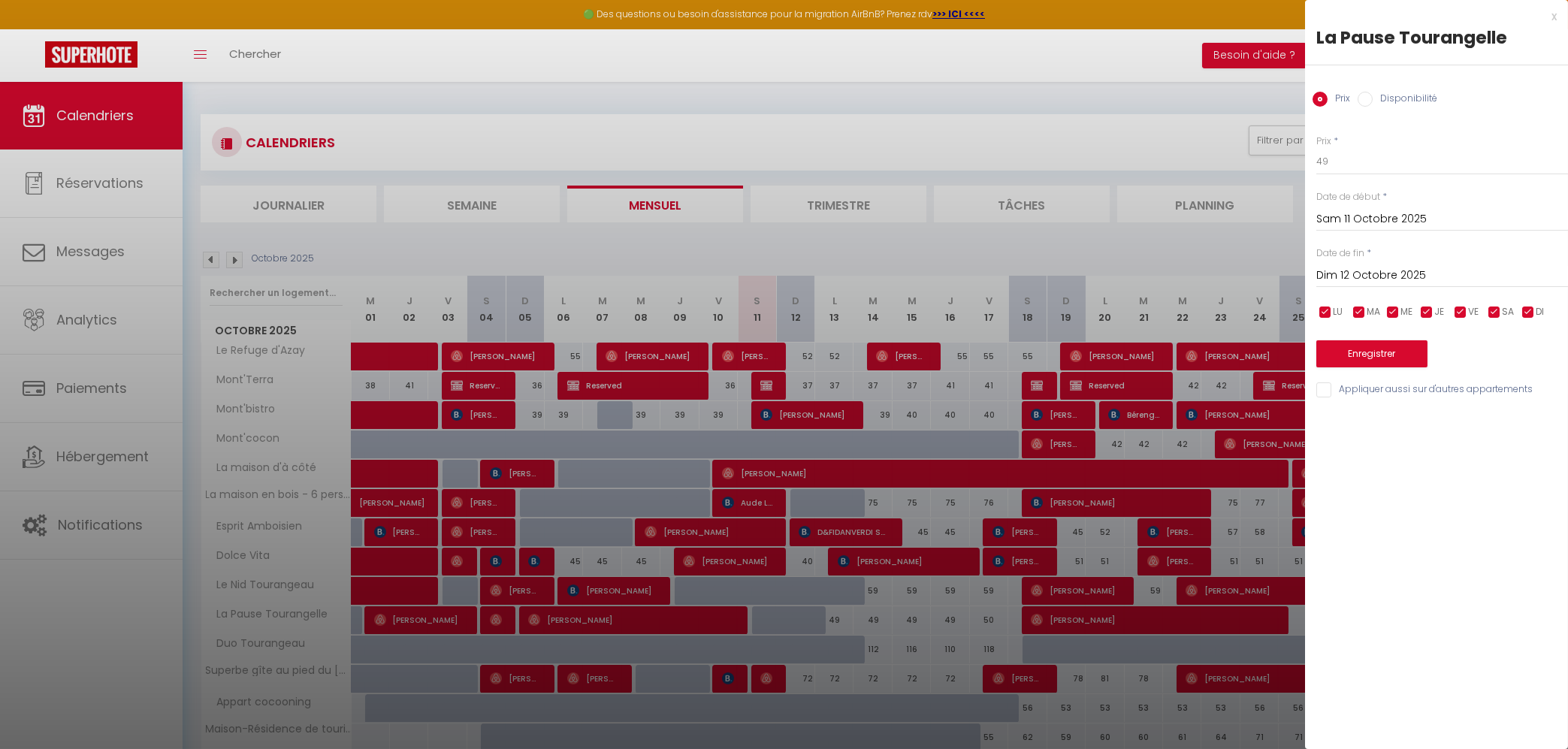
click at [1391, 98] on label "Disponibilité" at bounding box center [1406, 99] width 65 height 17
click at [1373, 98] on input "Disponibilité" at bounding box center [1365, 98] width 15 height 15
radio input "true"
radio input "false"
click at [1382, 280] on input "Dim 12 Octobre 2025" at bounding box center [1443, 278] width 252 height 20
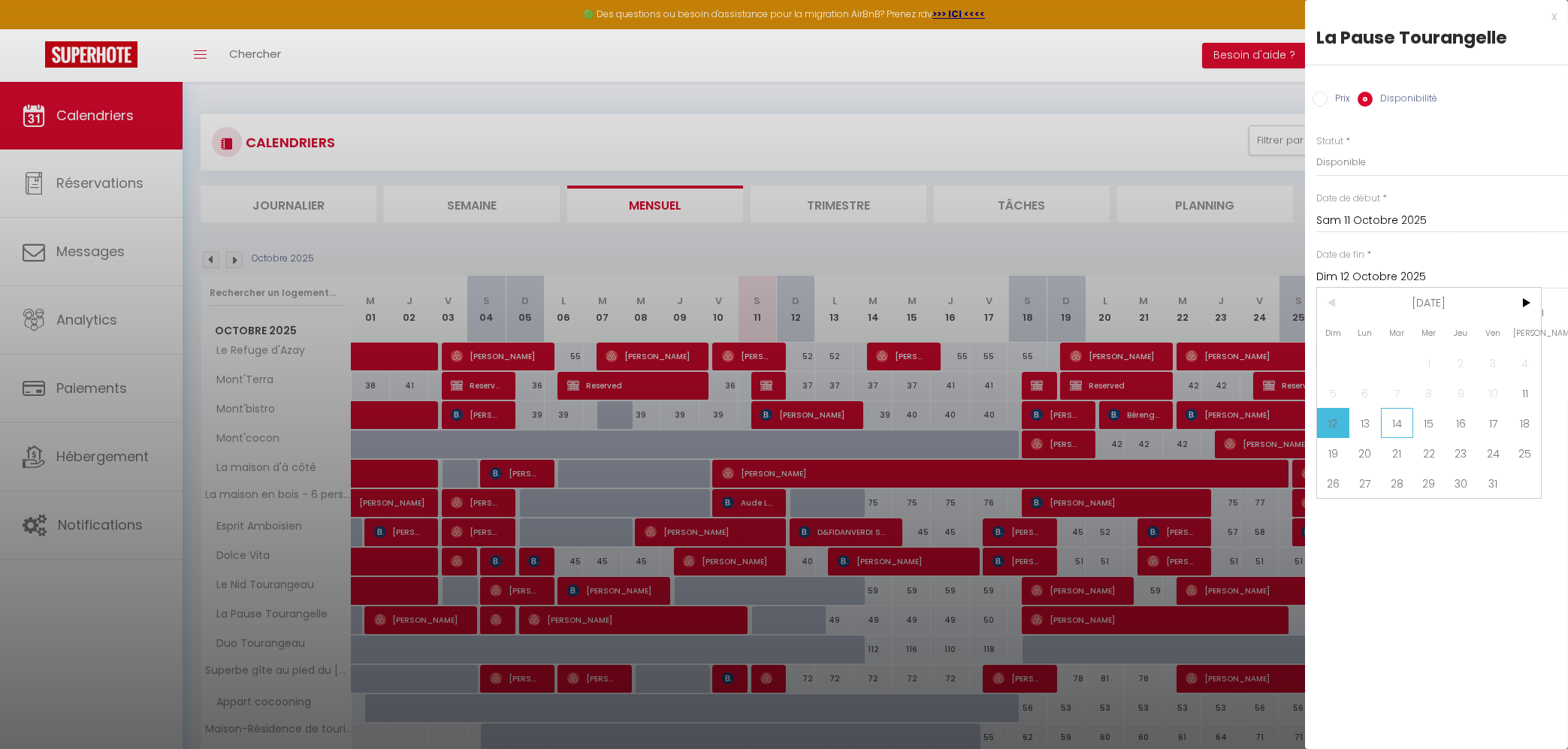
click at [1405, 428] on span "14" at bounding box center [1397, 423] width 32 height 31
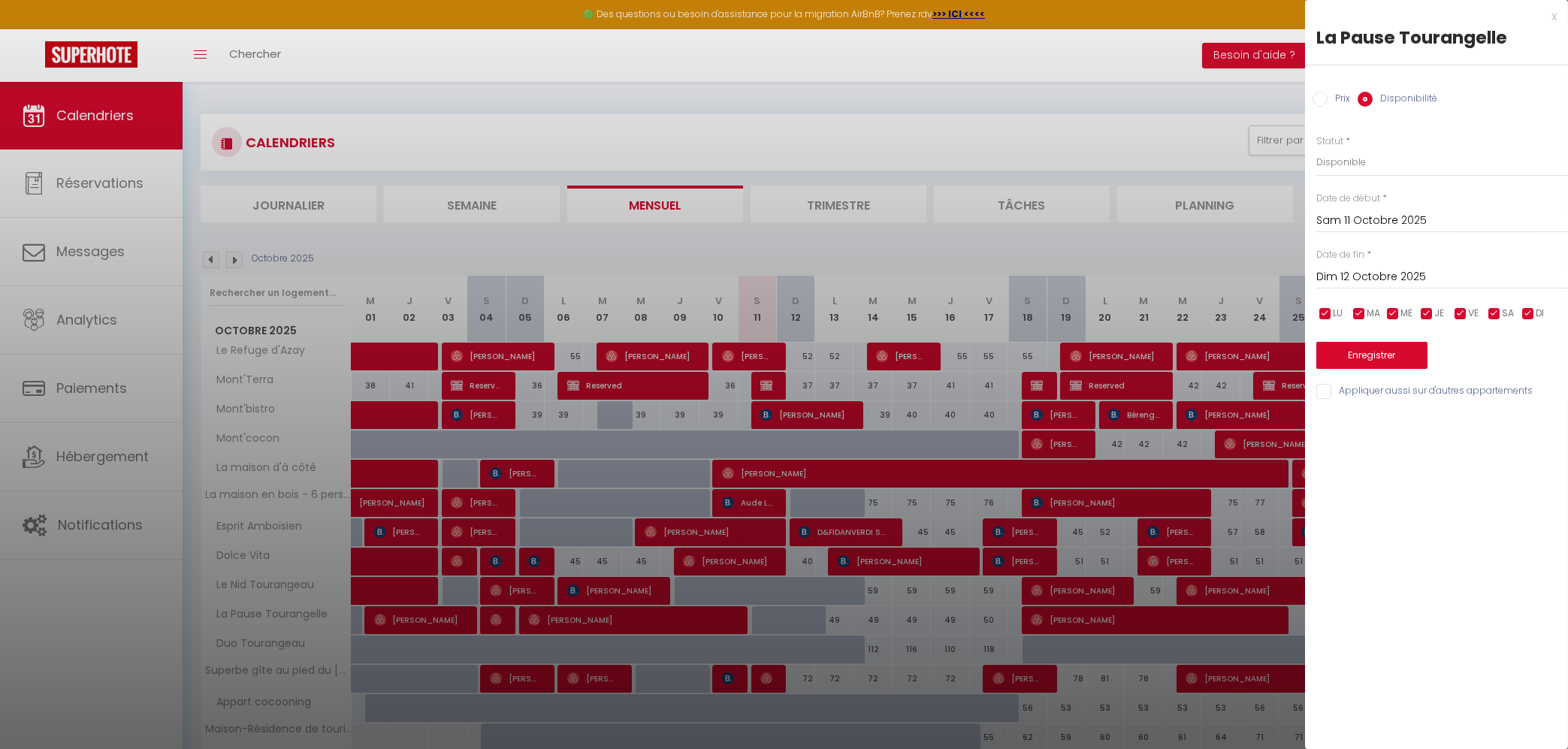
type input "Mar 14 Octobre 2025"
click at [1381, 357] on button "Enregistrer" at bounding box center [1372, 354] width 111 height 27
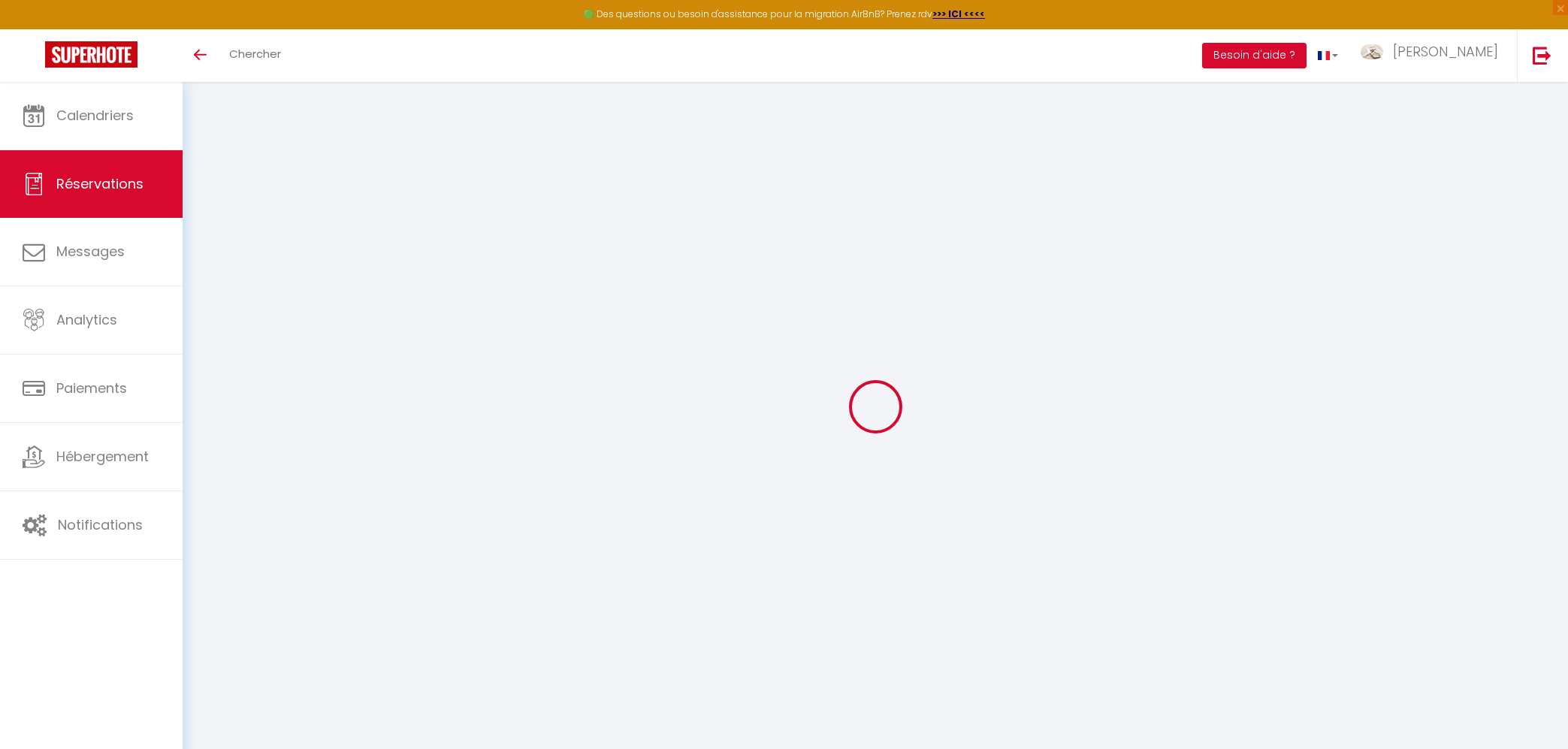
select select
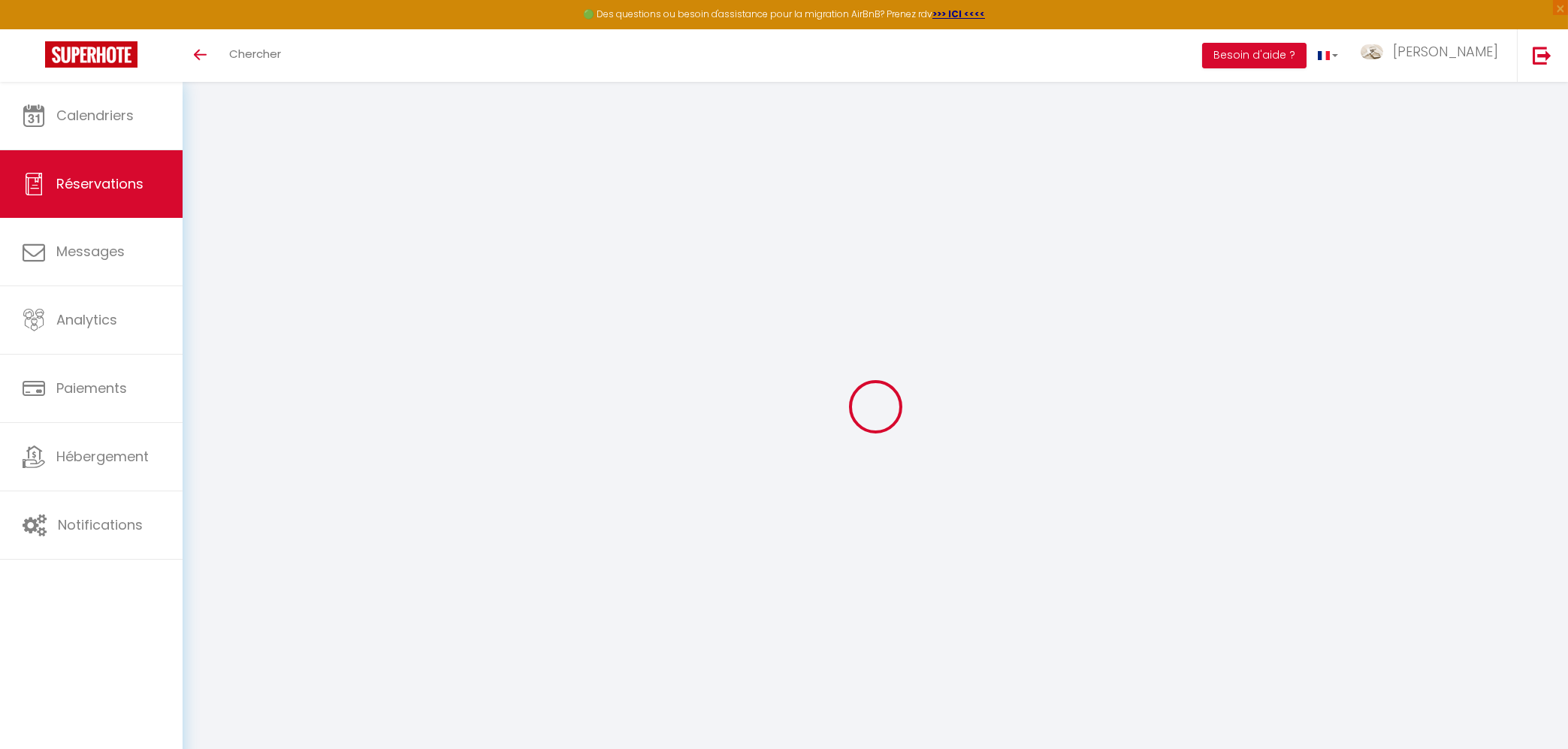
type input "Esther"
type input "Poulin"
type input "epouli.663631@guest.booking.com"
type input "+18198220706"
type input "."
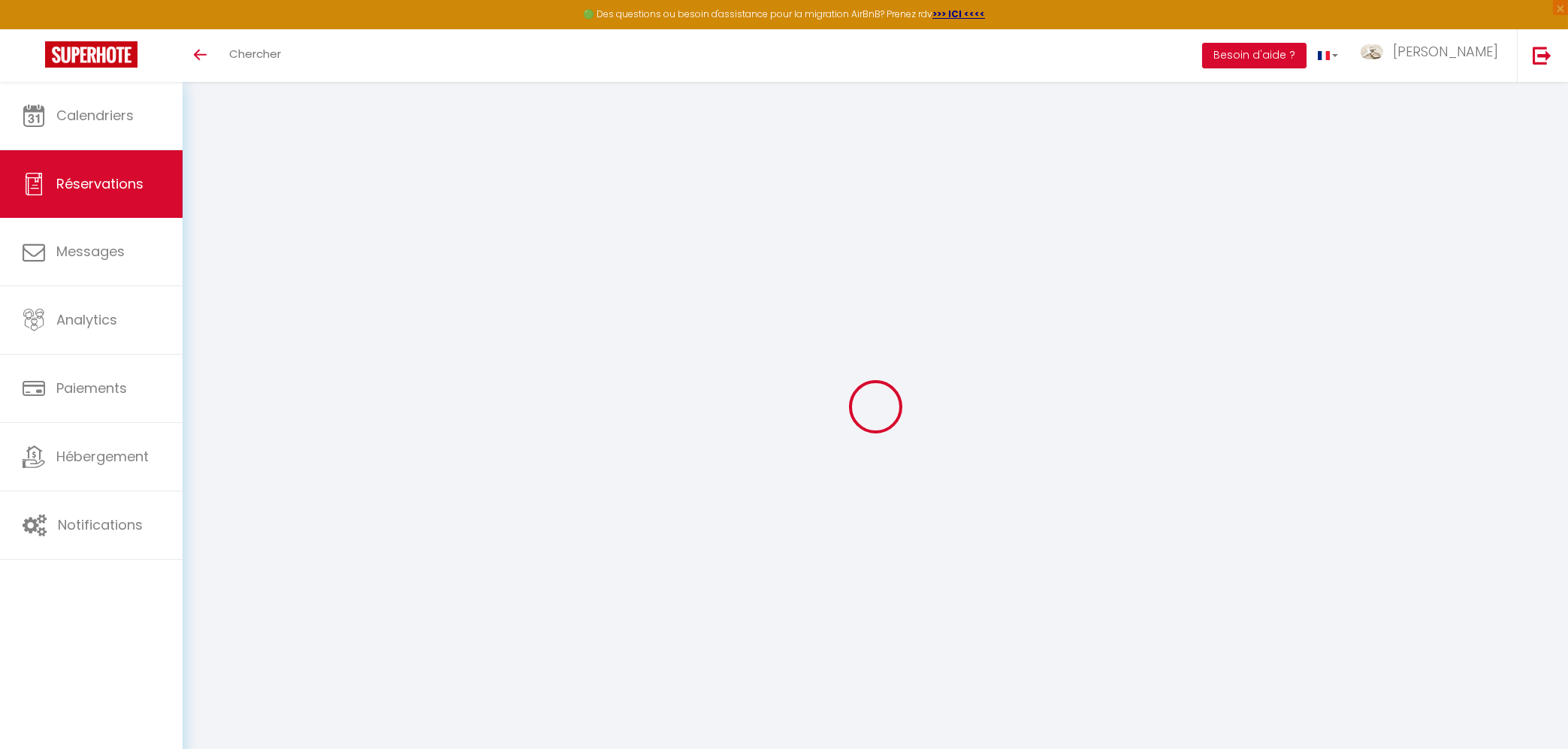
select select "CA"
type input "35"
type input "2.77"
type input "14"
type input "22.61"
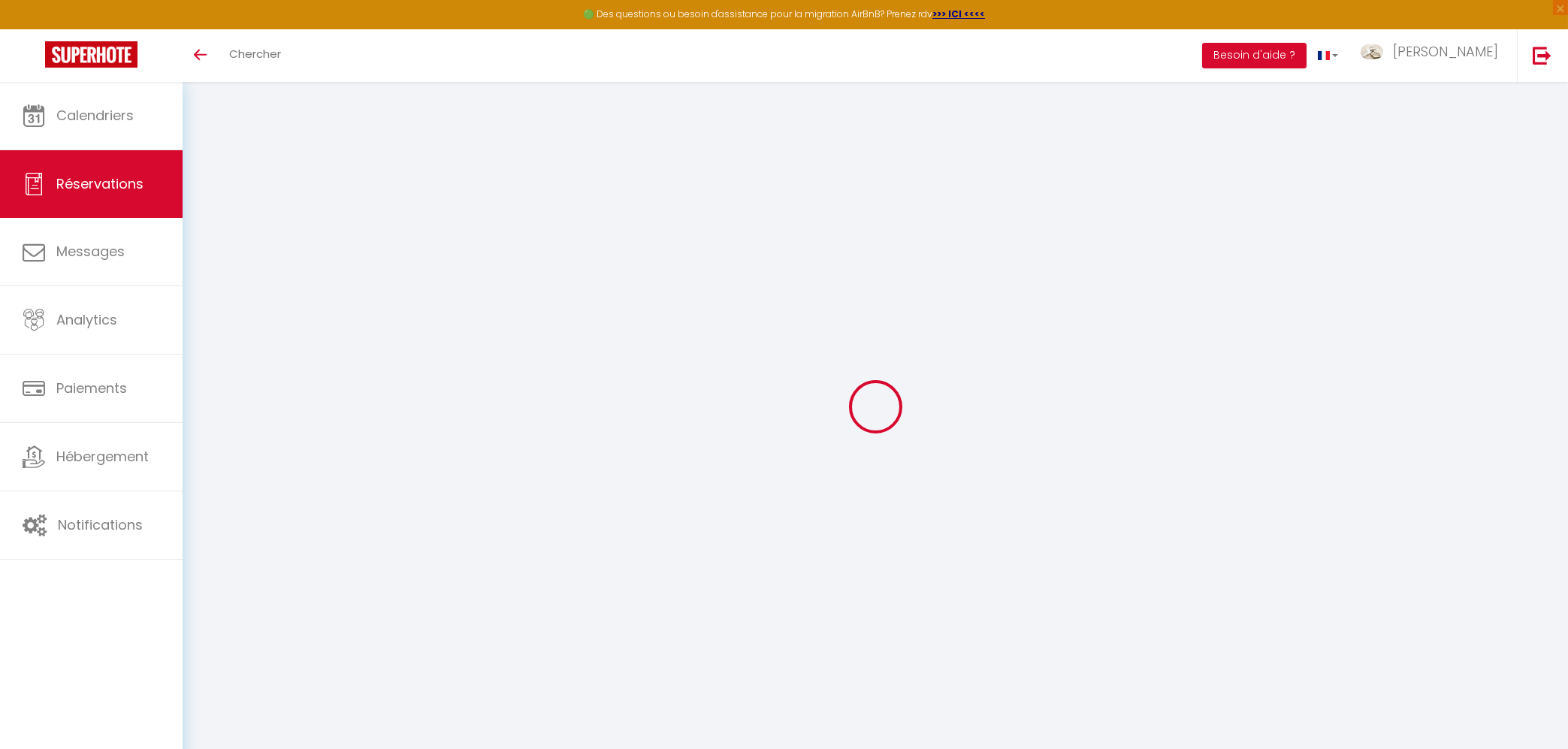
type input "1.9"
select select "59255"
select select "1"
type input "2"
select select "12"
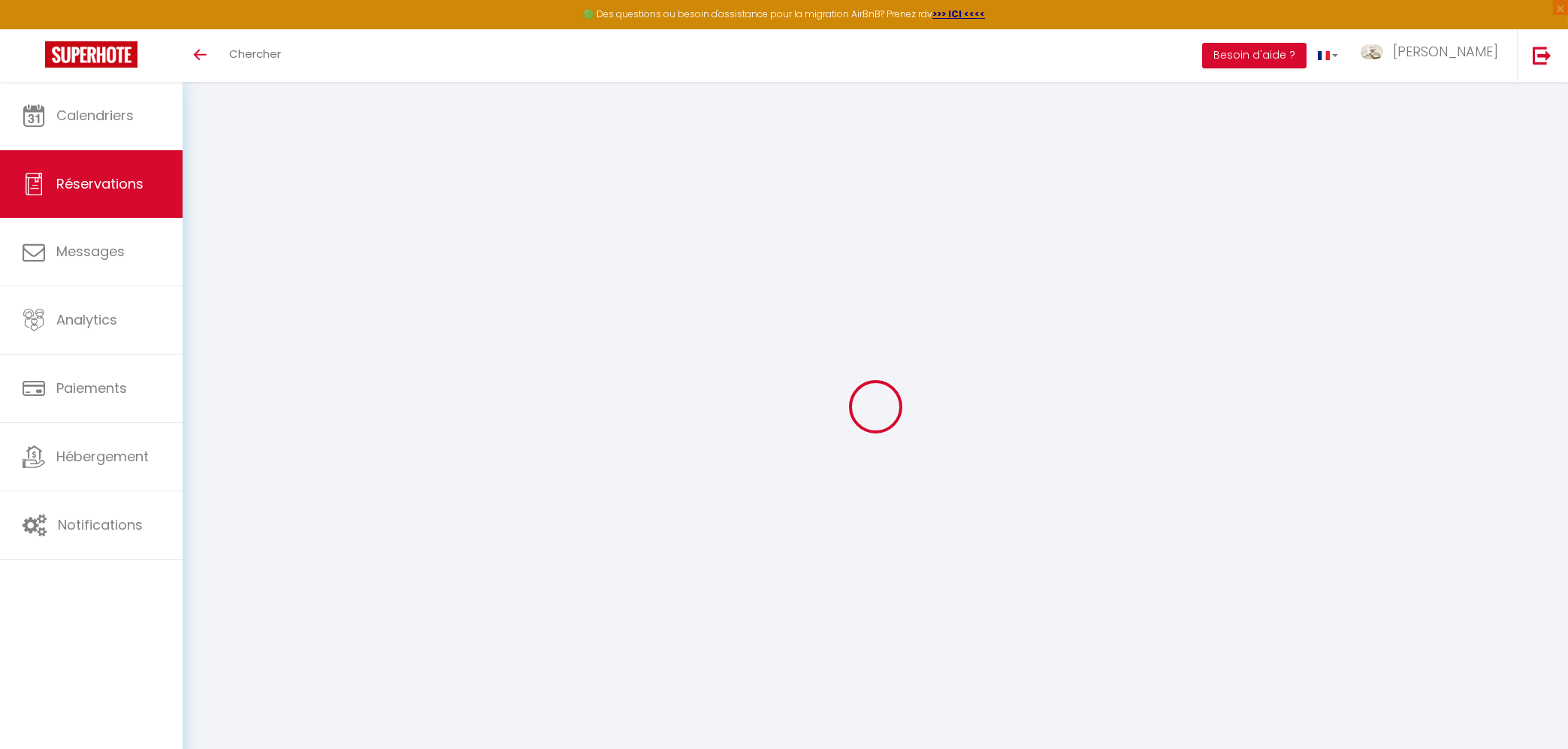
select select "14"
type input "84"
checkbox input "false"
type input "0"
select select "2"
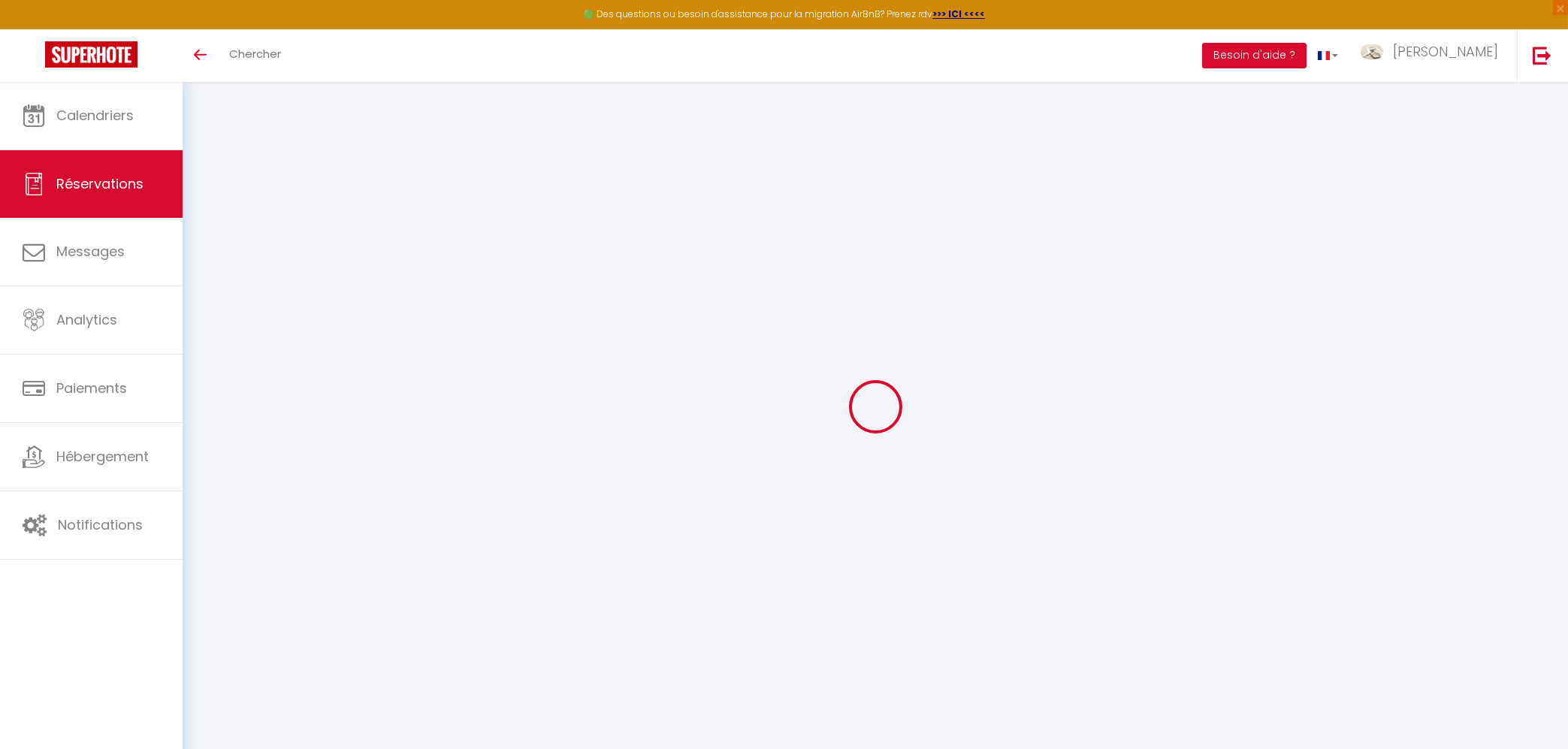
type input "0"
type textarea "** THIS RESERVATION HAS BEEN PRE-PAID ** BOOKING NOTE : Payment charge is EUR 1…"
select select
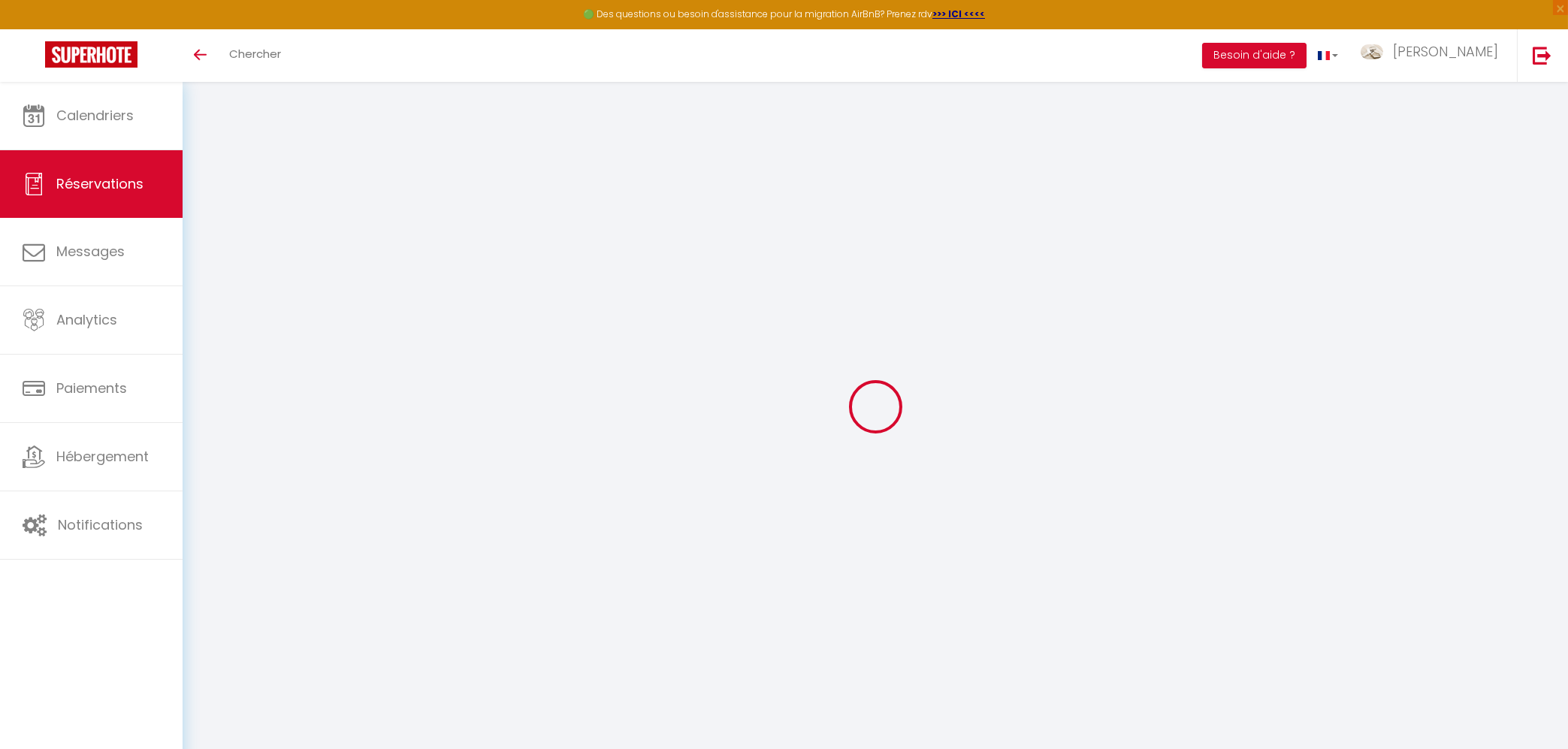
select select
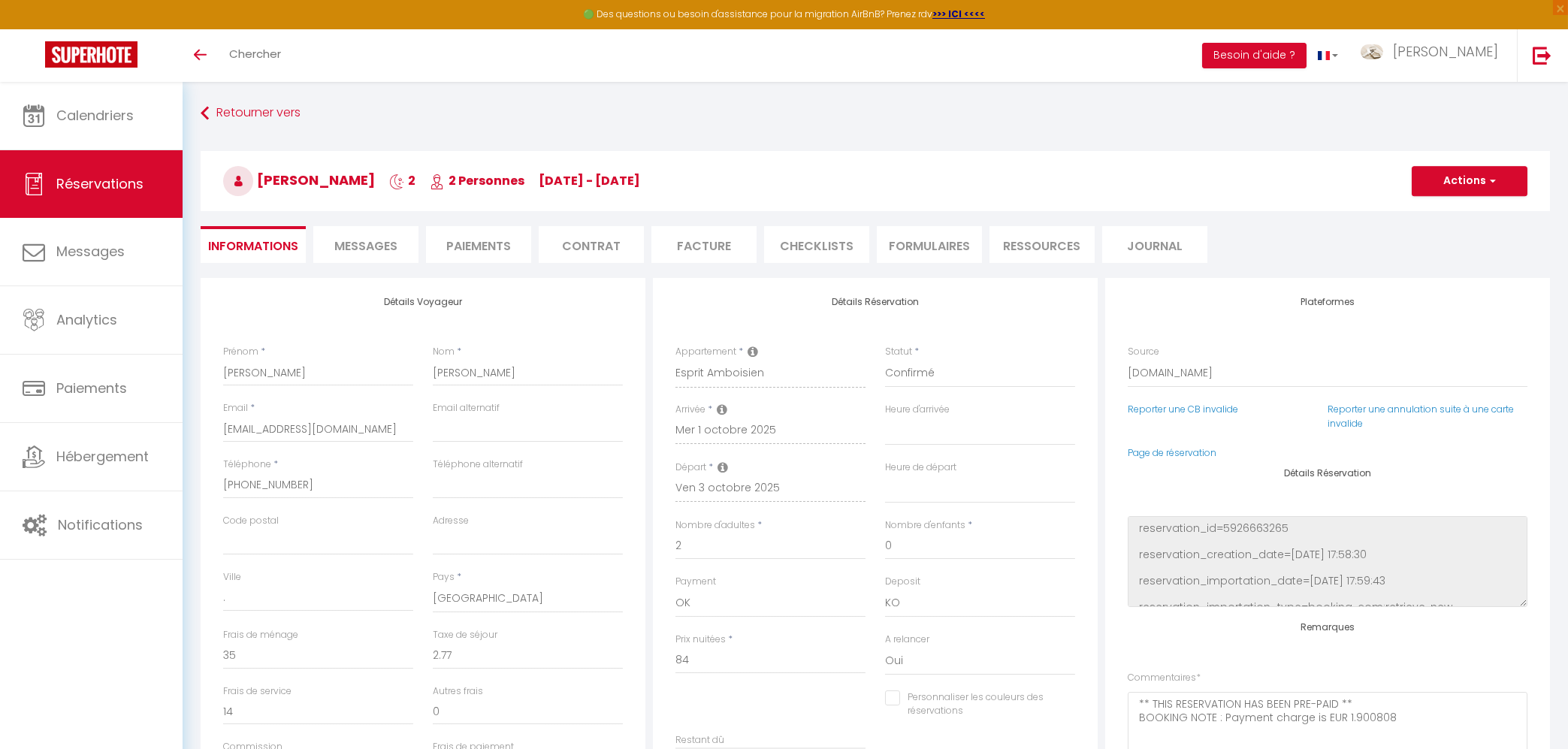
select select
checkbox input "false"
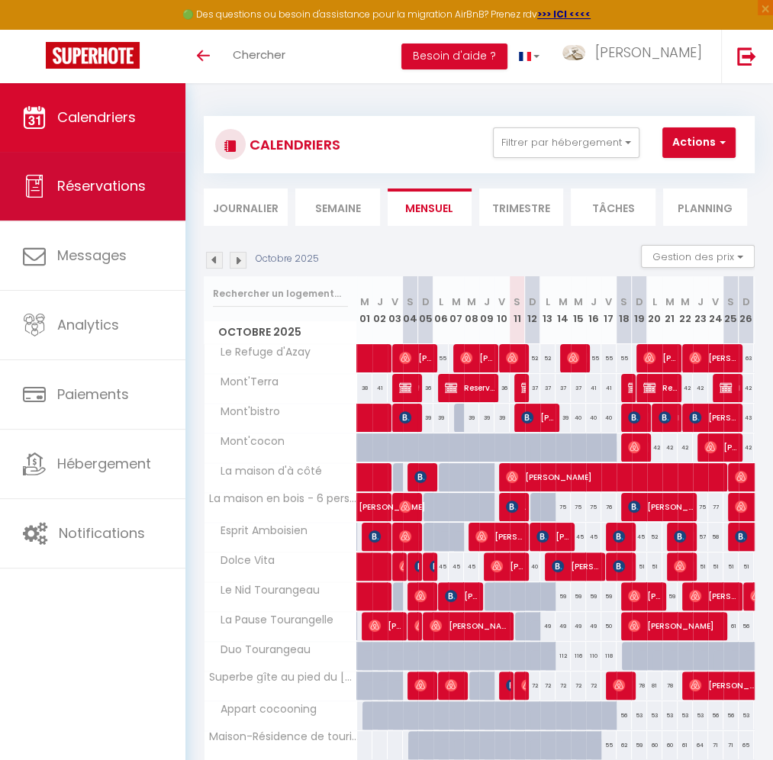
click at [102, 190] on span "Réservations" at bounding box center [101, 185] width 89 height 19
select select "not_cancelled"
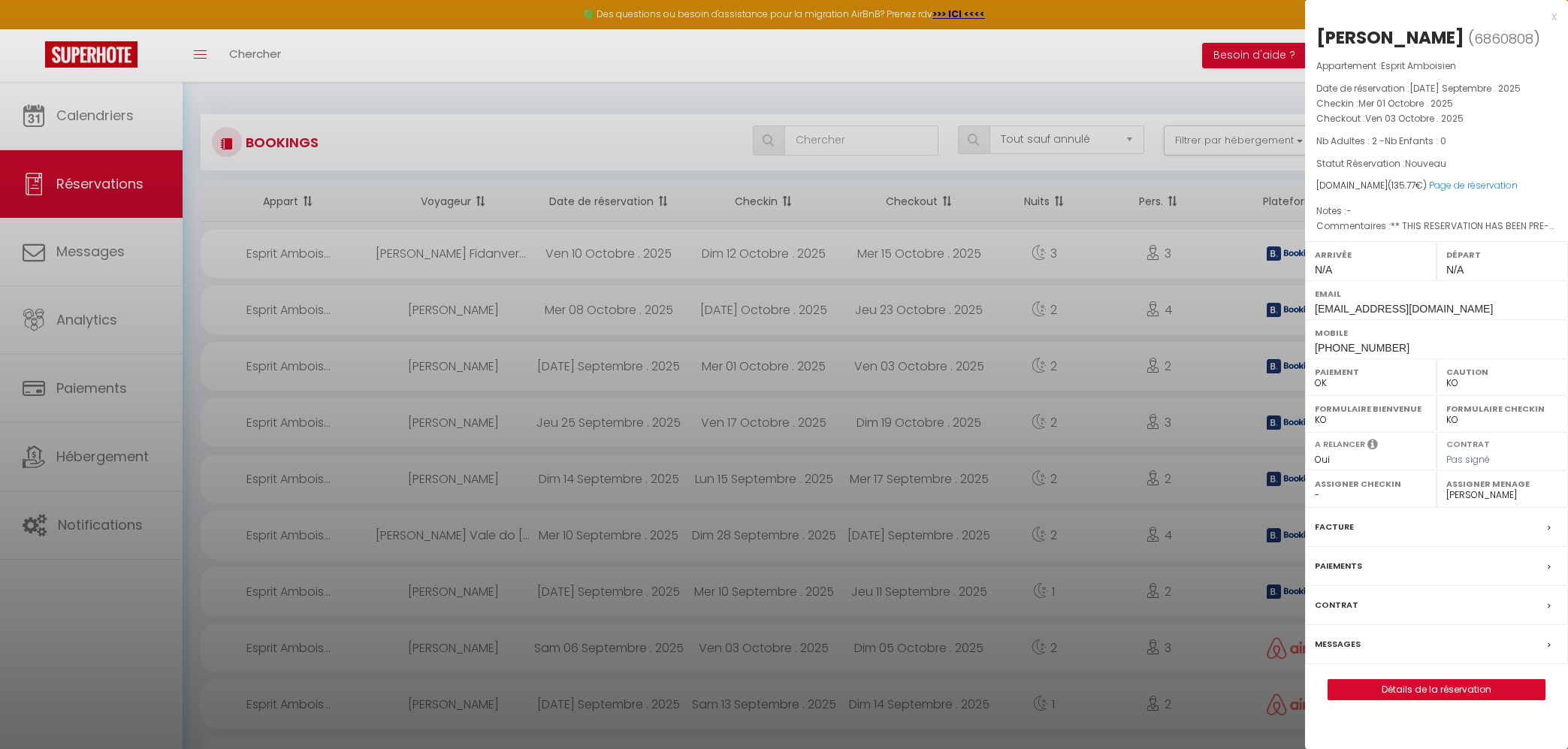
select select "not_cancelled"
click at [103, 125] on div at bounding box center [784, 374] width 1568 height 749
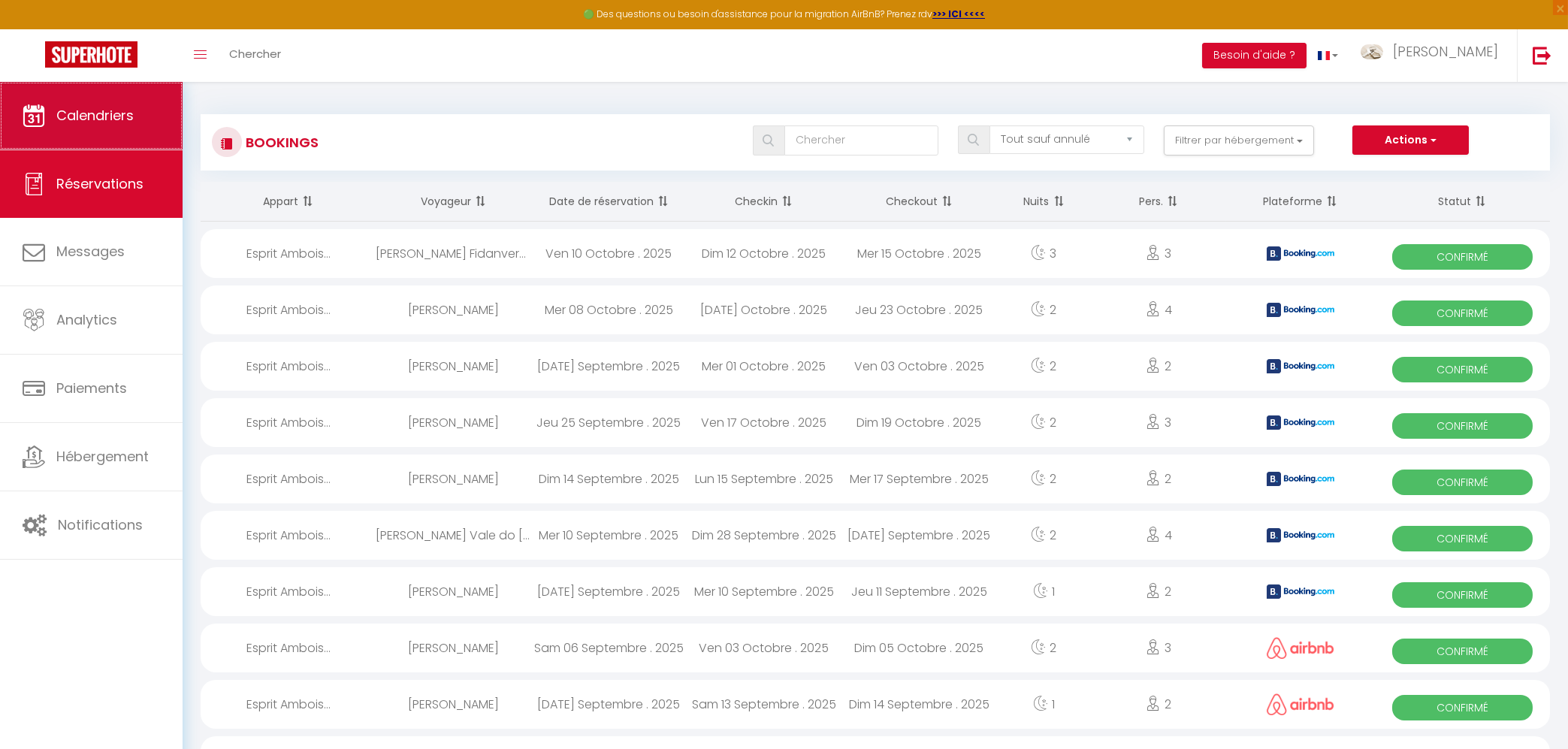
click at [103, 125] on span "Calendriers" at bounding box center [94, 115] width 78 height 19
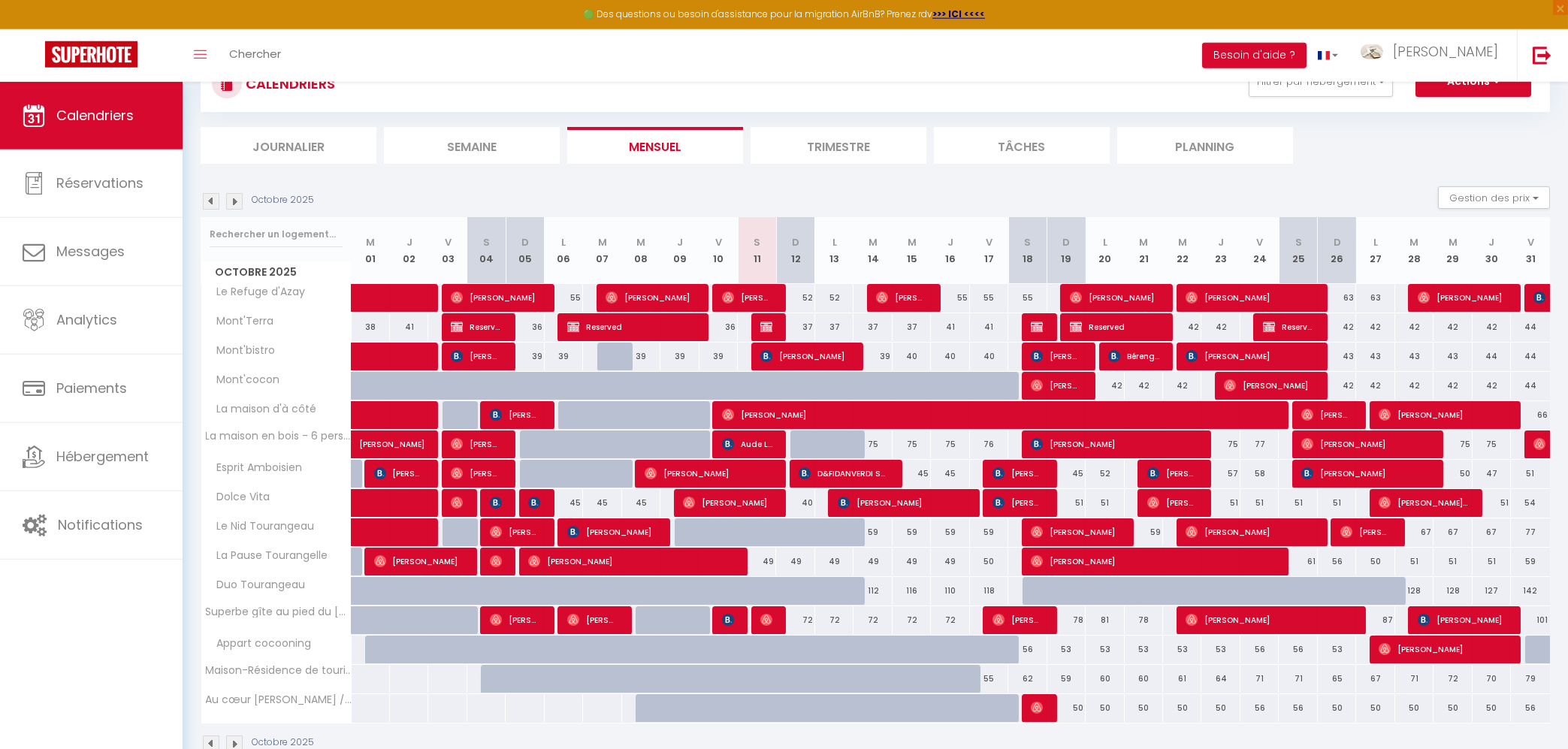
scroll to position [95, 0]
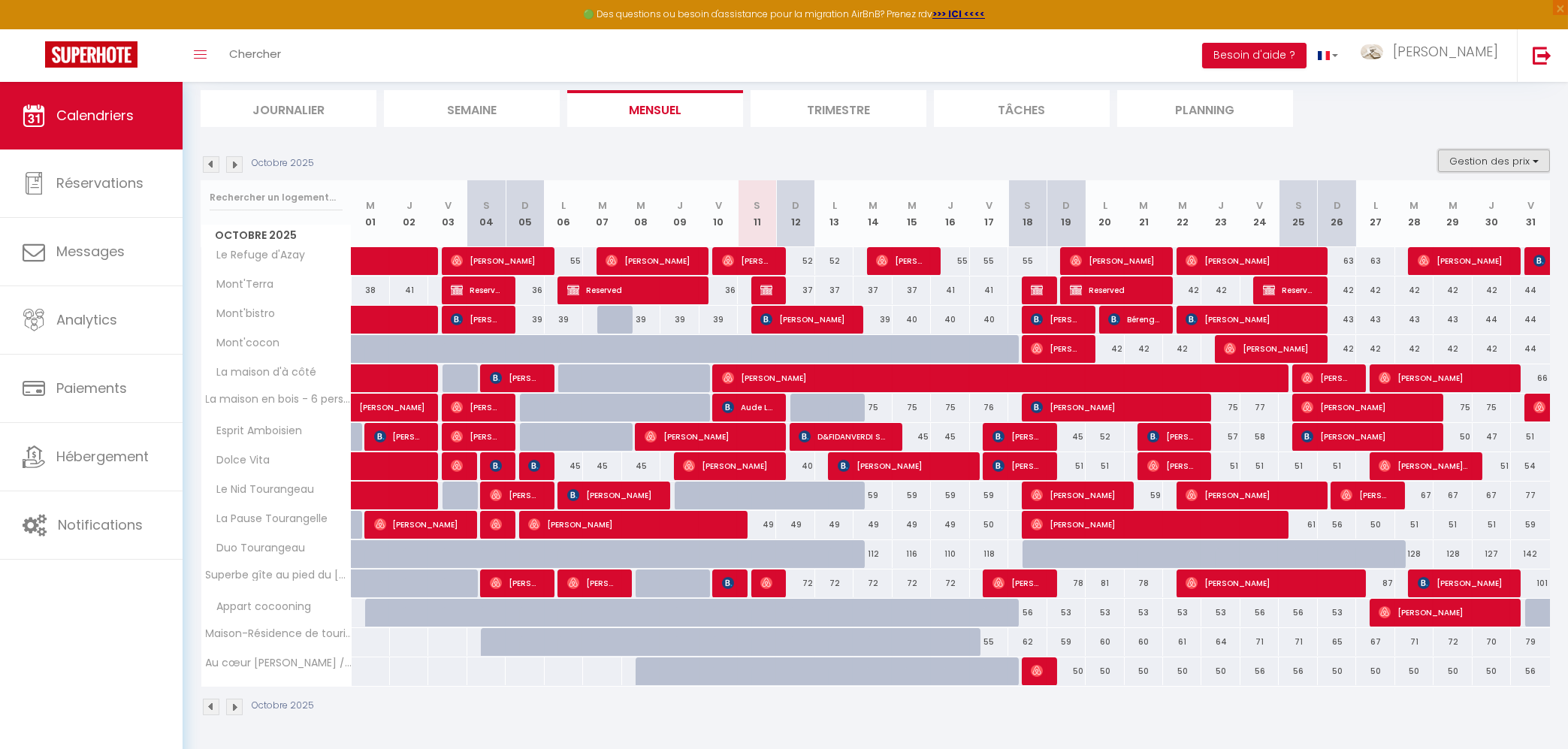
click at [1504, 164] on button "Gestion des prix" at bounding box center [1494, 160] width 112 height 23
click at [1482, 208] on input "Nb Nuits minimum" at bounding box center [1481, 207] width 135 height 15
checkbox input "true"
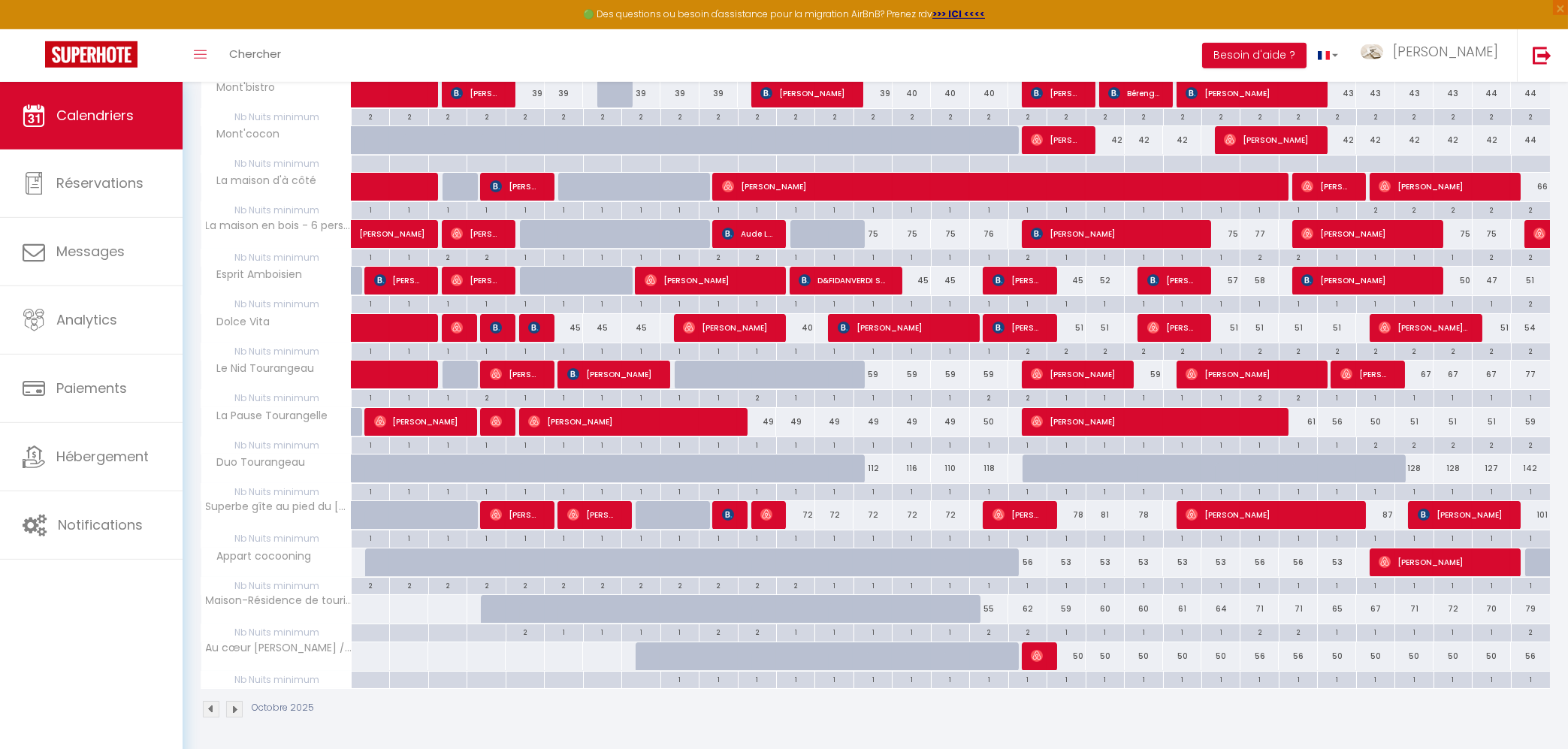
scroll to position [38, 0]
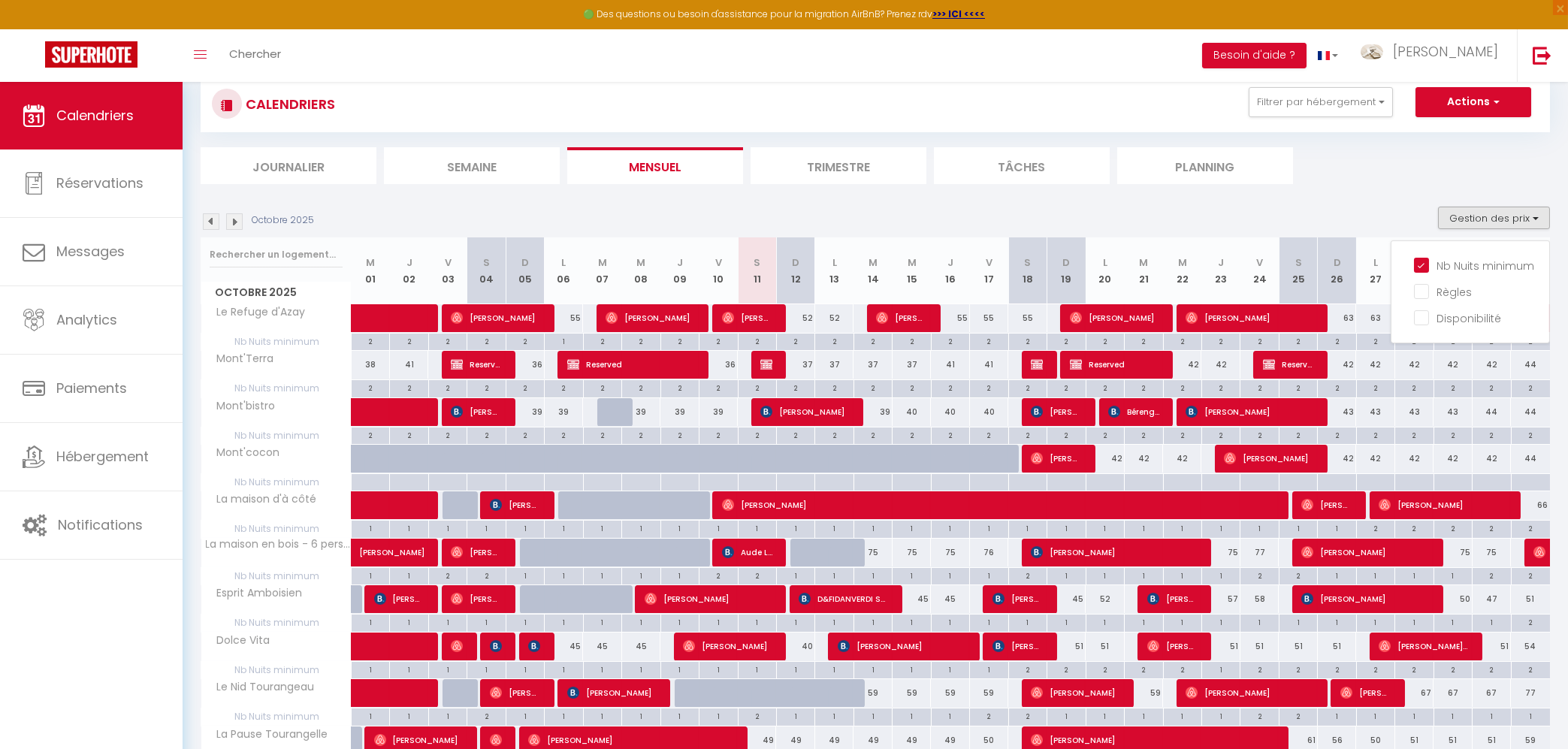
click at [236, 221] on img at bounding box center [234, 221] width 17 height 17
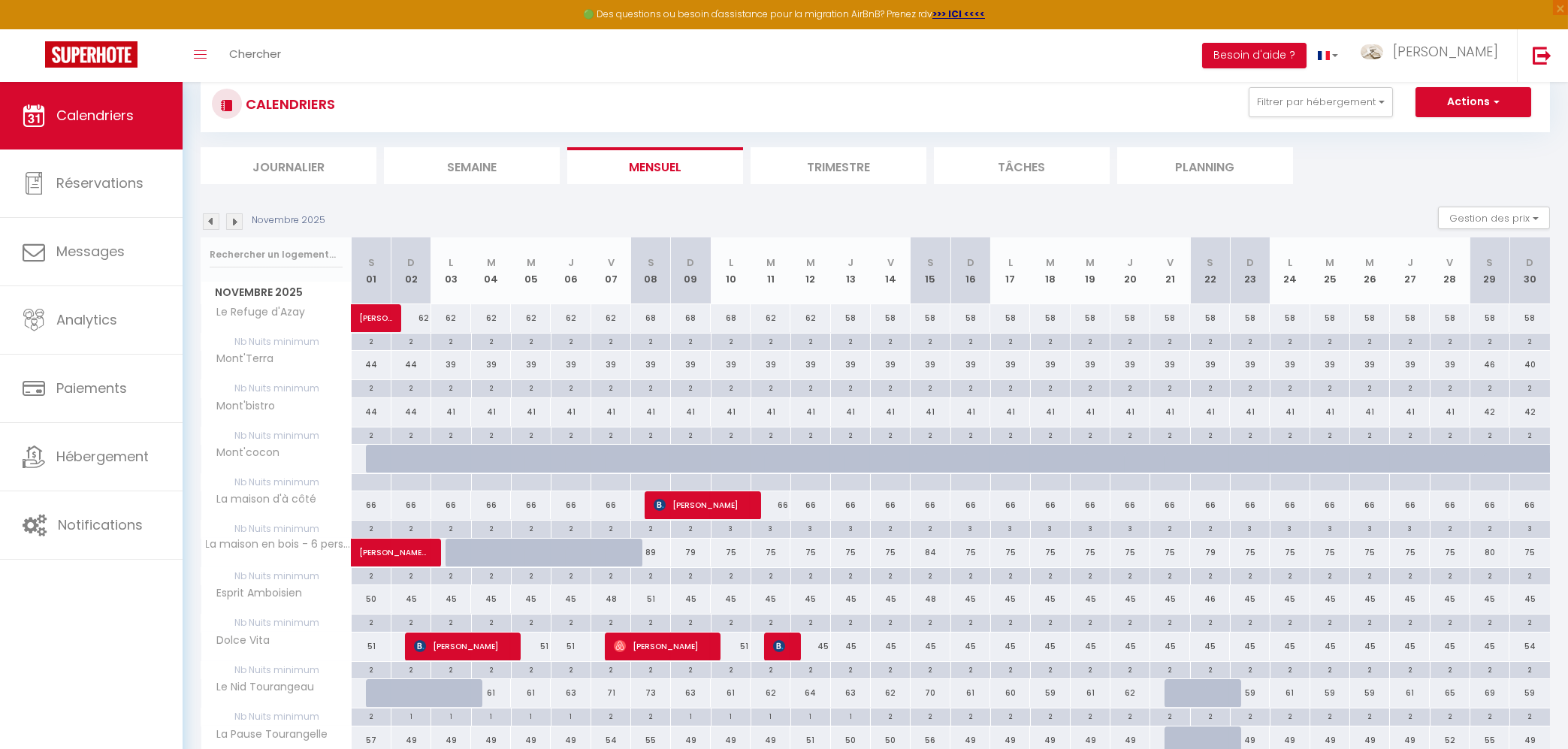
click at [236, 221] on img at bounding box center [234, 221] width 17 height 17
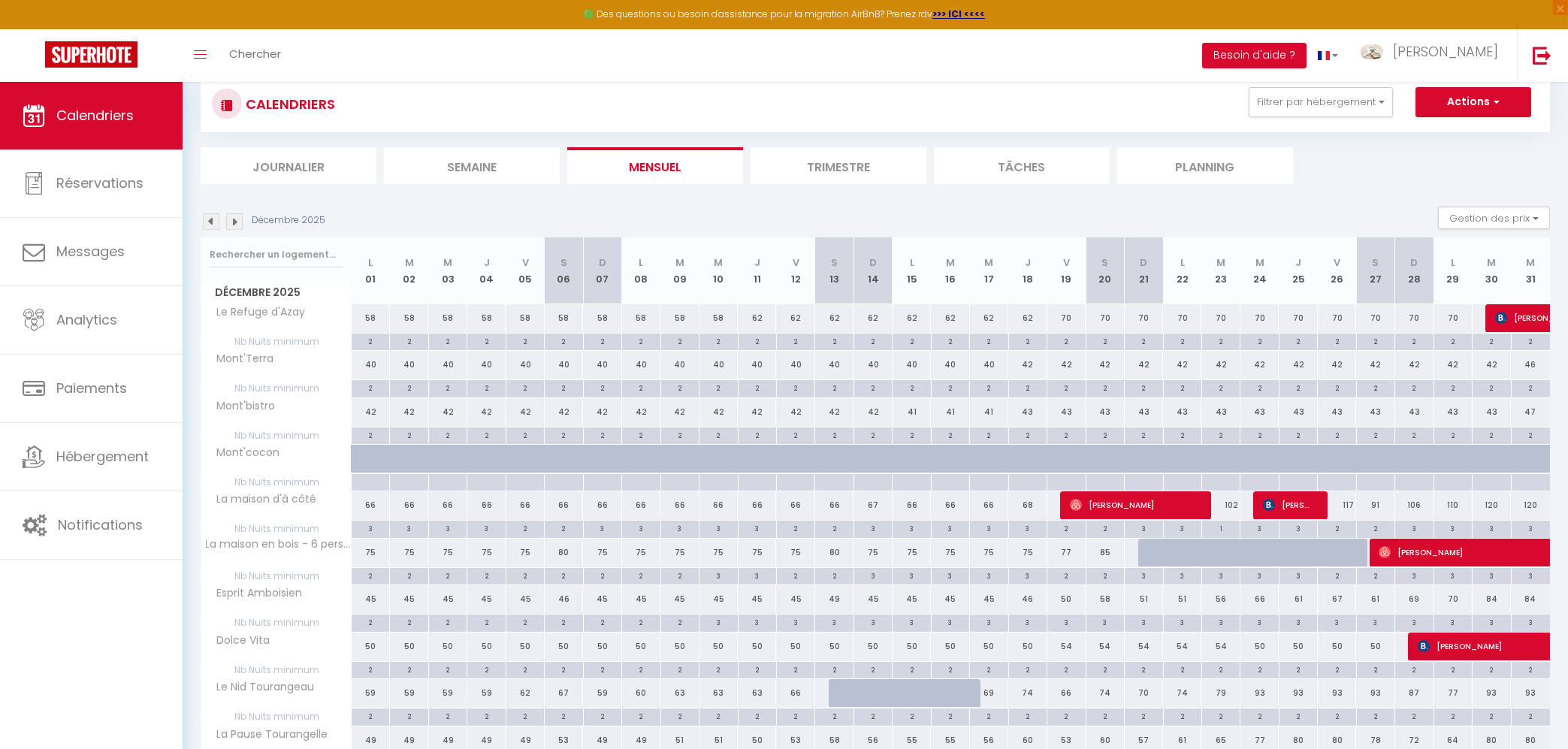
scroll to position [360, 0]
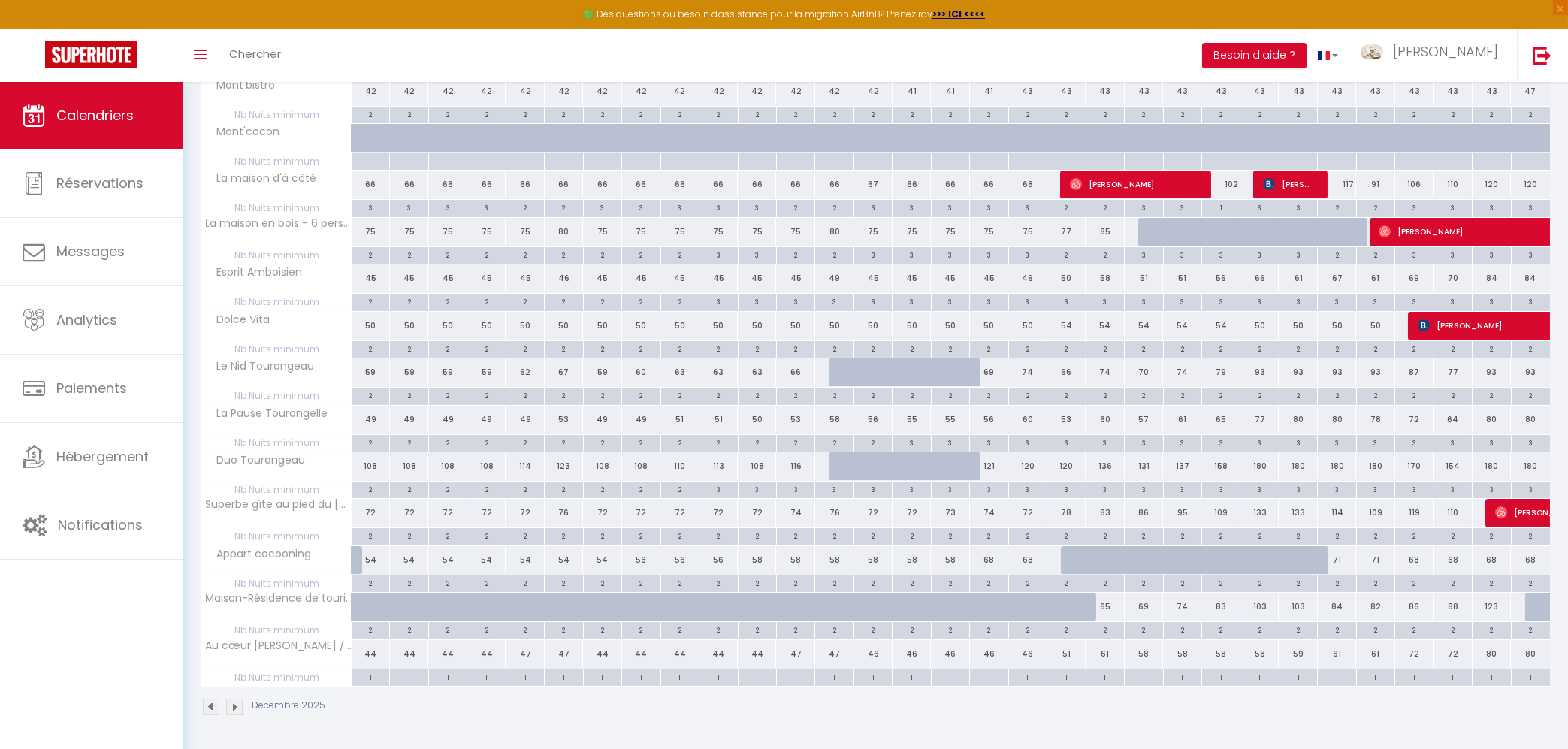
click at [373, 676] on div "1" at bounding box center [370, 676] width 37 height 15
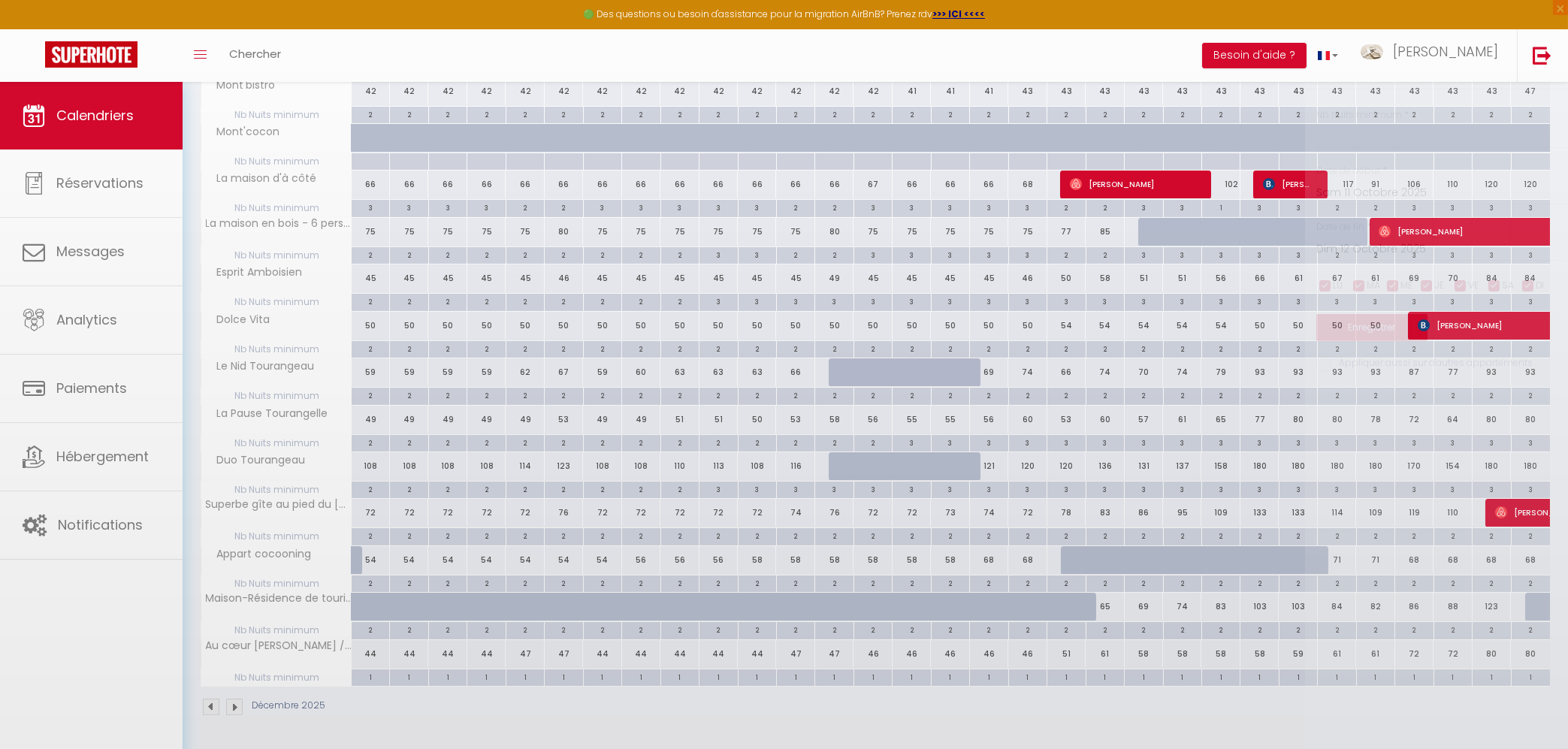
type input "1"
type input "Lun 01 Décembre 2025"
type input "[DATE] Décembre 2025"
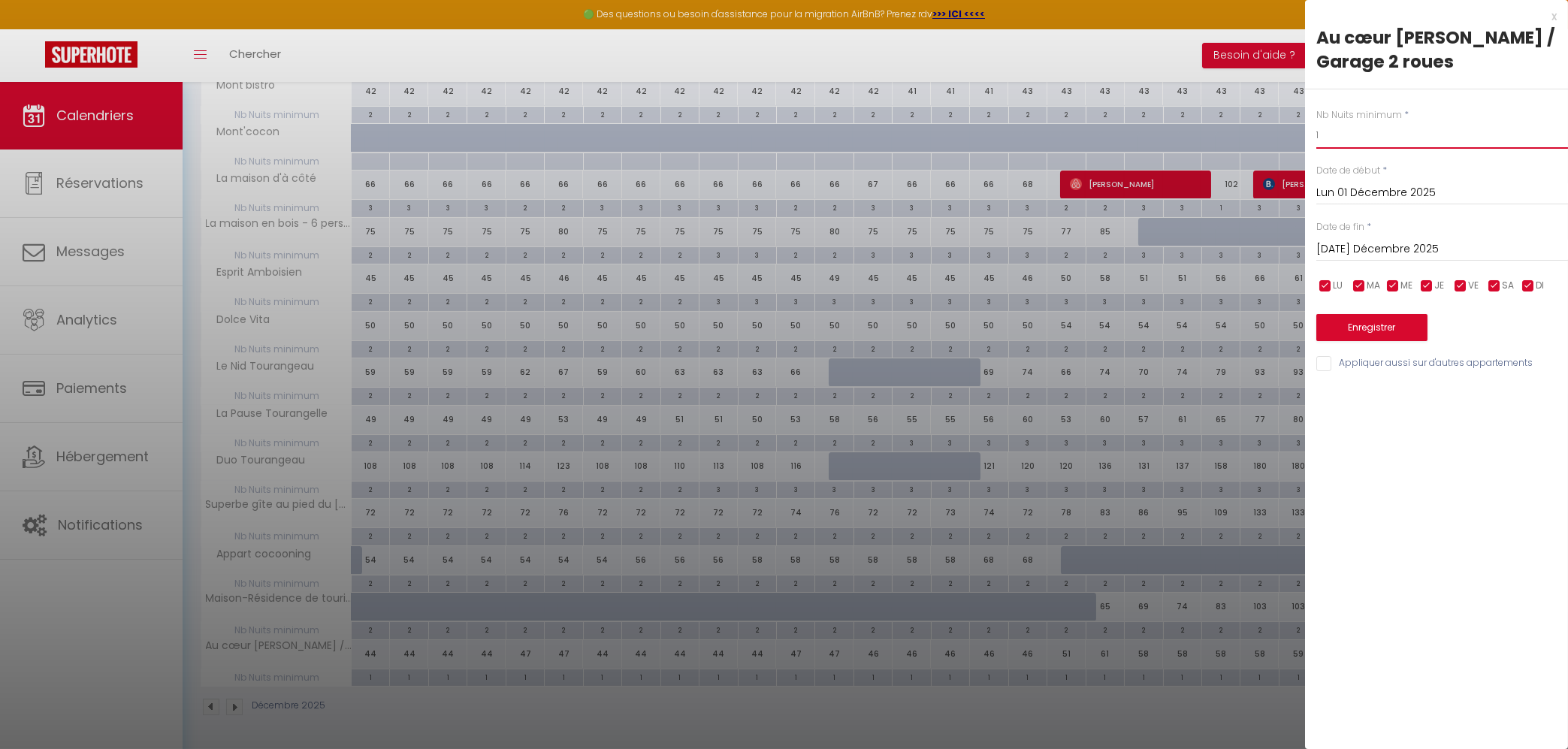
drag, startPoint x: 1338, startPoint y: 135, endPoint x: 1302, endPoint y: 125, distance: 37.4
click at [1317, 125] on input "1" at bounding box center [1443, 135] width 252 height 27
type input "2"
click at [1379, 240] on input "[DATE] Décembre 2025" at bounding box center [1443, 250] width 252 height 20
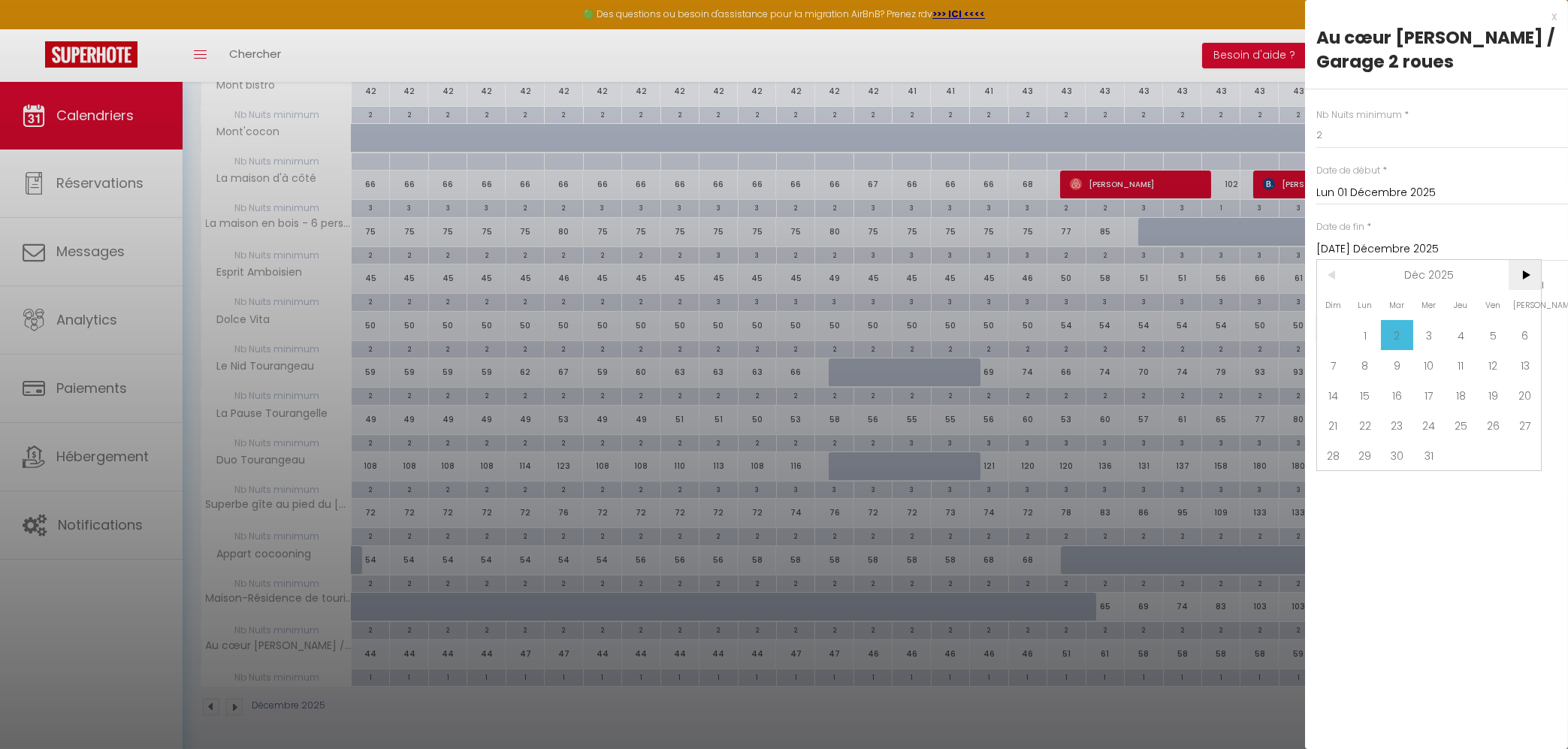
click at [1528, 272] on span ">" at bounding box center [1525, 275] width 32 height 31
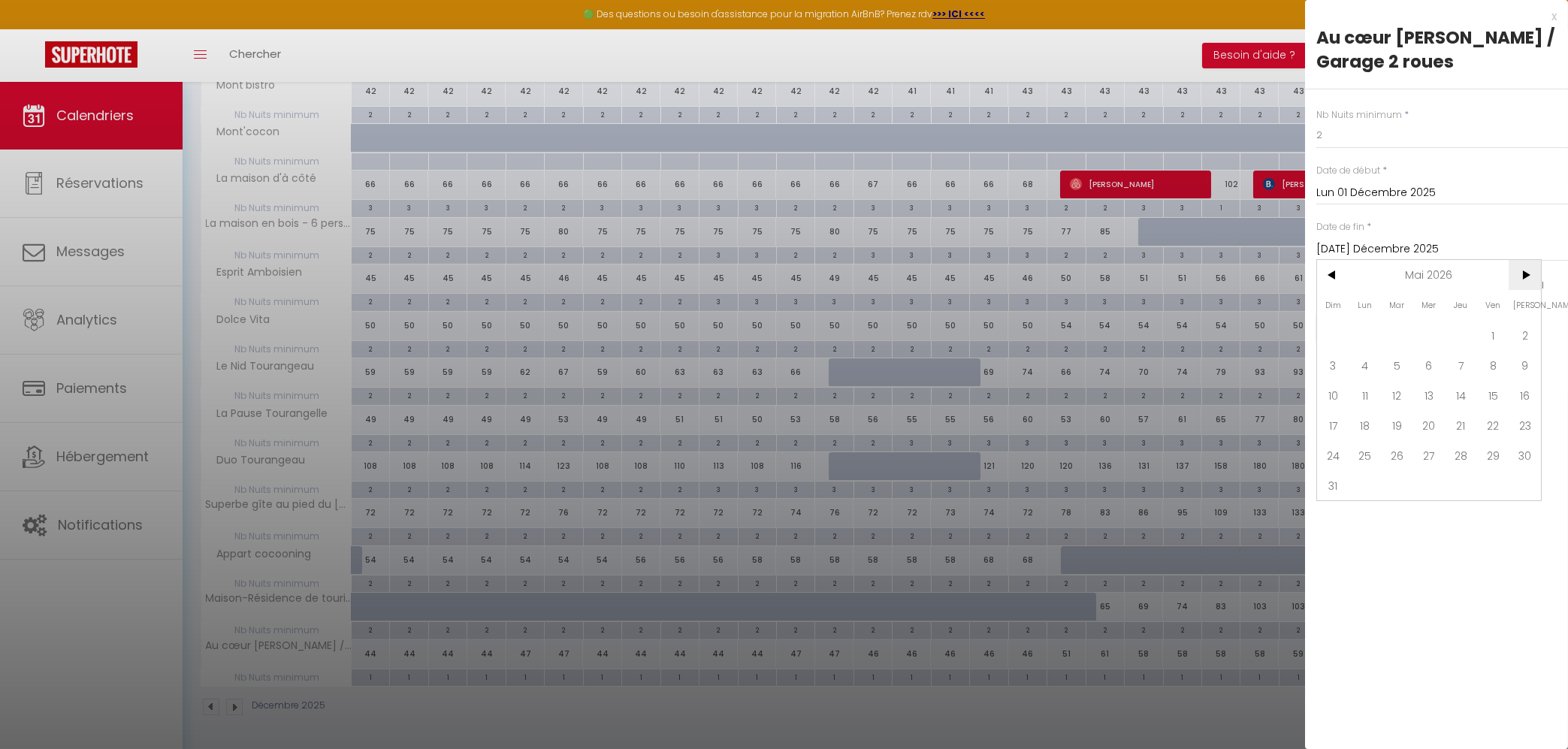
click at [1528, 272] on span ">" at bounding box center [1525, 275] width 32 height 31
click at [1358, 490] on span "31" at bounding box center [1365, 485] width 32 height 31
type input "Lun 31 Août 2026"
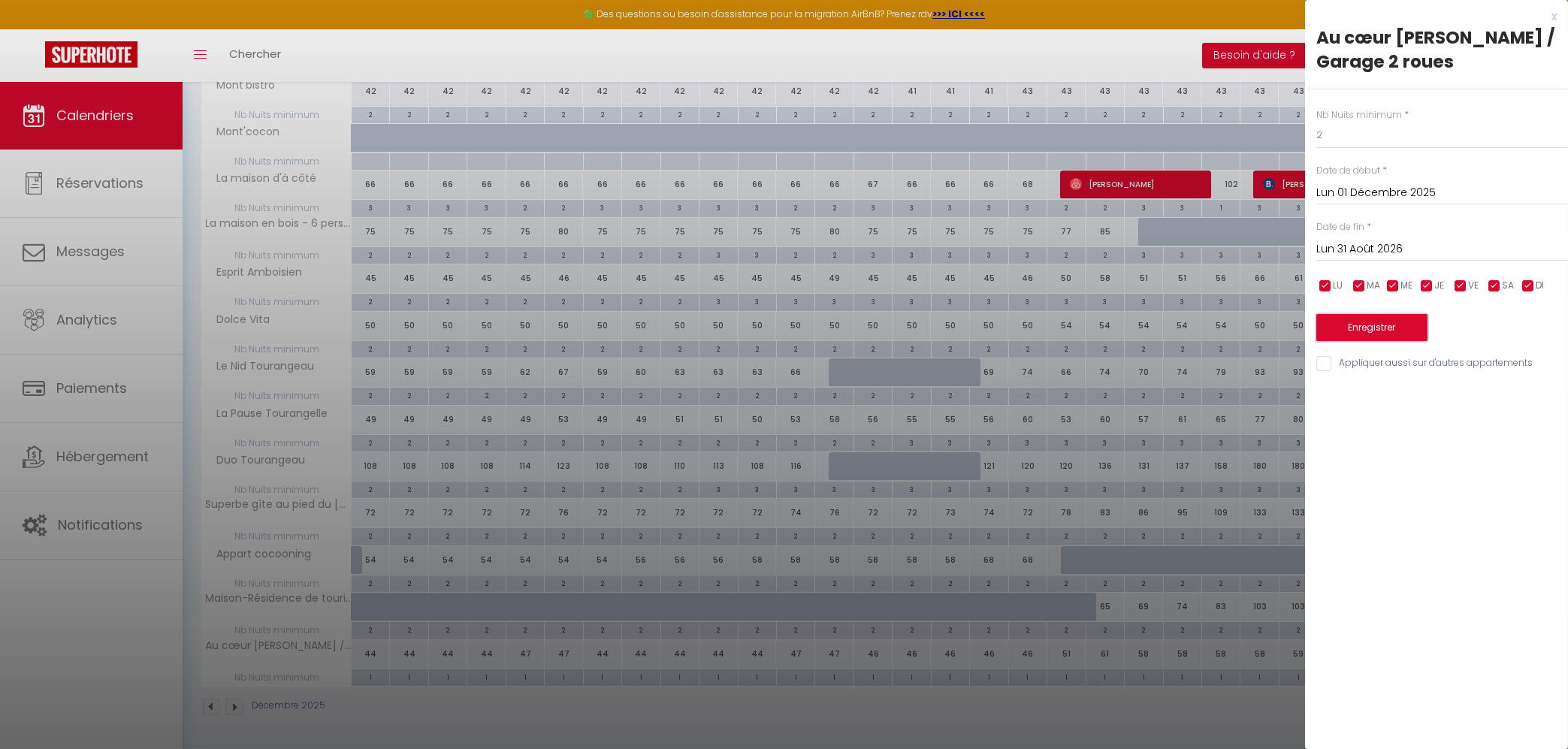
click at [1361, 319] on button "Enregistrer" at bounding box center [1372, 327] width 111 height 27
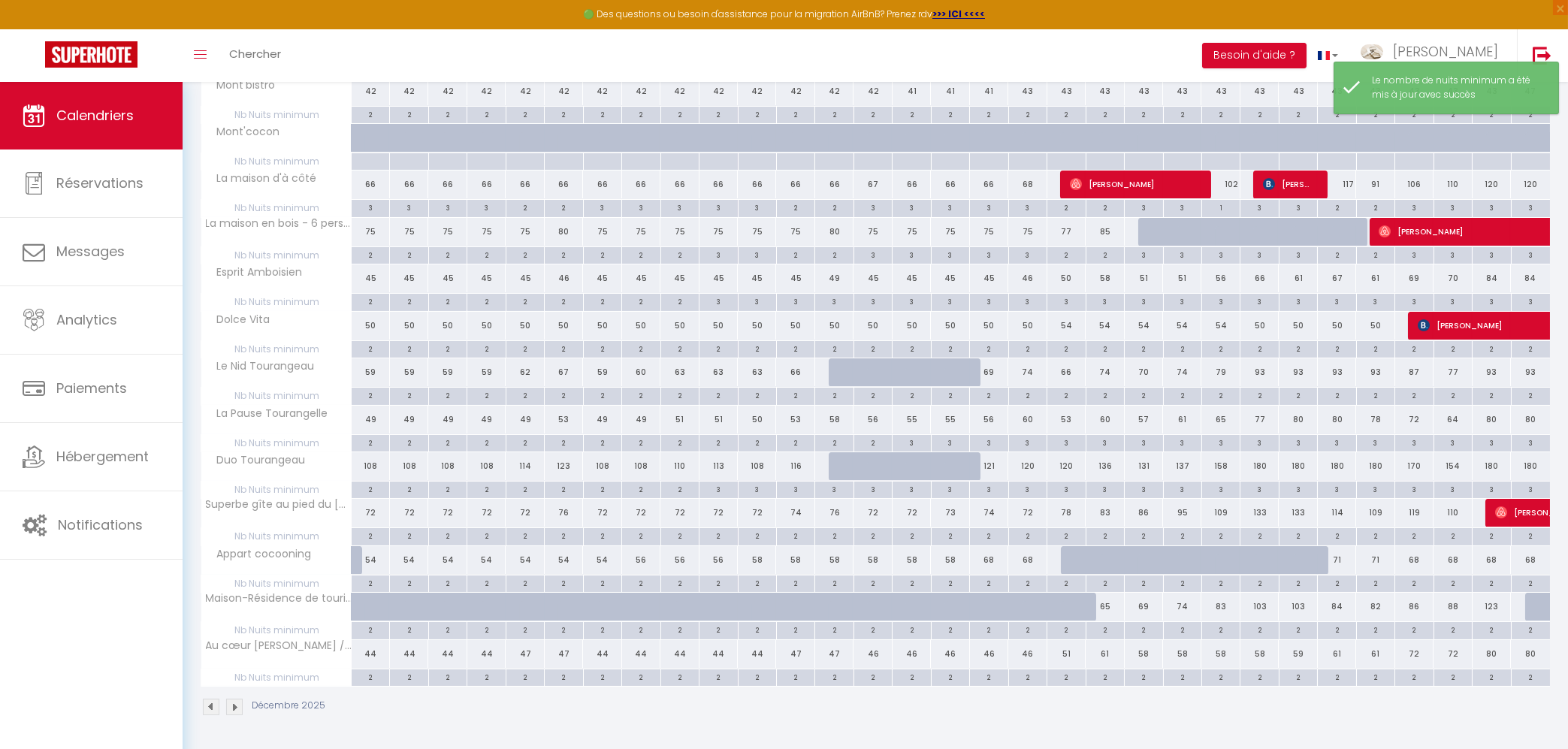
scroll to position [82, 0]
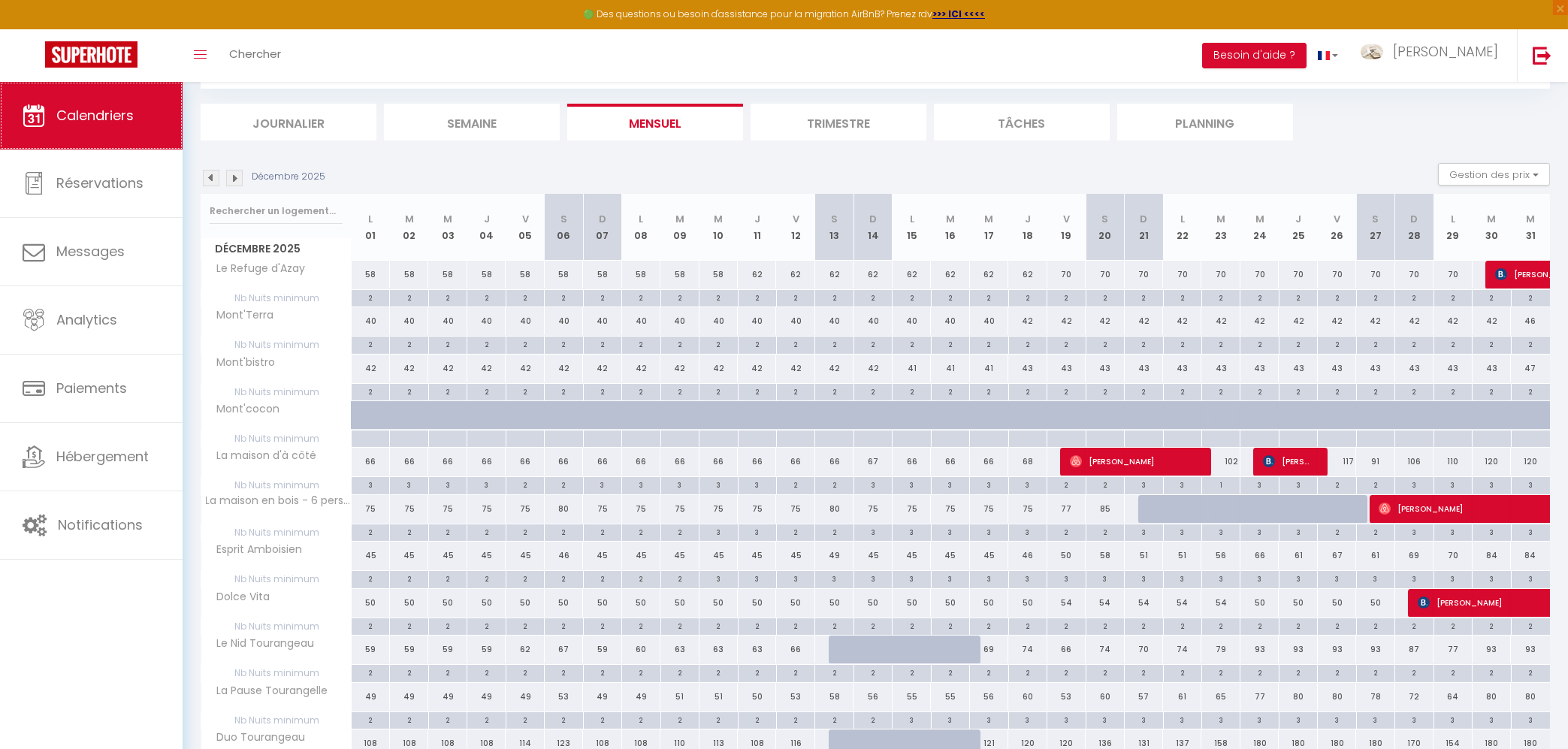
click at [94, 132] on link "Calendriers" at bounding box center [92, 115] width 183 height 68
click at [85, 94] on link "Calendriers" at bounding box center [92, 115] width 183 height 68
click at [216, 181] on img at bounding box center [211, 178] width 17 height 17
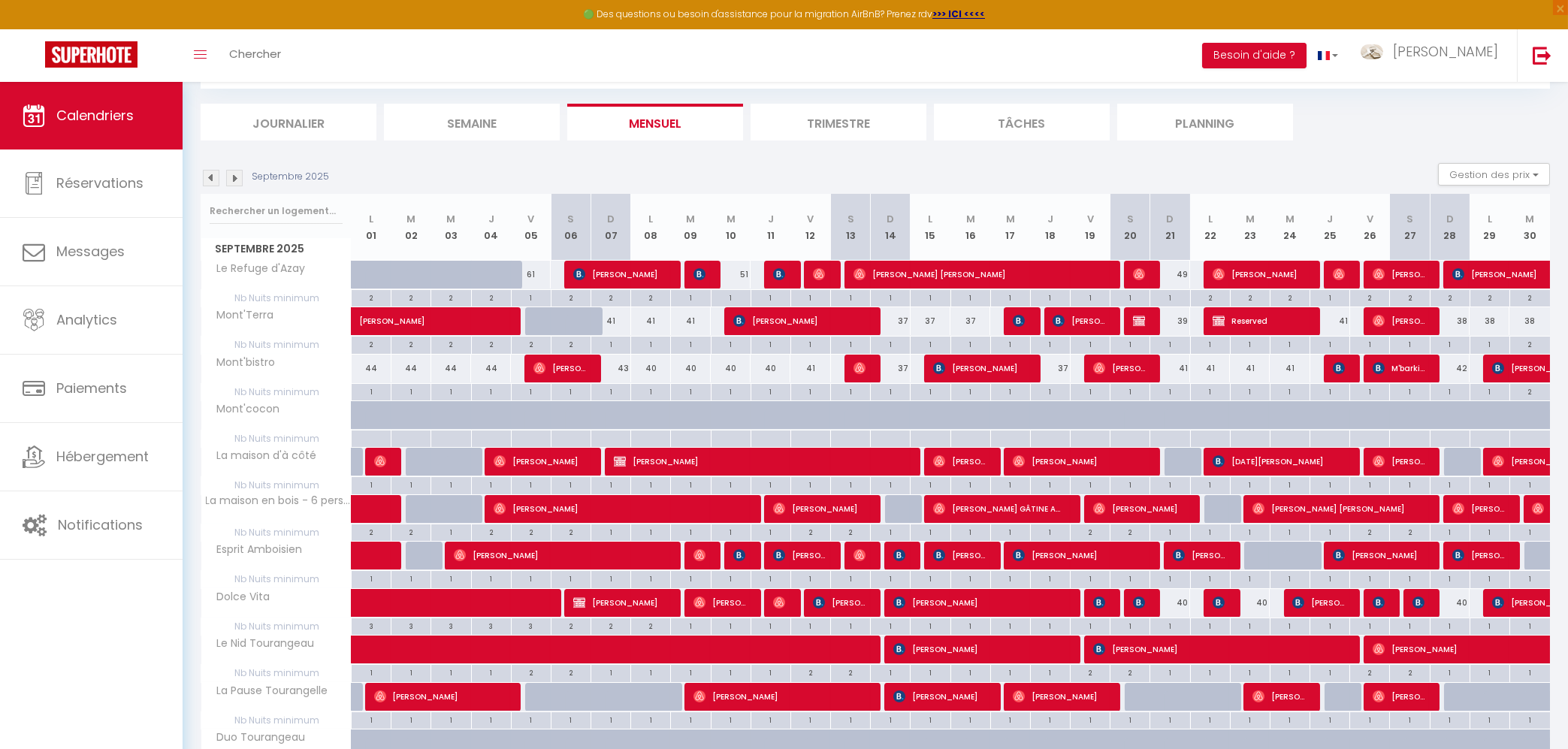
click at [230, 174] on img at bounding box center [234, 178] width 17 height 17
click at [235, 184] on img at bounding box center [234, 178] width 17 height 17
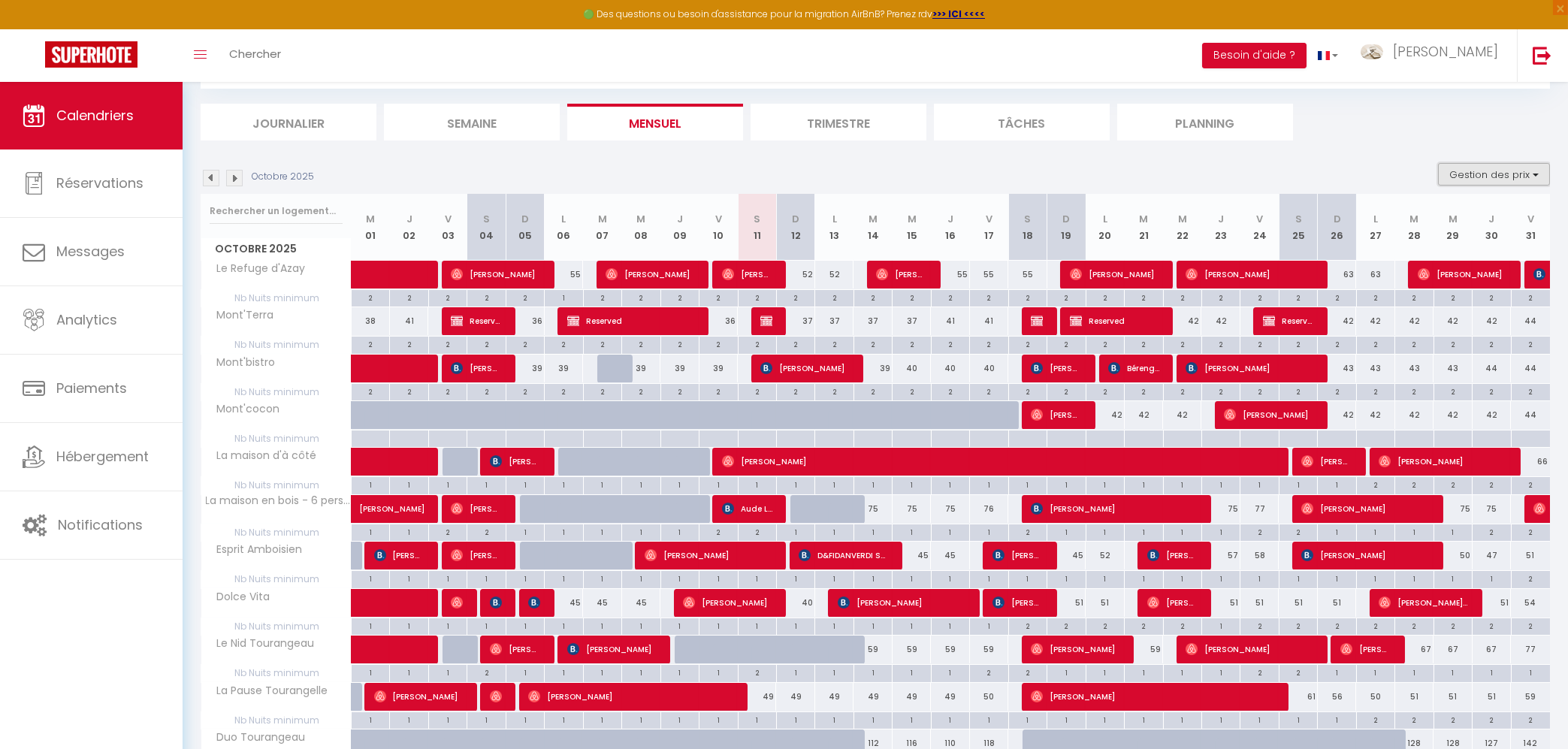
click at [1527, 178] on button "Gestion des prix" at bounding box center [1494, 174] width 112 height 23
click at [1424, 218] on input "Nb Nuits minimum" at bounding box center [1481, 220] width 135 height 15
checkbox input "false"
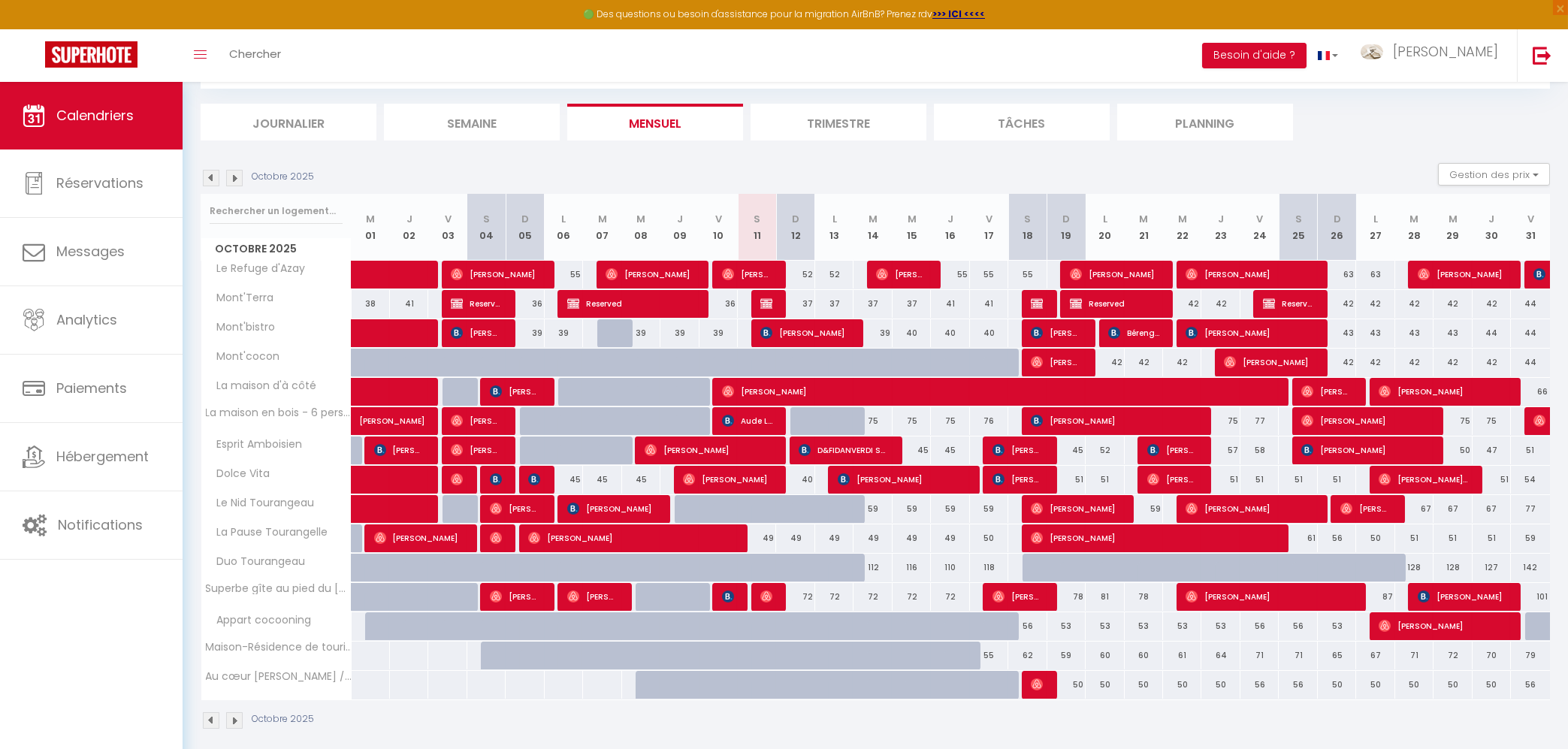
click at [847, 447] on span "D&FIDANVERDI SL TVA ESB20793378" at bounding box center [844, 450] width 90 height 29
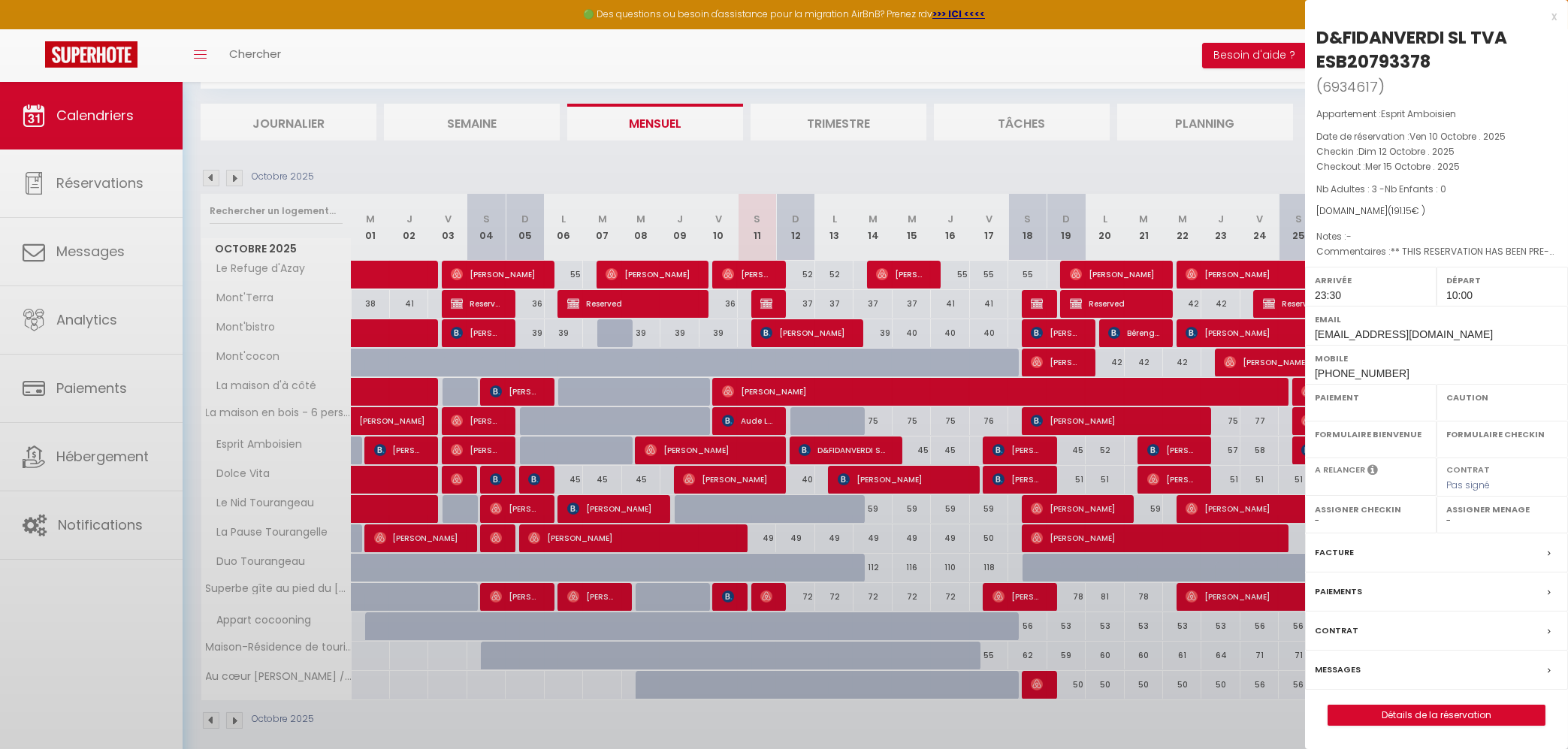
select select "OK"
select select "1"
select select "0"
select select "1"
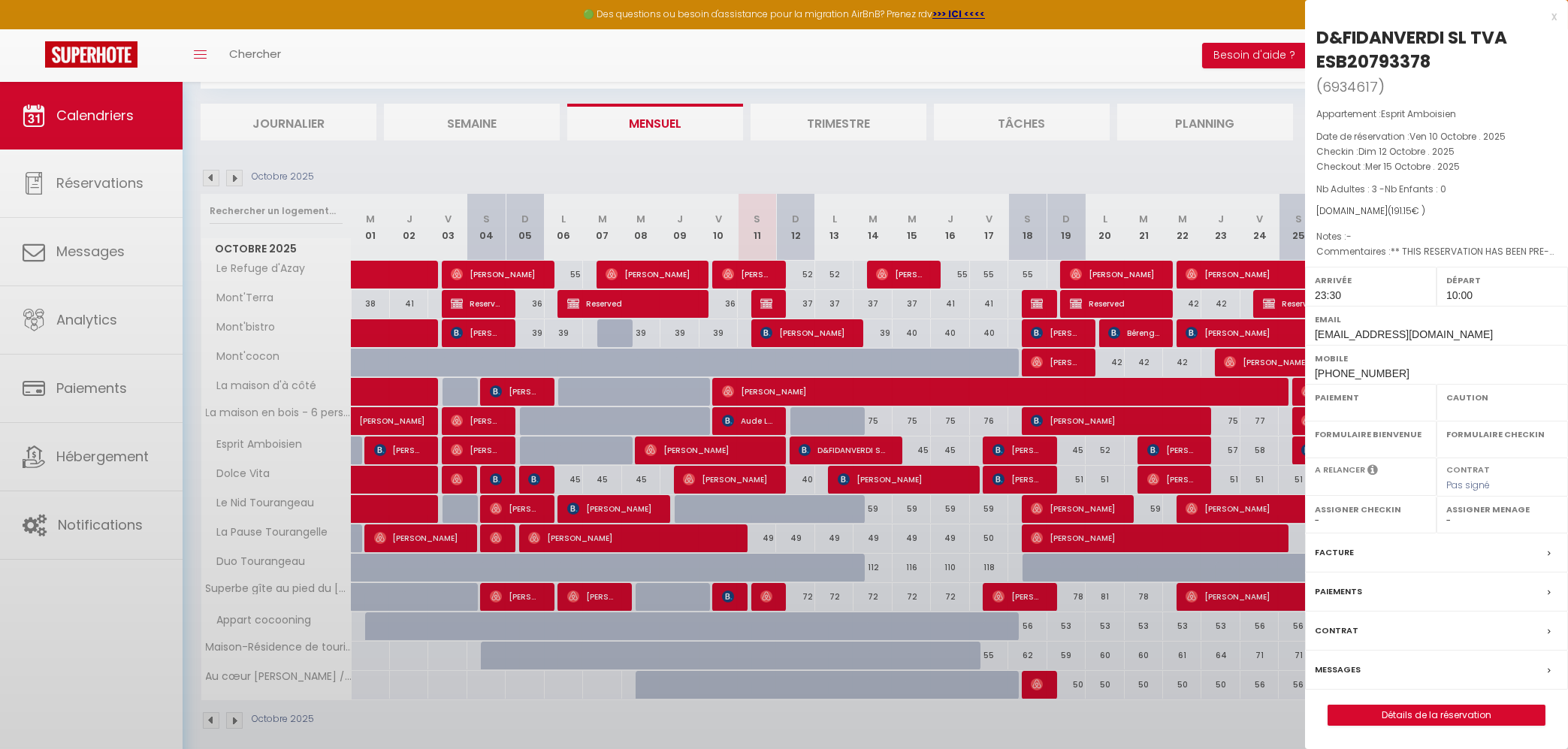
select select
select select "39524"
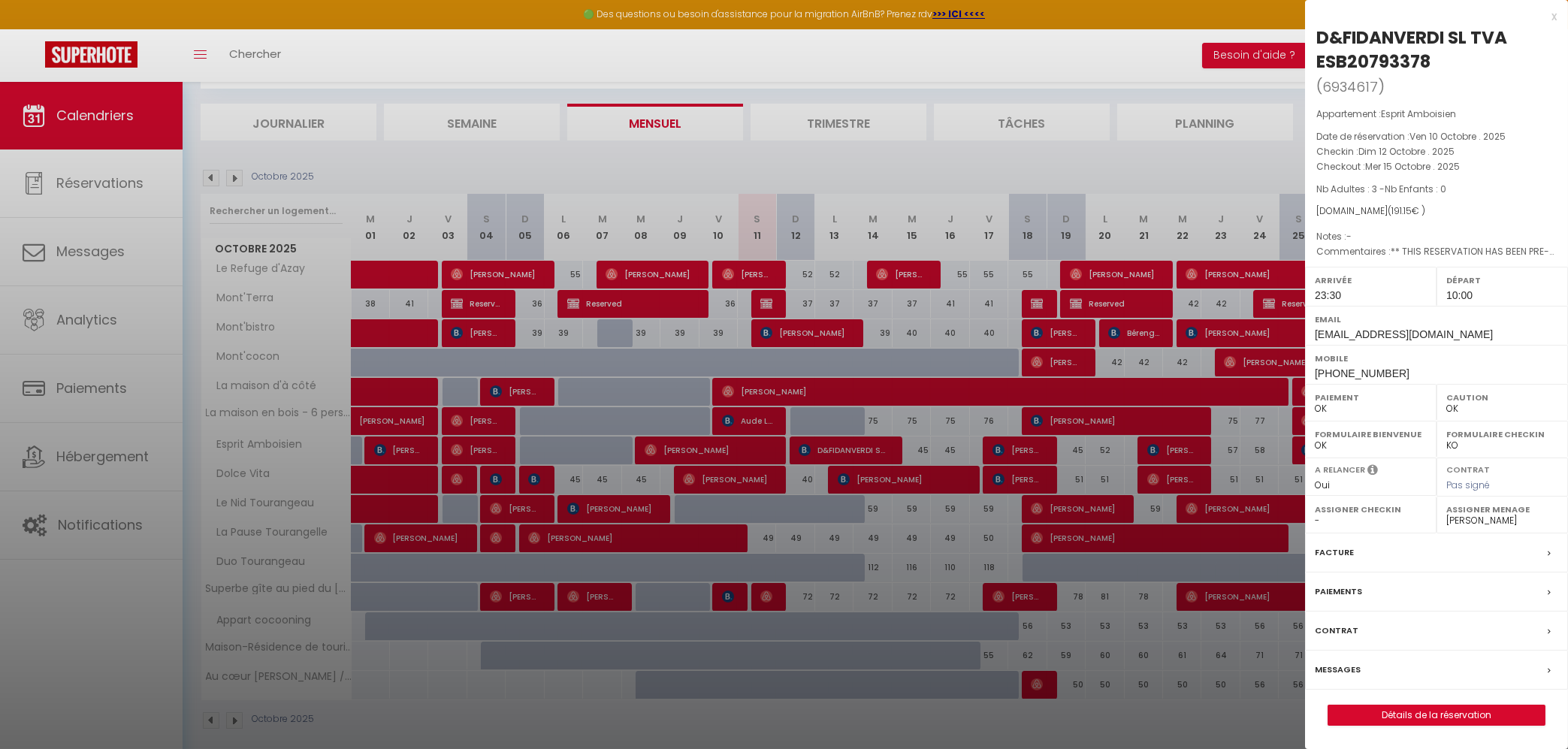
click at [1552, 19] on div "x" at bounding box center [1431, 17] width 252 height 18
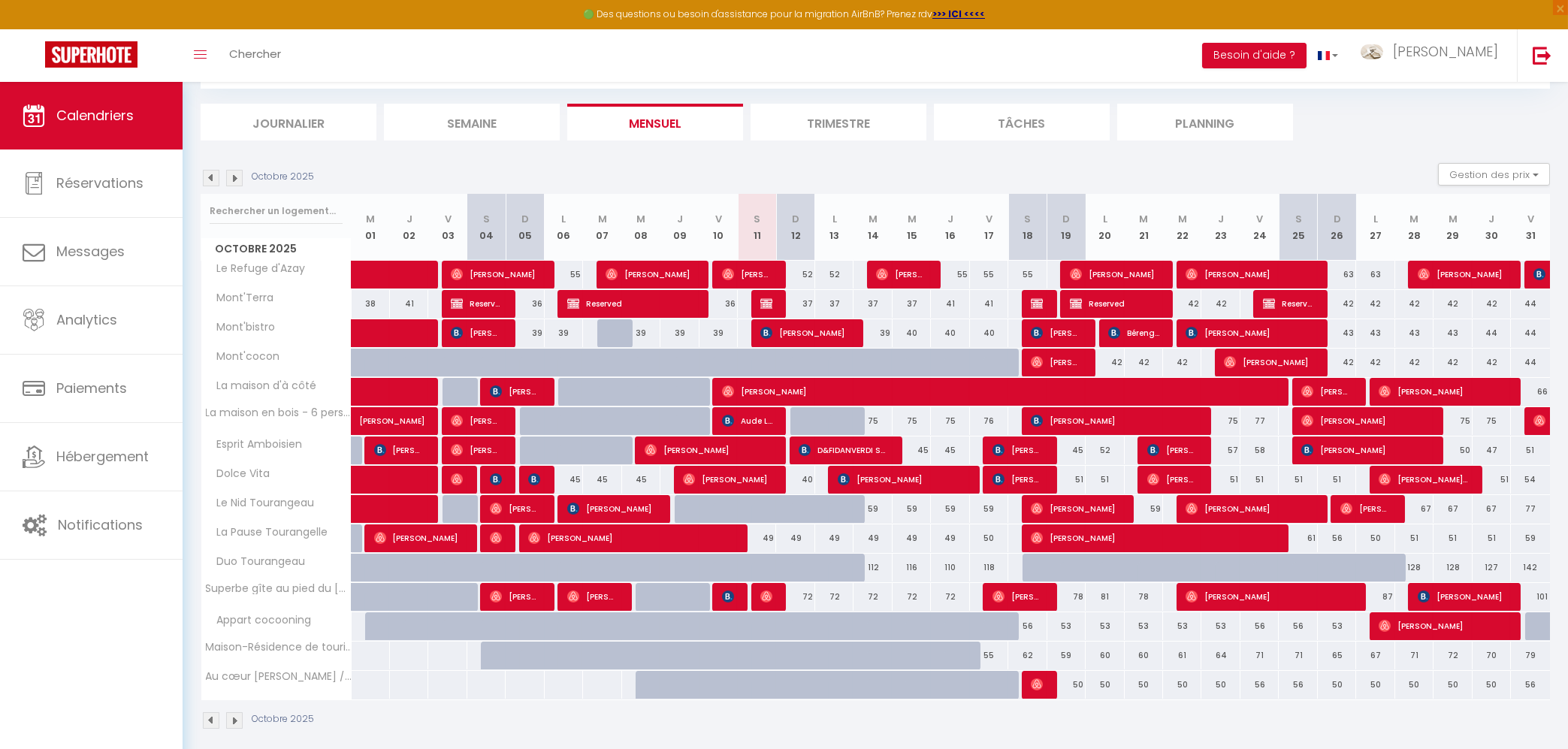
click at [1077, 689] on div "50" at bounding box center [1066, 685] width 38 height 28
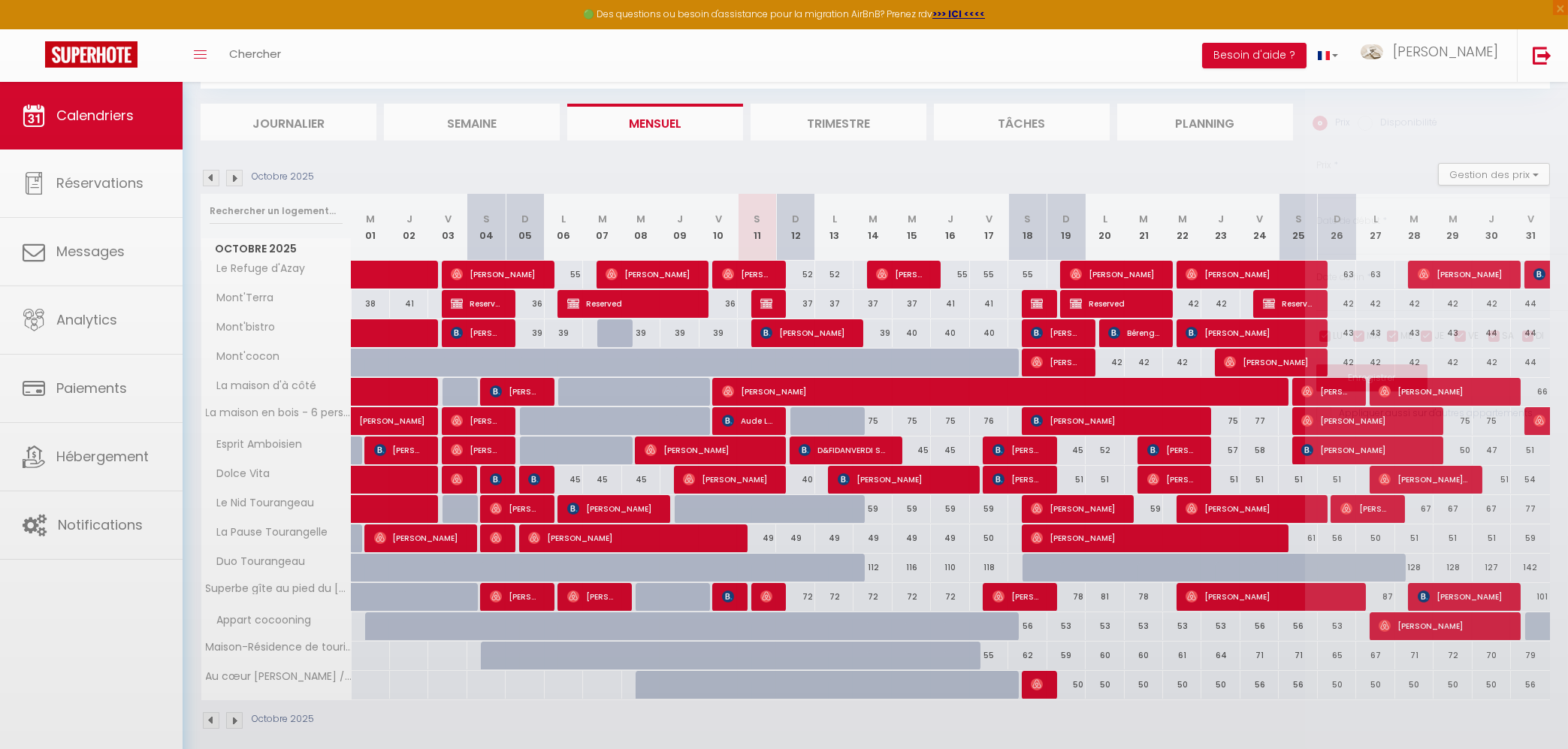
type input "50"
type input "Dim 19 Octobre 2025"
type input "Lun 20 Octobre 2025"
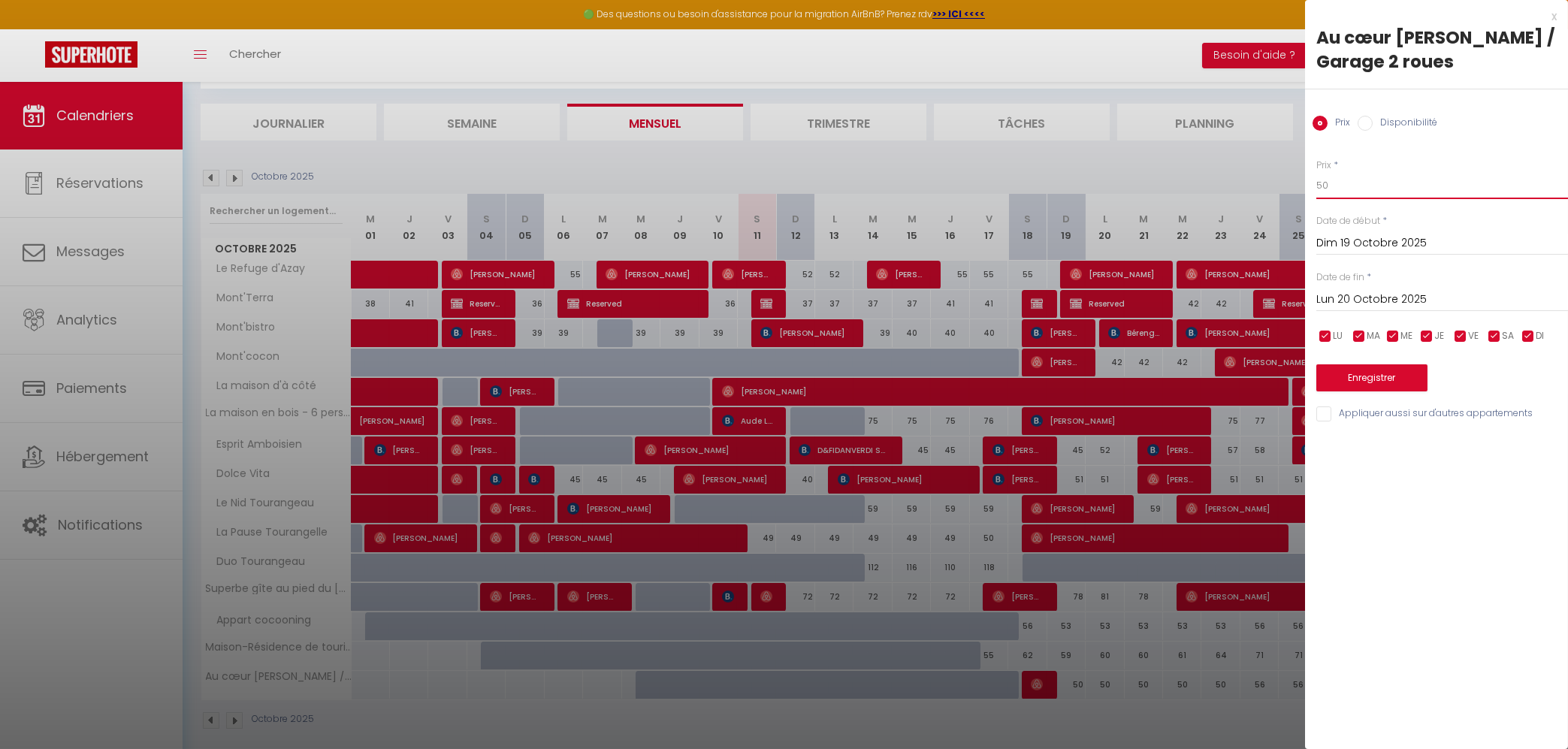
drag, startPoint x: 1330, startPoint y: 192, endPoint x: 1315, endPoint y: 179, distance: 19.8
click at [1317, 179] on input "50" at bounding box center [1443, 185] width 252 height 27
type input "47"
click at [1396, 290] on input "Lun 20 Octobre 2025" at bounding box center [1443, 300] width 252 height 20
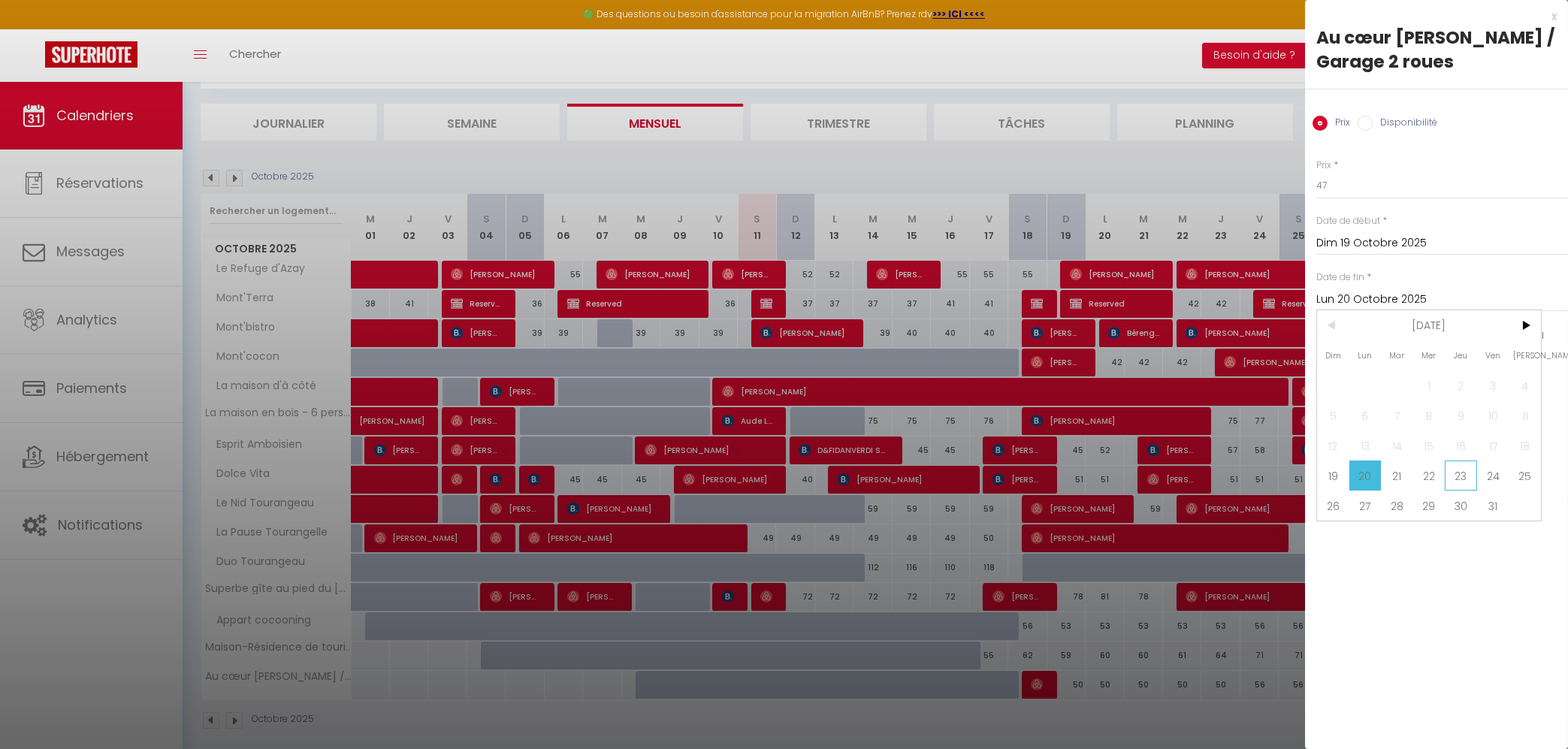
click at [1470, 475] on span "23" at bounding box center [1461, 475] width 32 height 31
type input "Jeu 23 Octobre 2025"
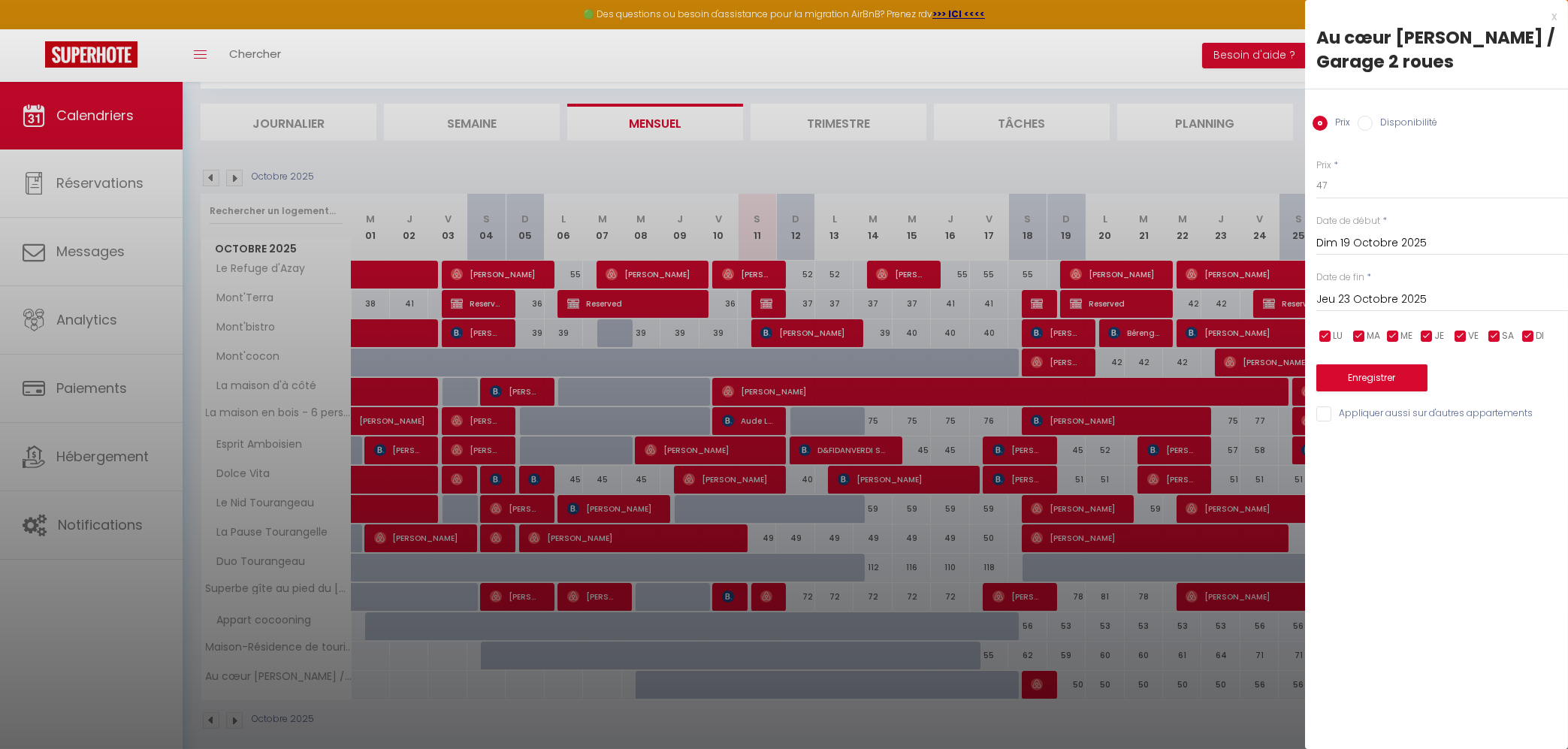
click at [1367, 364] on div "Enregistrer" at bounding box center [1443, 368] width 252 height 46
click at [1367, 376] on button "Enregistrer" at bounding box center [1372, 377] width 111 height 27
